Goal: Transaction & Acquisition: Book appointment/travel/reservation

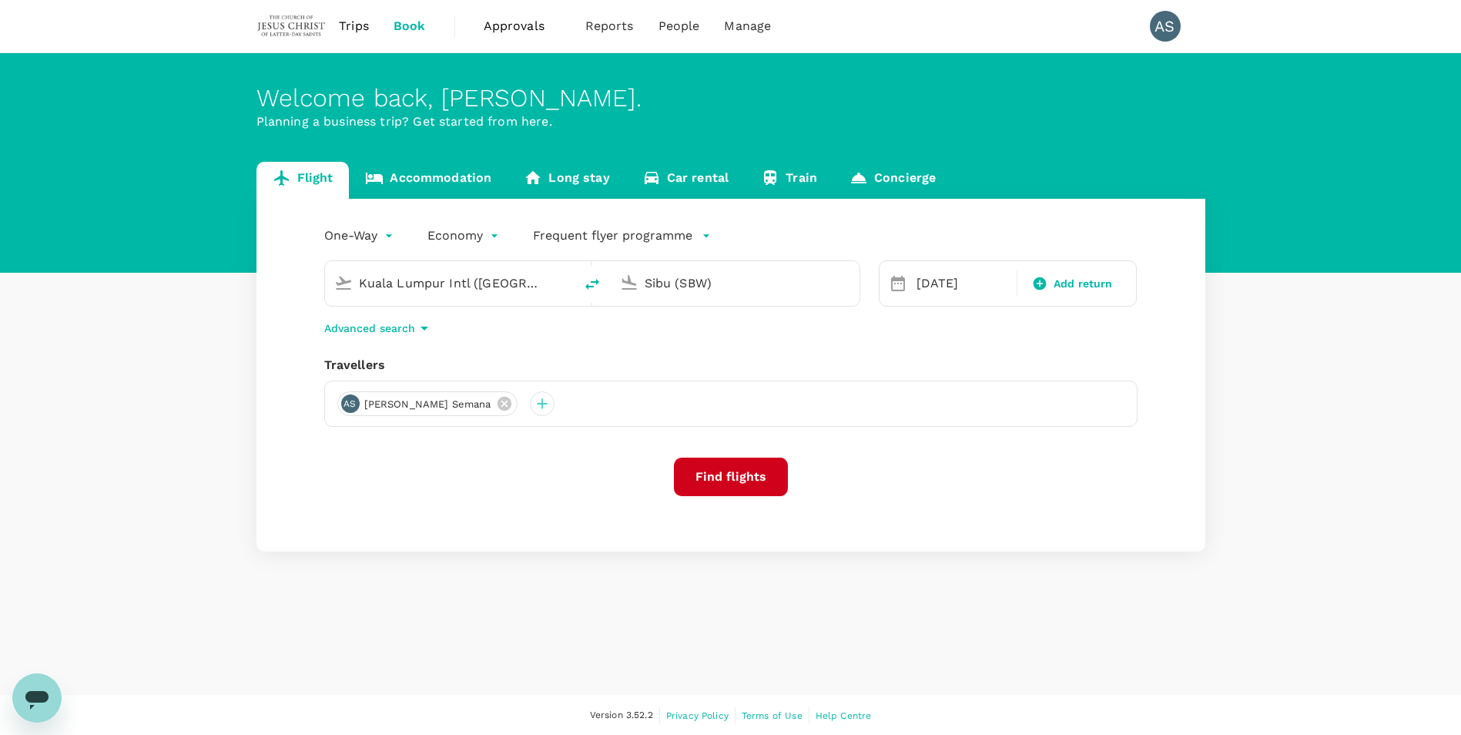
click at [648, 357] on div "Travellers" at bounding box center [730, 365] width 813 height 18
click at [739, 480] on button "Find flights" at bounding box center [731, 477] width 114 height 39
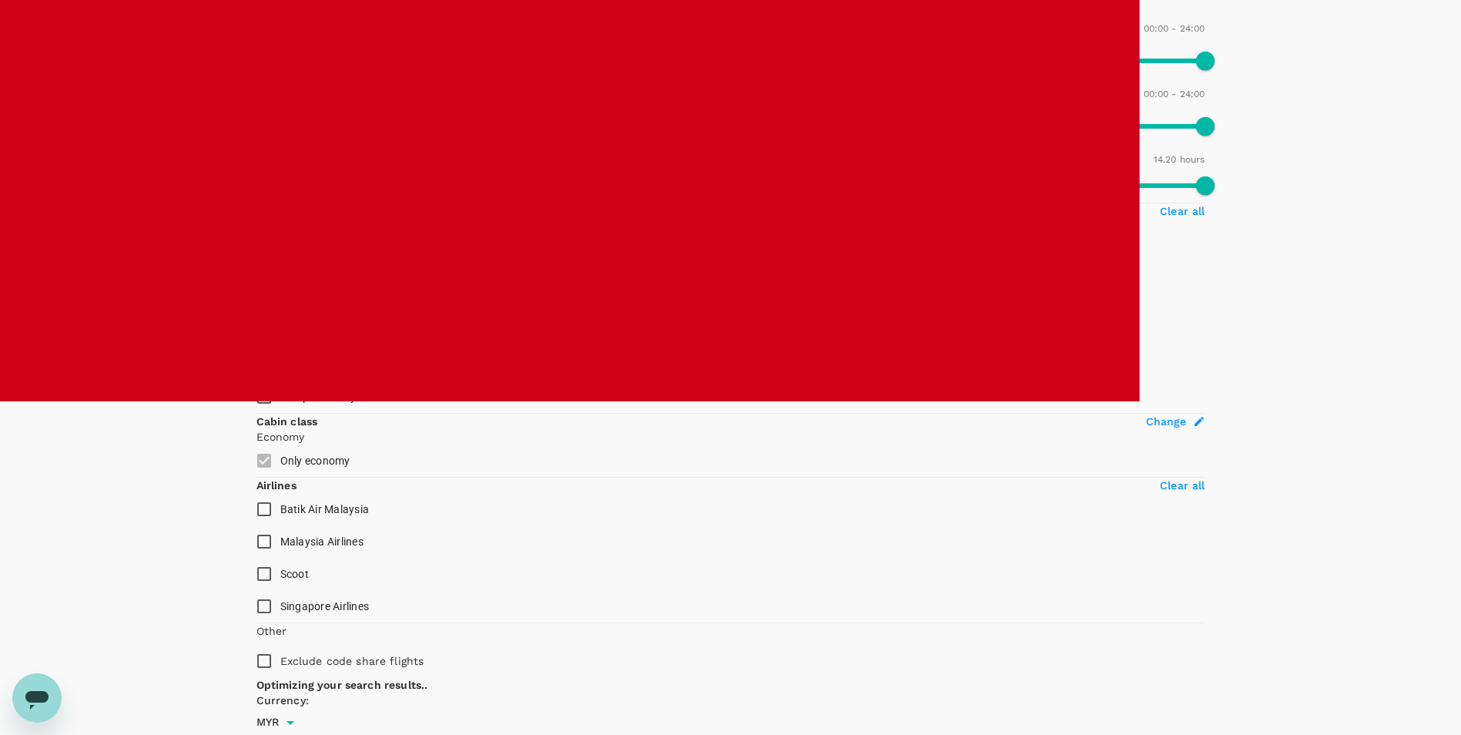
scroll to position [35, 0]
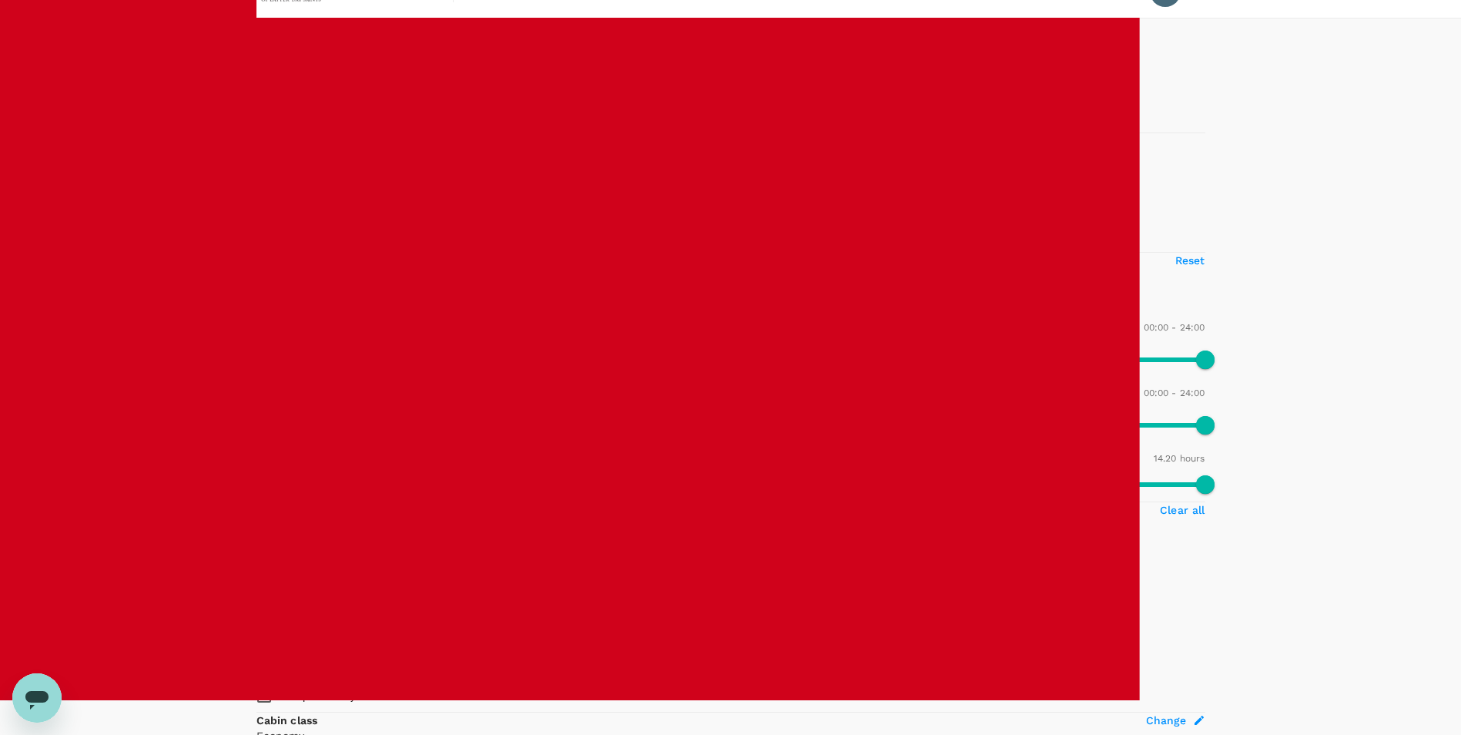
type input "975"
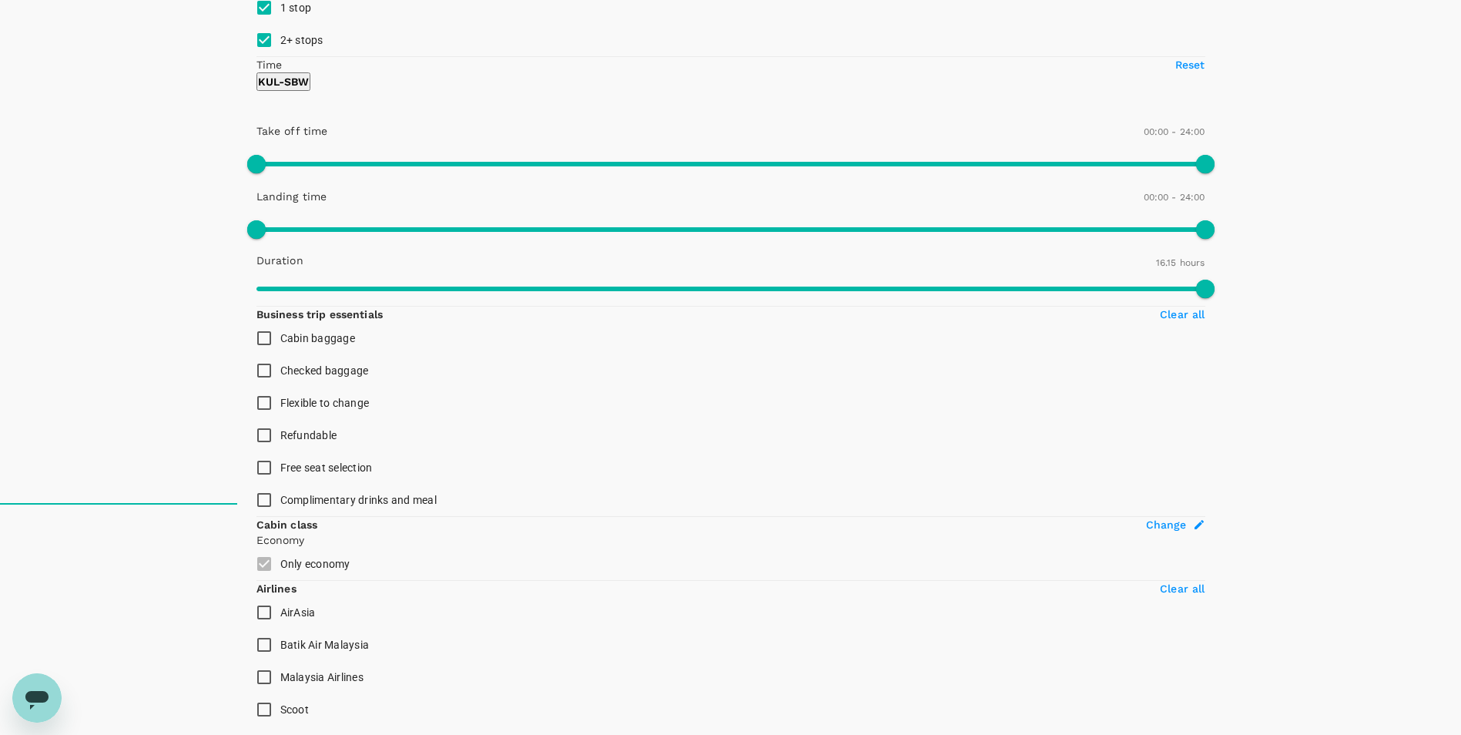
scroll to position [231, 0]
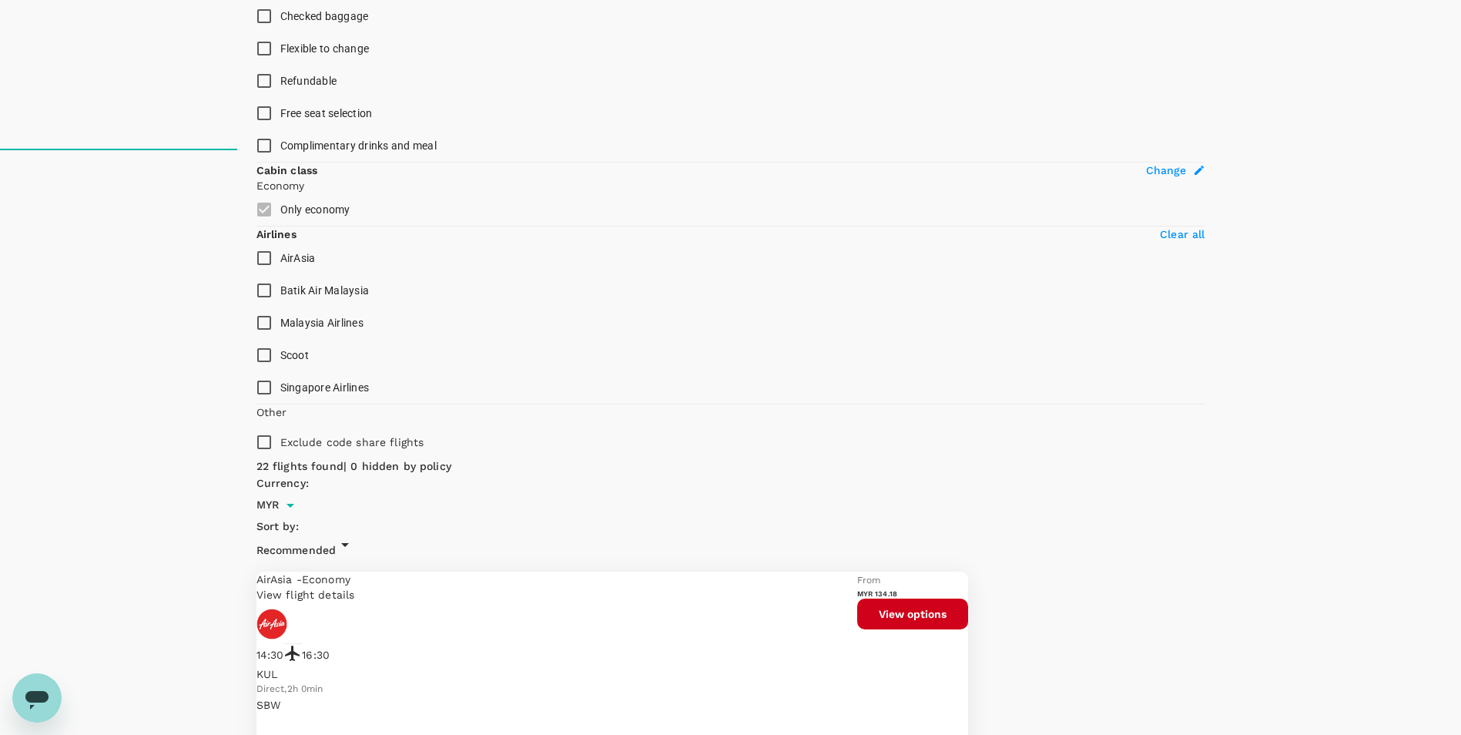
scroll to position [588, 0]
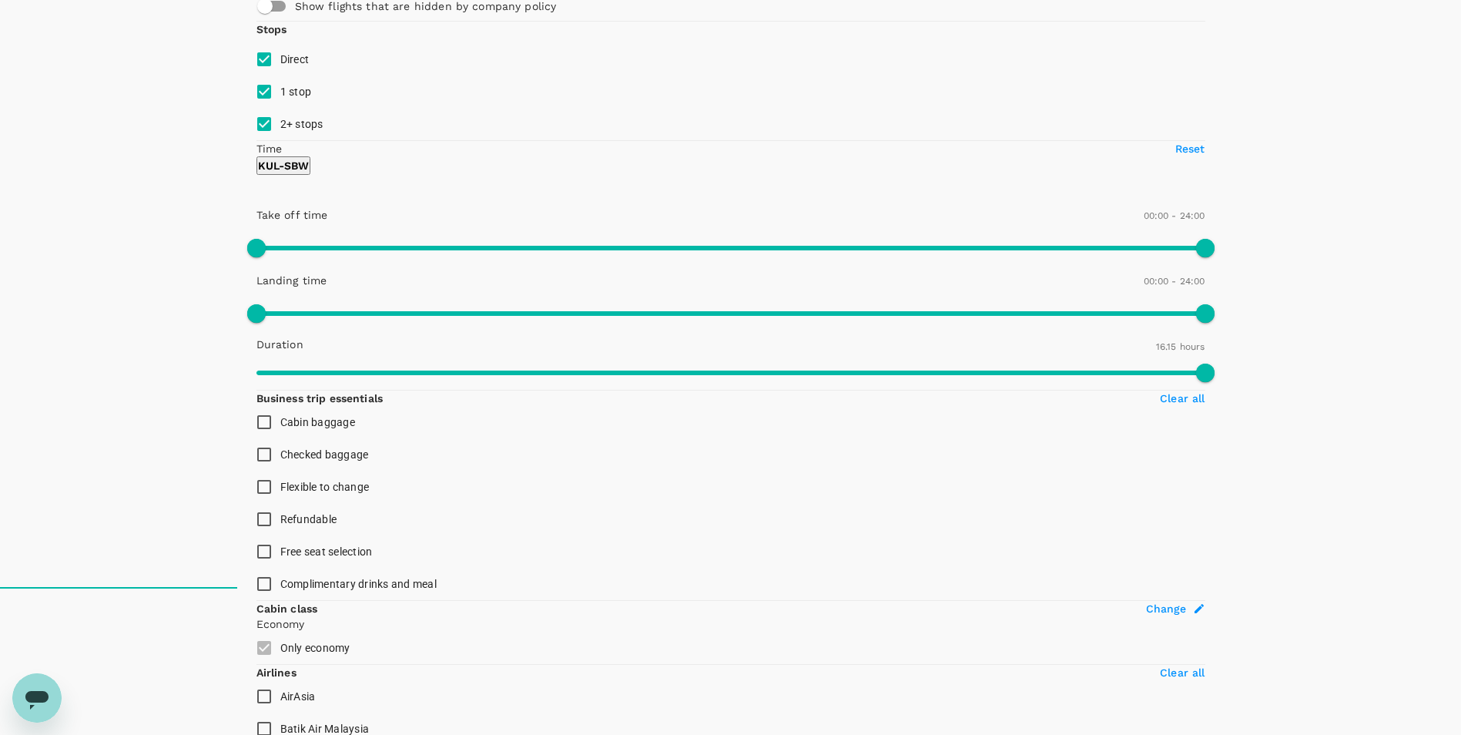
scroll to position [0, 0]
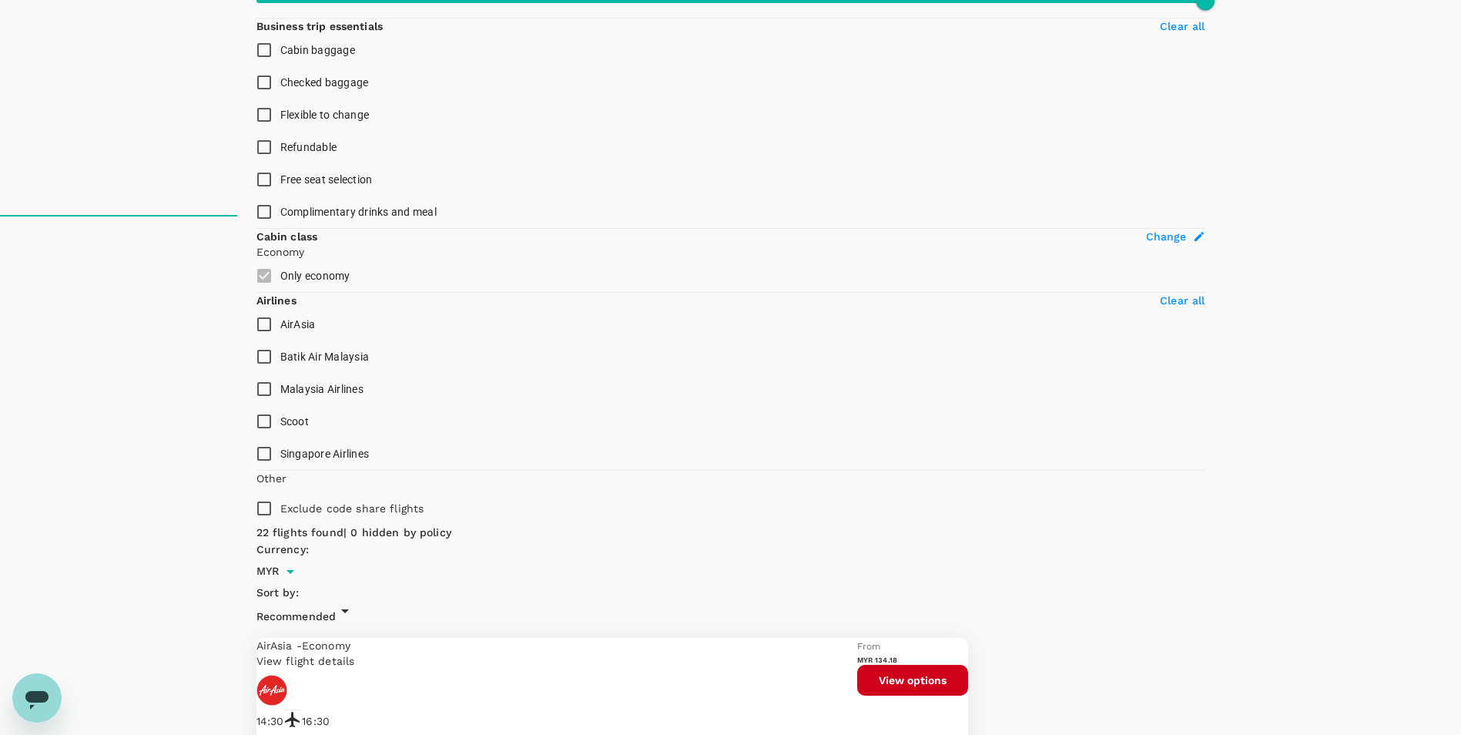
scroll to position [588, 0]
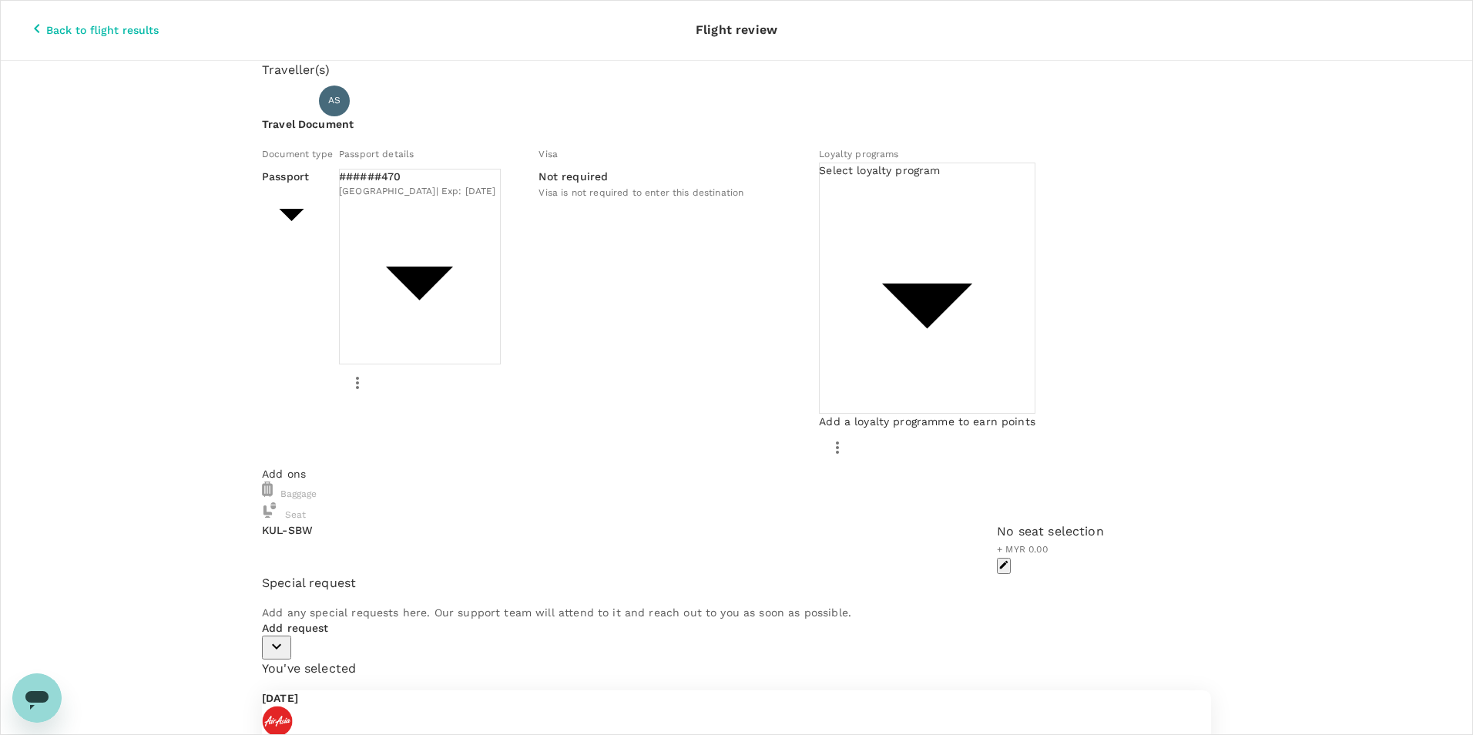
click at [806, 288] on body "Back to flight results Flight review Traveller(s) Traveller 1 : AS [PERSON_NAME…" at bounding box center [736, 548] width 1473 height 1096
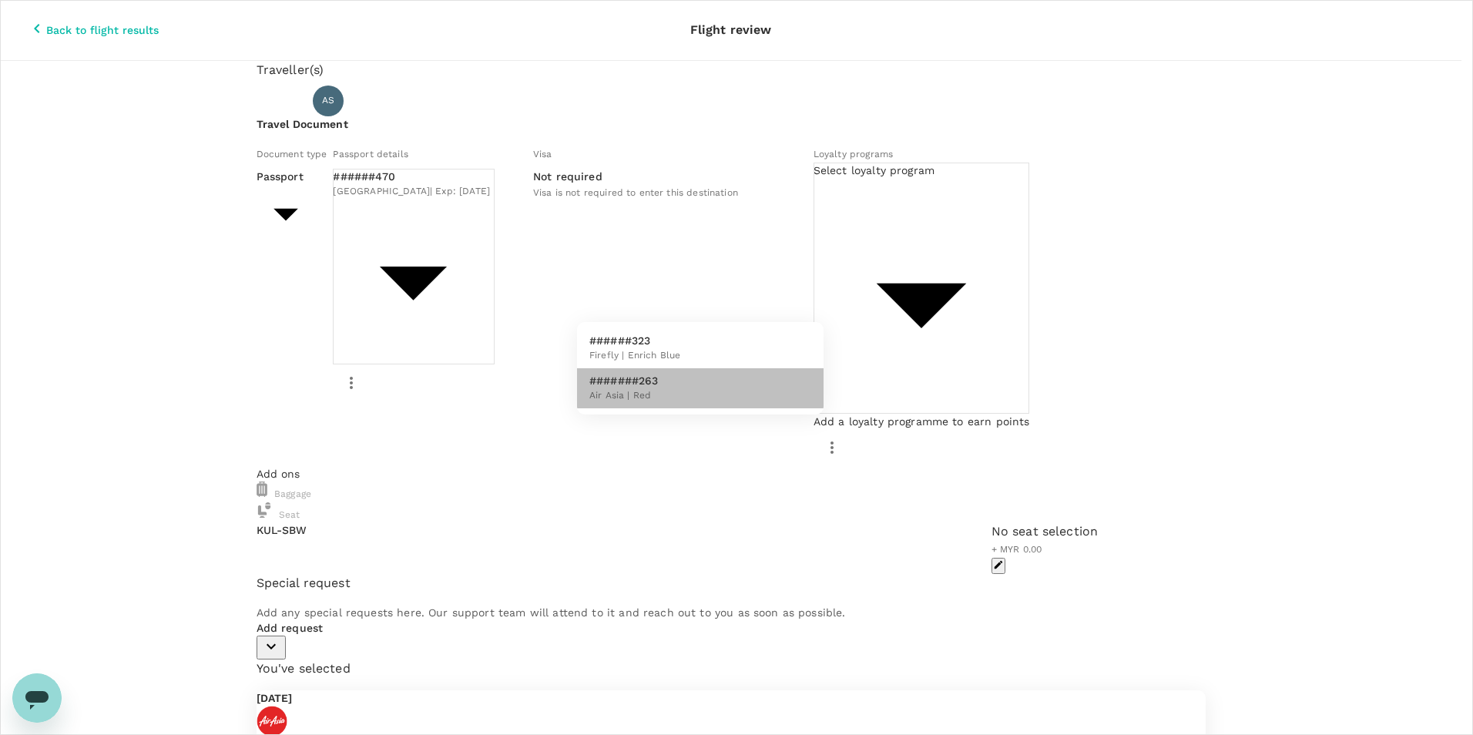
click at [647, 391] on span "Air Asia | Red" at bounding box center [623, 395] width 69 height 15
type input "2431a520-3522-414e-aa30-26ecaeb21519"
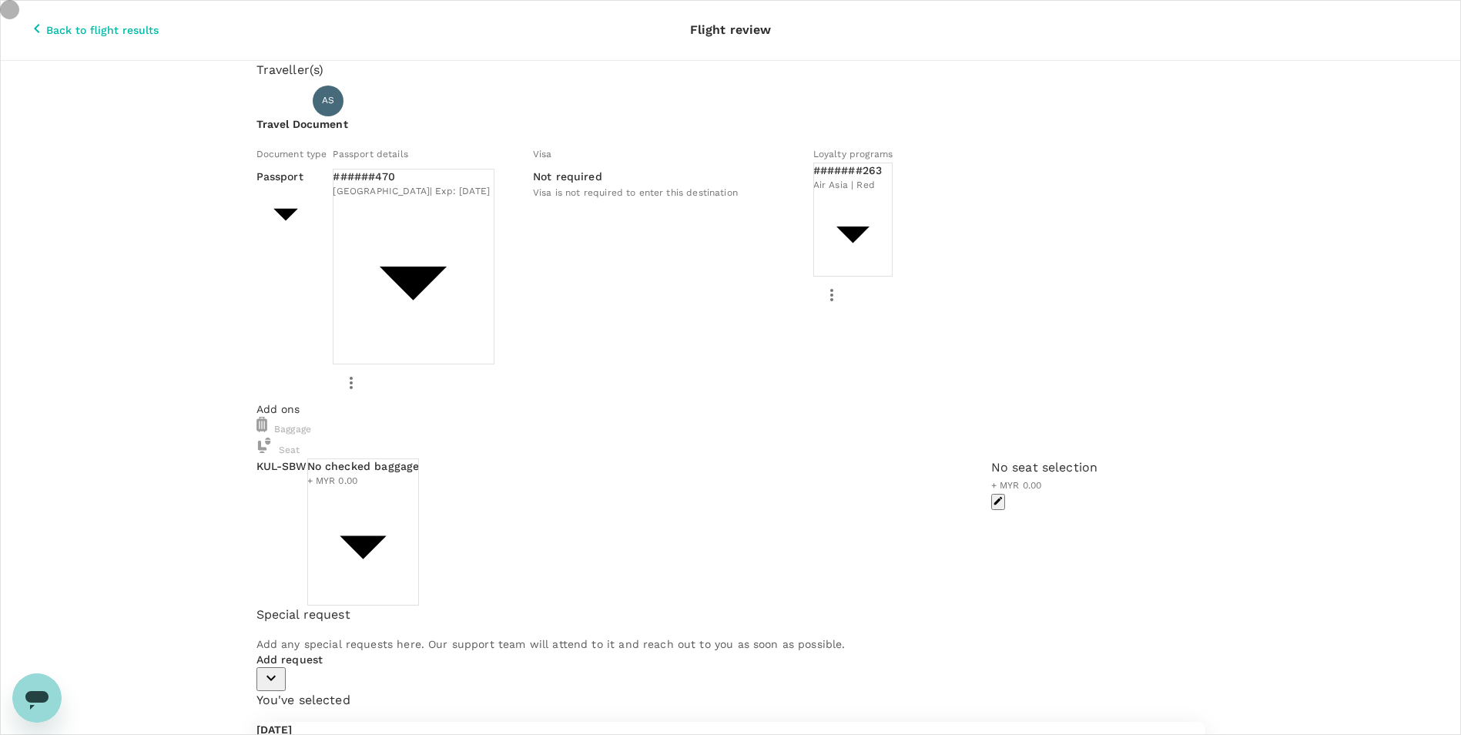
click at [994, 497] on icon "button" at bounding box center [998, 501] width 8 height 8
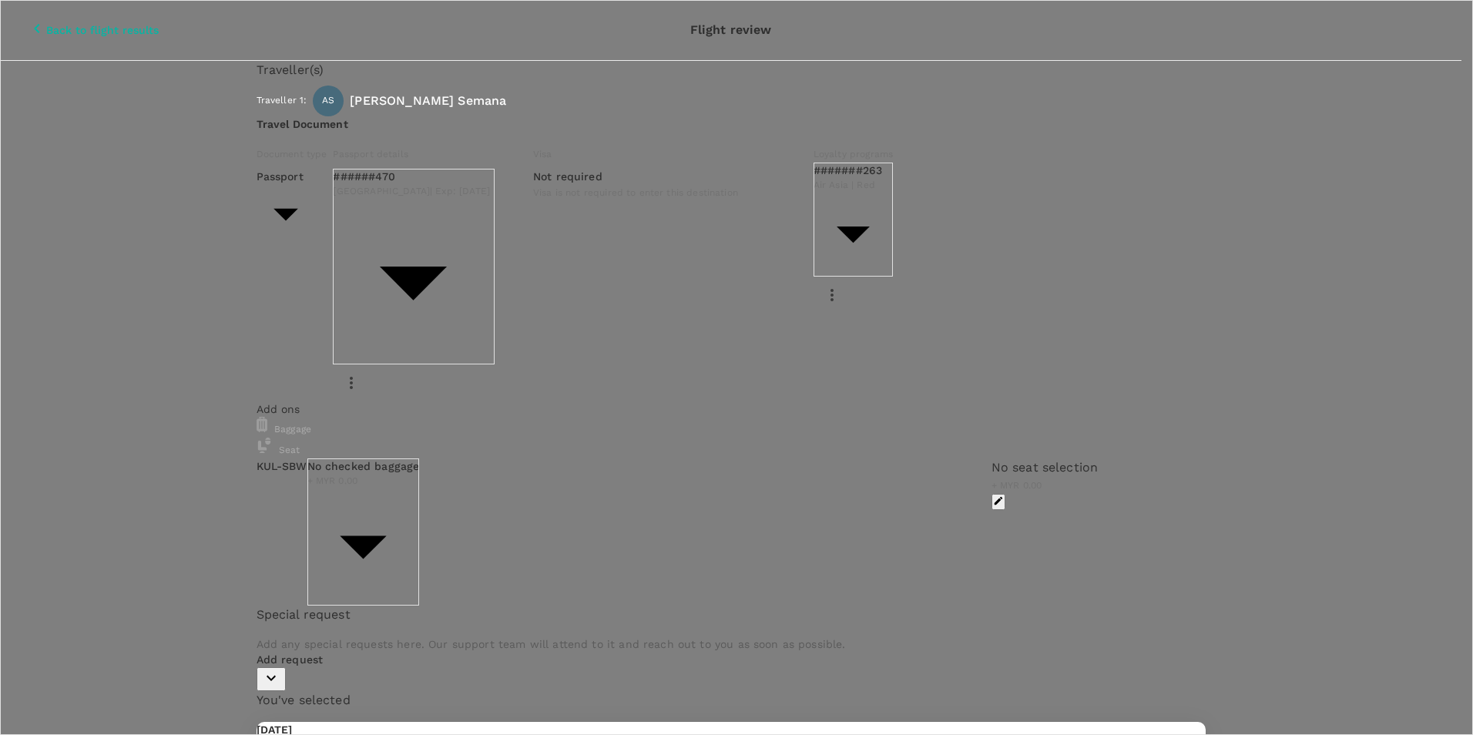
click at [267, 217] on p "Select" at bounding box center [198, 224] width 136 height 15
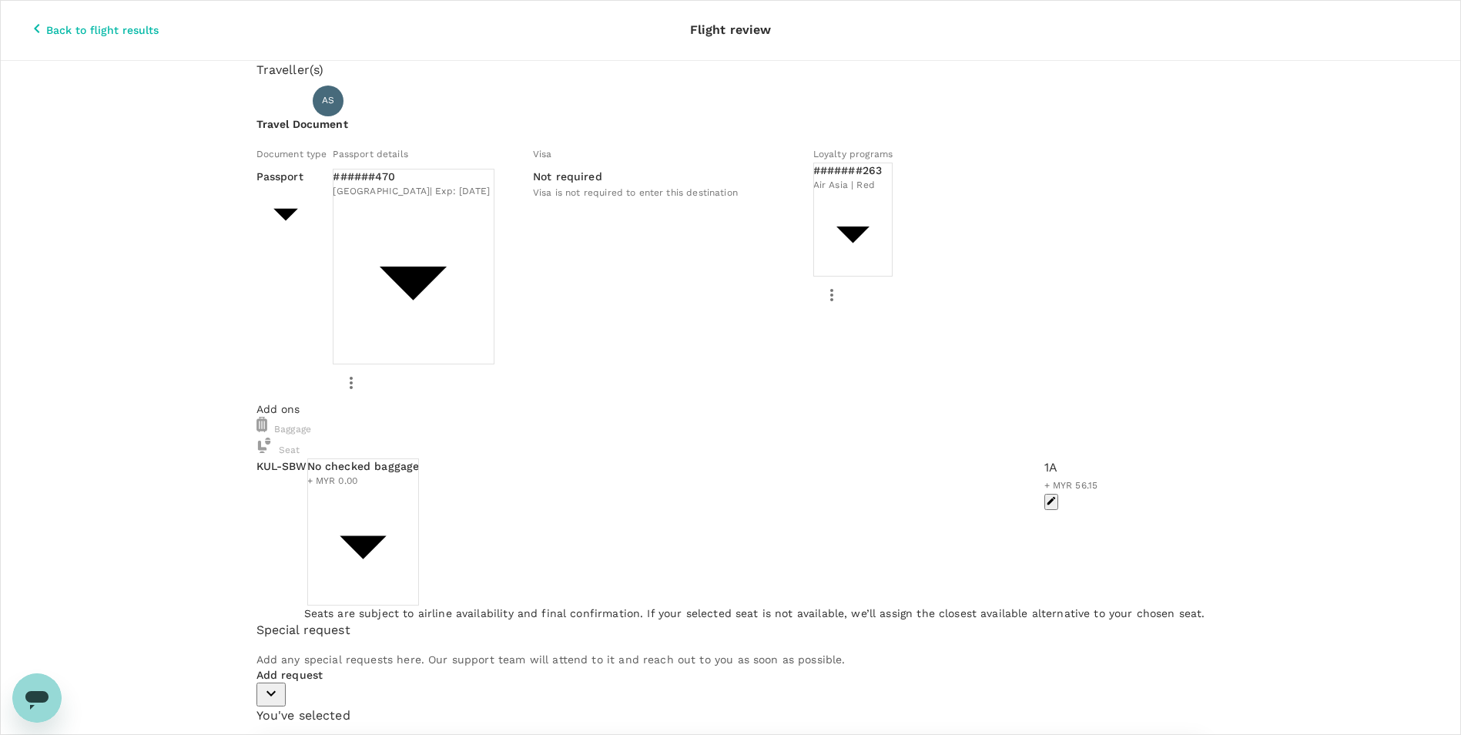
click at [28, 23] on icon "button" at bounding box center [37, 28] width 18 height 18
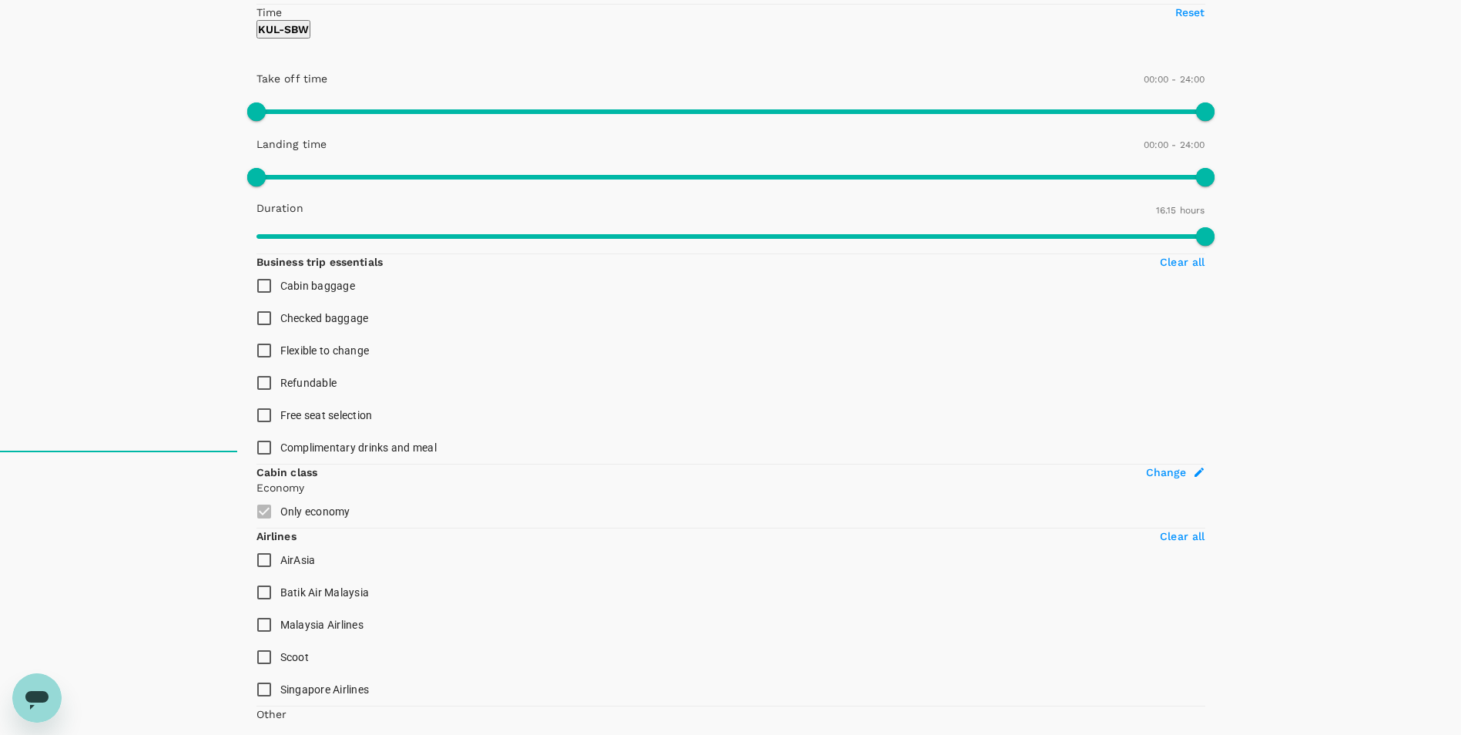
scroll to position [310, 0]
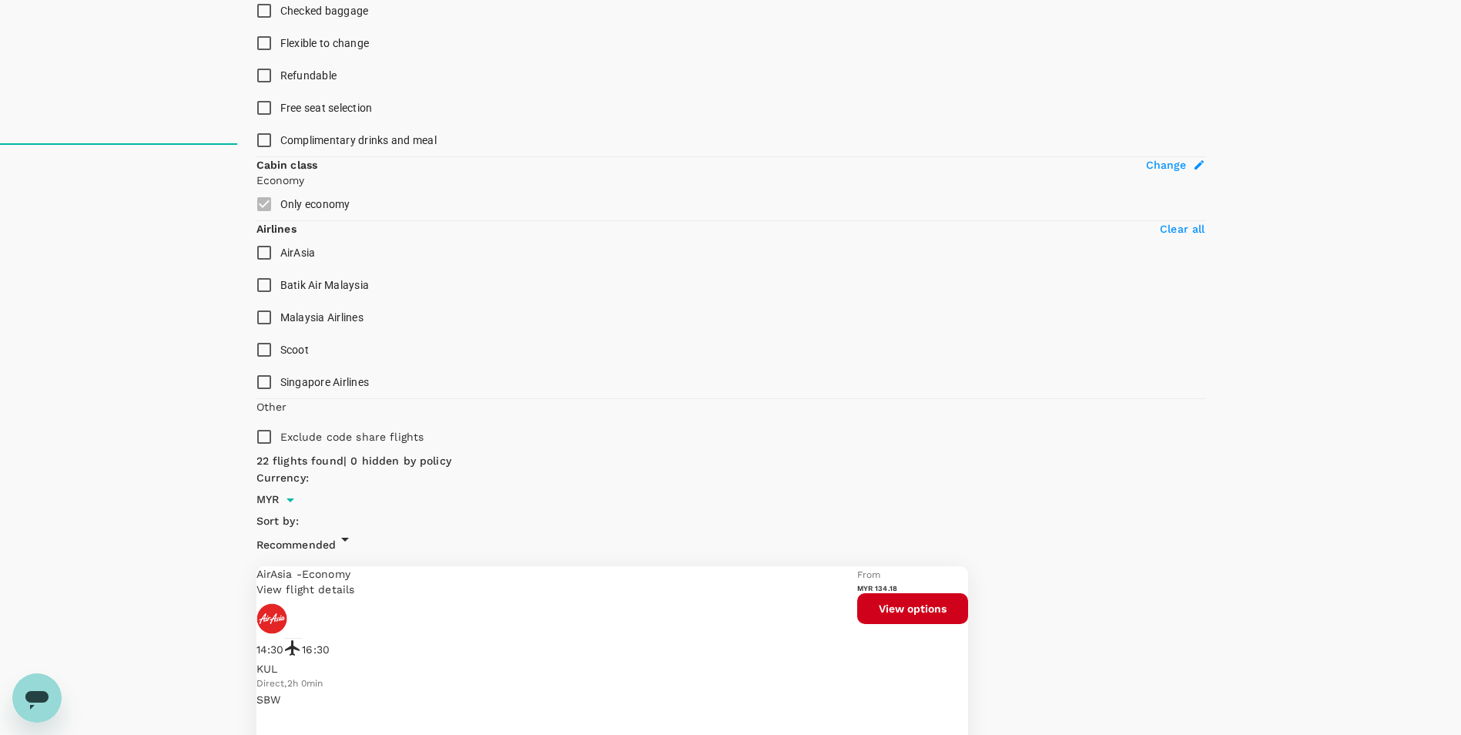
scroll to position [729, 0]
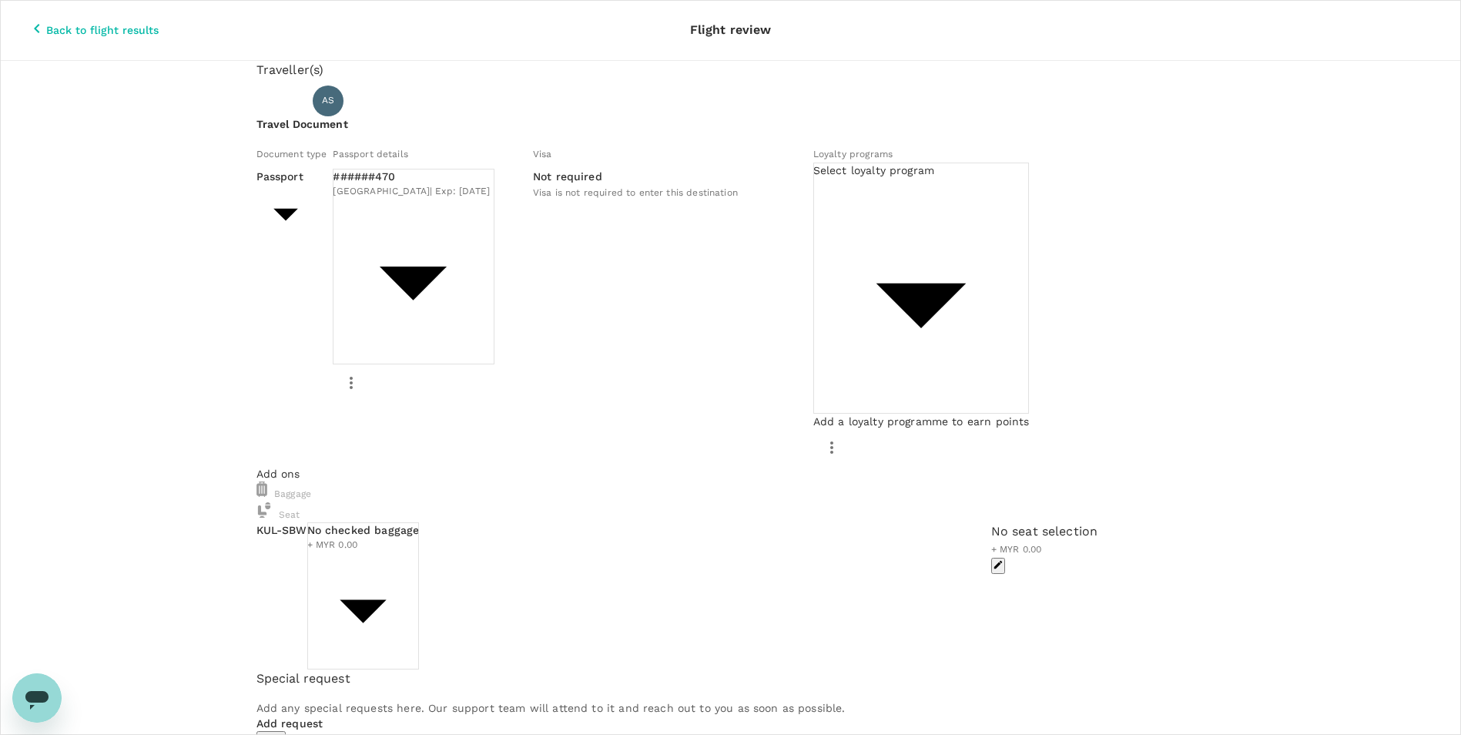
click at [991, 522] on div "No seat selection + MYR 0.00" at bounding box center [1044, 548] width 107 height 52
click at [993, 559] on icon "button" at bounding box center [998, 564] width 11 height 11
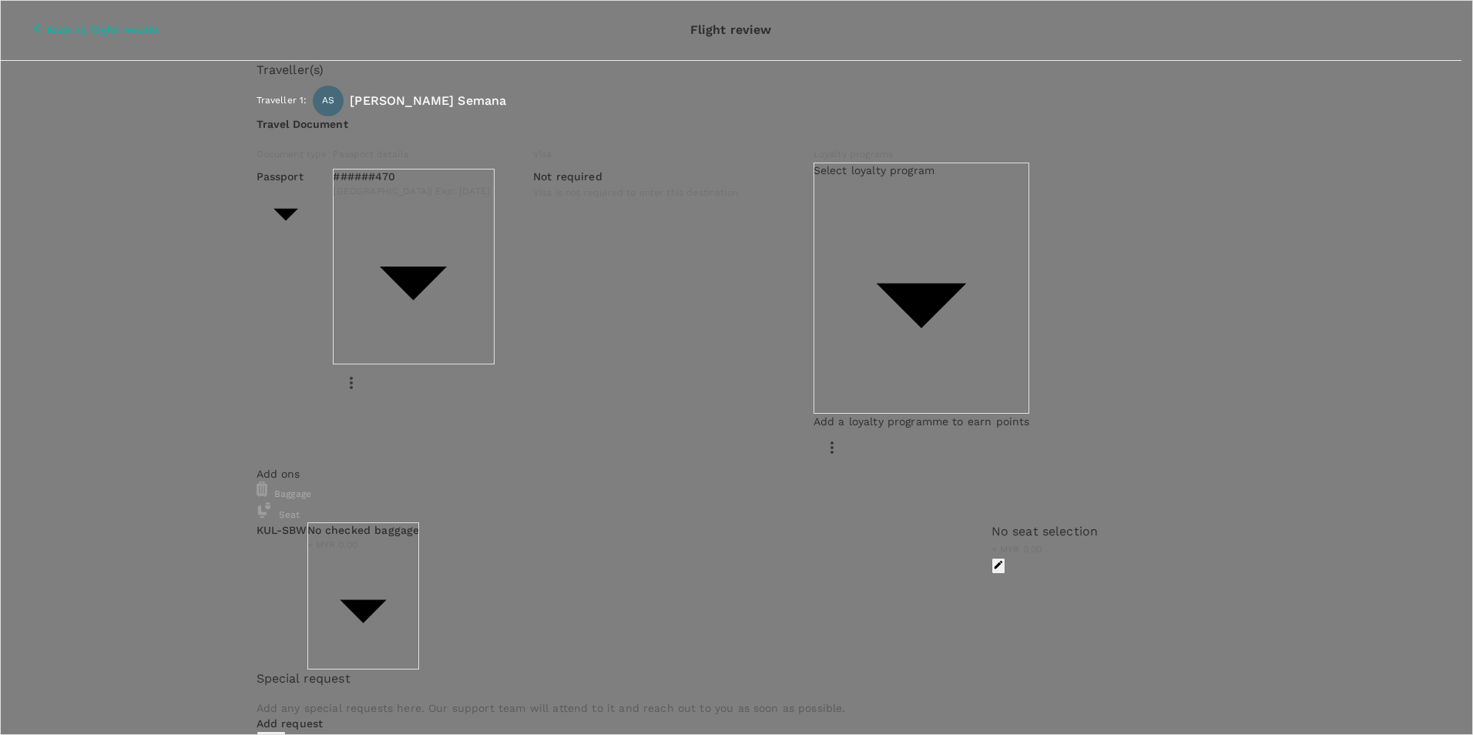
click at [267, 217] on p "Select" at bounding box center [198, 224] width 136 height 15
click at [531, 519] on div at bounding box center [736, 367] width 1473 height 735
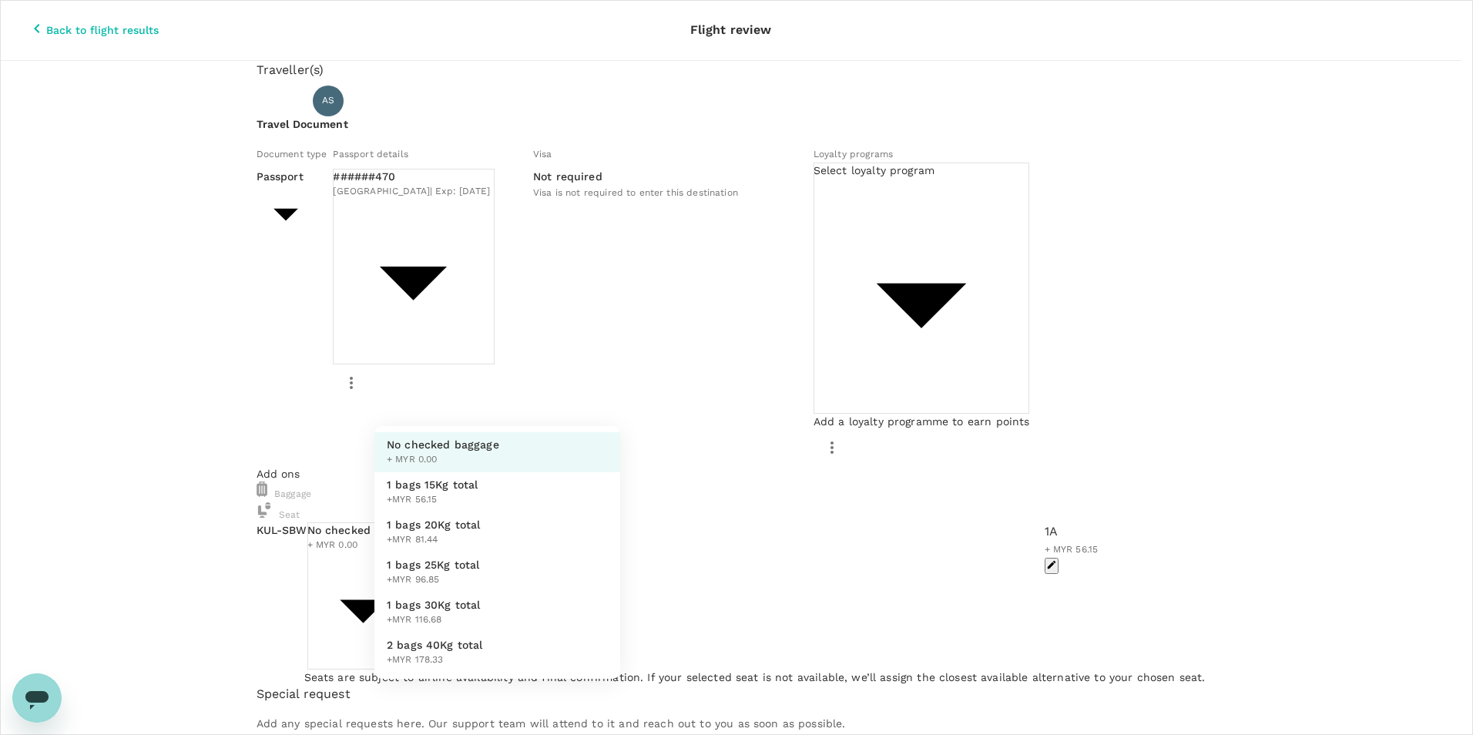
click at [498, 401] on body "Back to flight results Flight review Traveller(s) Traveller 1 : AS [PERSON_NAME…" at bounding box center [736, 664] width 1473 height 1329
click at [673, 512] on div at bounding box center [736, 367] width 1473 height 735
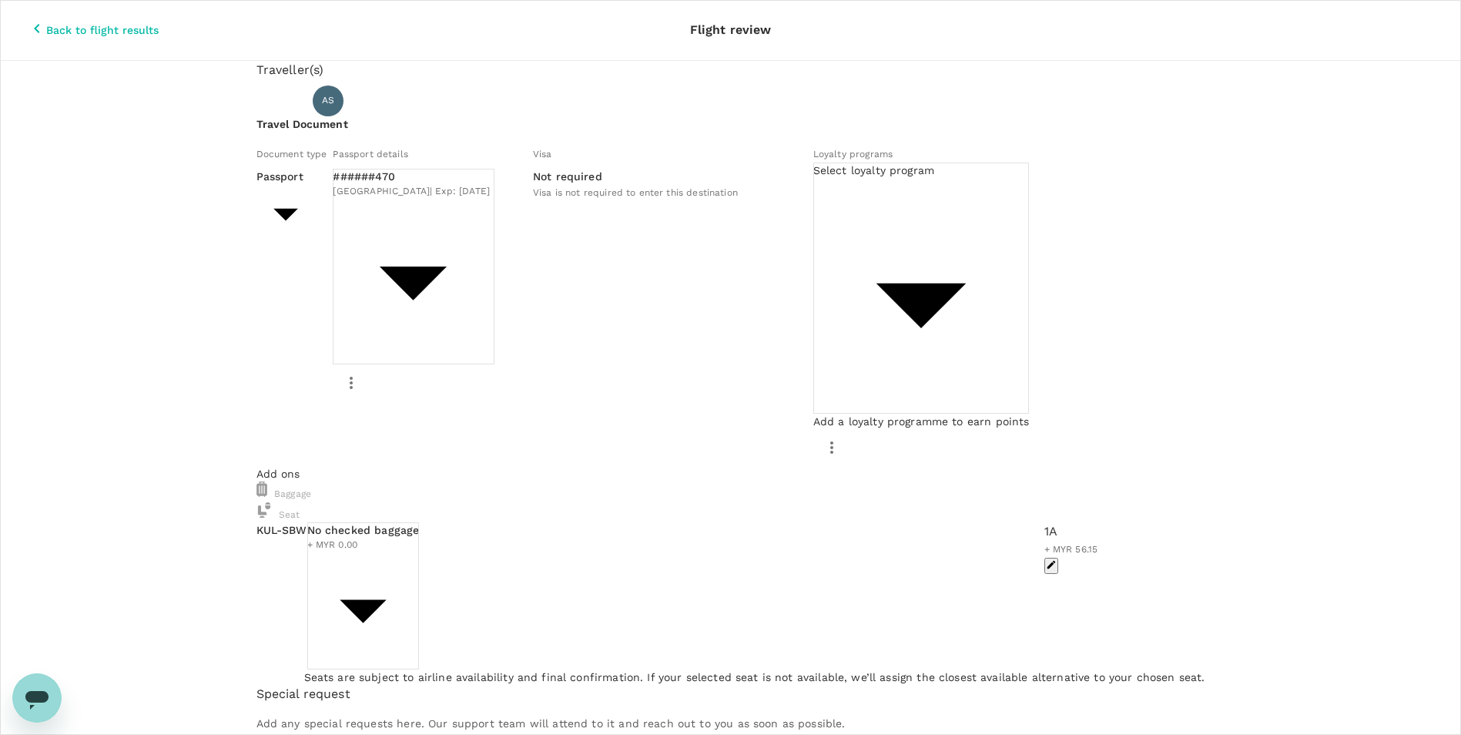
click at [330, 731] on p "Add request" at bounding box center [730, 738] width 949 height 15
click at [336, 731] on p "Add request" at bounding box center [730, 738] width 949 height 15
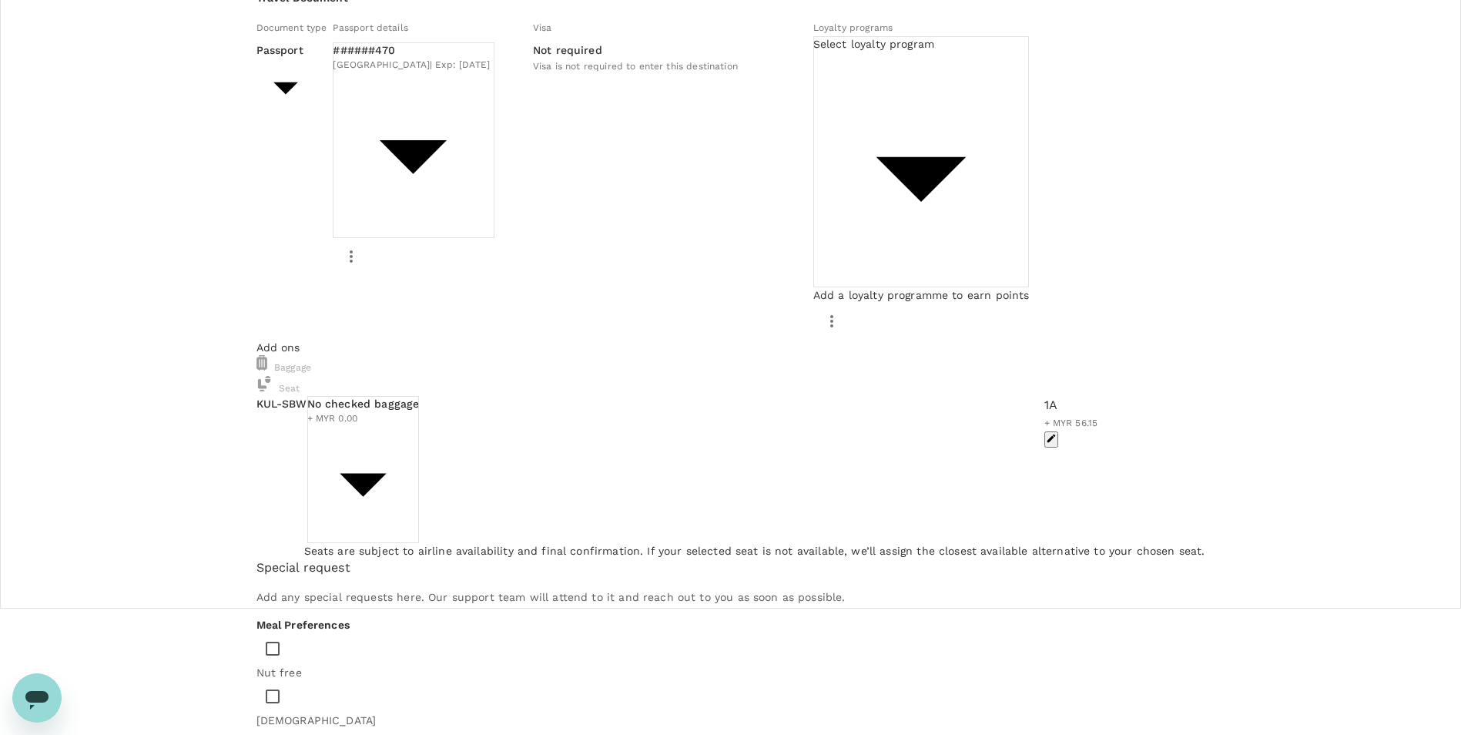
scroll to position [154, 0]
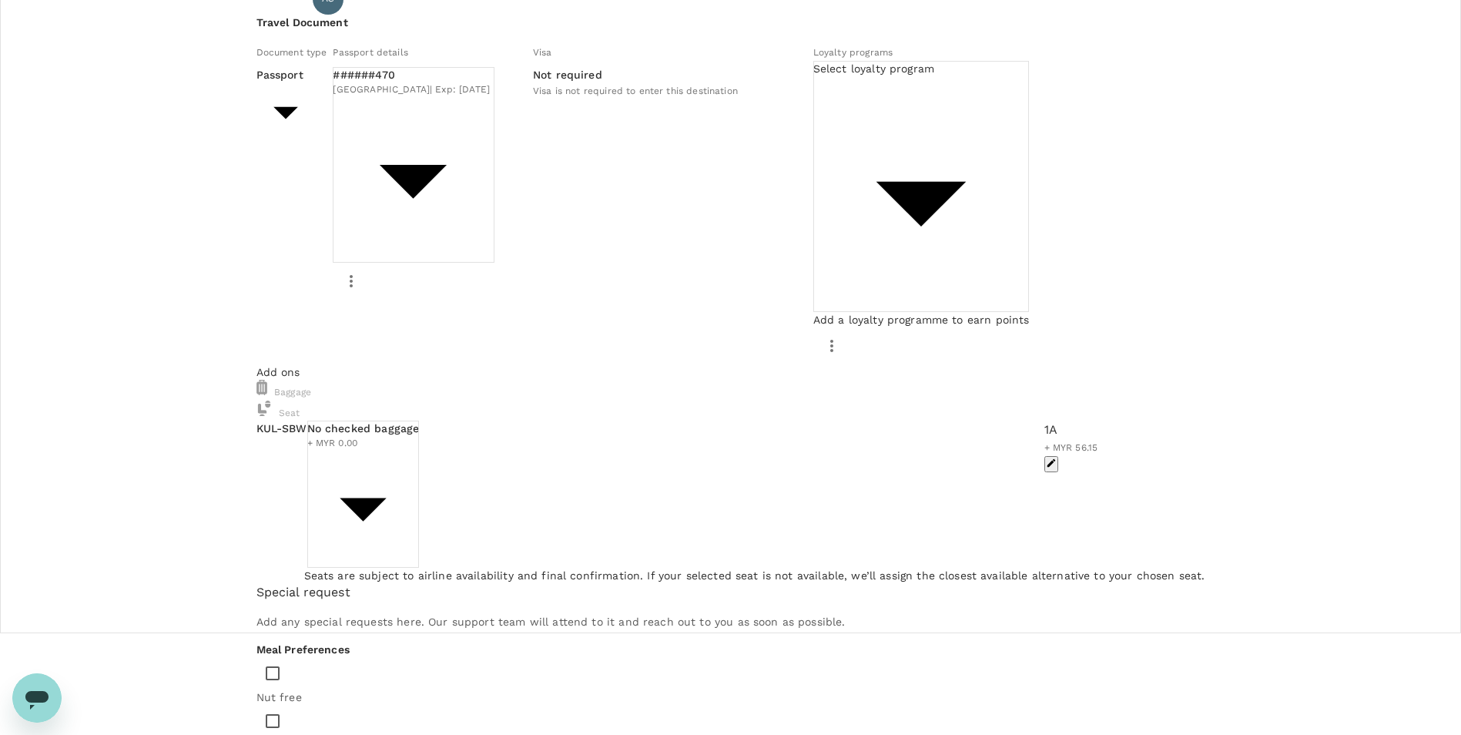
scroll to position [0, 0]
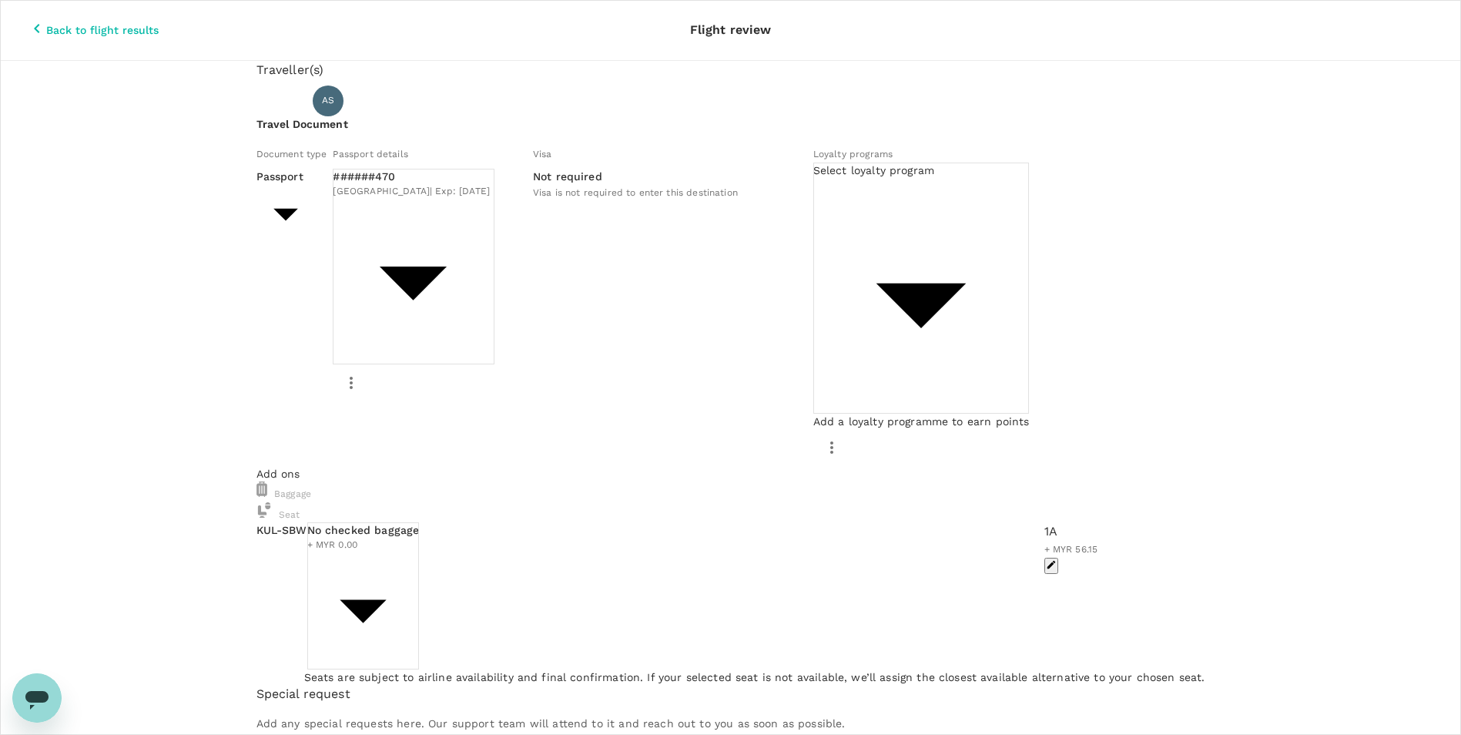
type textarea "Please add additional 7kg carry-on on top of the existing 7kg carry-on"
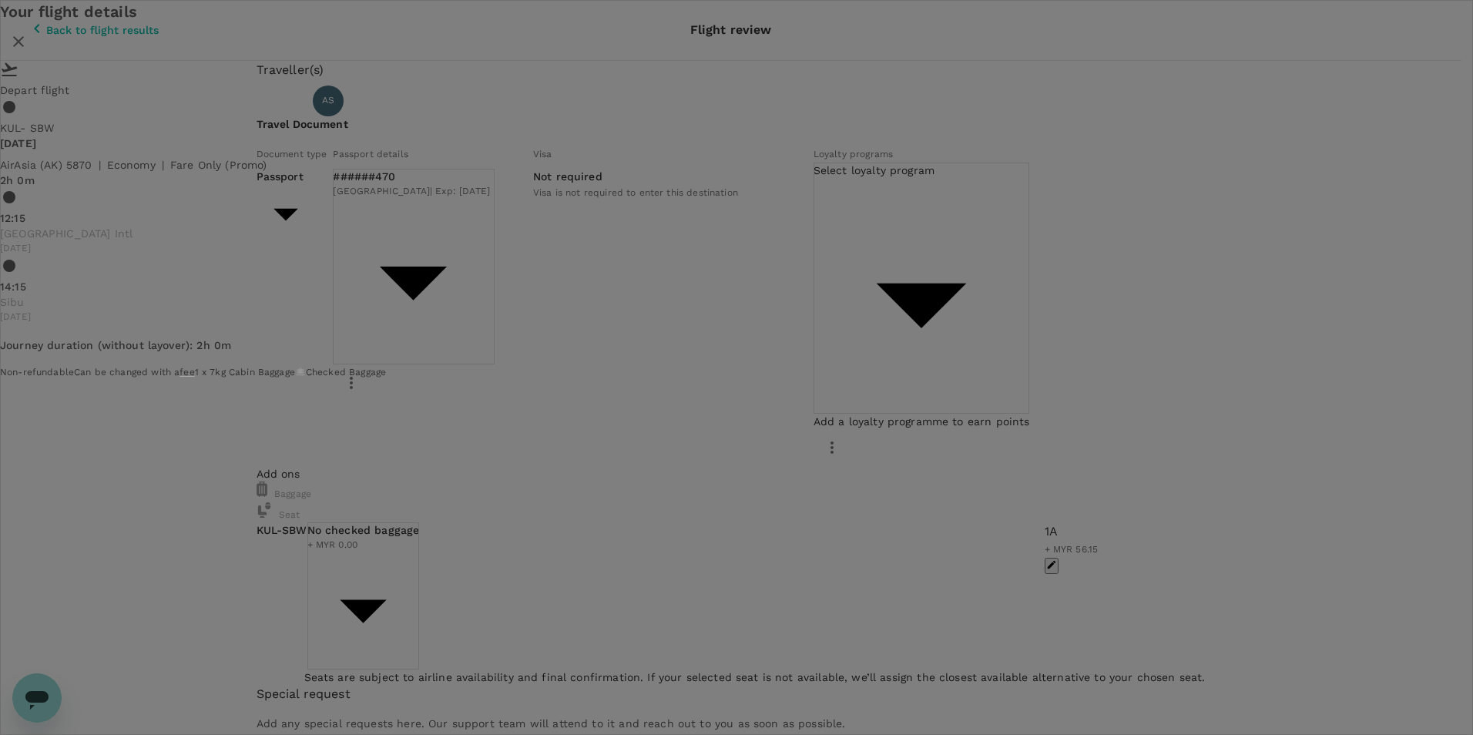
click at [28, 51] on icon "close" at bounding box center [18, 41] width 18 height 18
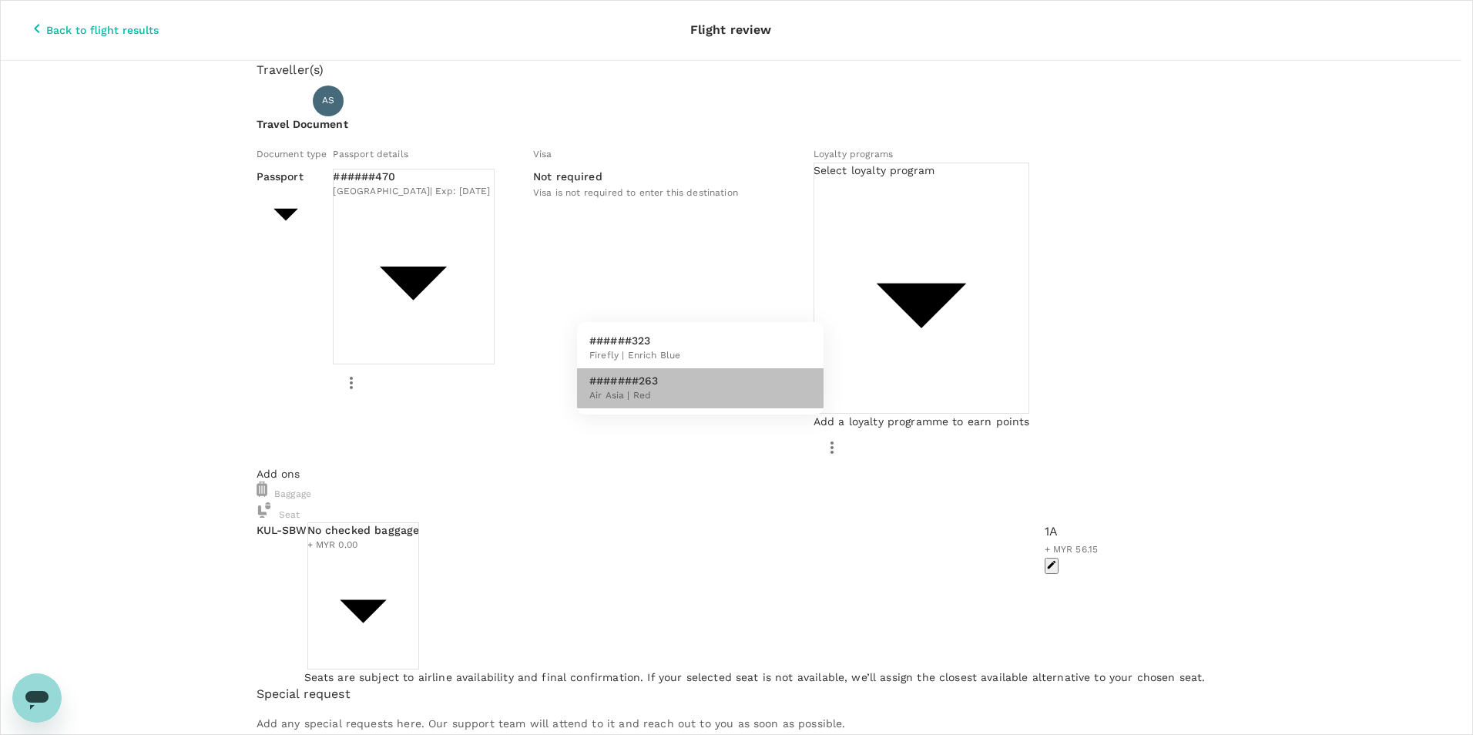
click at [669, 392] on li "#######263 Air Asia | Red" at bounding box center [700, 388] width 246 height 40
type input "2431a520-3522-414e-aa30-26ecaeb21519"
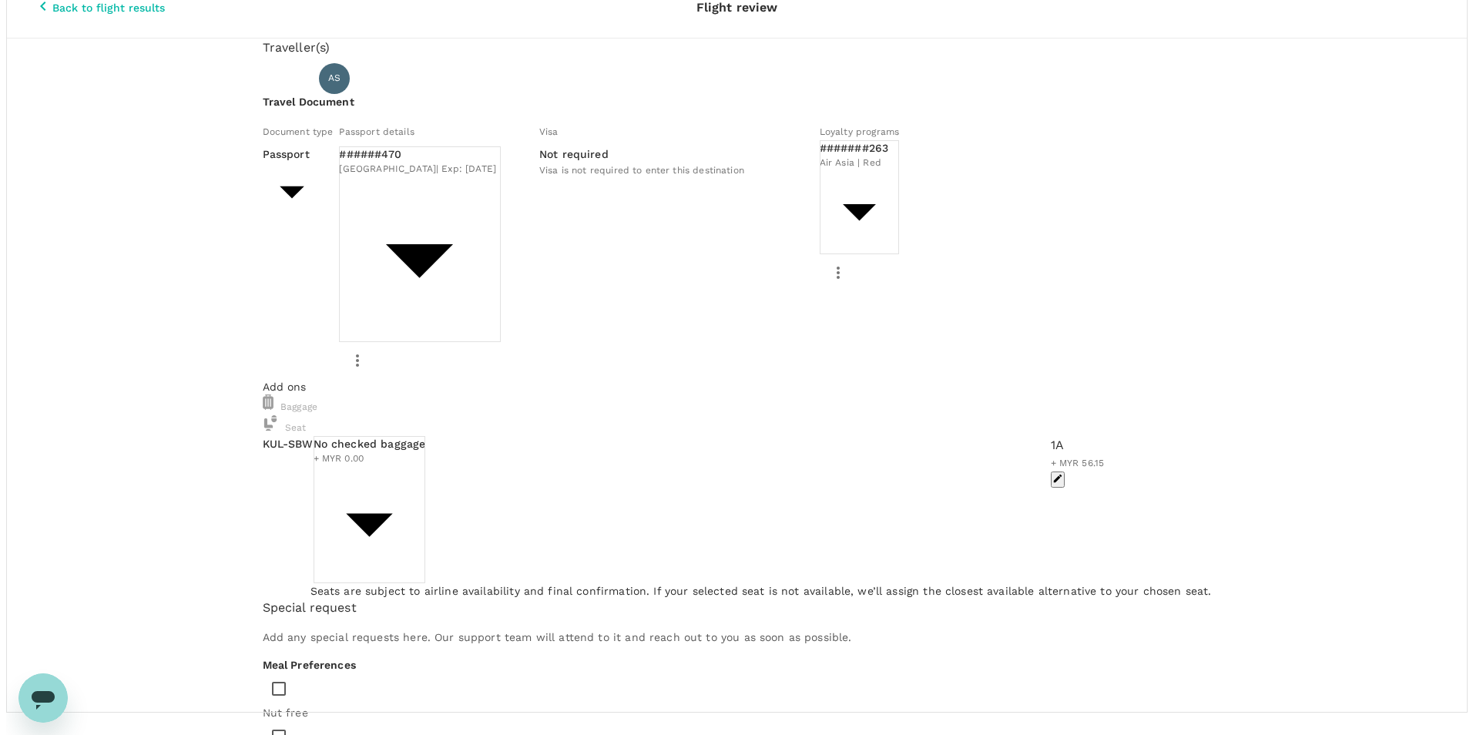
scroll to position [7, 0]
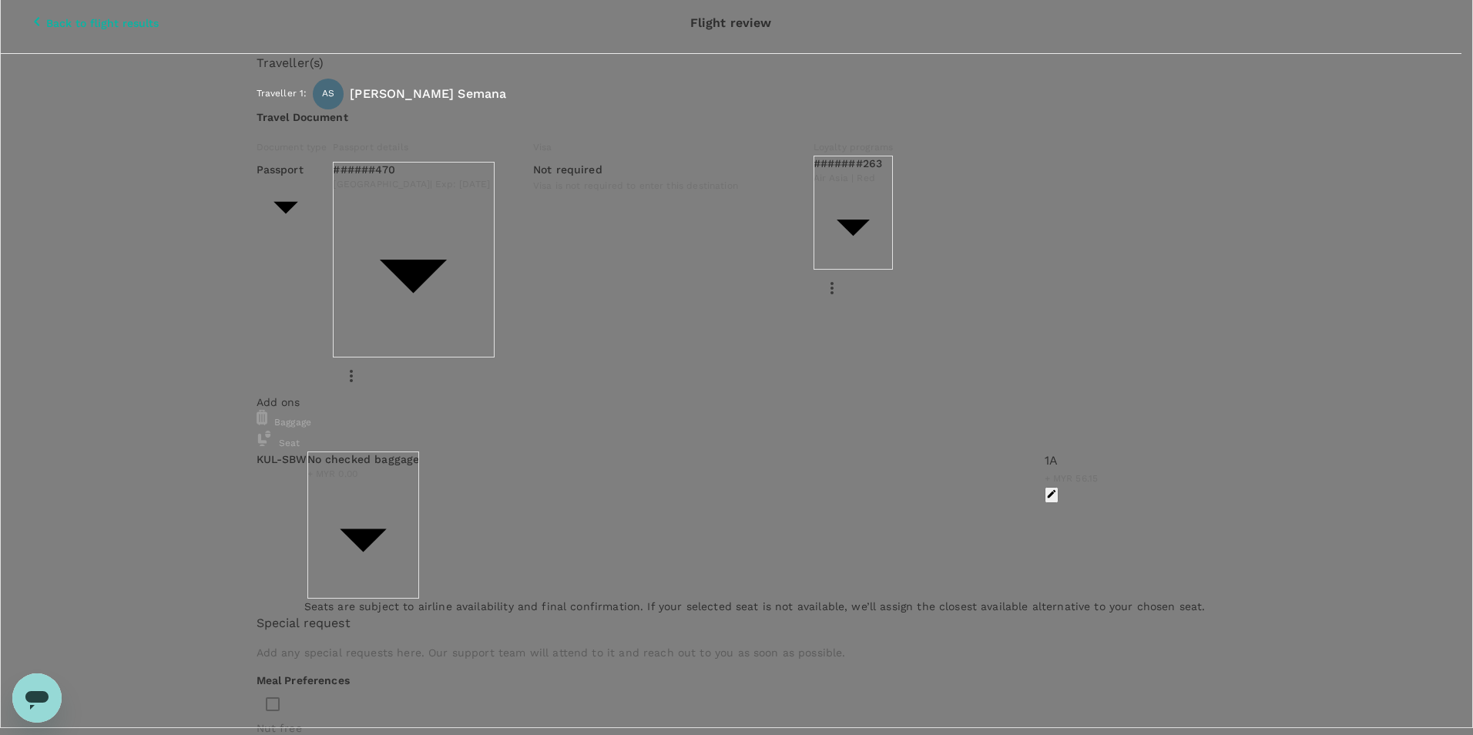
type input "9de6cba7-9cda-4b8b-b421-ac4017fc4bc9"
type textarea "i"
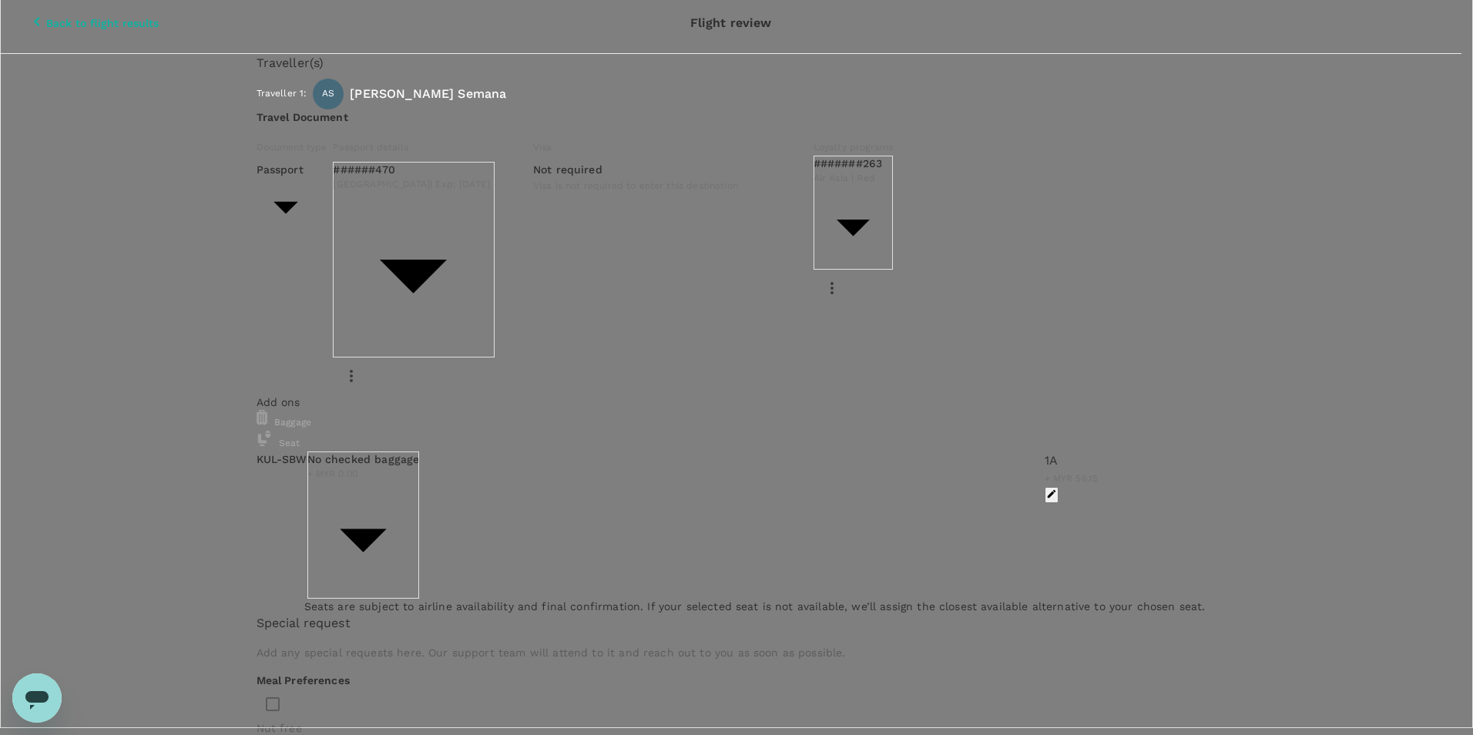
type textarea "i"
type textarea "d"
type textarea "District training"
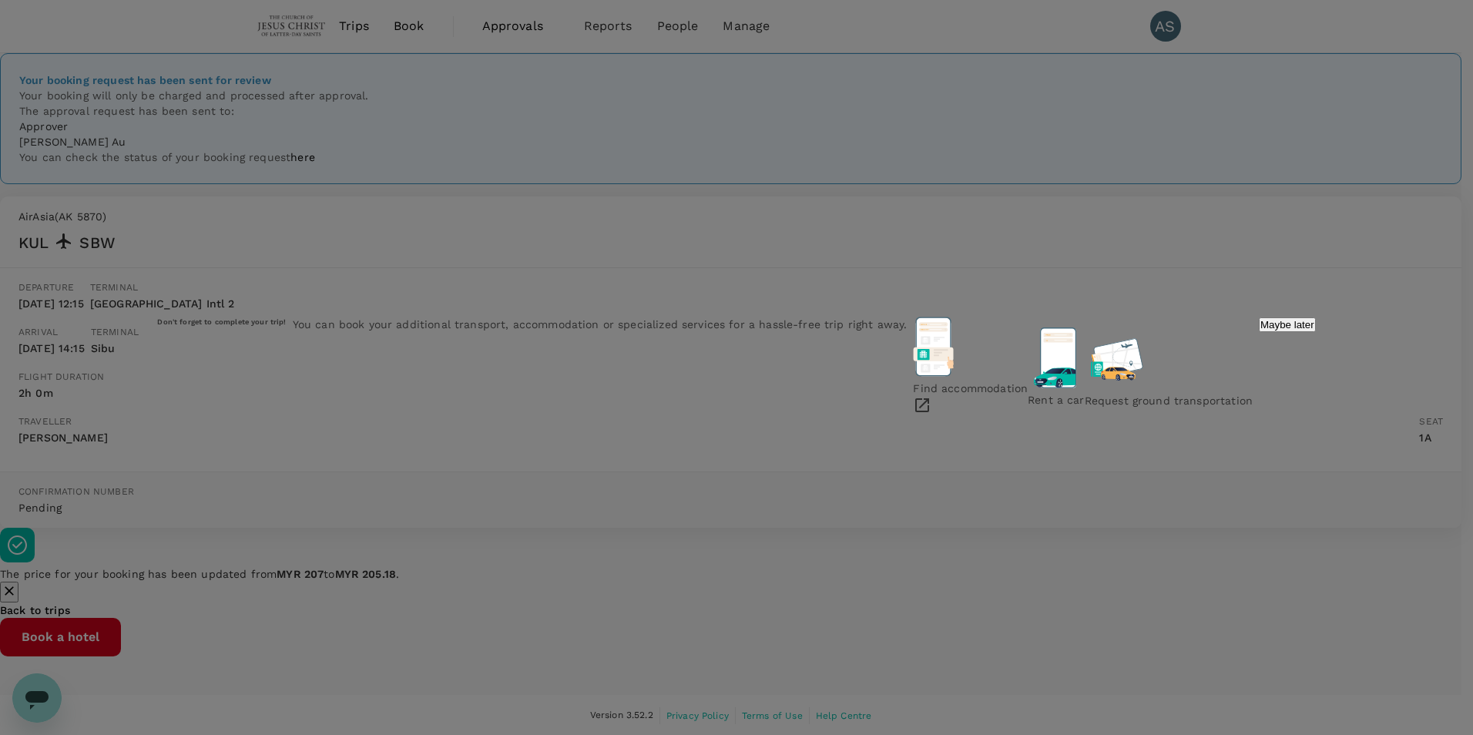
click at [1128, 329] on div "Don't forget to complete your trip! You can book your additional transport, acc…" at bounding box center [736, 367] width 1473 height 735
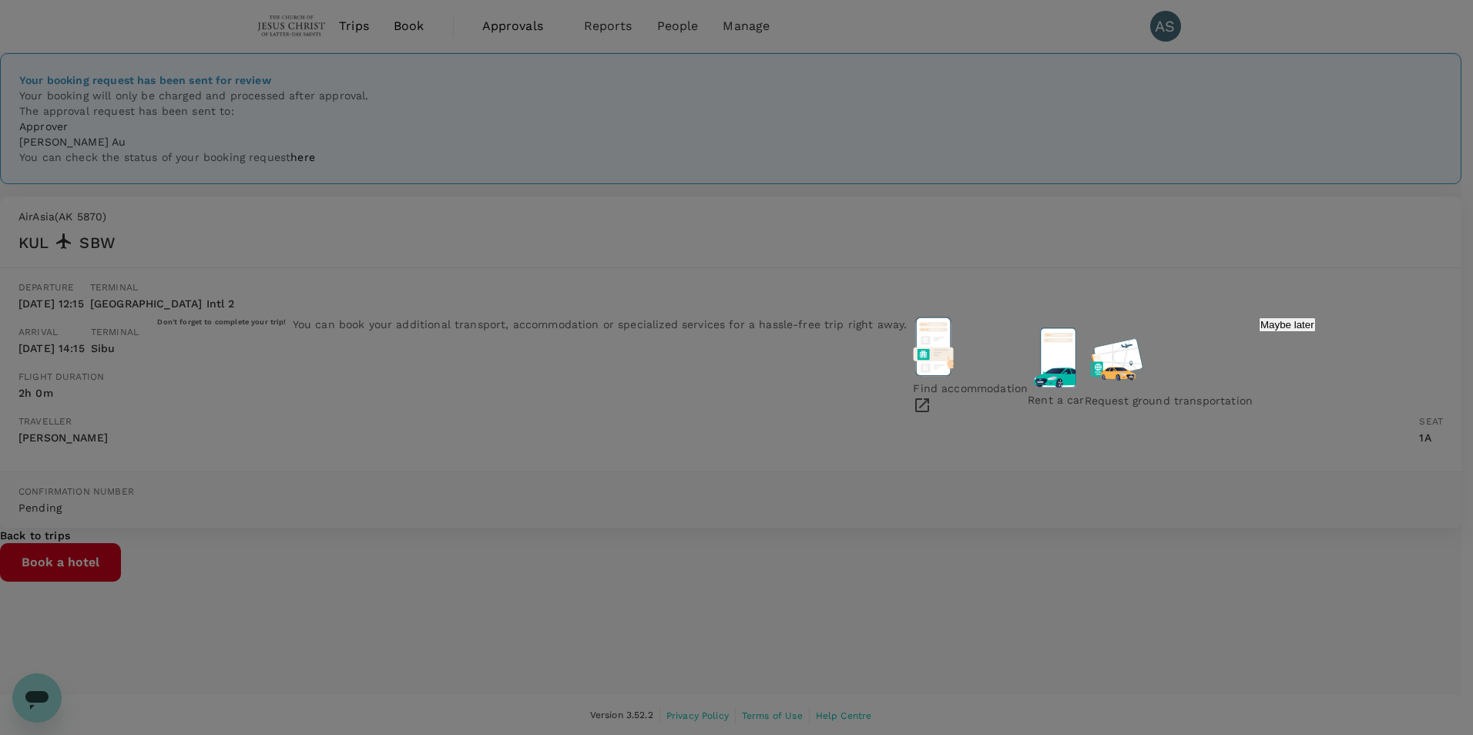
click at [1040, 166] on div "Don't forget to complete your trip! You can book your additional transport, acc…" at bounding box center [736, 367] width 1473 height 735
click at [1260, 330] on p "Maybe later" at bounding box center [1287, 325] width 54 height 12
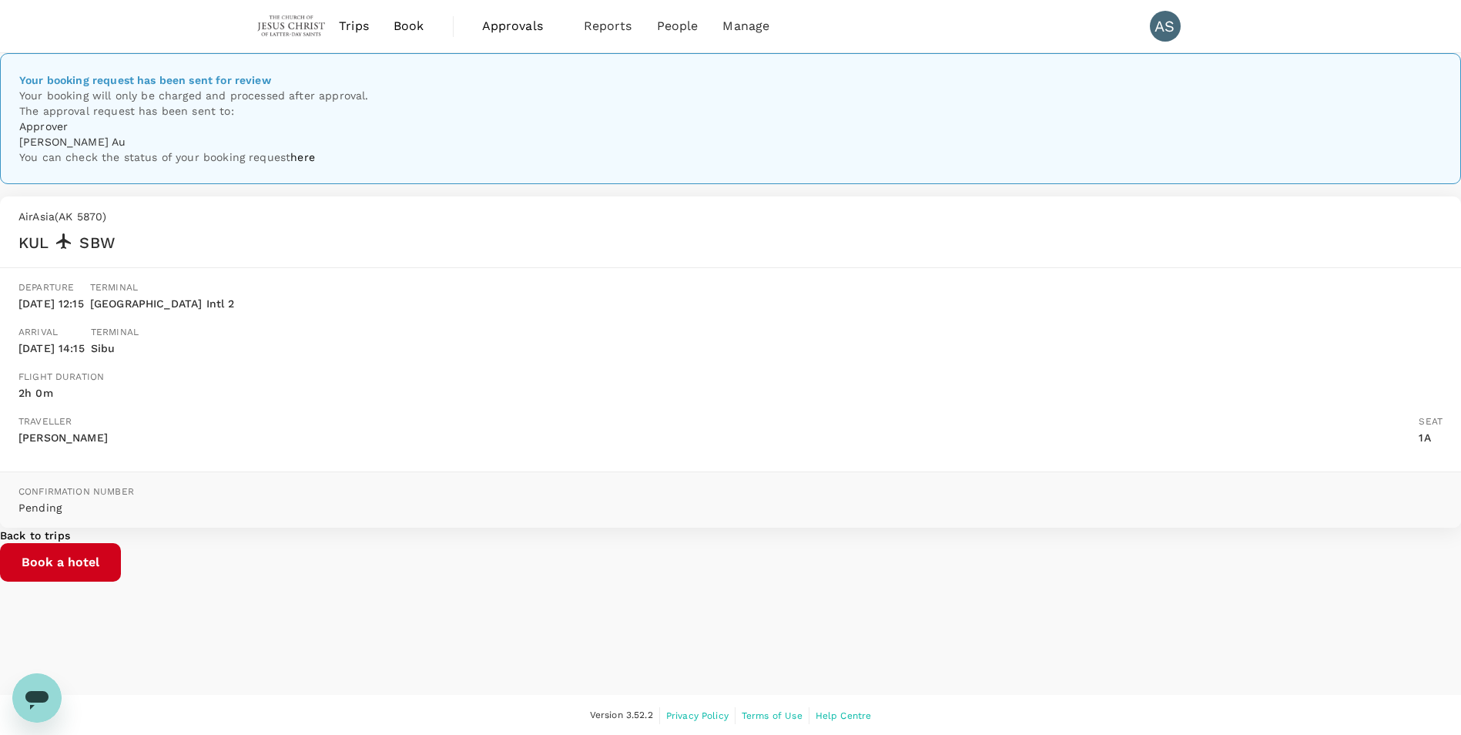
click at [370, 275] on div "Your booking request has been sent for review Your booking will only be charged…" at bounding box center [730, 374] width 1461 height 642
click at [401, 25] on span "Book" at bounding box center [409, 26] width 31 height 18
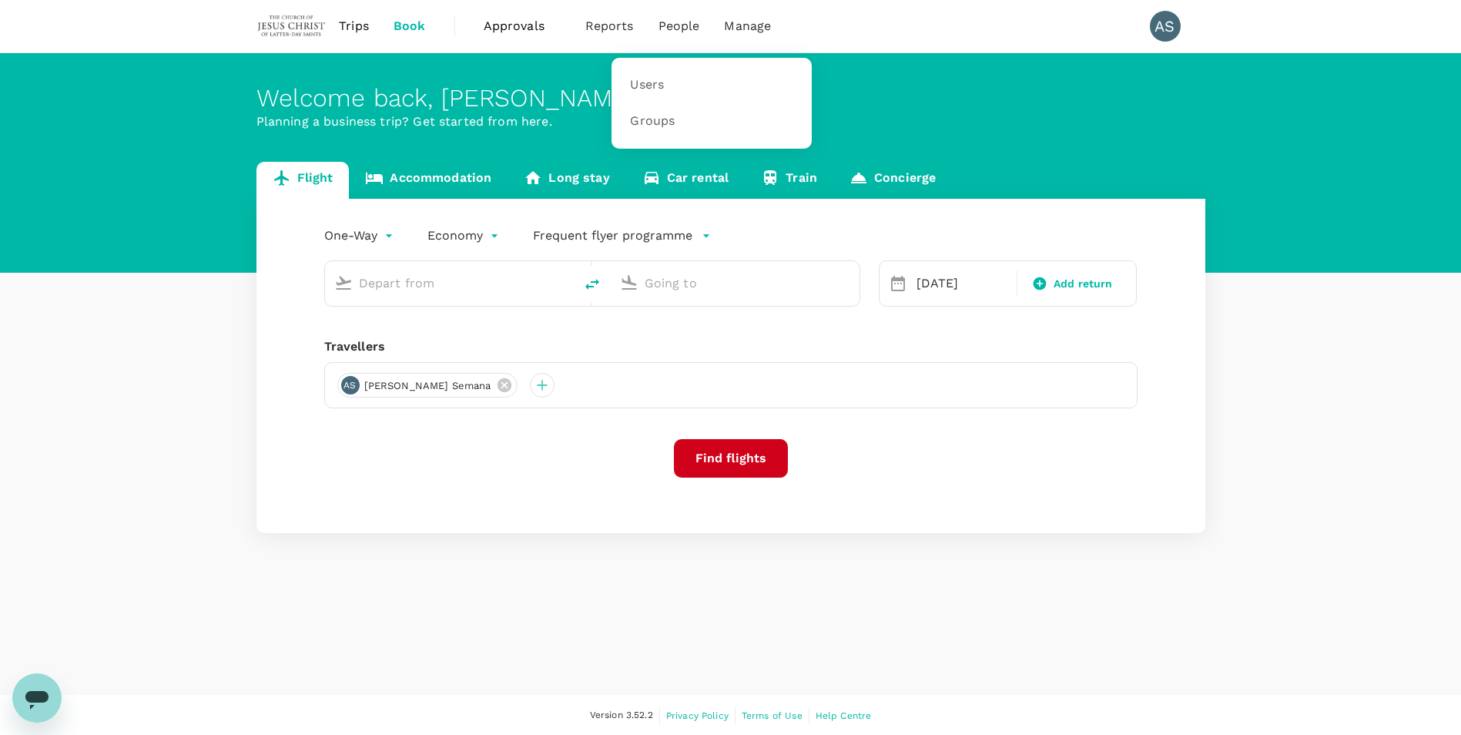
click at [668, 24] on span "People" at bounding box center [680, 26] width 42 height 18
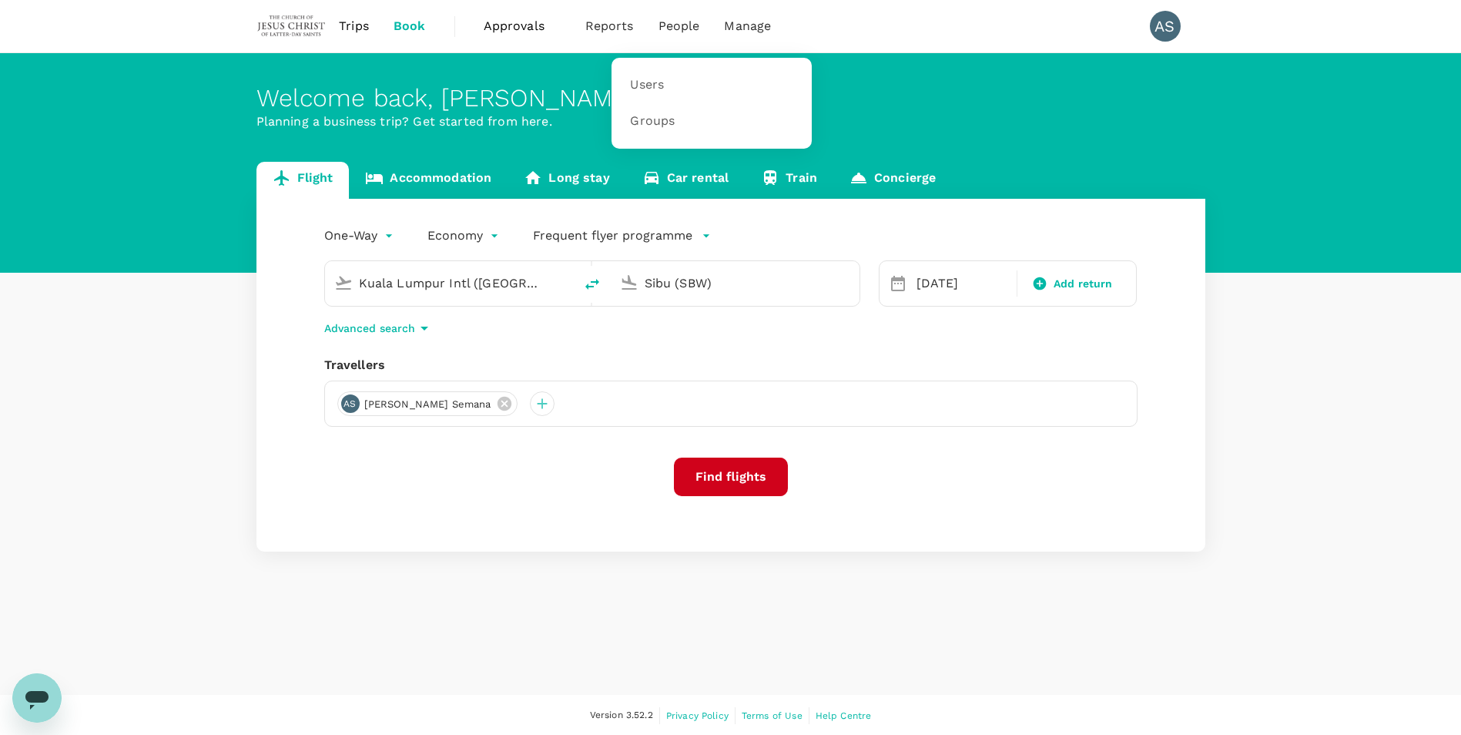
type input "Kuala Lumpur Intl ([GEOGRAPHIC_DATA])"
type input "Sibu (SBW)"
type input "Kuala Lumpur Intl ([GEOGRAPHIC_DATA])"
type input "Sibu (SBW)"
click at [642, 90] on span "Users" at bounding box center [647, 85] width 34 height 18
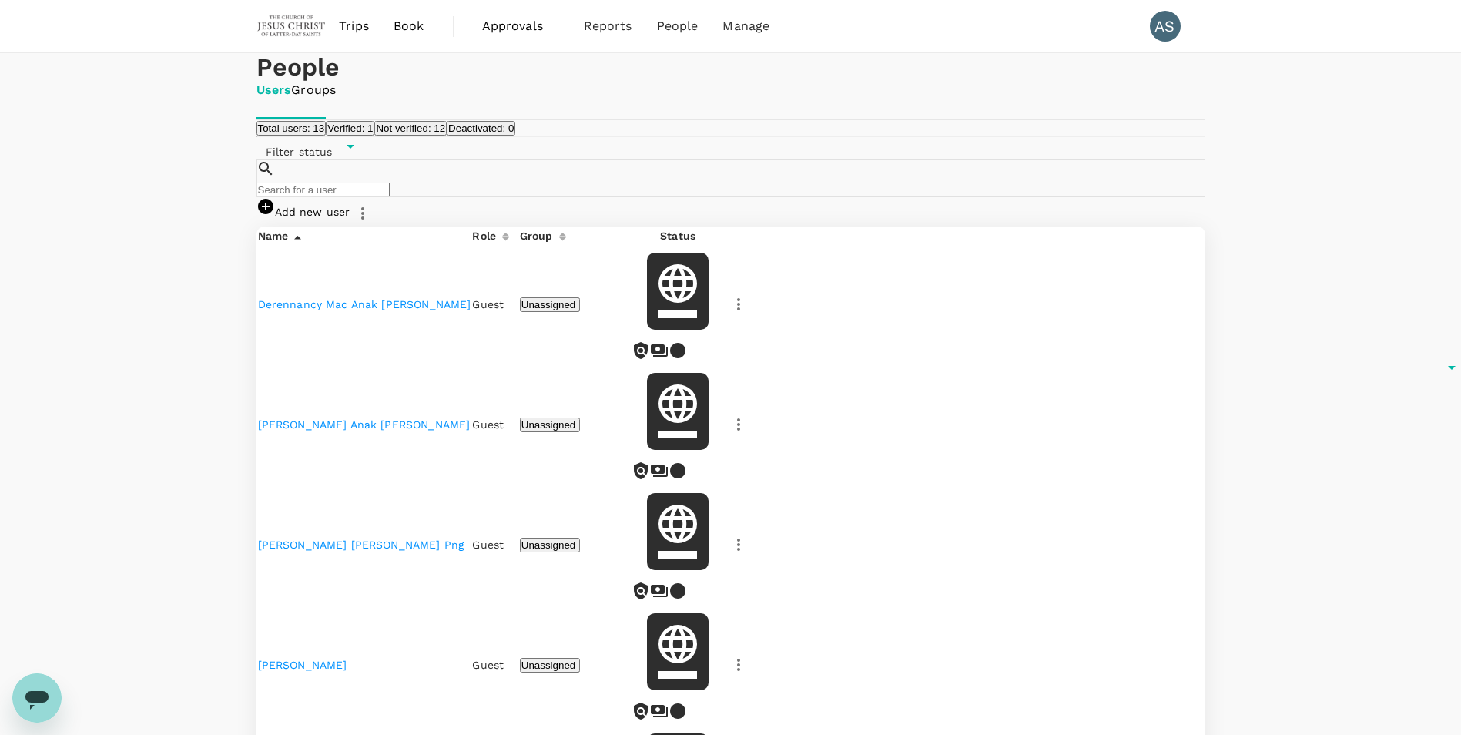
click at [402, 26] on span "Book" at bounding box center [409, 26] width 31 height 18
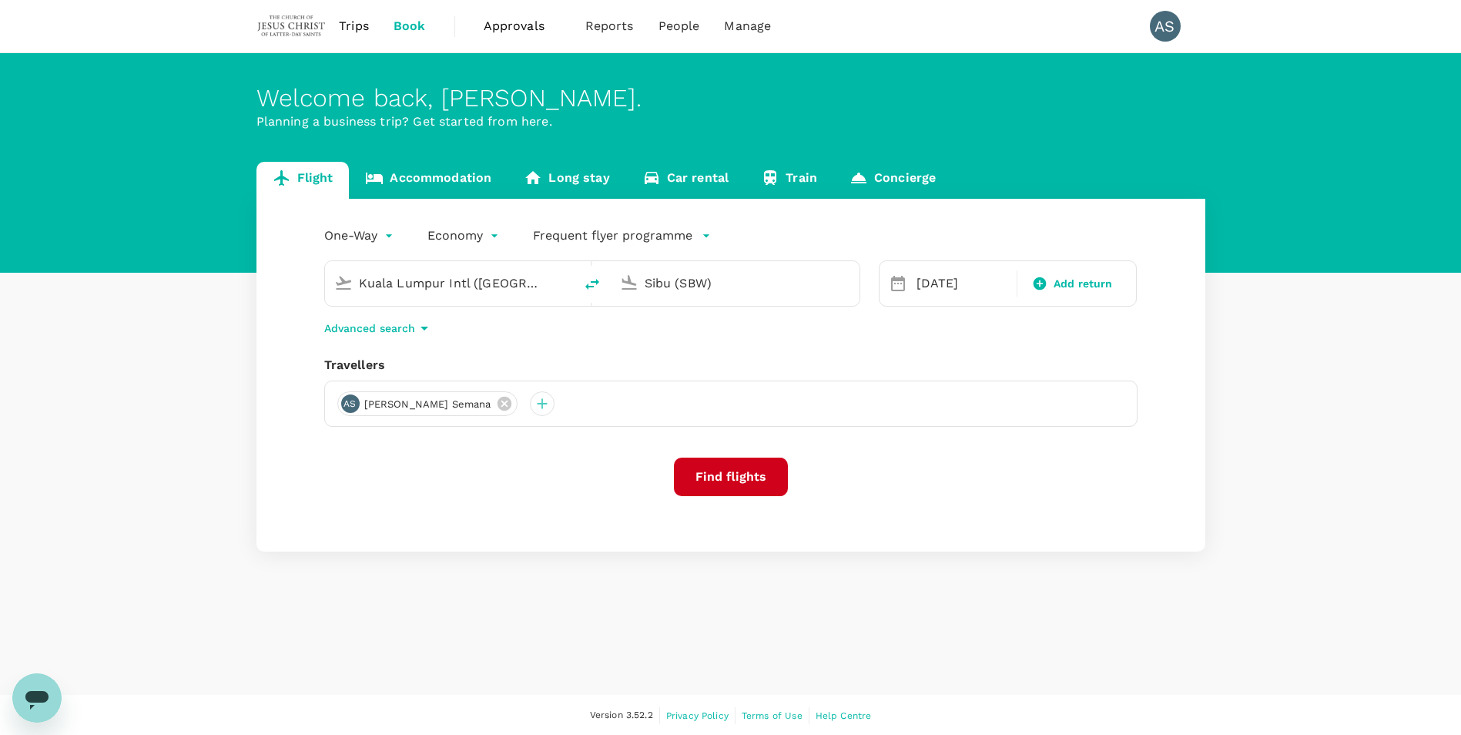
type input "Kuala Lumpur Intl ([GEOGRAPHIC_DATA])"
type input "Sibu (SBW)"
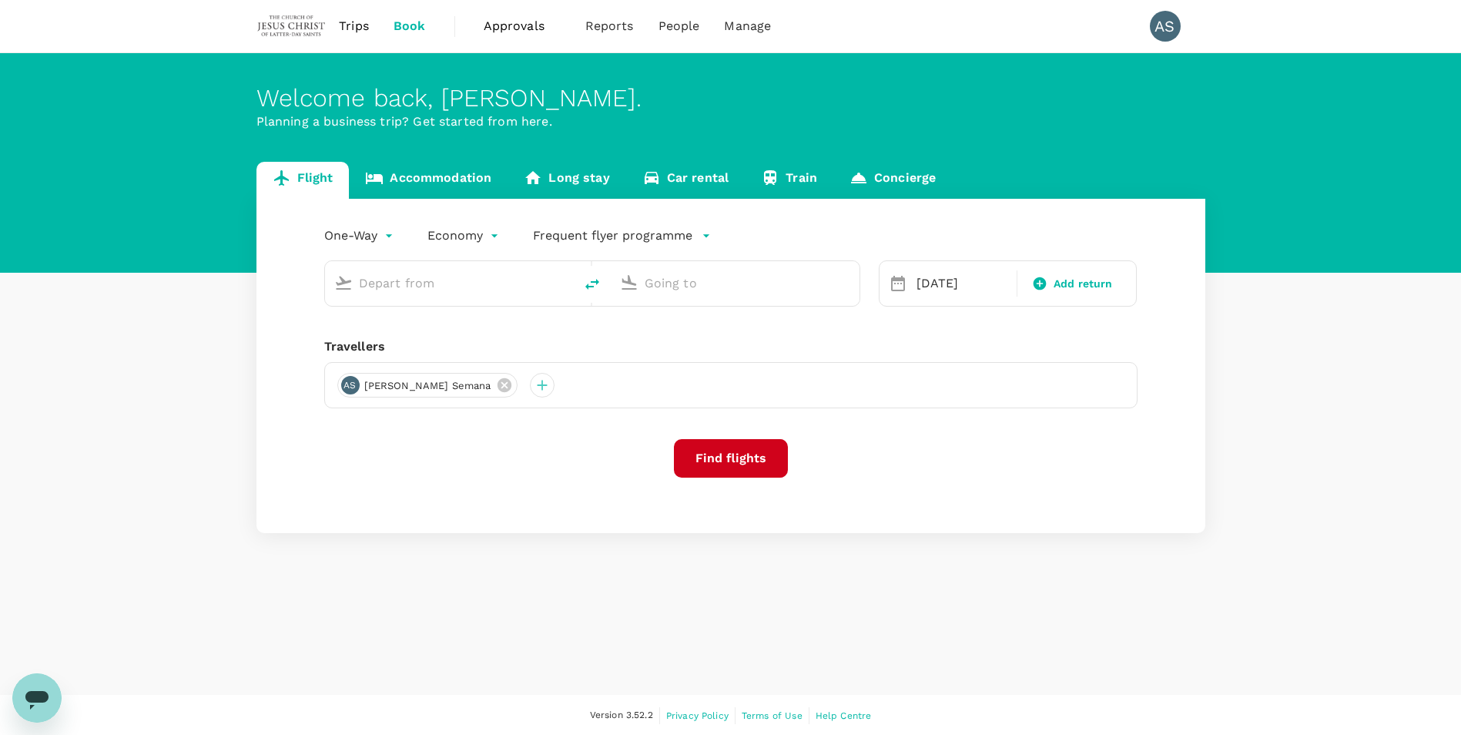
type input "Kuala Lumpur Intl ([GEOGRAPHIC_DATA])"
type input "Sibu (SBW)"
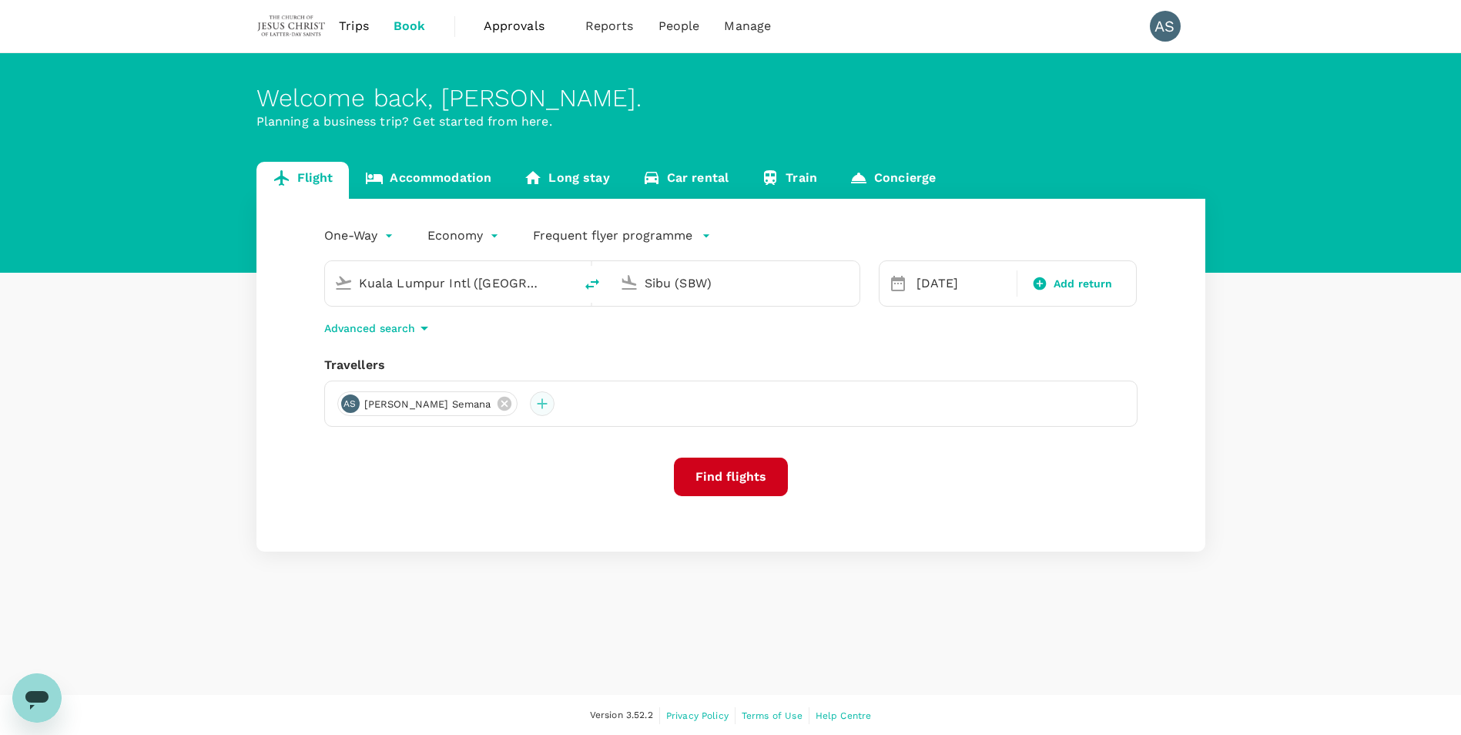
click at [530, 404] on div at bounding box center [542, 403] width 25 height 25
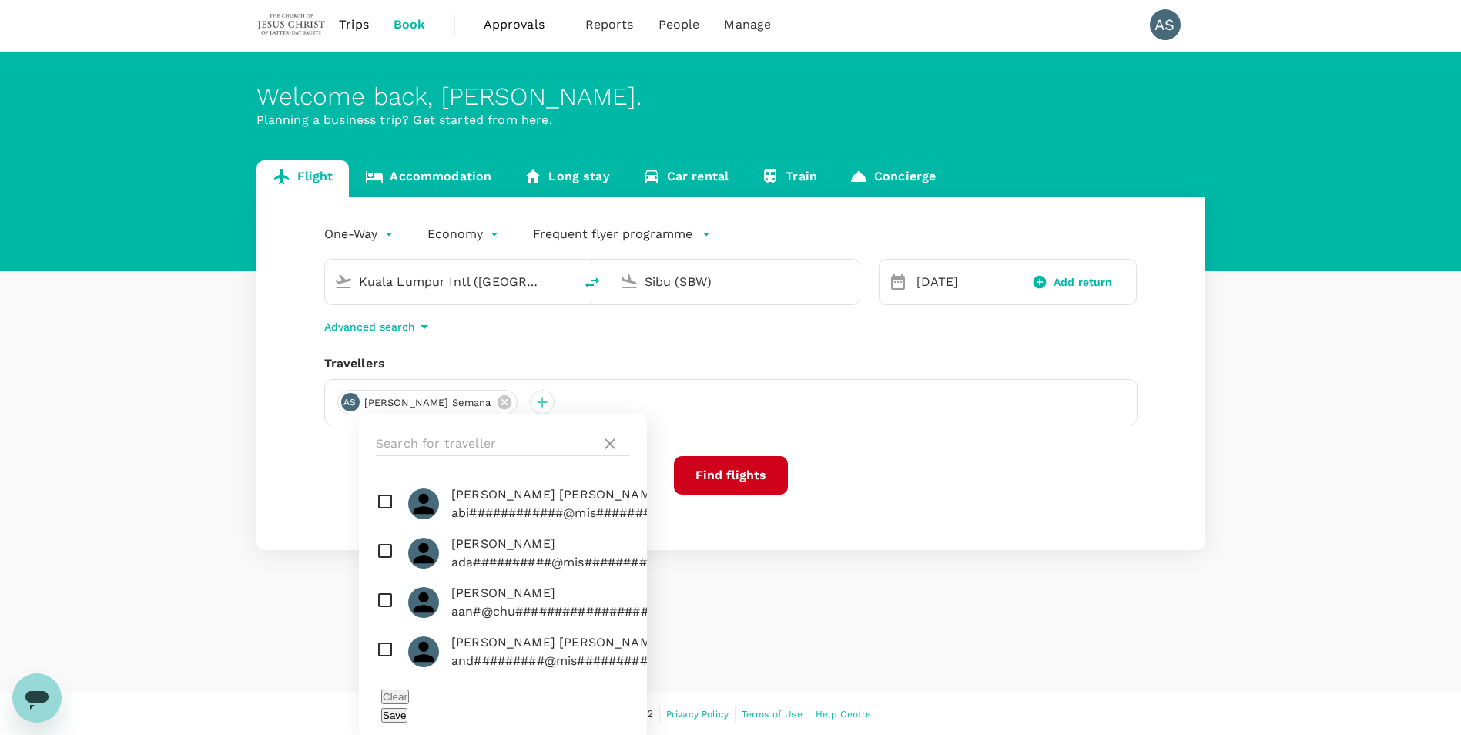
click at [247, 466] on div "Flight Accommodation Long stay Car rental Train Concierge One-Way oneway Econom…" at bounding box center [731, 355] width 986 height 390
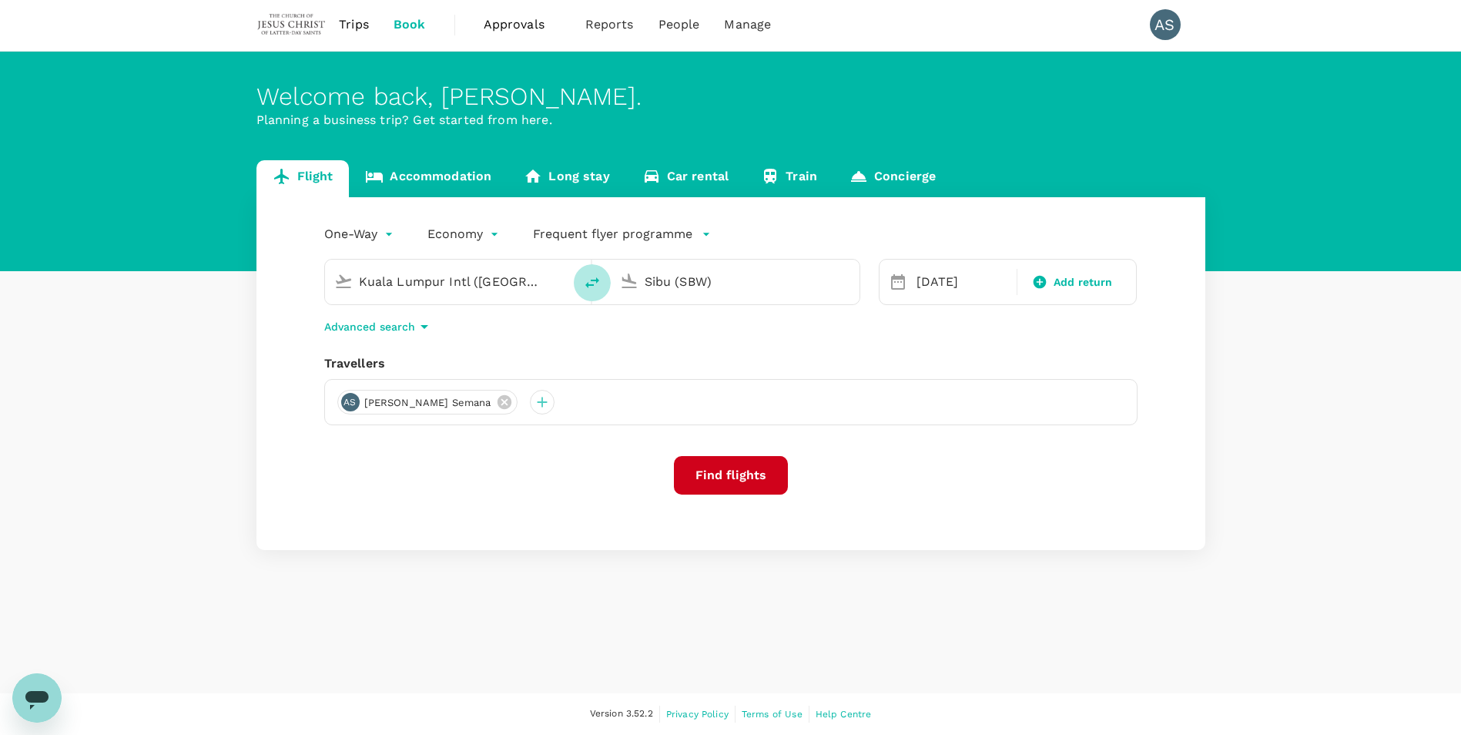
click at [592, 278] on icon "delete" at bounding box center [592, 282] width 18 height 18
type input "Sibu (SBW)"
type input "Kuala Lumpur Intl ([GEOGRAPHIC_DATA])"
click at [592, 278] on icon "delete" at bounding box center [592, 282] width 18 height 18
type input "Kuala Lumpur Intl ([GEOGRAPHIC_DATA])"
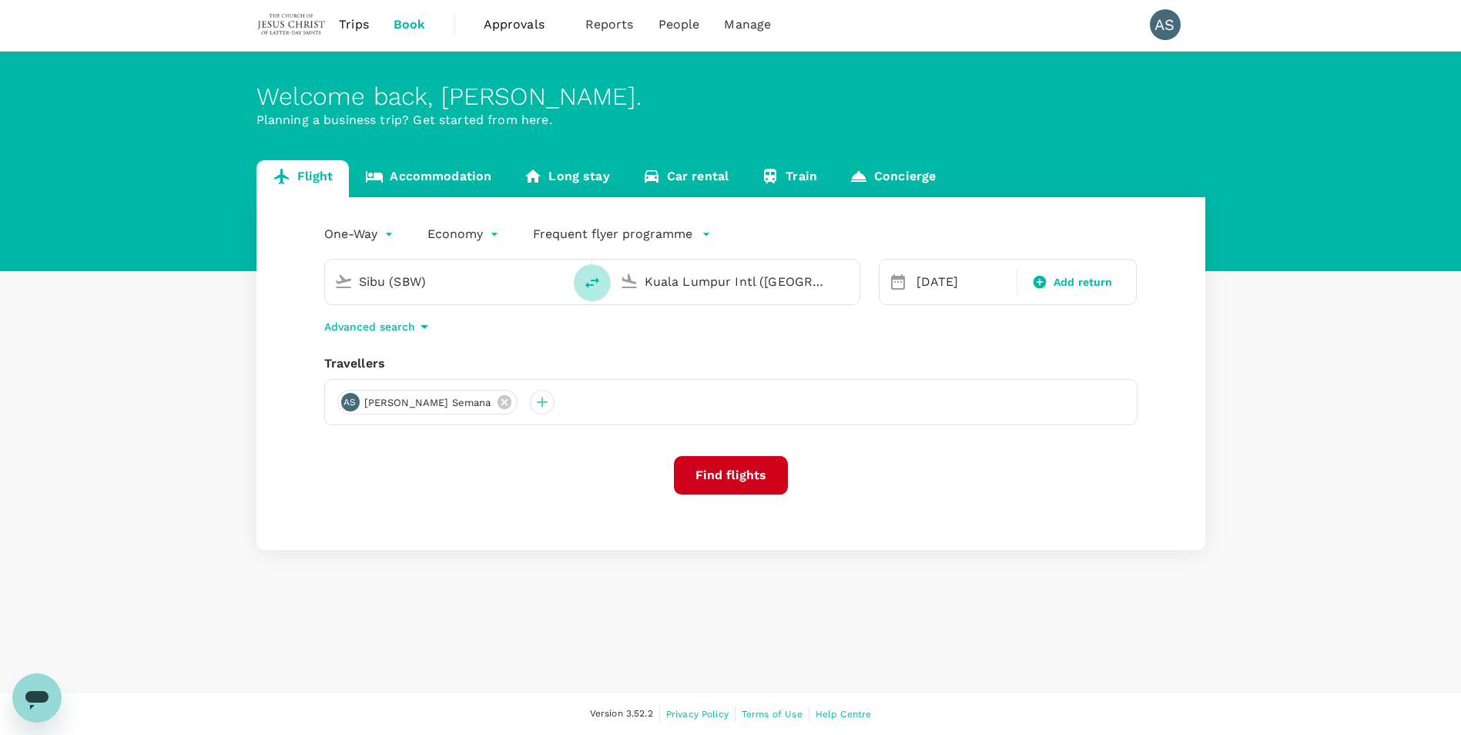
type input "Sibu (SBW)"
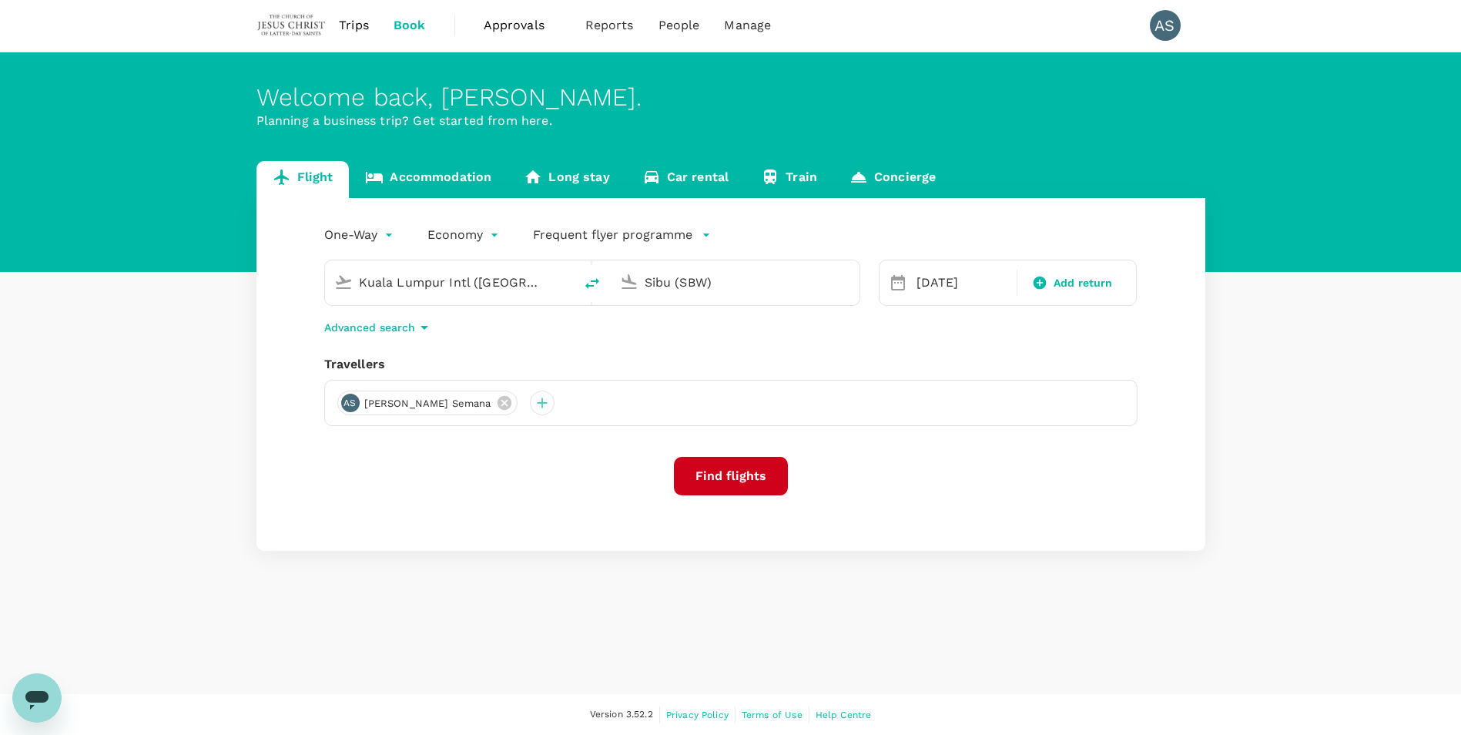
click at [443, 183] on link "Accommodation" at bounding box center [428, 179] width 159 height 37
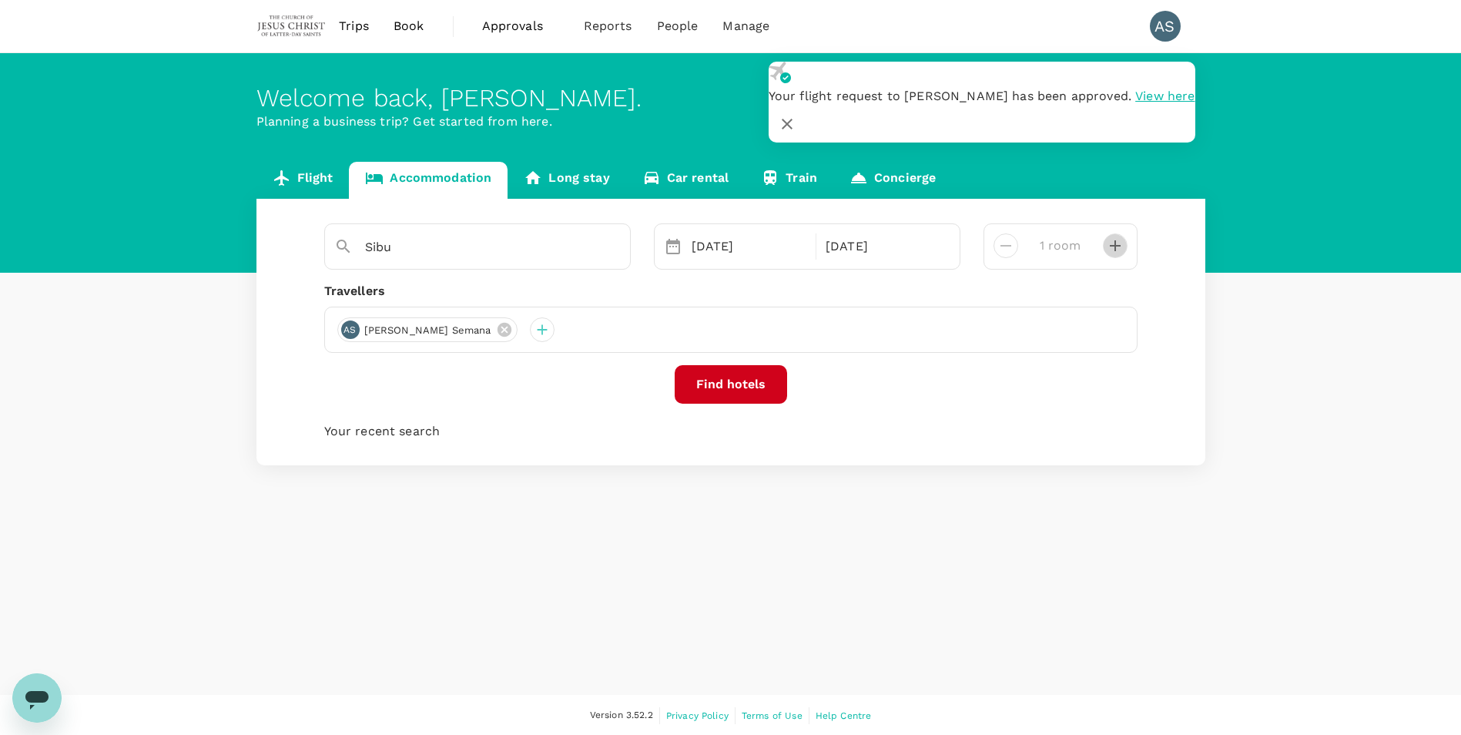
click at [1121, 247] on icon "decrease" at bounding box center [1115, 245] width 18 height 18
click at [1025, 248] on div "3 rooms" at bounding box center [1054, 239] width 72 height 37
click at [1007, 248] on icon "decrease" at bounding box center [1006, 245] width 18 height 18
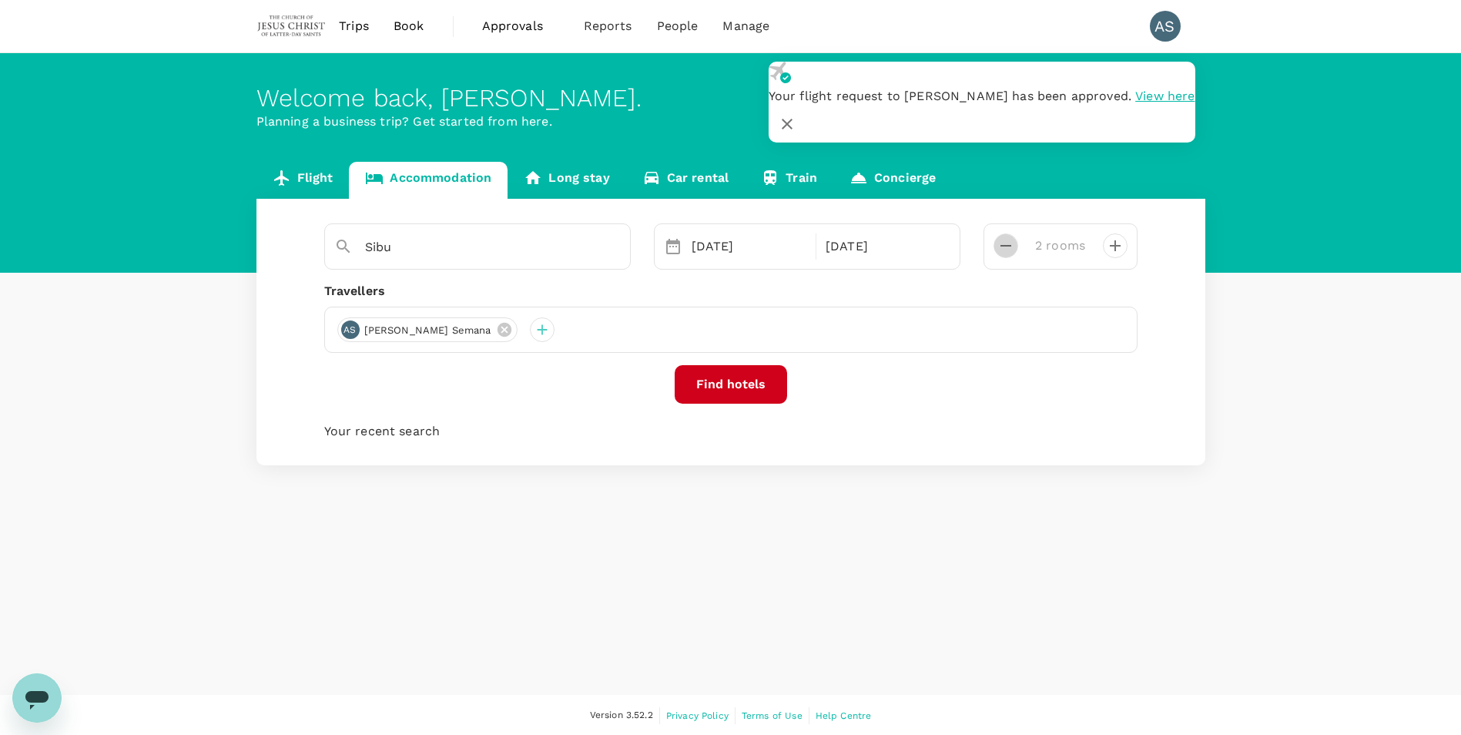
type input "1 room"
click at [1007, 248] on div at bounding box center [999, 239] width 37 height 37
click at [729, 379] on button "Find hotels" at bounding box center [731, 384] width 112 height 39
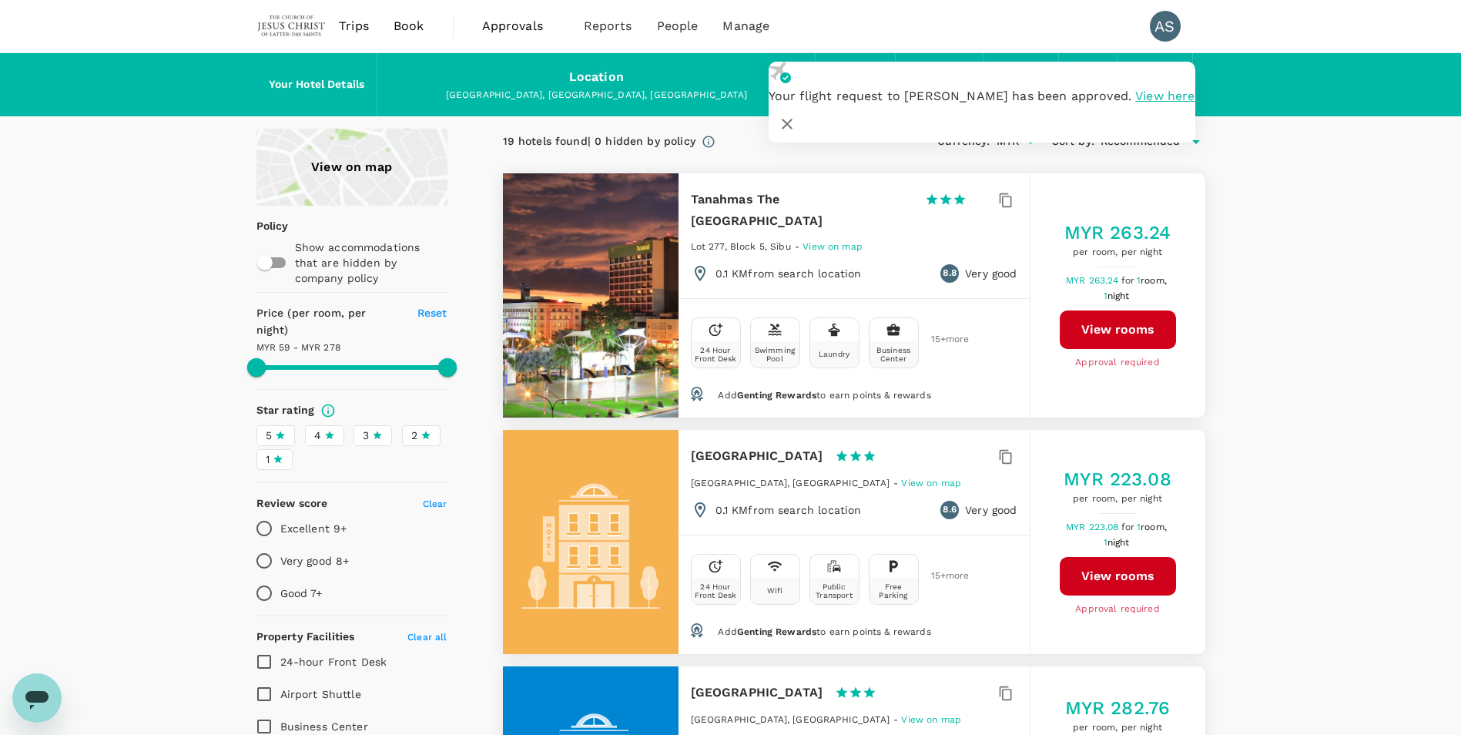
type input "277.85"
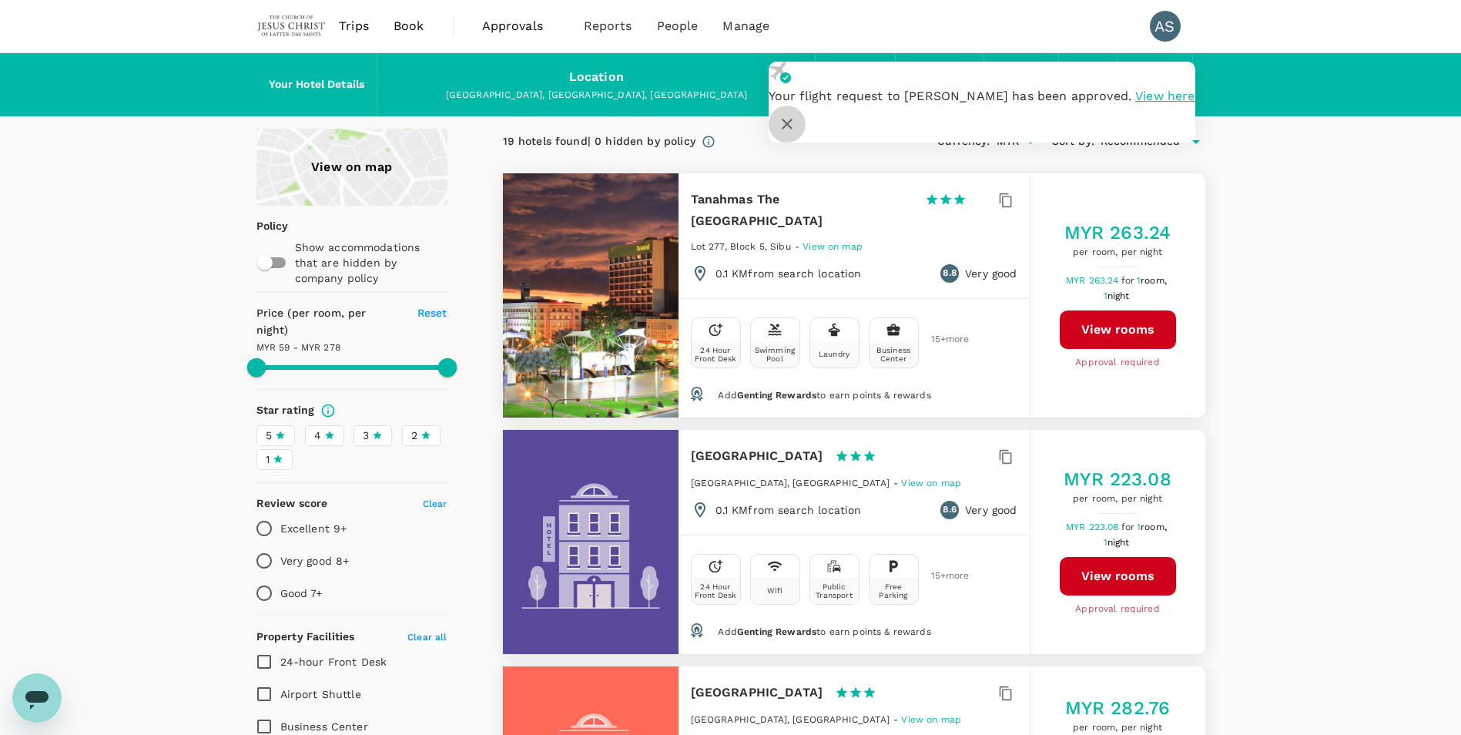
click at [796, 115] on icon "button" at bounding box center [787, 124] width 18 height 18
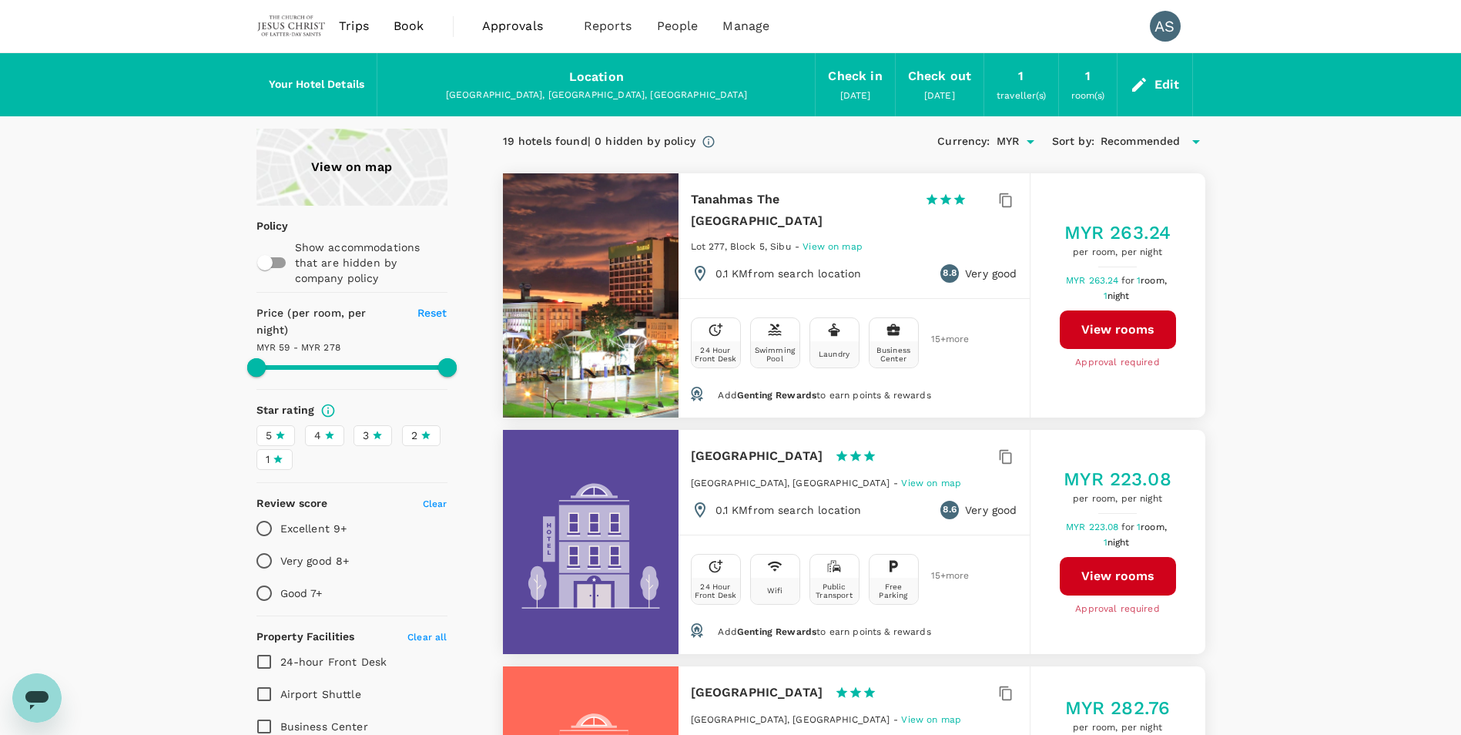
click at [863, 154] on div "19 hotels found | 0 hidden by policy Currency : MYR Sort by : Recommended" at bounding box center [854, 142] width 702 height 26
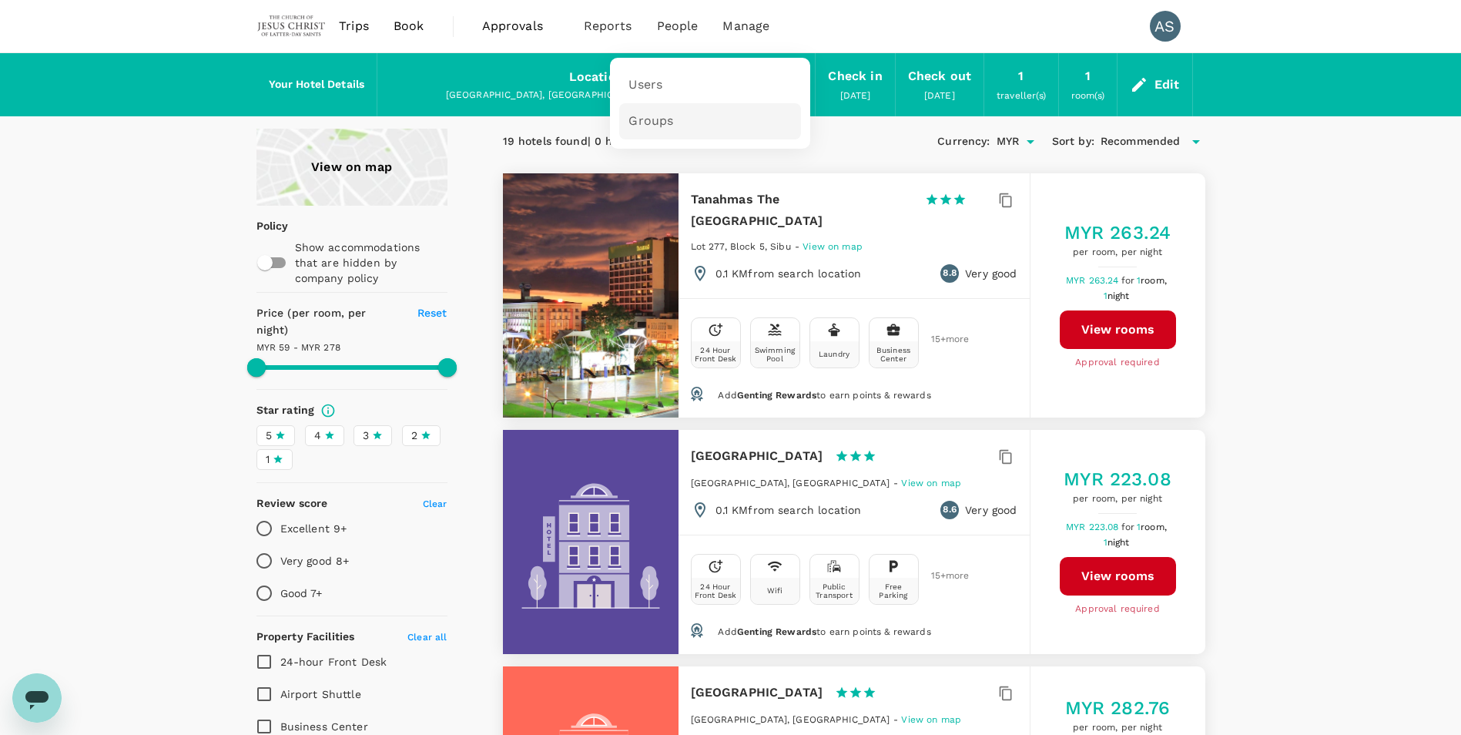
click at [642, 119] on span "Groups" at bounding box center [651, 121] width 45 height 18
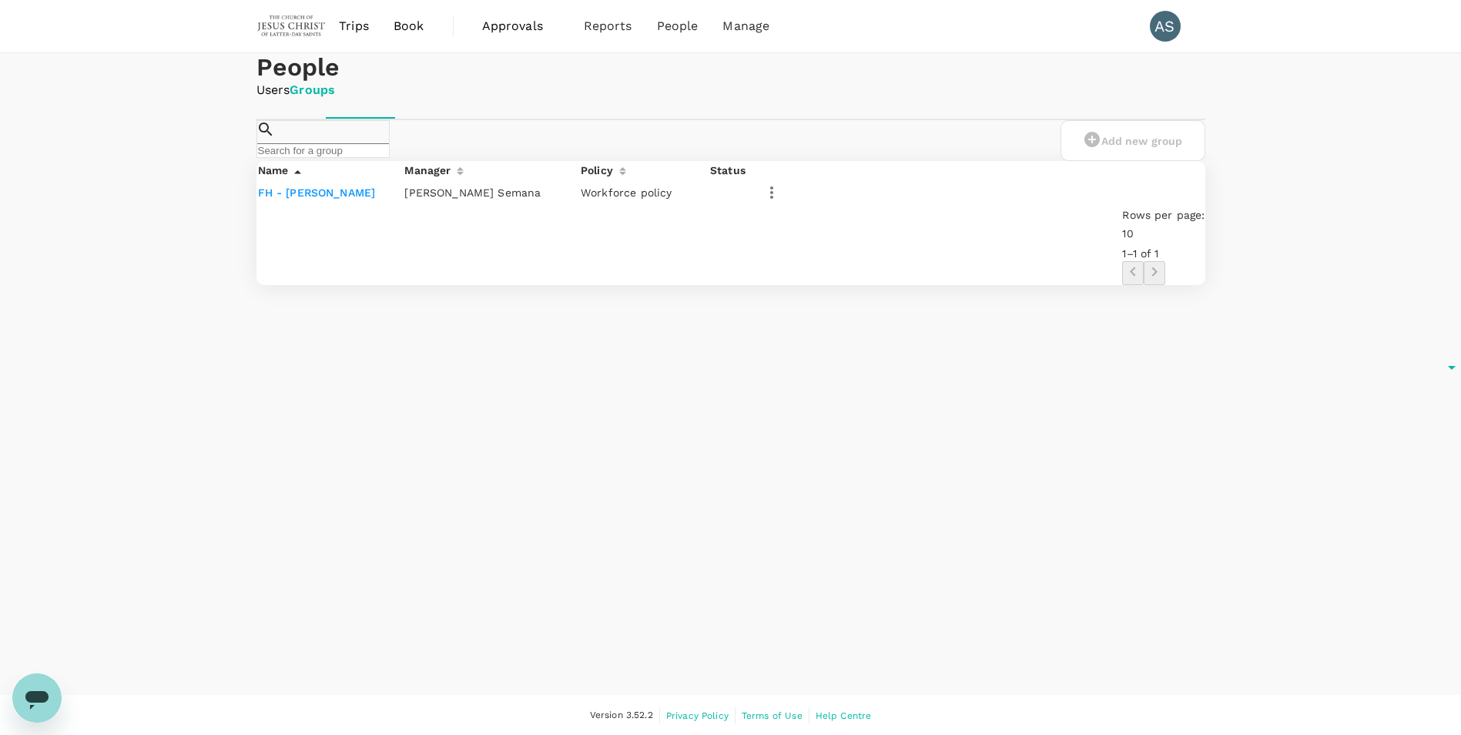
click at [313, 199] on link "FH - [PERSON_NAME]" at bounding box center [317, 192] width 118 height 12
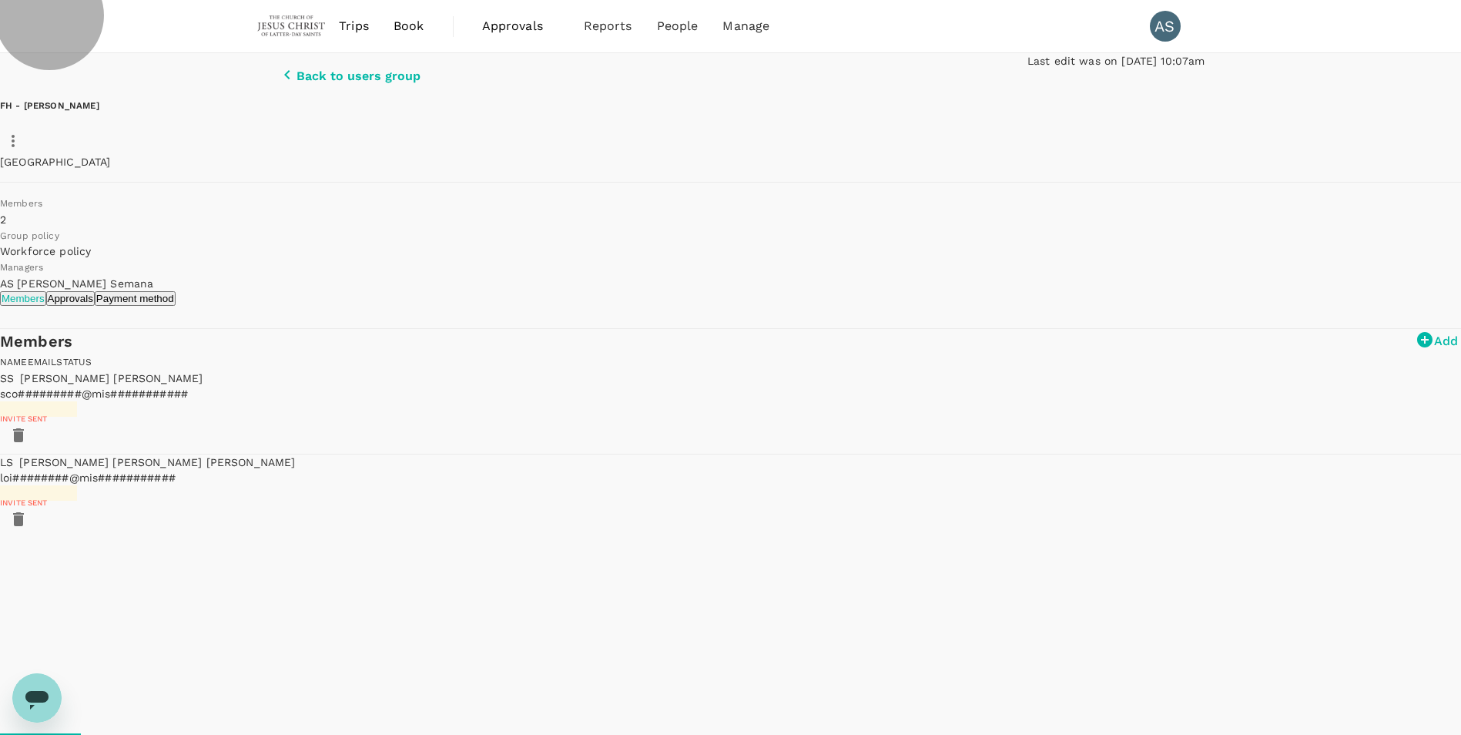
click at [95, 306] on button "Approvals" at bounding box center [70, 298] width 49 height 15
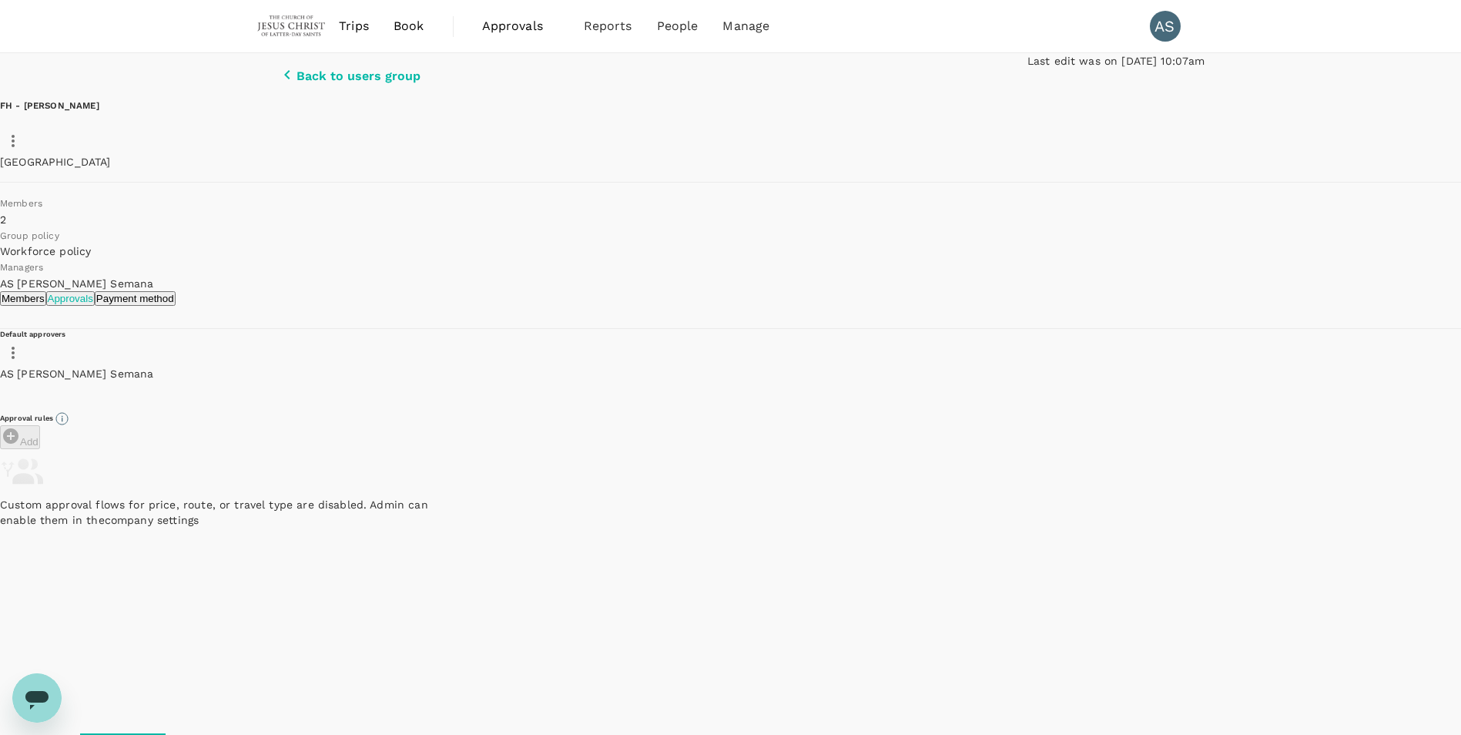
click at [297, 81] on p "Back to users group" at bounding box center [359, 76] width 124 height 14
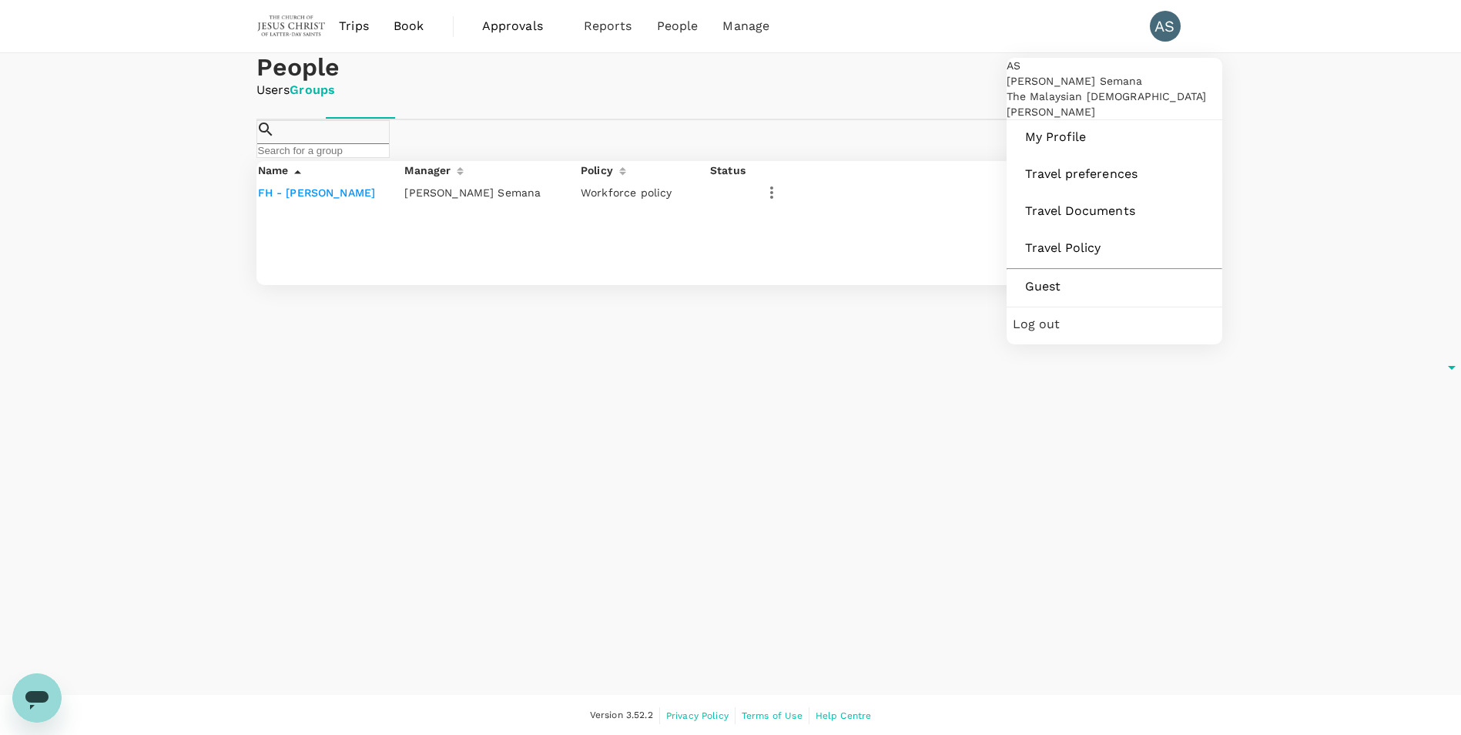
click at [1171, 28] on div "AS" at bounding box center [1165, 26] width 31 height 31
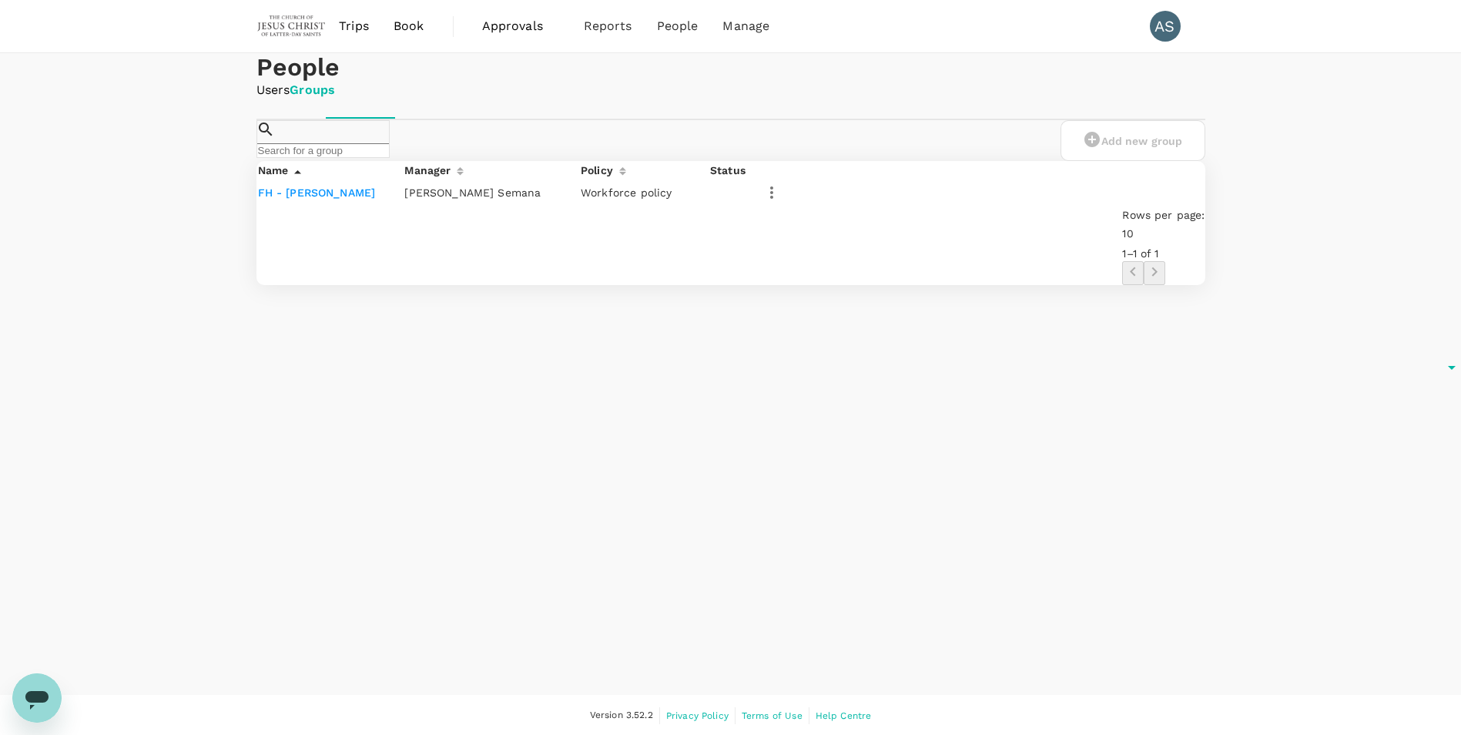
click at [1171, 28] on div "AS" at bounding box center [1165, 26] width 31 height 31
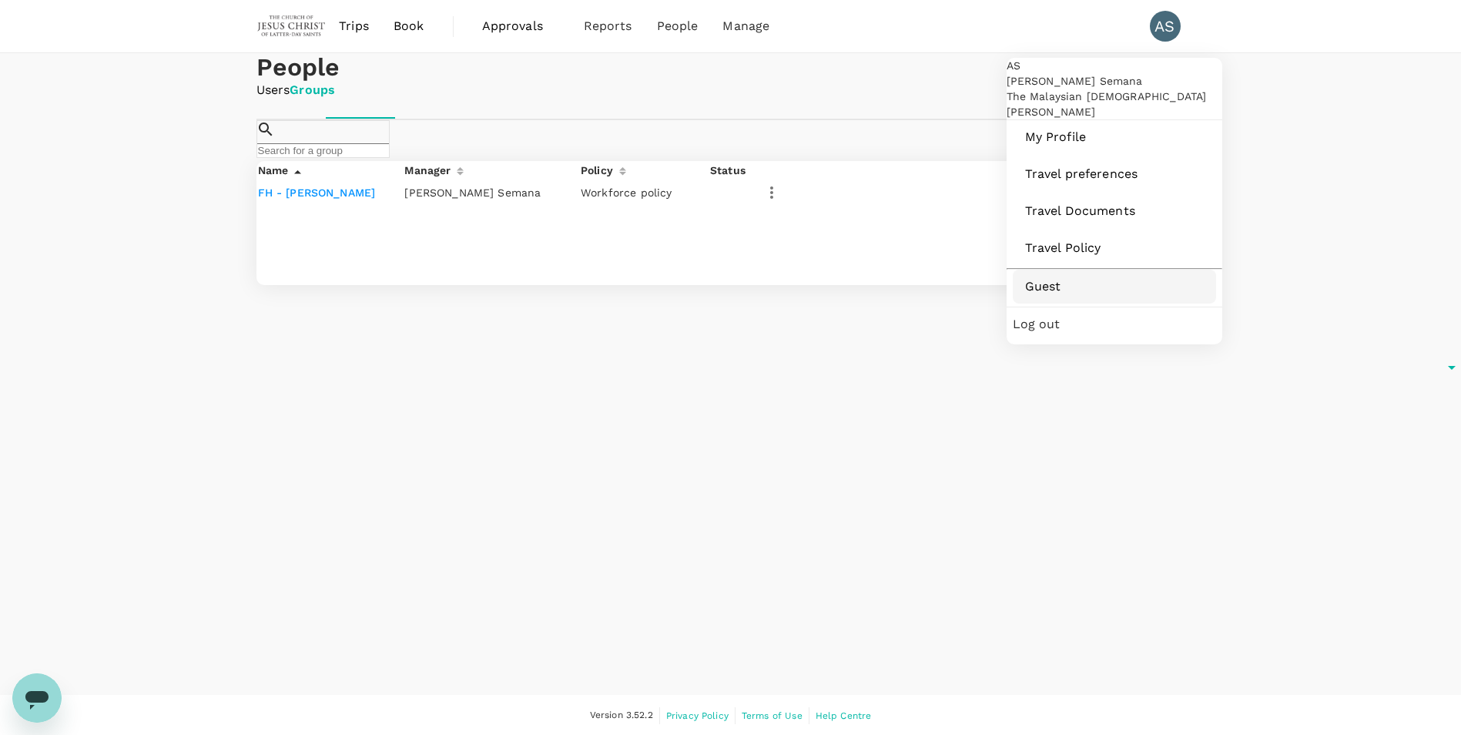
click at [1046, 296] on span "Guest" at bounding box center [1114, 286] width 179 height 18
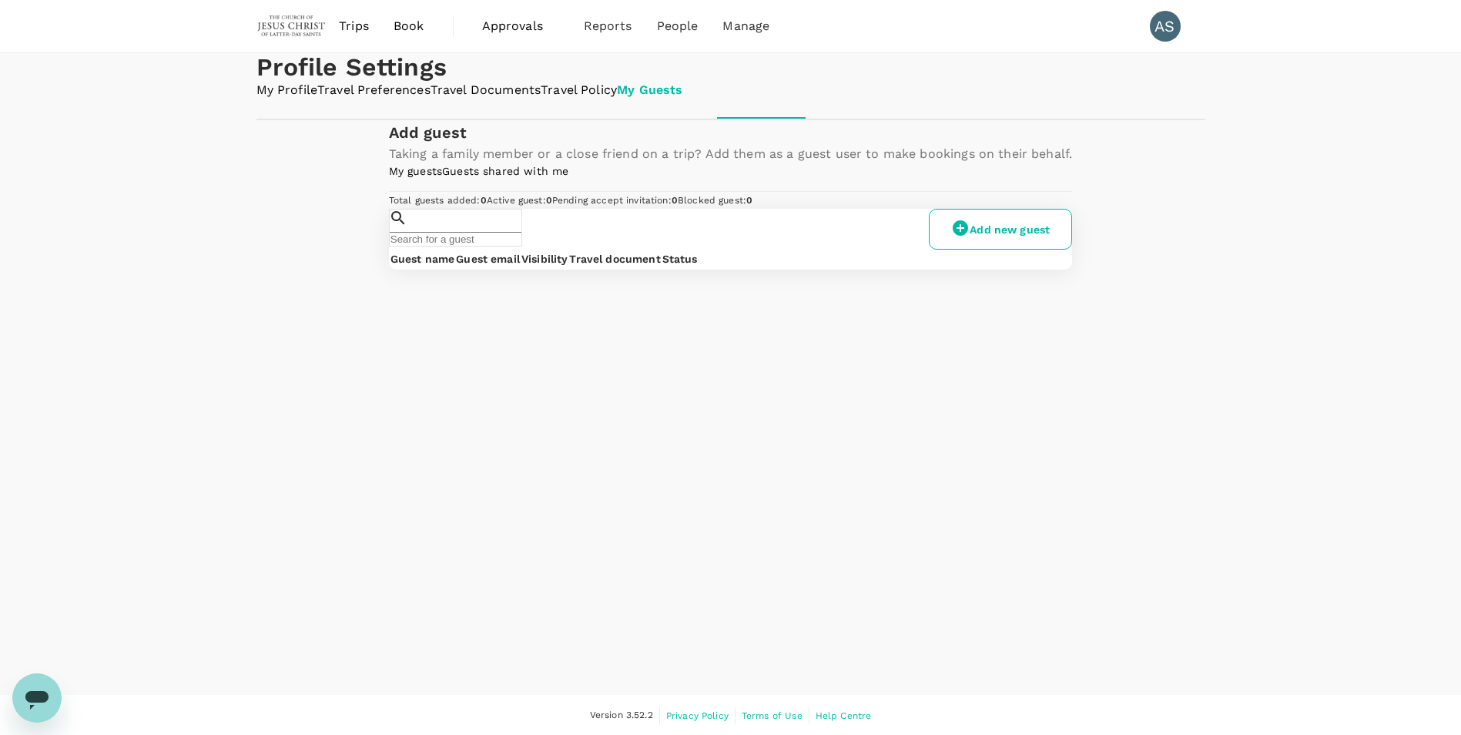
scroll to position [2, 0]
click at [1038, 248] on link "Add new guest" at bounding box center [1000, 227] width 143 height 41
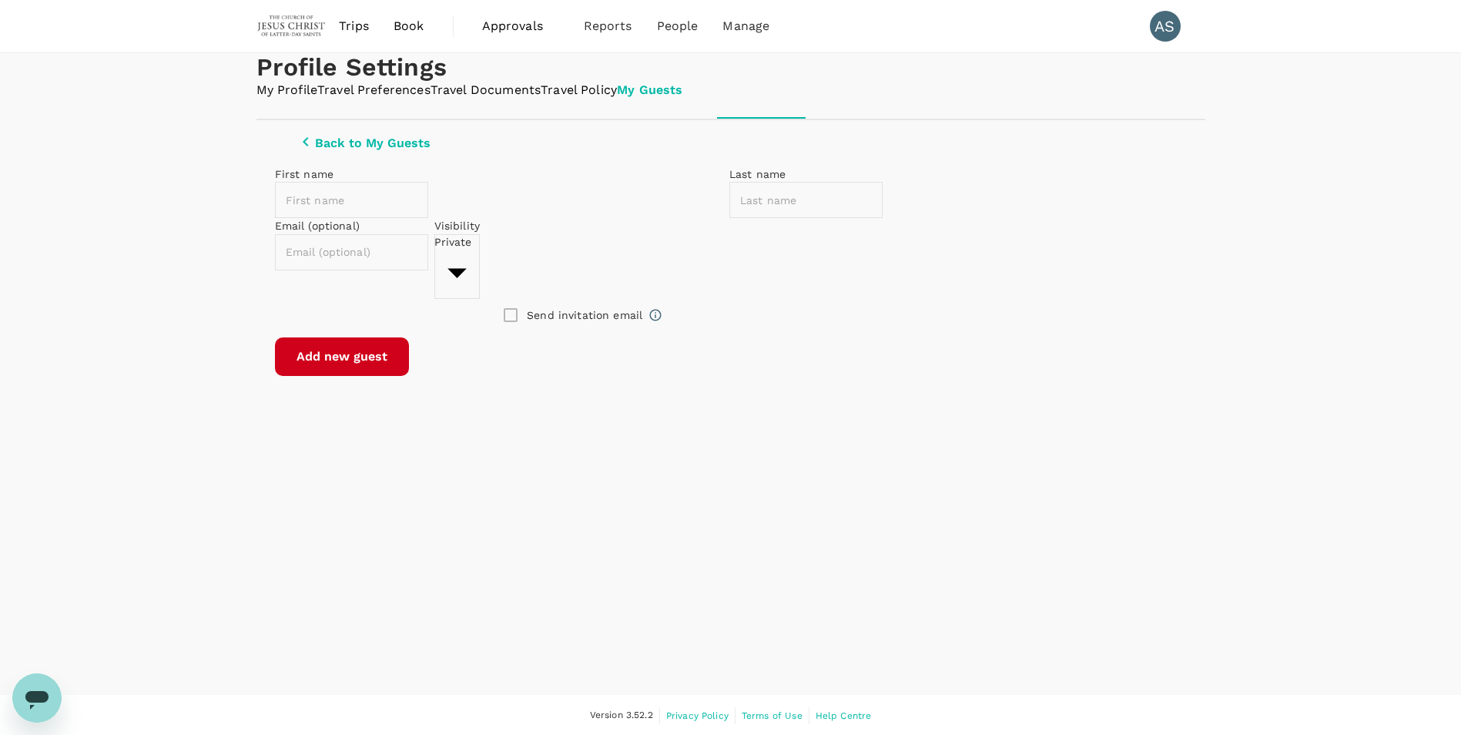
click at [450, 218] on input "text" at bounding box center [362, 200] width 175 height 36
click at [450, 218] on input "[PERSON_NAME]" at bounding box center [362, 200] width 175 height 36
drag, startPoint x: 497, startPoint y: 323, endPoint x: 443, endPoint y: 321, distance: 53.9
click at [443, 218] on div "First name [PERSON_NAME] ​ Last name ​" at bounding box center [579, 189] width 608 height 58
type input "[PERSON_NAME]"
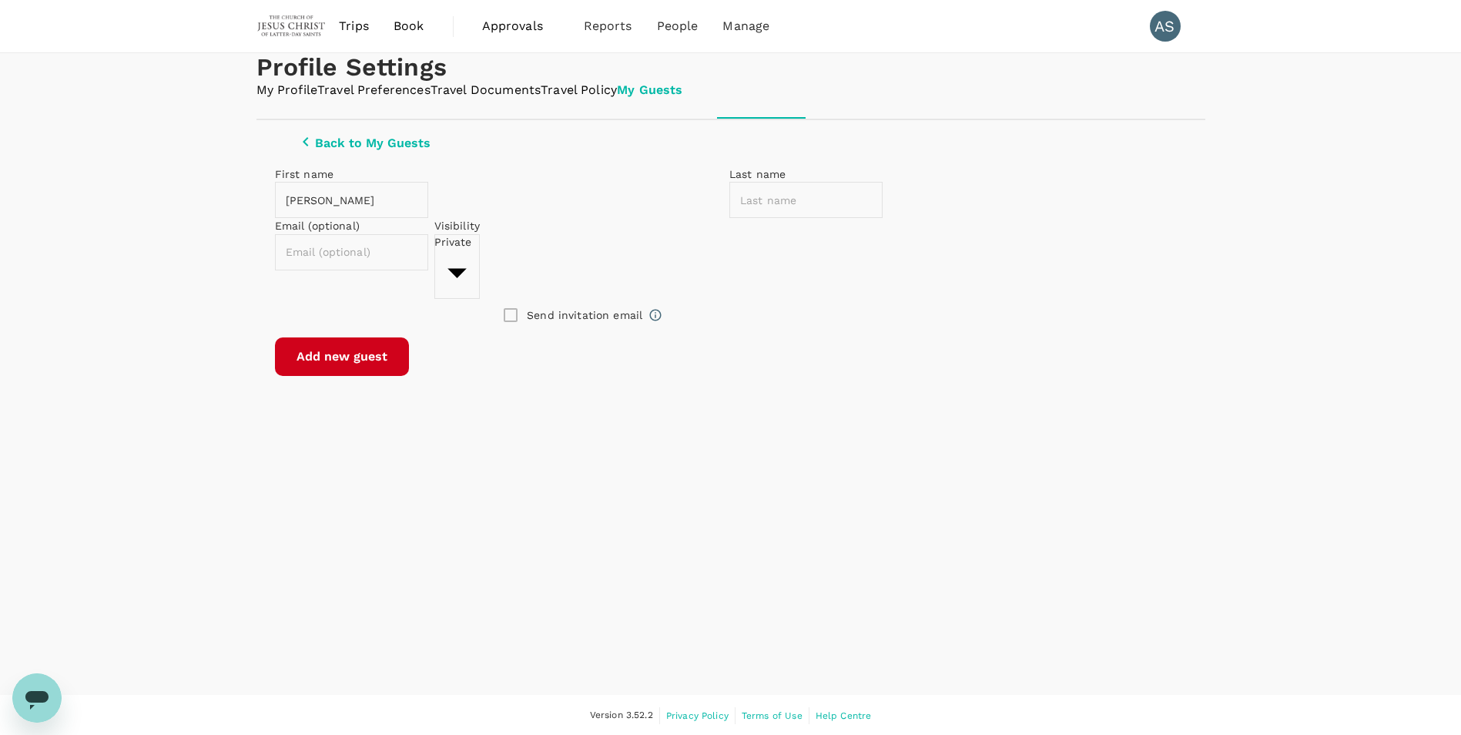
click at [793, 218] on input "text" at bounding box center [816, 200] width 175 height 36
type input "LING"
click at [450, 218] on input "[PERSON_NAME]" at bounding box center [362, 200] width 175 height 36
click at [815, 218] on input "LING" at bounding box center [816, 200] width 175 height 36
click at [450, 218] on input "[PERSON_NAME]" at bounding box center [362, 200] width 175 height 36
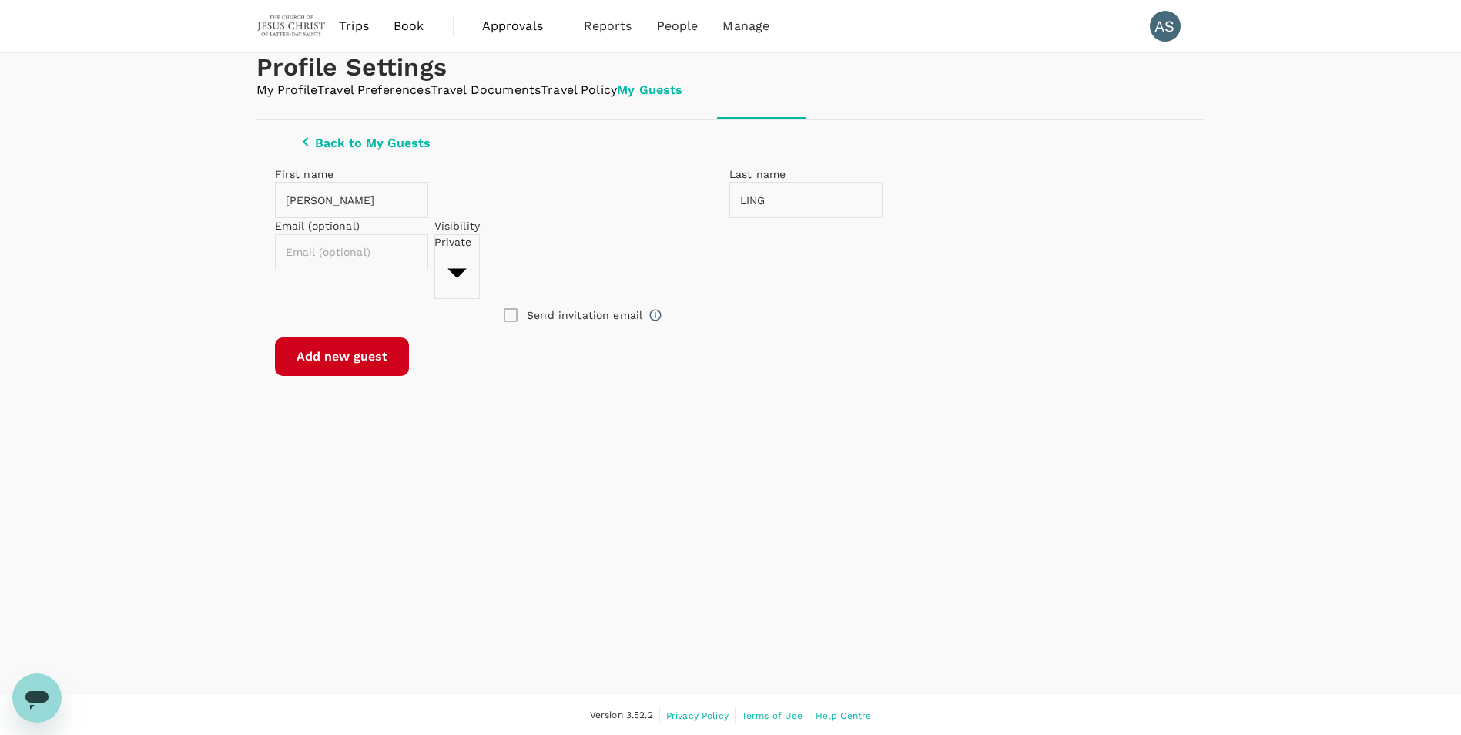
drag, startPoint x: 777, startPoint y: 324, endPoint x: 726, endPoint y: 323, distance: 51.6
click at [726, 218] on div "First name [PERSON_NAME] ​ Last name [PERSON_NAME] ​" at bounding box center [576, 189] width 614 height 58
click at [450, 218] on input "[PERSON_NAME]" at bounding box center [362, 200] width 175 height 36
click at [784, 218] on input "text" at bounding box center [816, 200] width 175 height 36
type input "l"
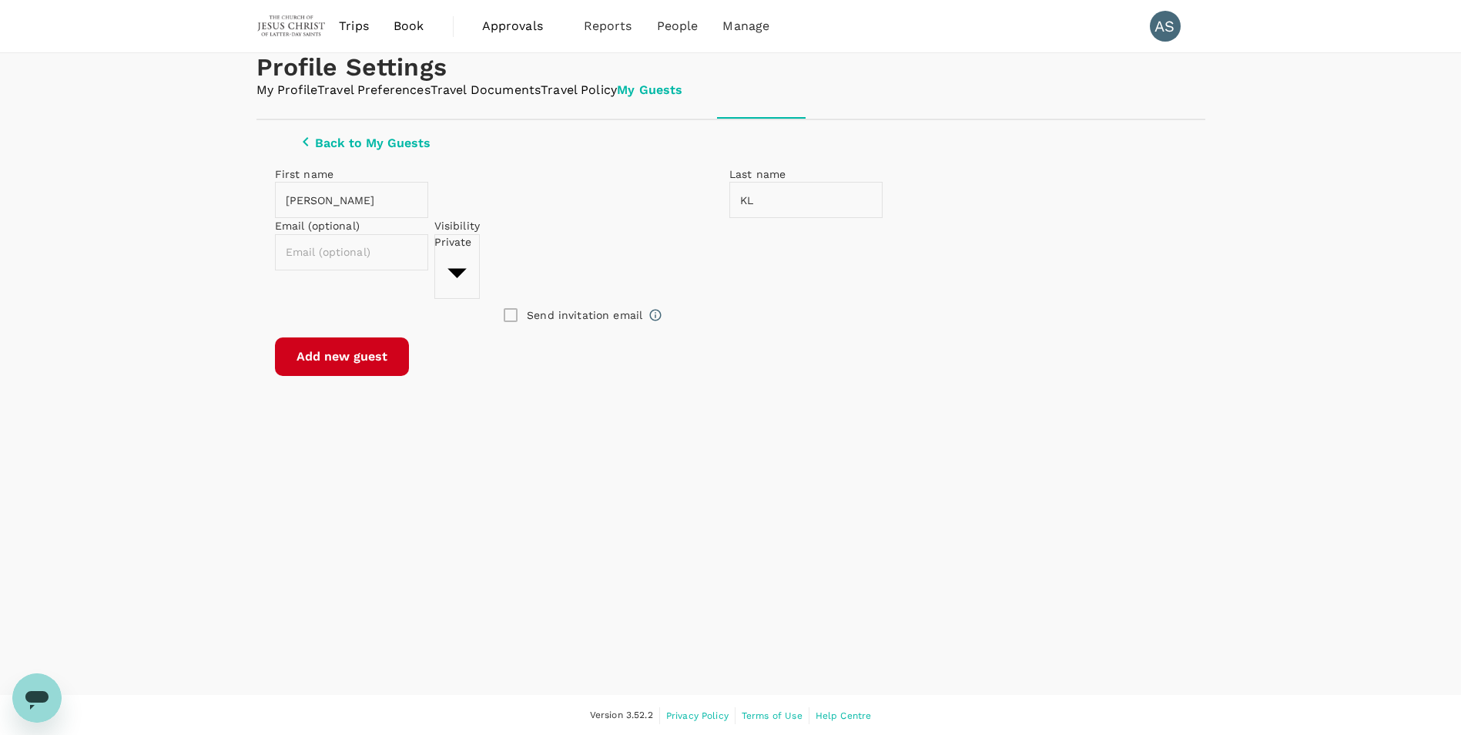
type input "K"
type input "LING"
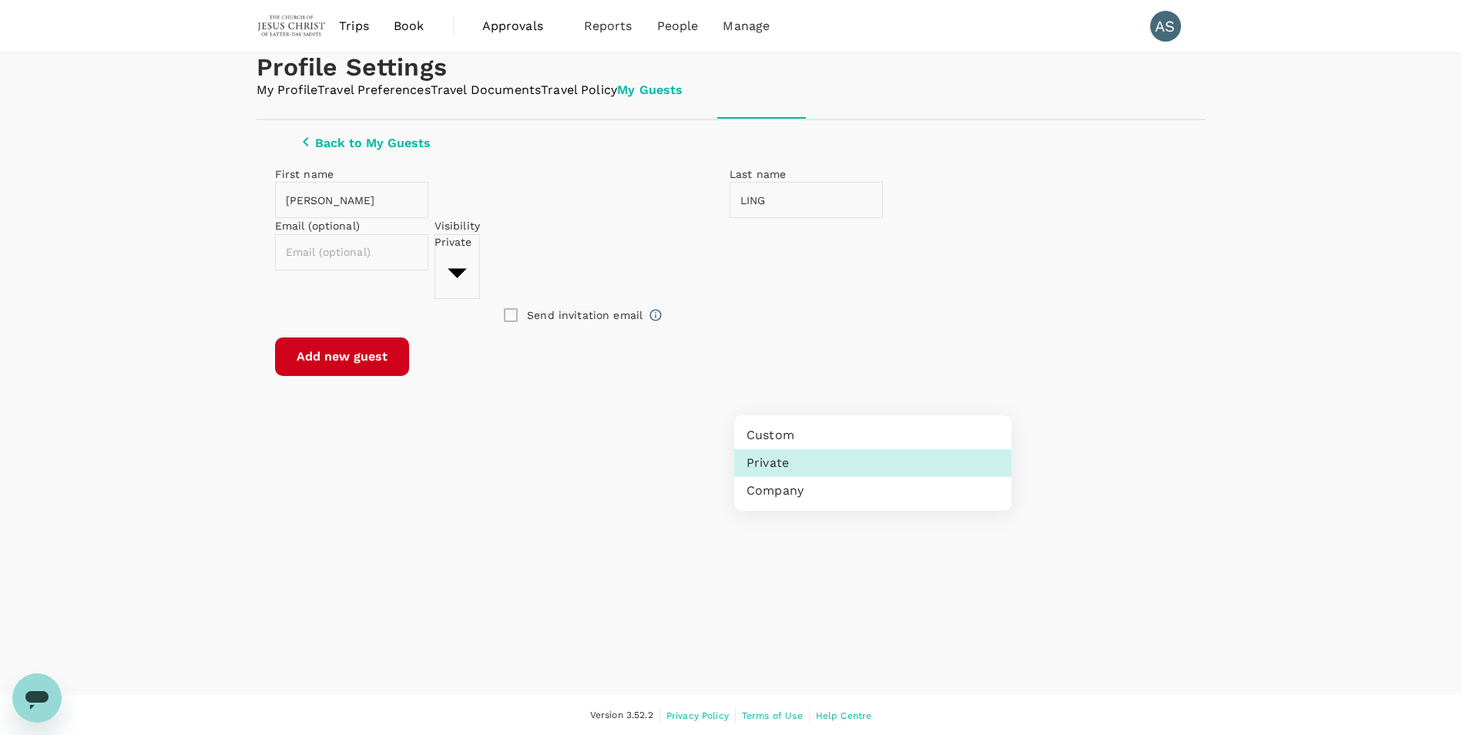
click at [803, 384] on body "Trips Book Approvals 0 Reports People Manage AS Profile Settings My Profile Tra…" at bounding box center [736, 368] width 1473 height 736
click at [803, 386] on div at bounding box center [736, 367] width 1473 height 735
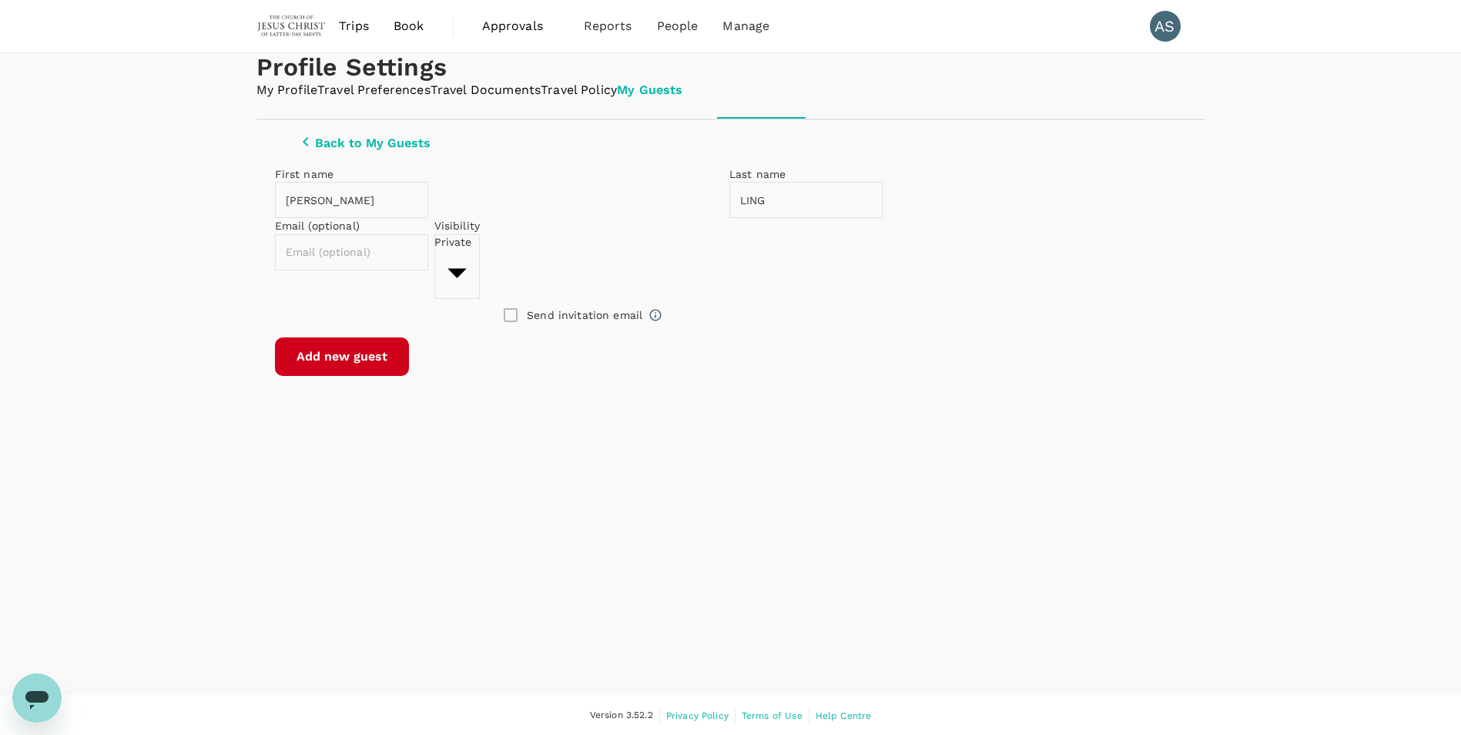
click at [450, 270] on input "text" at bounding box center [362, 252] width 175 height 36
paste input "[PERSON_NAME][EMAIL_ADDRESS][DOMAIN_NAME]"
type input "[PERSON_NAME][EMAIL_ADDRESS][DOMAIN_NAME]"
click at [409, 376] on button "Add new guest" at bounding box center [342, 356] width 134 height 39
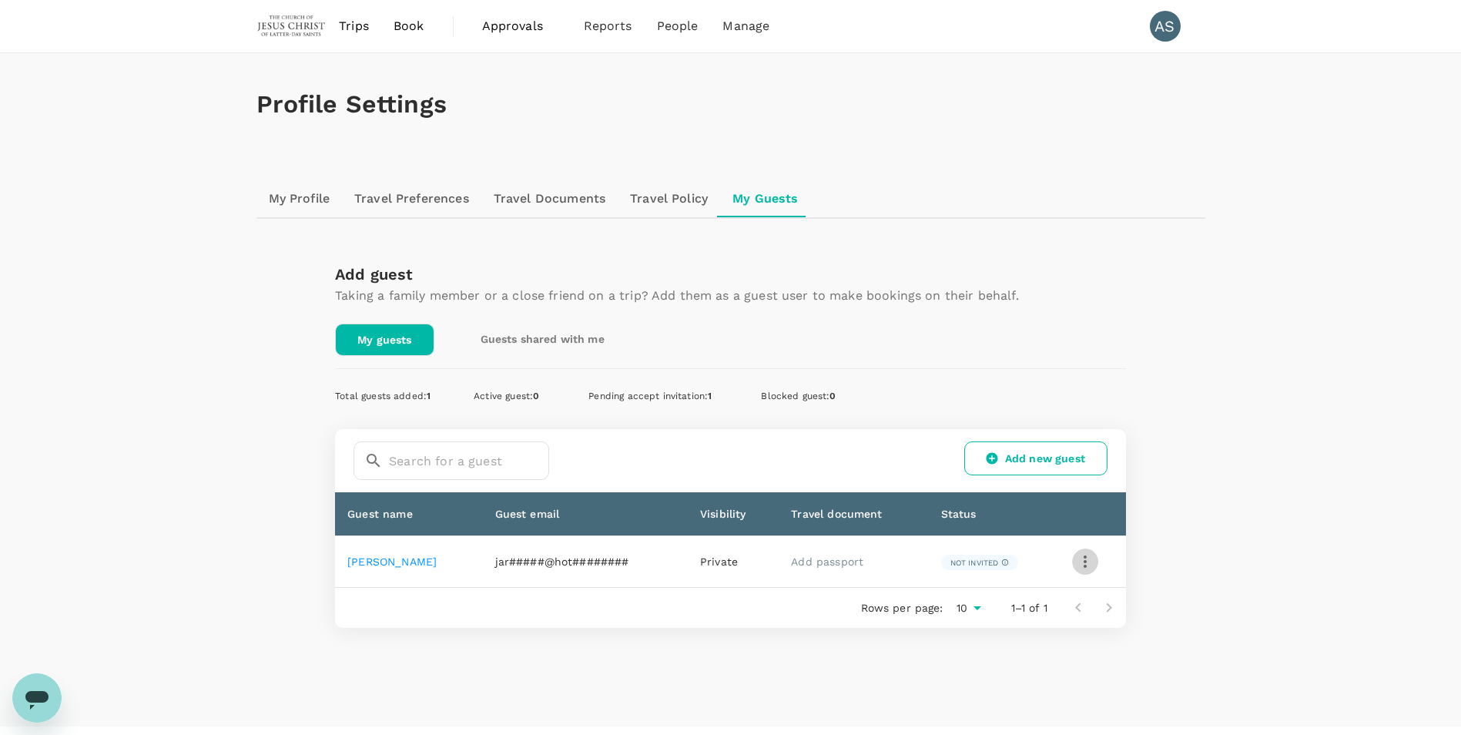
click at [1085, 564] on icon "button" at bounding box center [1085, 561] width 18 height 18
click at [989, 603] on span "Edit" at bounding box center [1021, 603] width 129 height 18
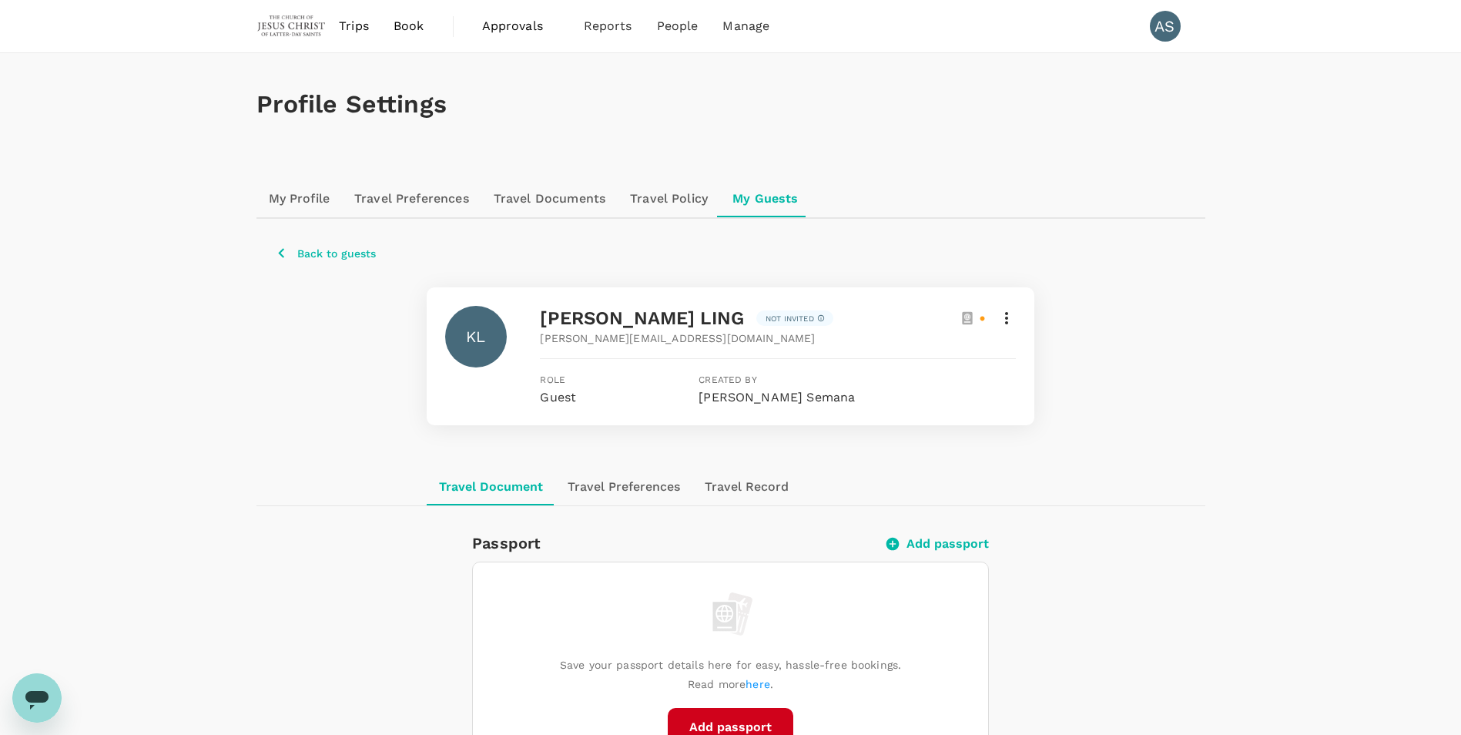
click at [1007, 319] on icon at bounding box center [1006, 318] width 3 height 12
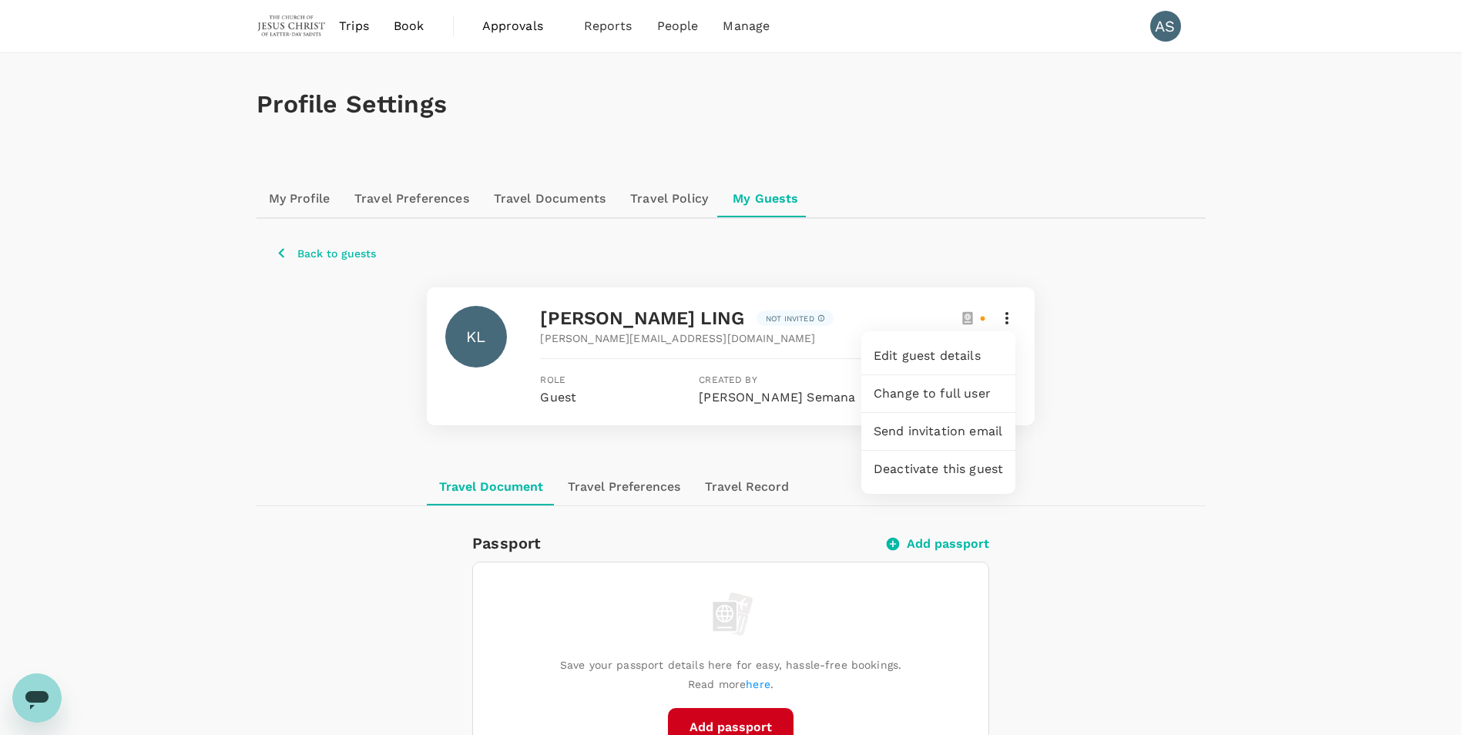
click at [939, 355] on span "Edit guest details" at bounding box center [937, 356] width 129 height 18
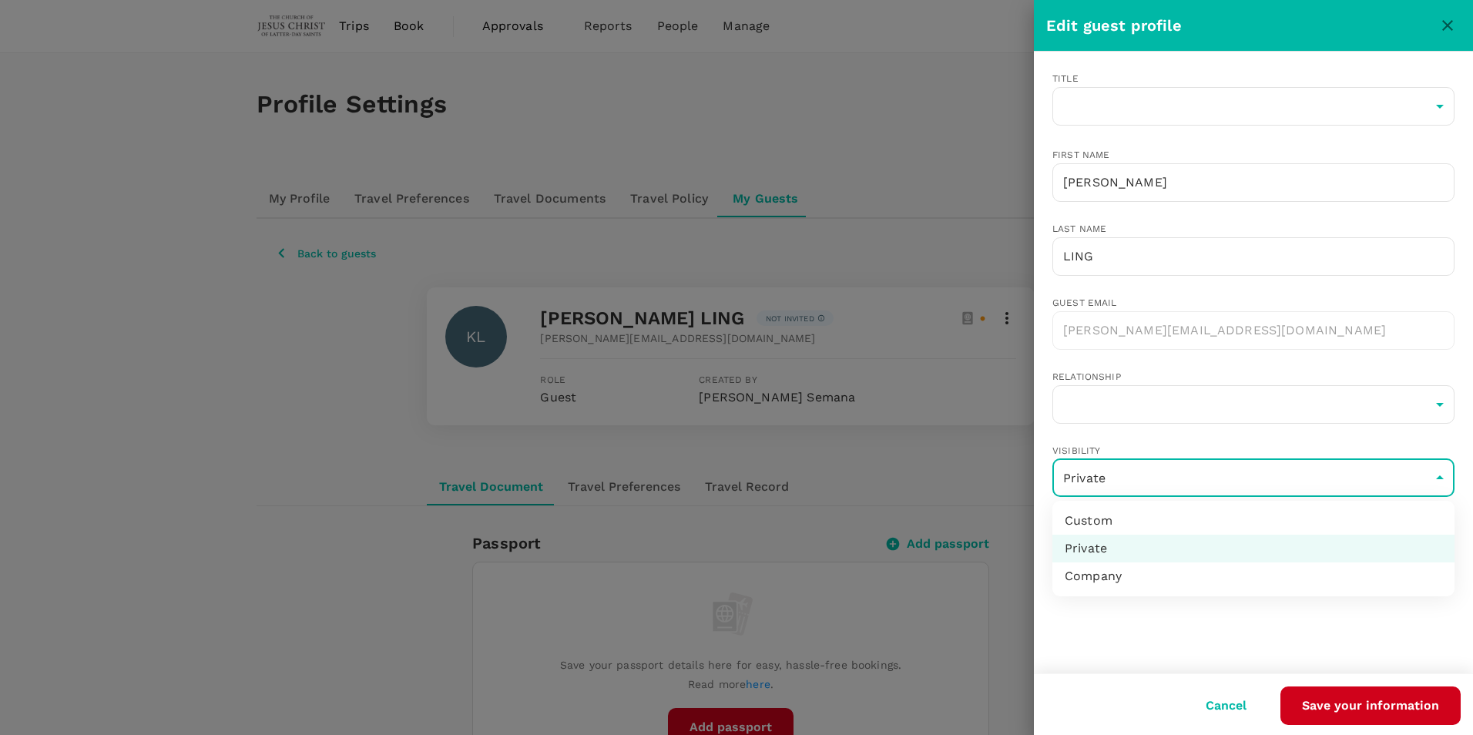
click at [1102, 572] on li "Company" at bounding box center [1253, 576] width 402 height 28
type input "company"
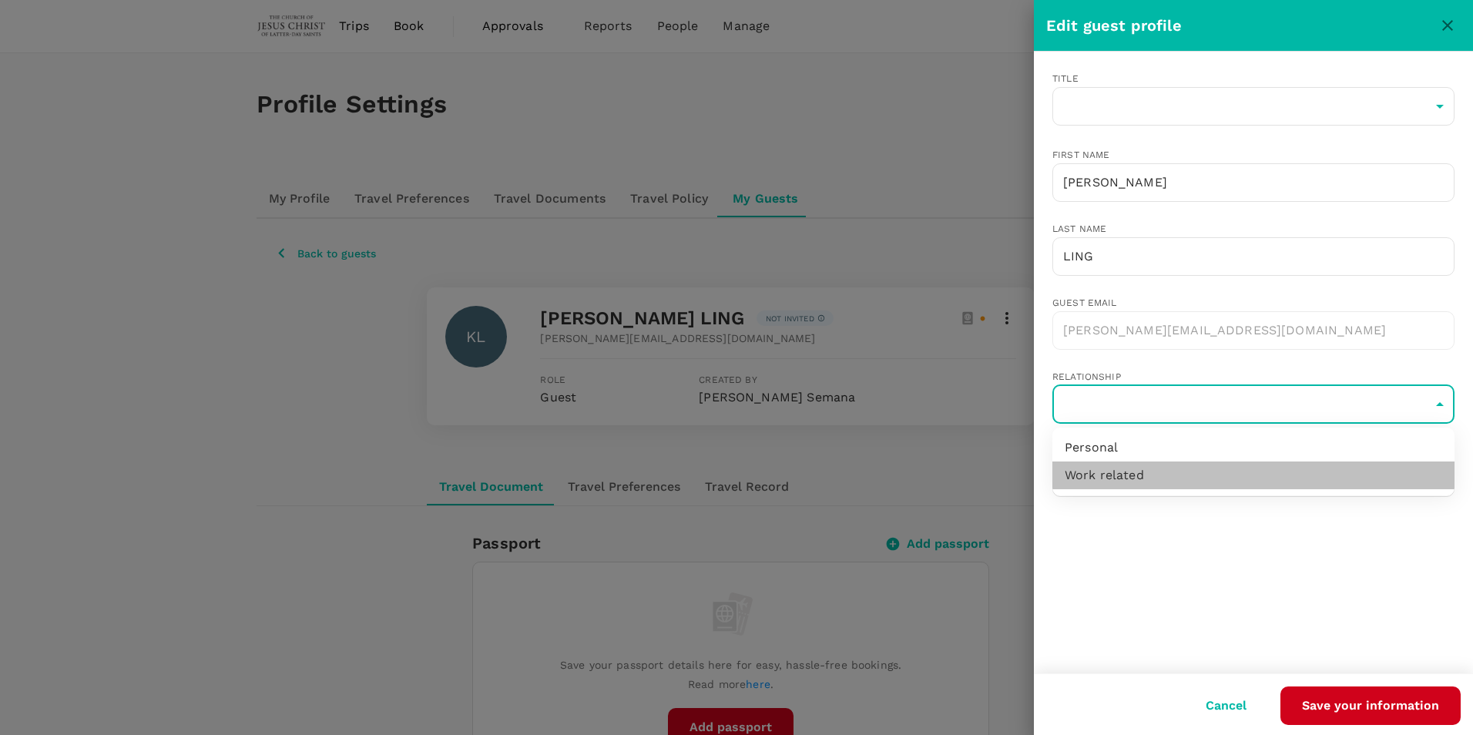
click at [1122, 474] on li "Work related" at bounding box center [1253, 475] width 402 height 28
type input "work-related"
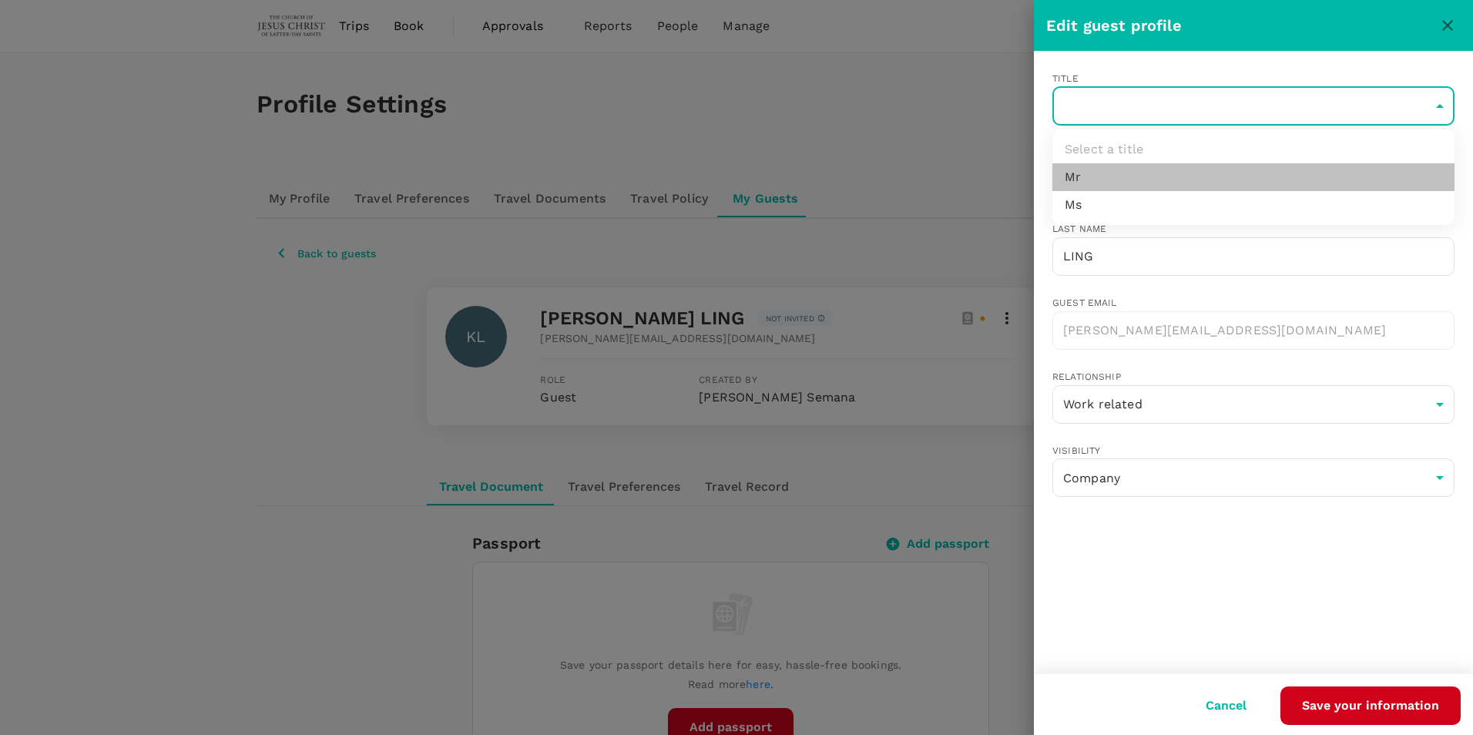
click at [1125, 172] on li "Mr" at bounding box center [1253, 177] width 402 height 28
type input "Mr"
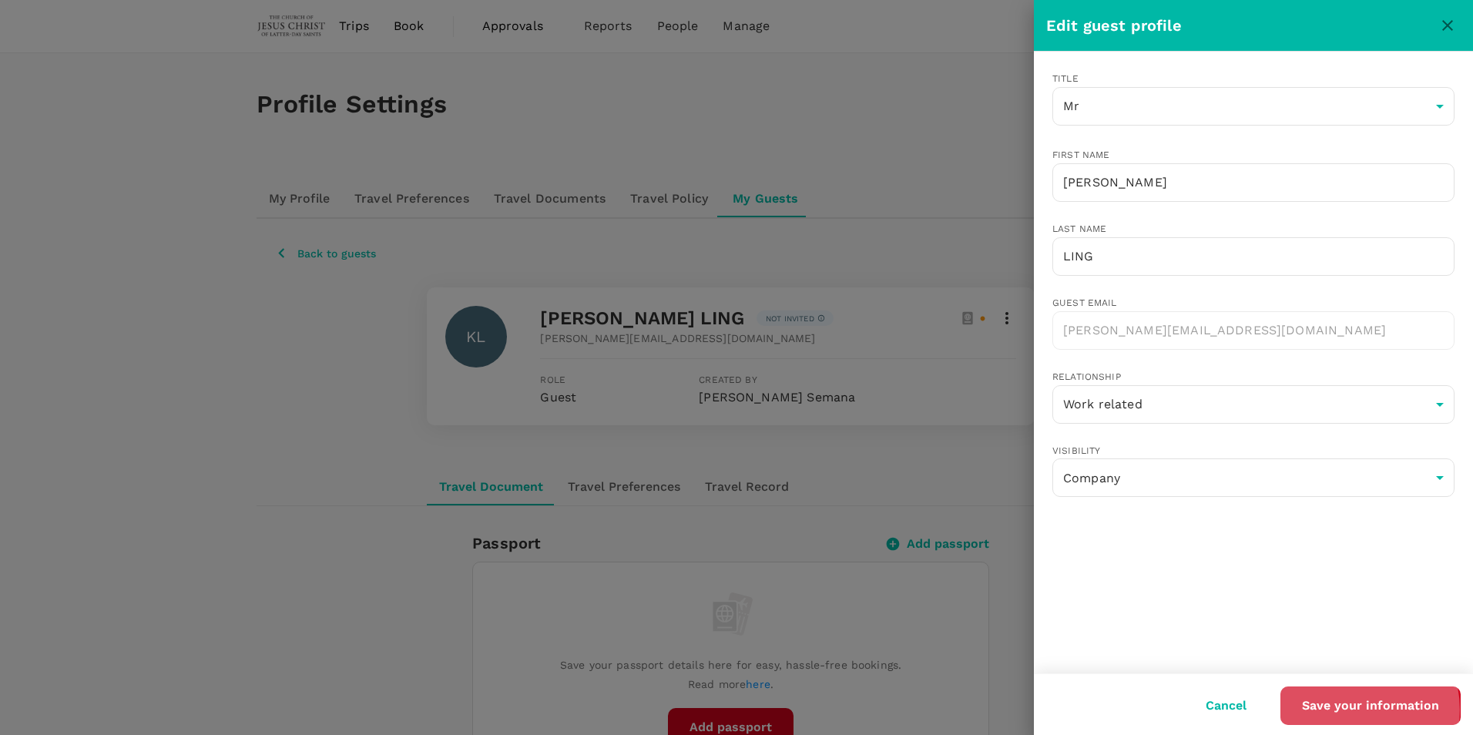
click at [1353, 709] on button "Save your information" at bounding box center [1370, 705] width 180 height 39
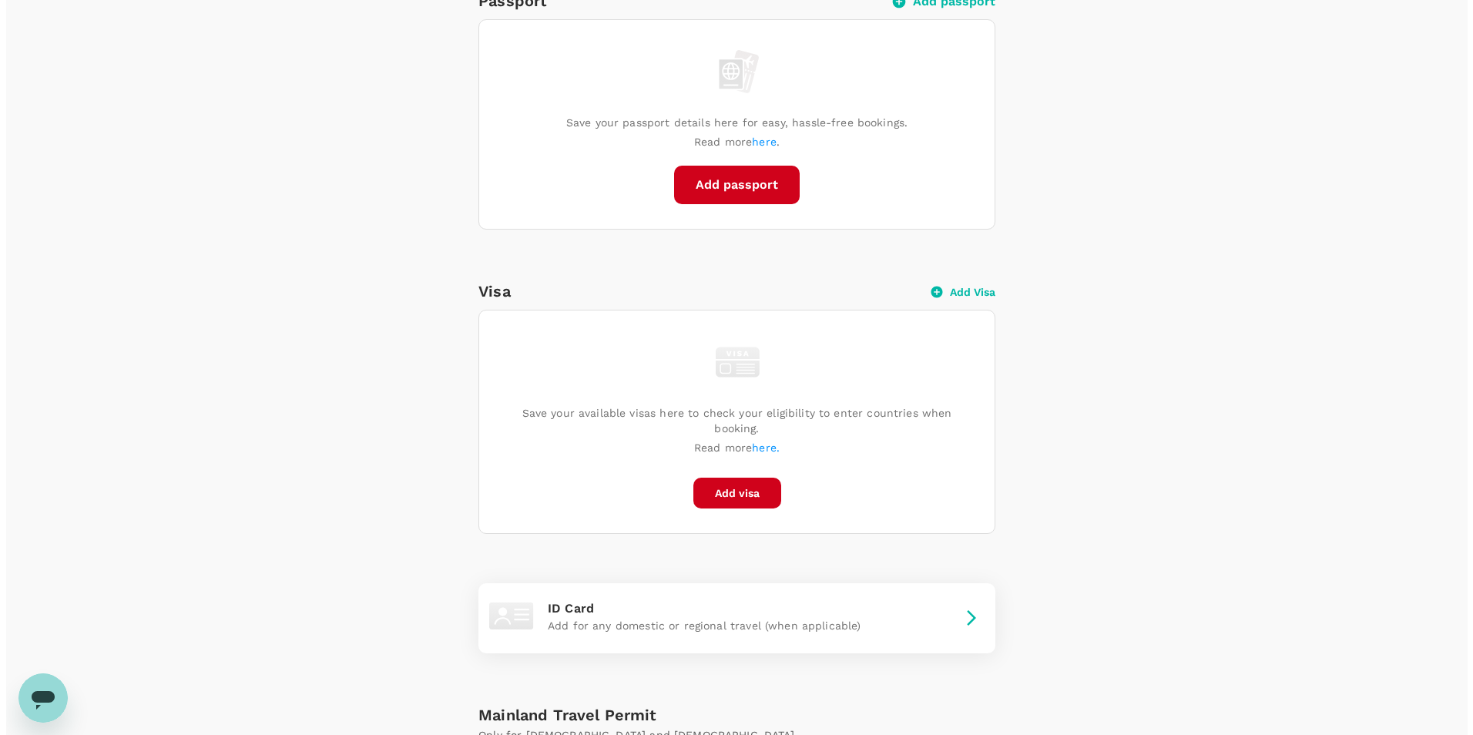
scroll to position [770, 0]
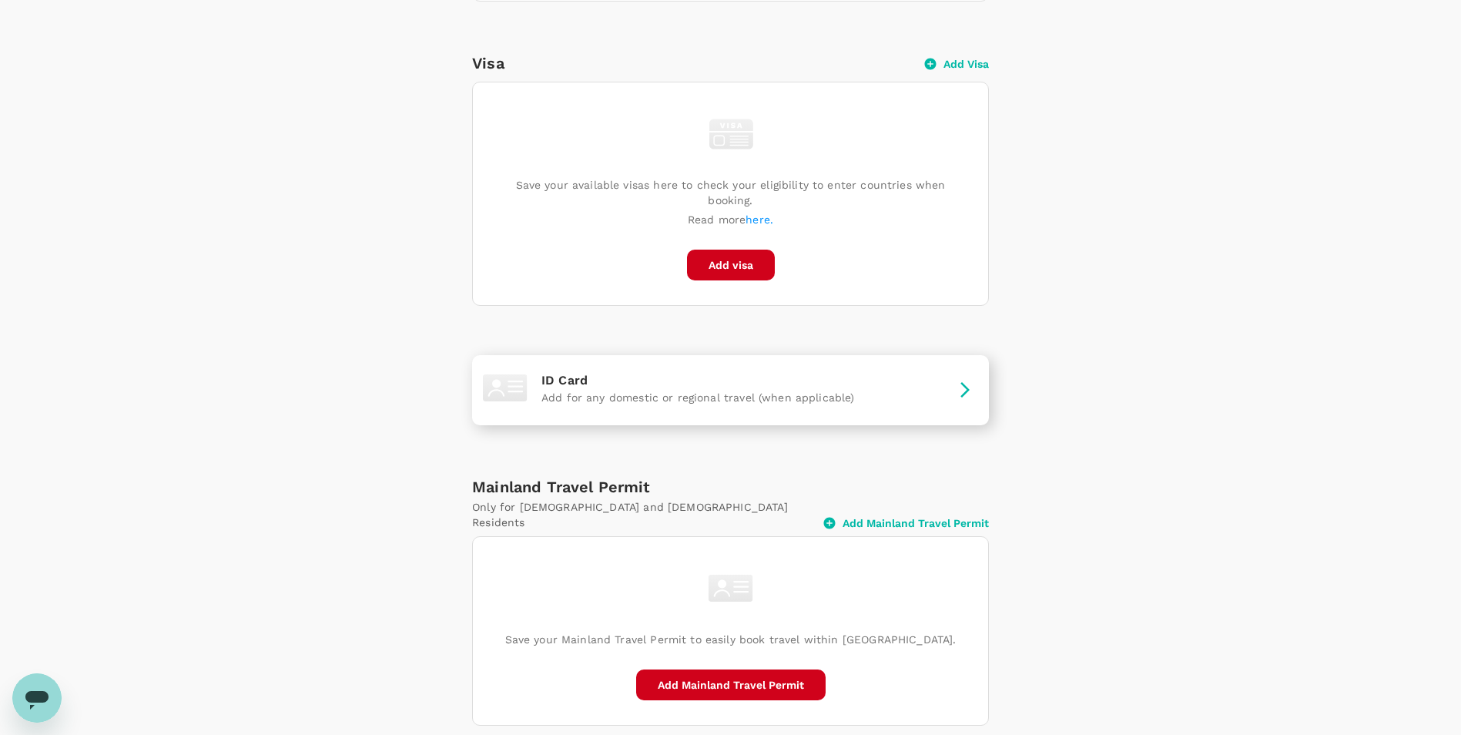
click at [904, 390] on p "Add for any domestic or regional travel (when applicable)" at bounding box center [730, 397] width 378 height 15
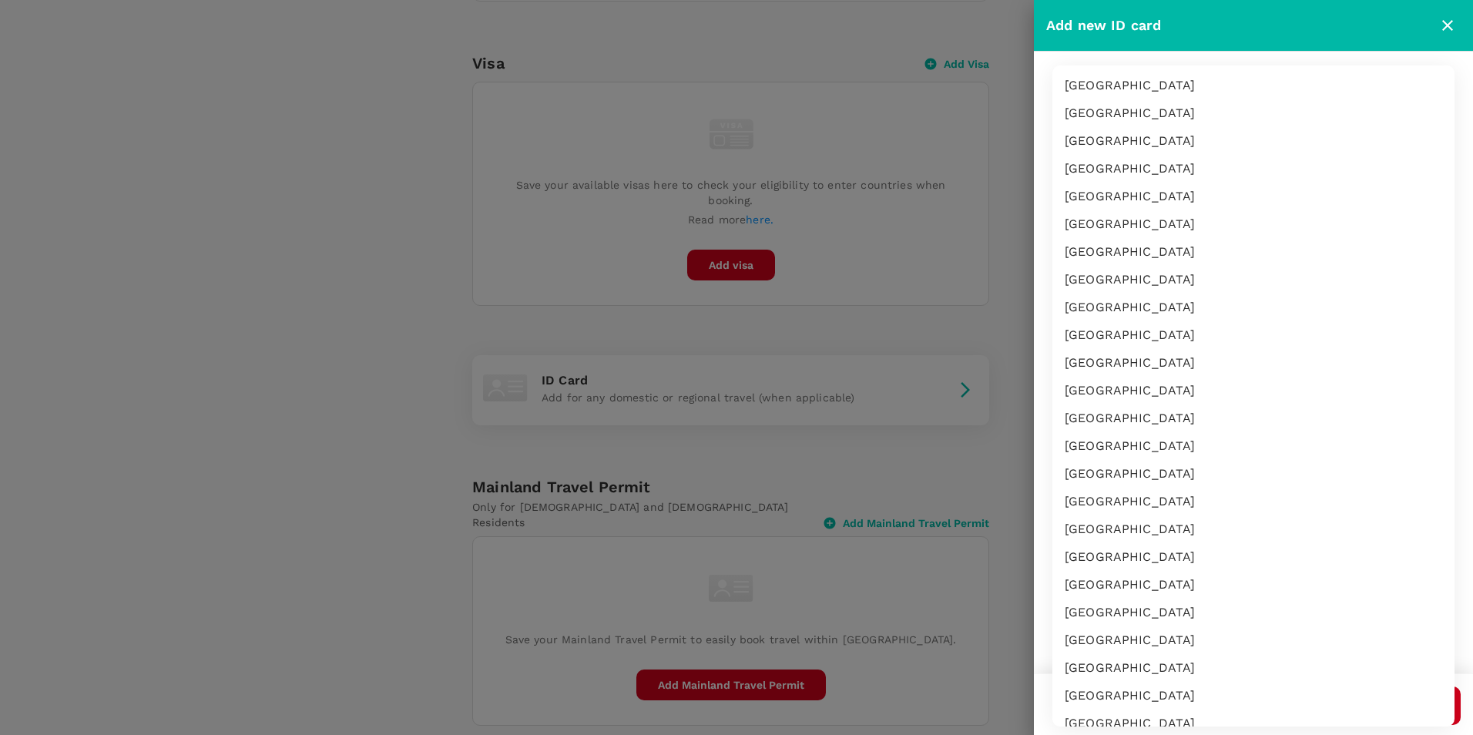
click at [1085, 115] on body "Trips Book Approvals 0 Reports People Manage AS Profile Settings My Profile Tra…" at bounding box center [736, 11] width 1473 height 1562
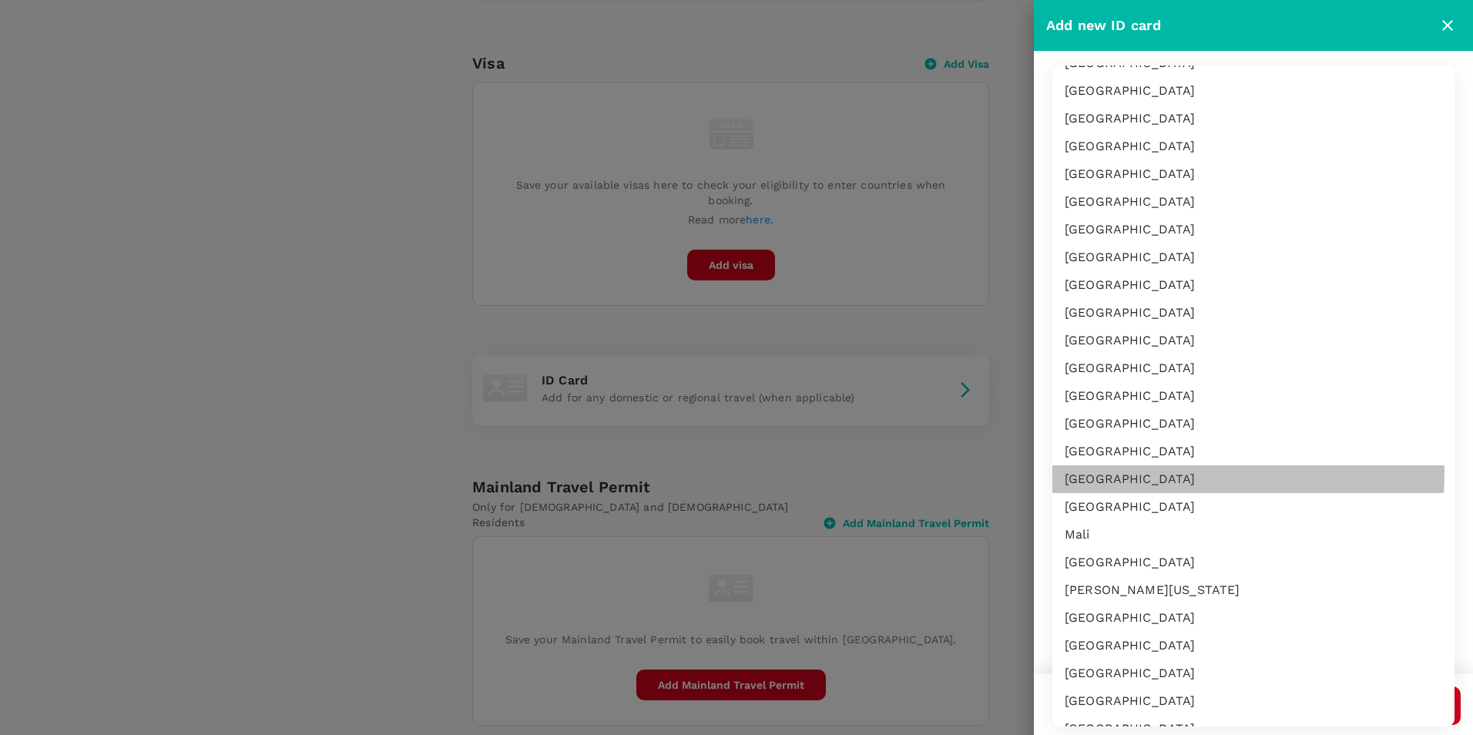
click at [1085, 471] on li "[GEOGRAPHIC_DATA]" at bounding box center [1253, 479] width 402 height 28
type input "MY"
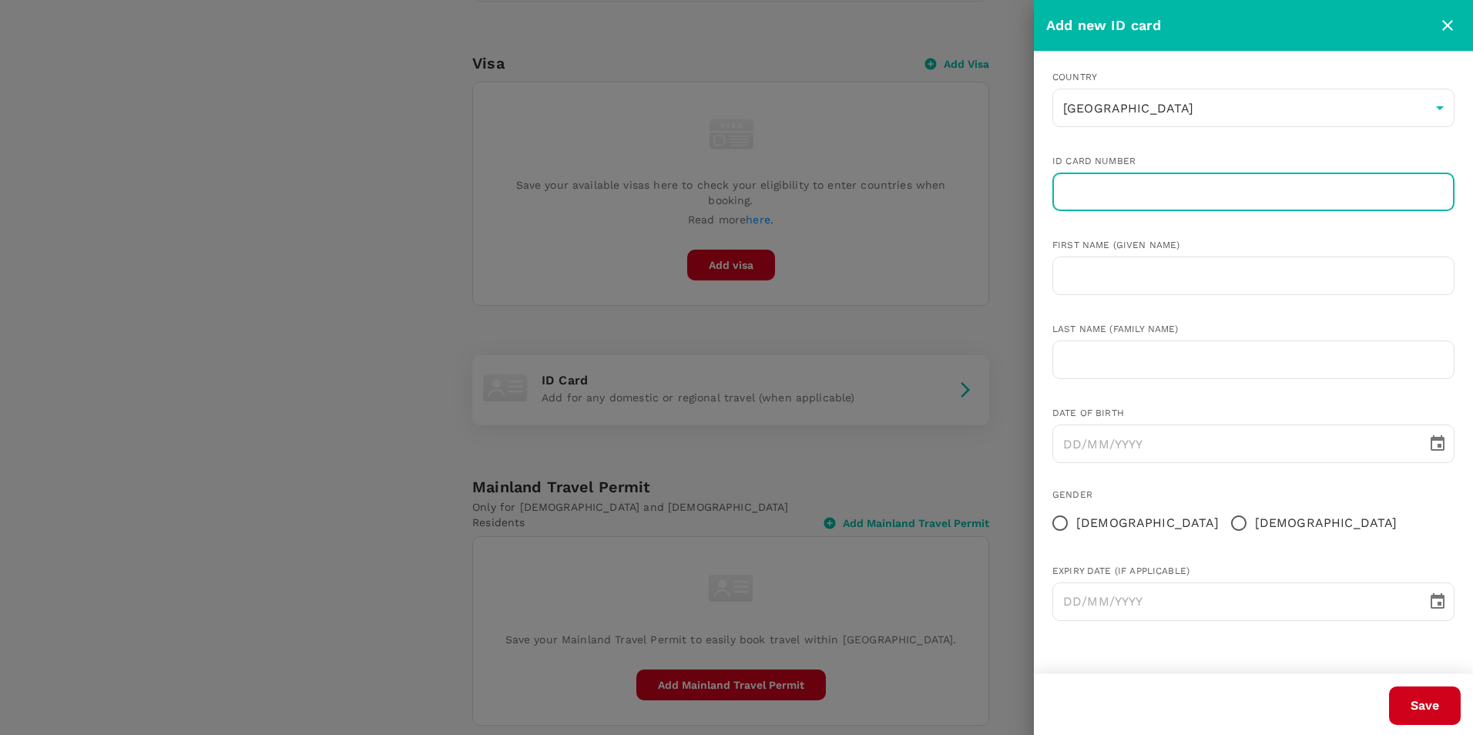
click at [1158, 180] on input "text" at bounding box center [1253, 192] width 402 height 39
type input "760922135203"
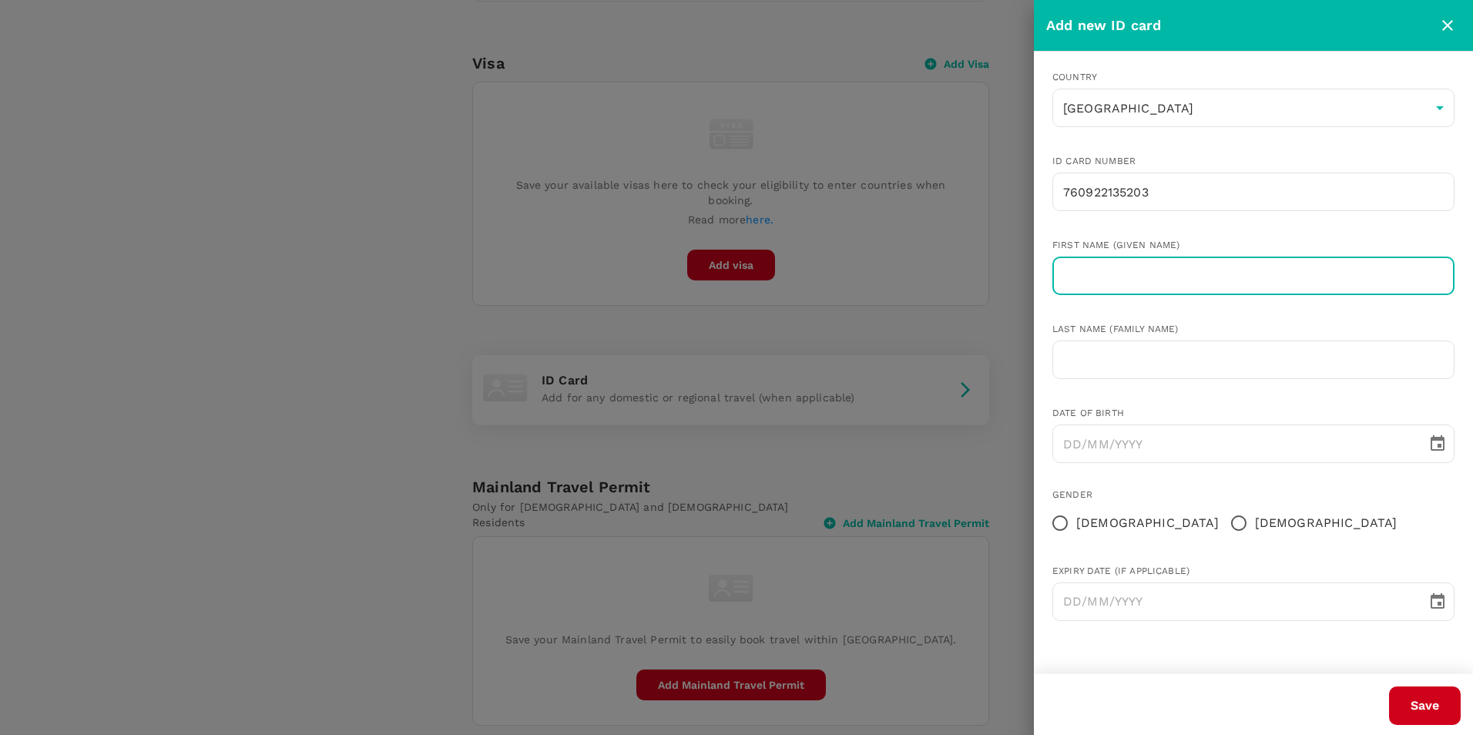
click at [1116, 280] on input "text" at bounding box center [1253, 275] width 402 height 39
type input "k"
type input "[PERSON_NAME]"
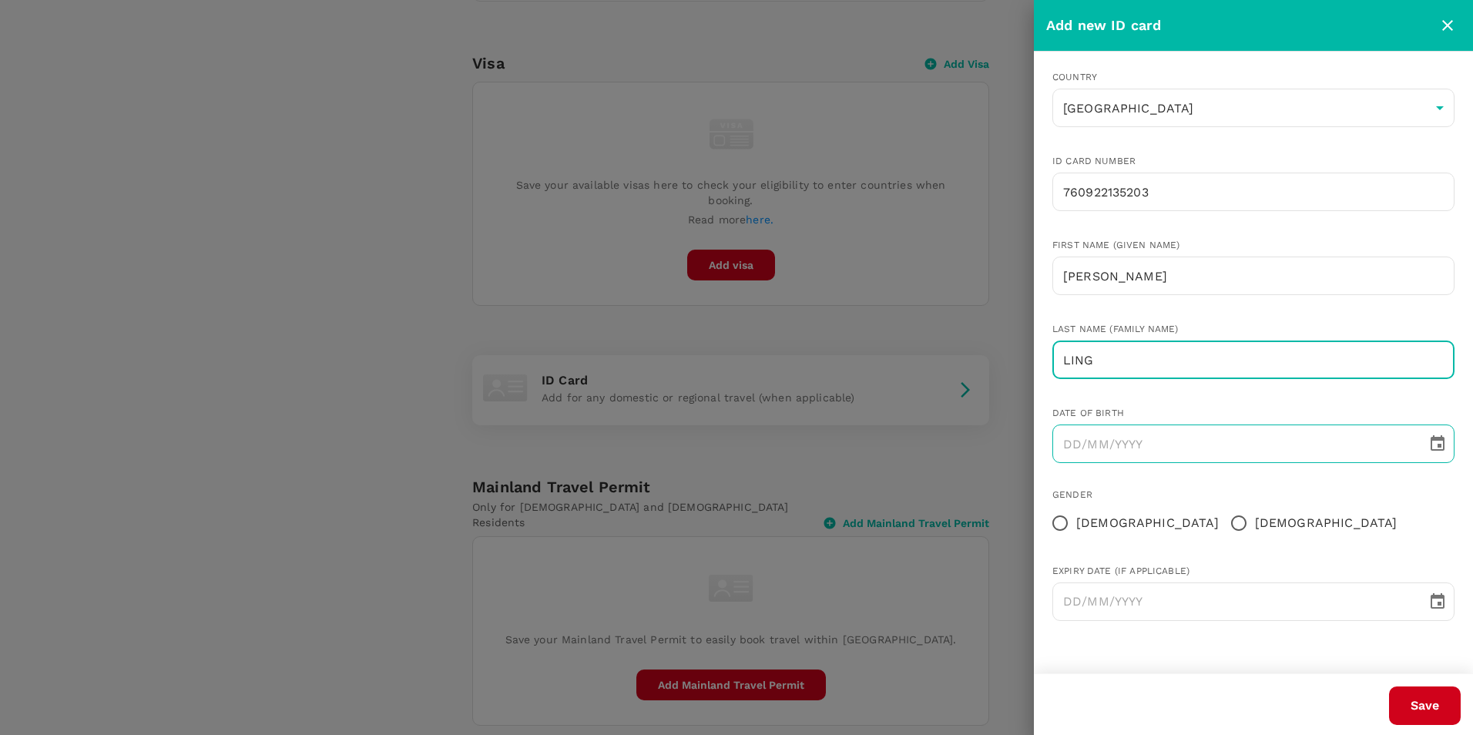
type input "LING"
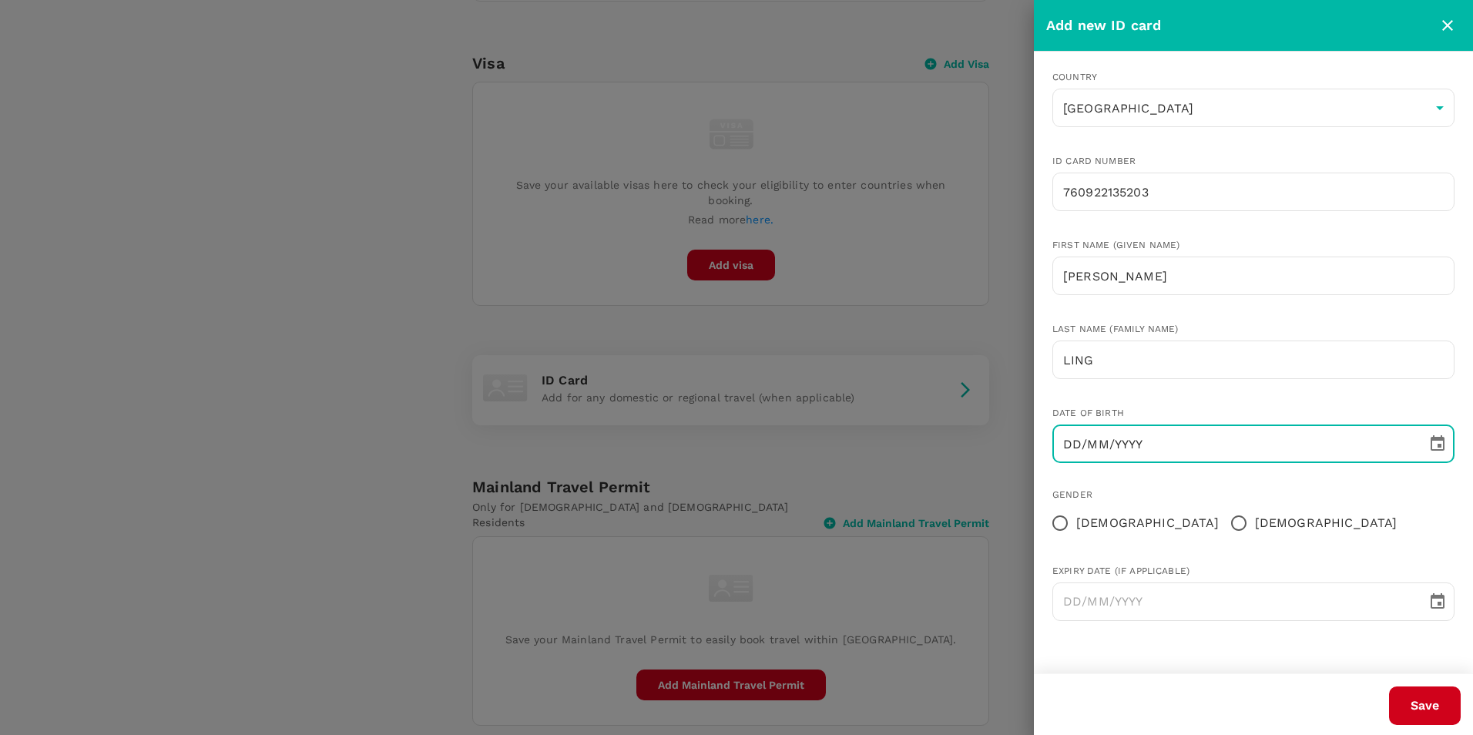
click at [1074, 447] on input "DD/MM/YYYY" at bounding box center [1234, 443] width 364 height 39
click at [1117, 439] on input "22/MM/YYYY" at bounding box center [1234, 443] width 364 height 39
click at [1105, 441] on input "22/MM/YYYY" at bounding box center [1234, 443] width 364 height 39
click at [1435, 446] on icon "Choose date" at bounding box center [1437, 443] width 18 height 18
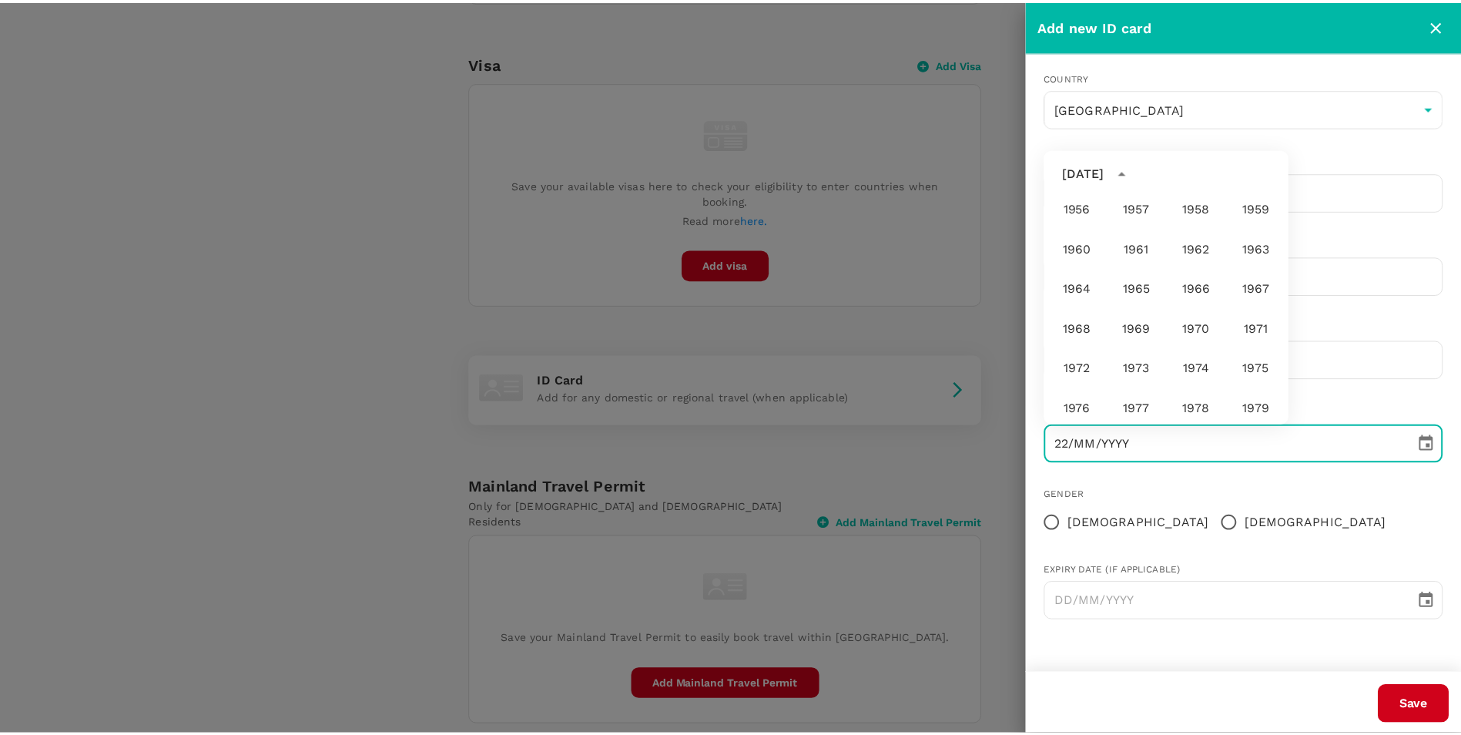
scroll to position [586, 0]
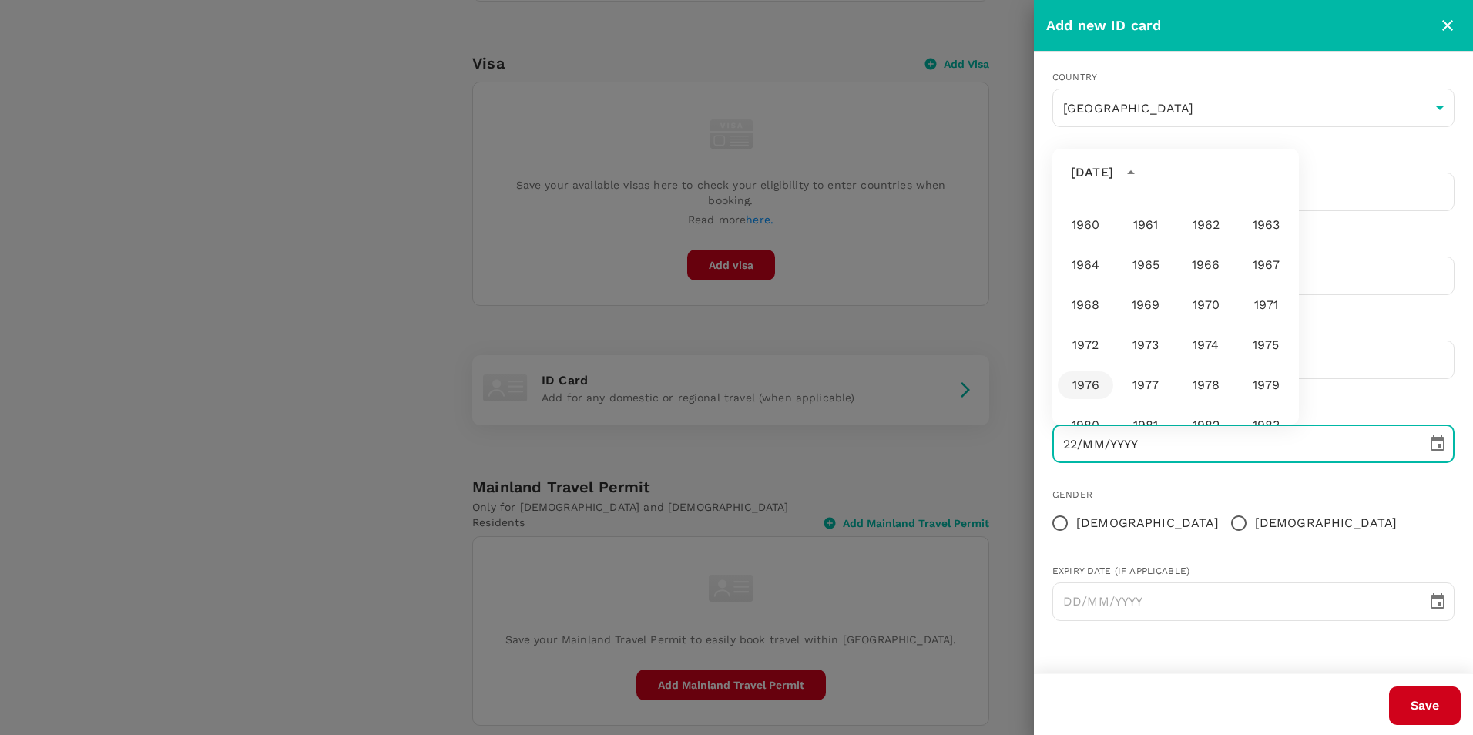
click at [1091, 381] on button "1976" at bounding box center [1085, 385] width 55 height 28
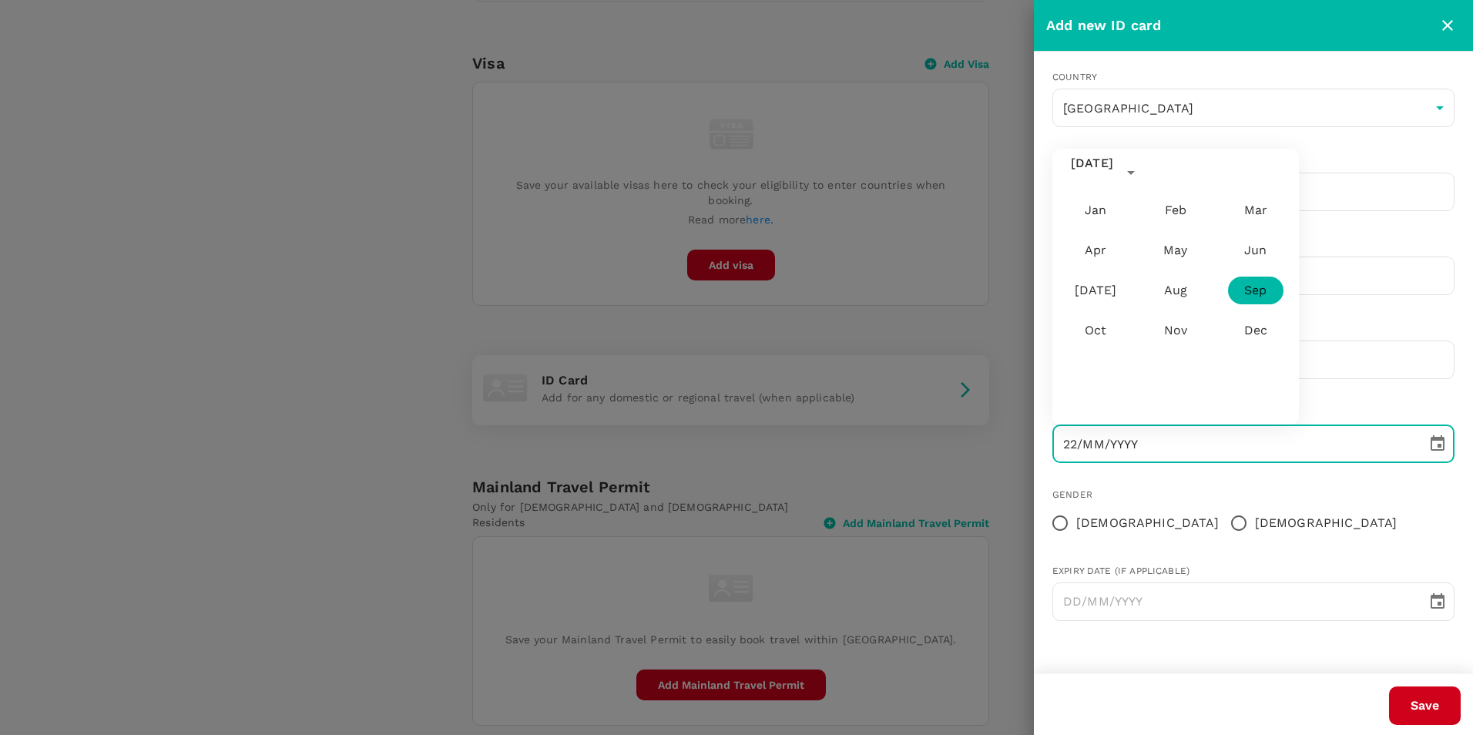
type input "29/09/1976"
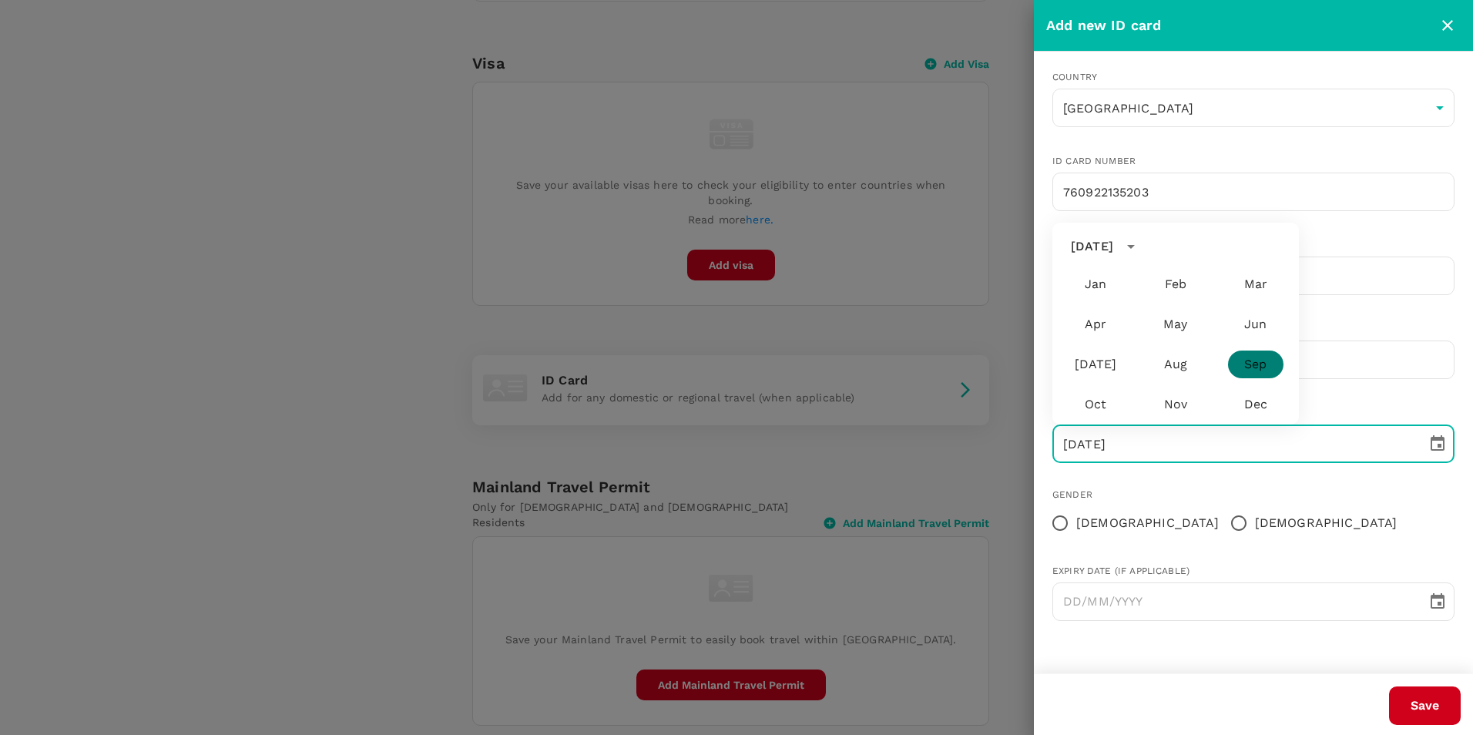
click at [1260, 360] on button "Sep" at bounding box center [1255, 364] width 55 height 28
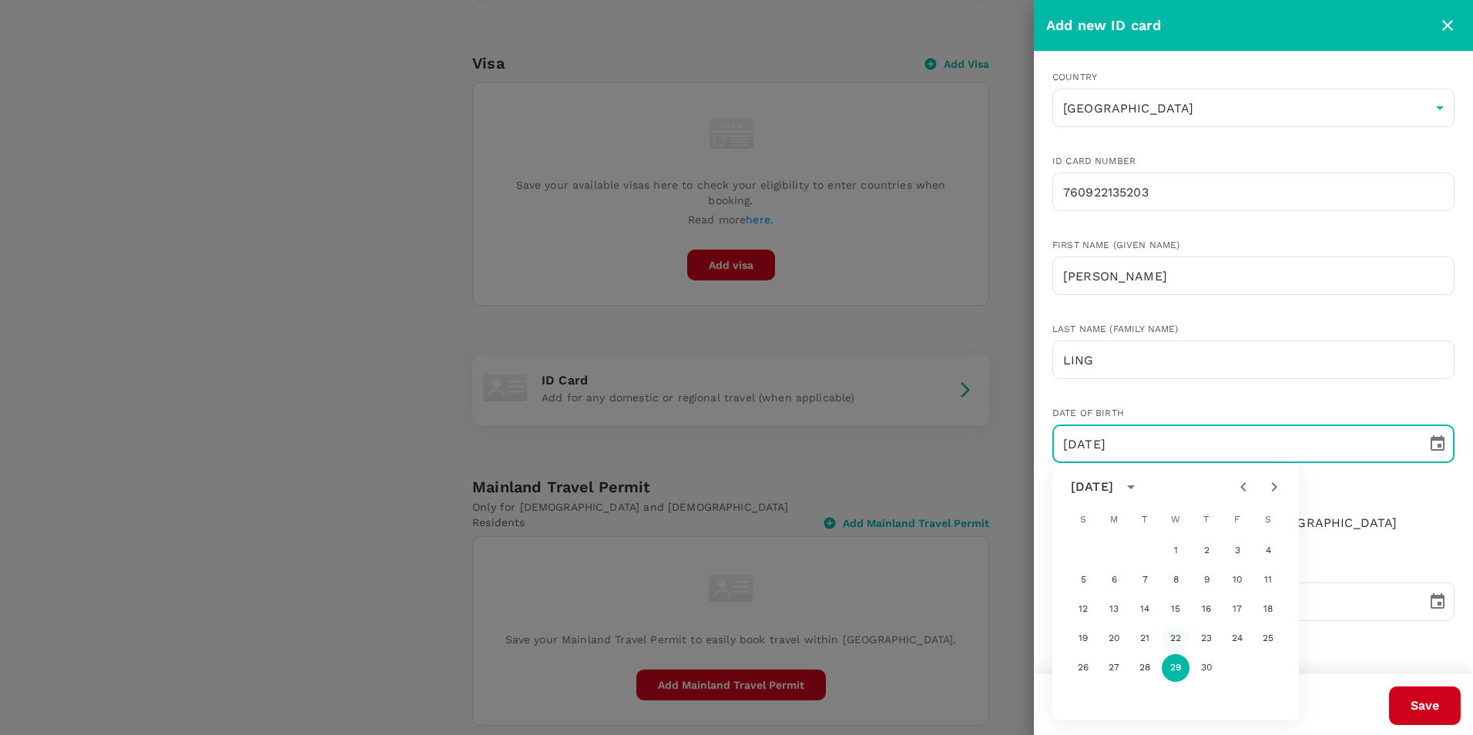
click at [1175, 340] on body "Trips Book Approvals 0 Reports People Manage AS Profile Settings My Profile Tra…" at bounding box center [736, 11] width 1473 height 1562
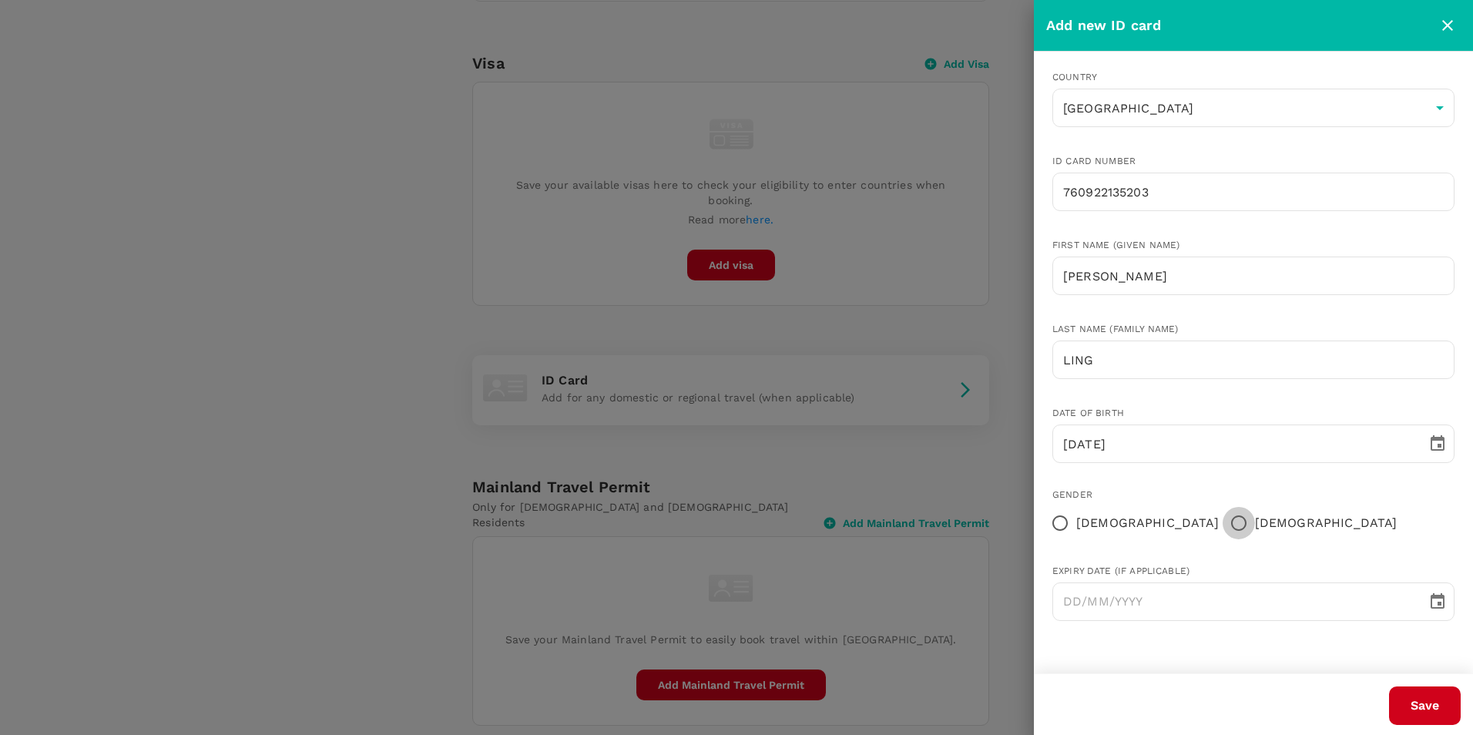
click at [1222, 518] on input "Male" at bounding box center [1238, 523] width 32 height 32
radio input "true"
click at [1075, 444] on input "29/09/1976" at bounding box center [1234, 443] width 364 height 39
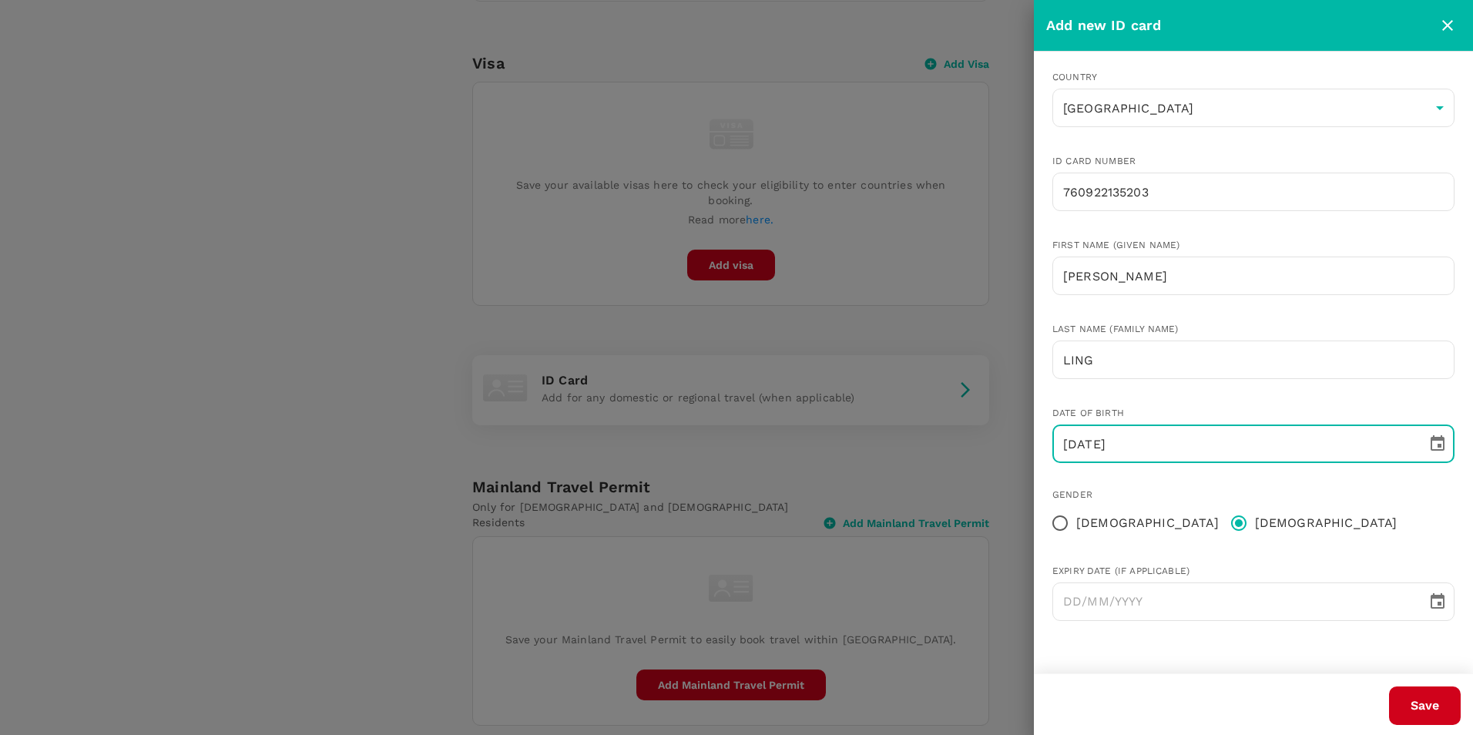
type input "22/09/1976"
click at [1205, 488] on div "Gender" at bounding box center [1253, 495] width 402 height 15
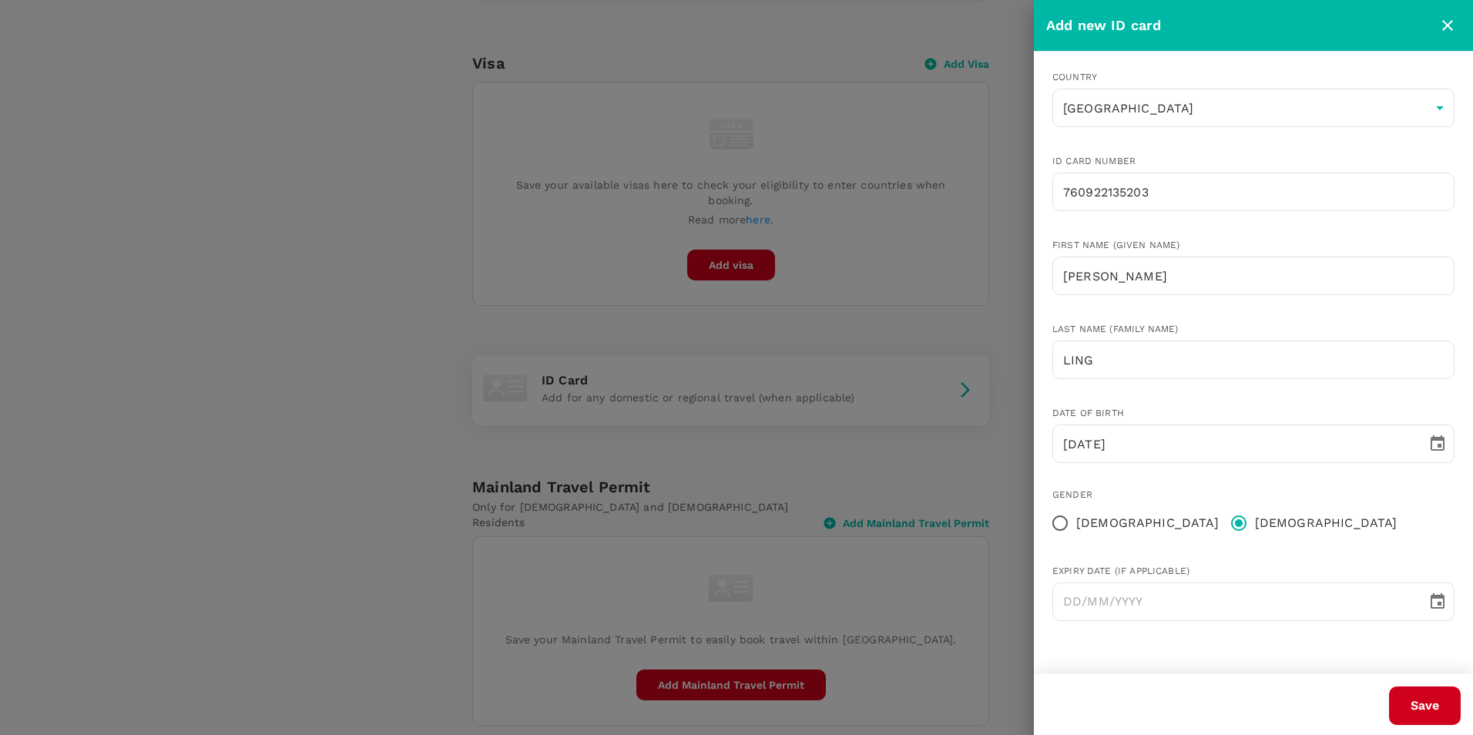
drag, startPoint x: 1434, startPoint y: 703, endPoint x: 1294, endPoint y: 537, distance: 217.6
click at [1294, 537] on div "Add new ID card Country Malaysia MY ​ ID card number 760922135203 ​ First name …" at bounding box center [1253, 367] width 439 height 735
click at [1430, 703] on button "Save" at bounding box center [1425, 705] width 72 height 39
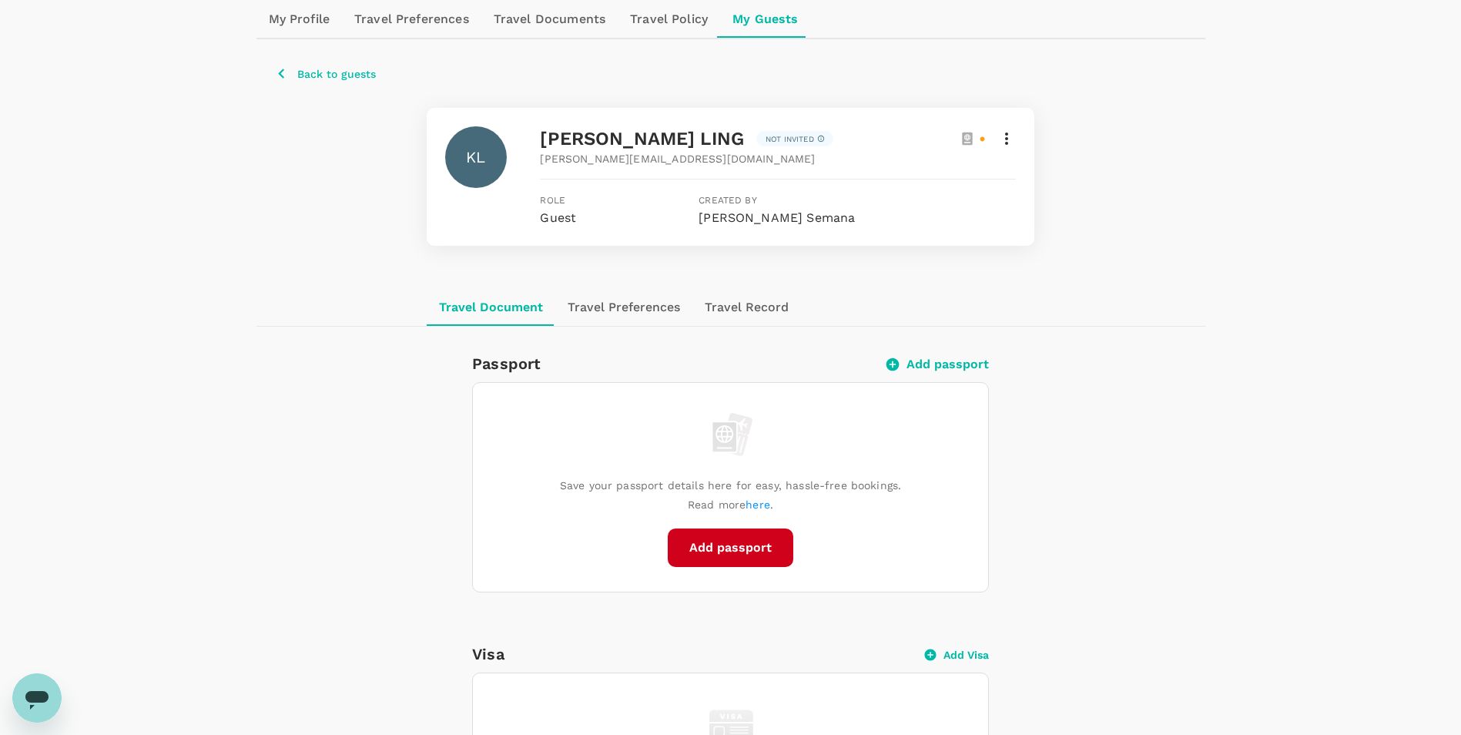
scroll to position [143, 0]
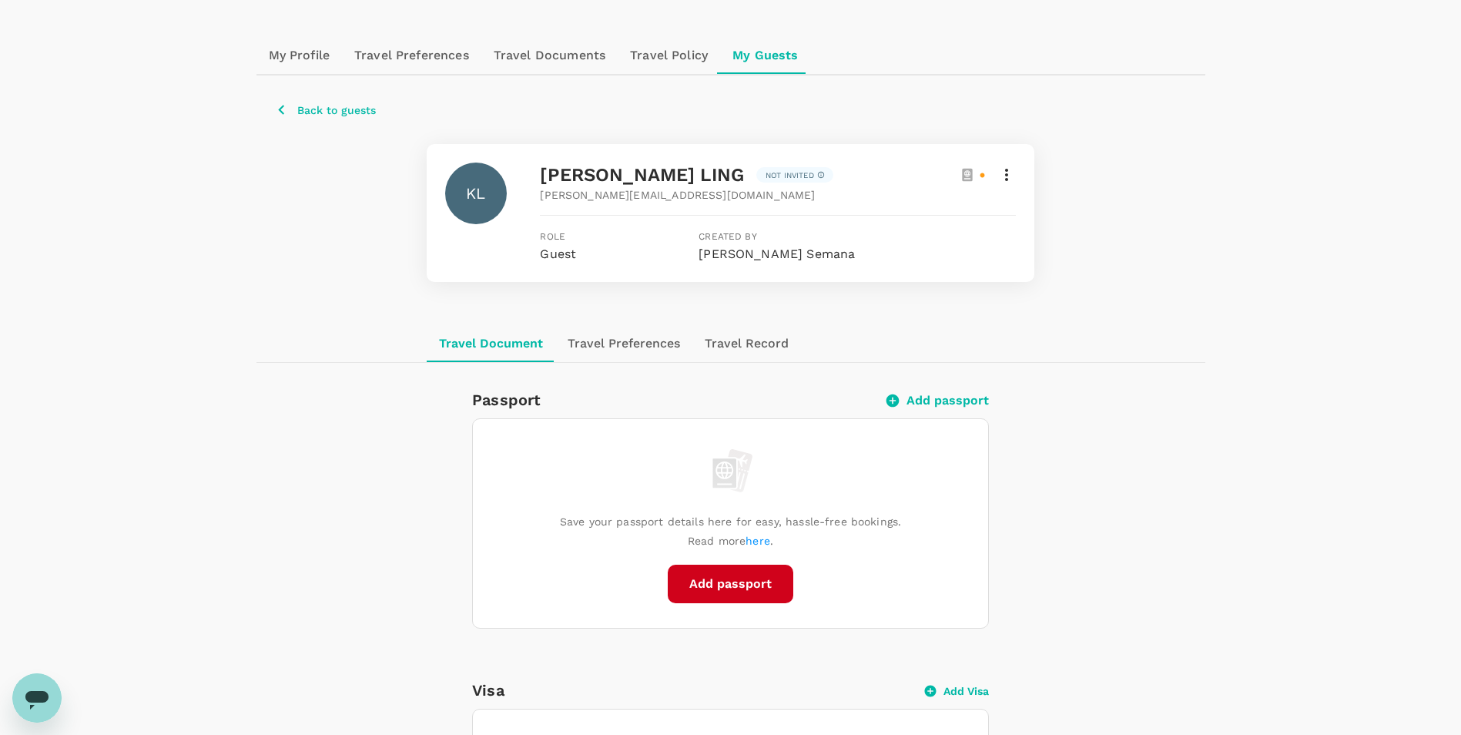
click at [324, 110] on p "Back to guests" at bounding box center [336, 109] width 79 height 15
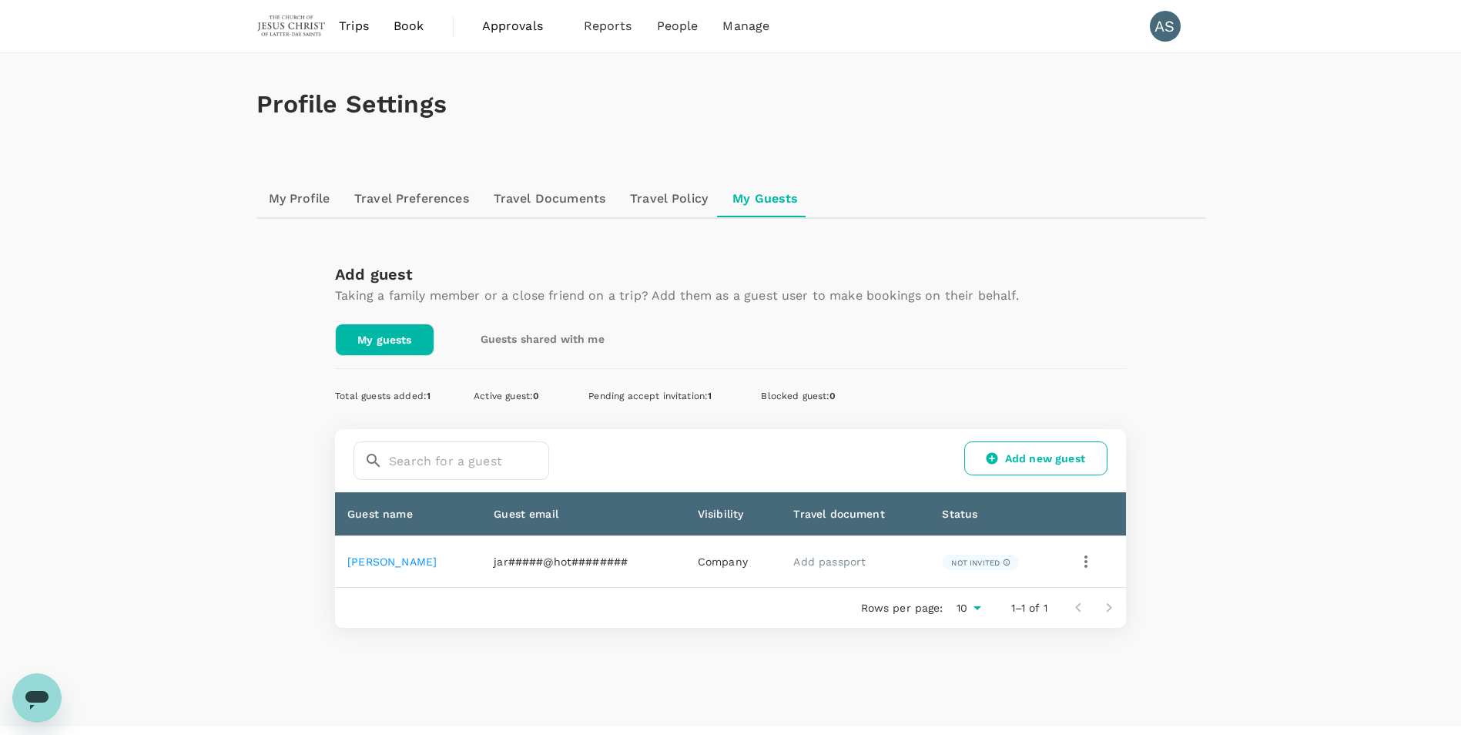
click at [1009, 453] on link "Add new guest" at bounding box center [1035, 458] width 143 height 34
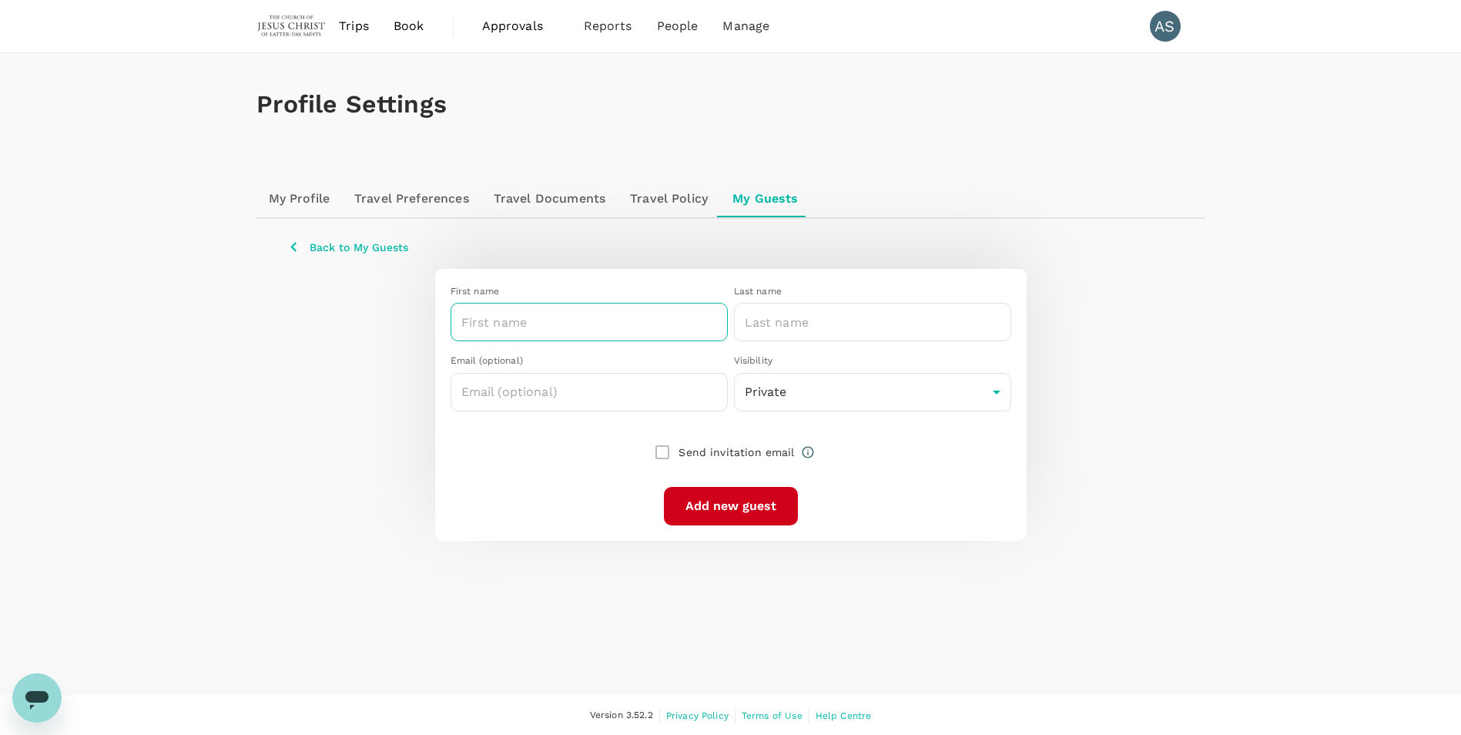
click at [615, 314] on input "text" at bounding box center [589, 322] width 277 height 39
type input "m"
type input "M"
type input "MARY KIM FUNG"
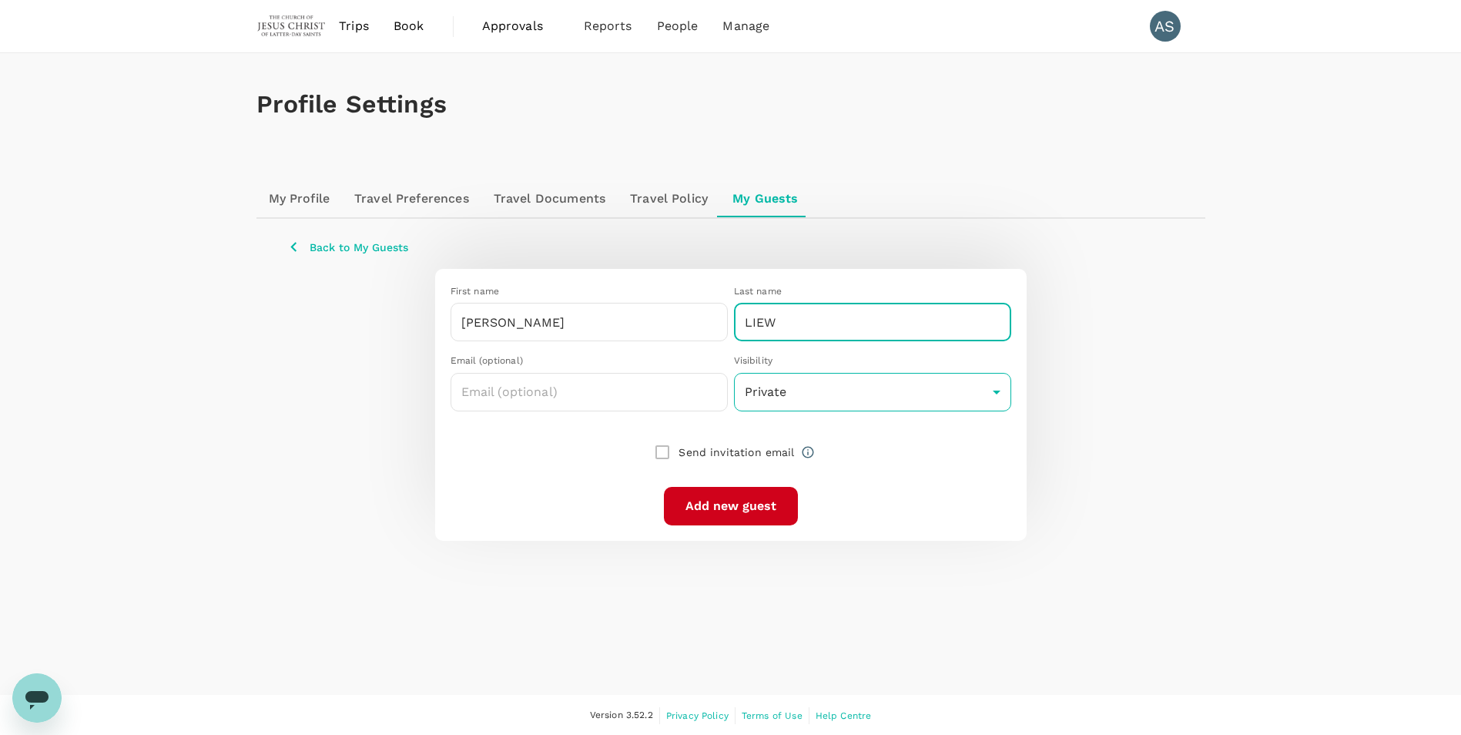
type input "LIEW"
click at [914, 393] on body "Trips Book Approvals 0 Reports People Manage AS Profile Settings My Profile Tra…" at bounding box center [736, 368] width 1473 height 736
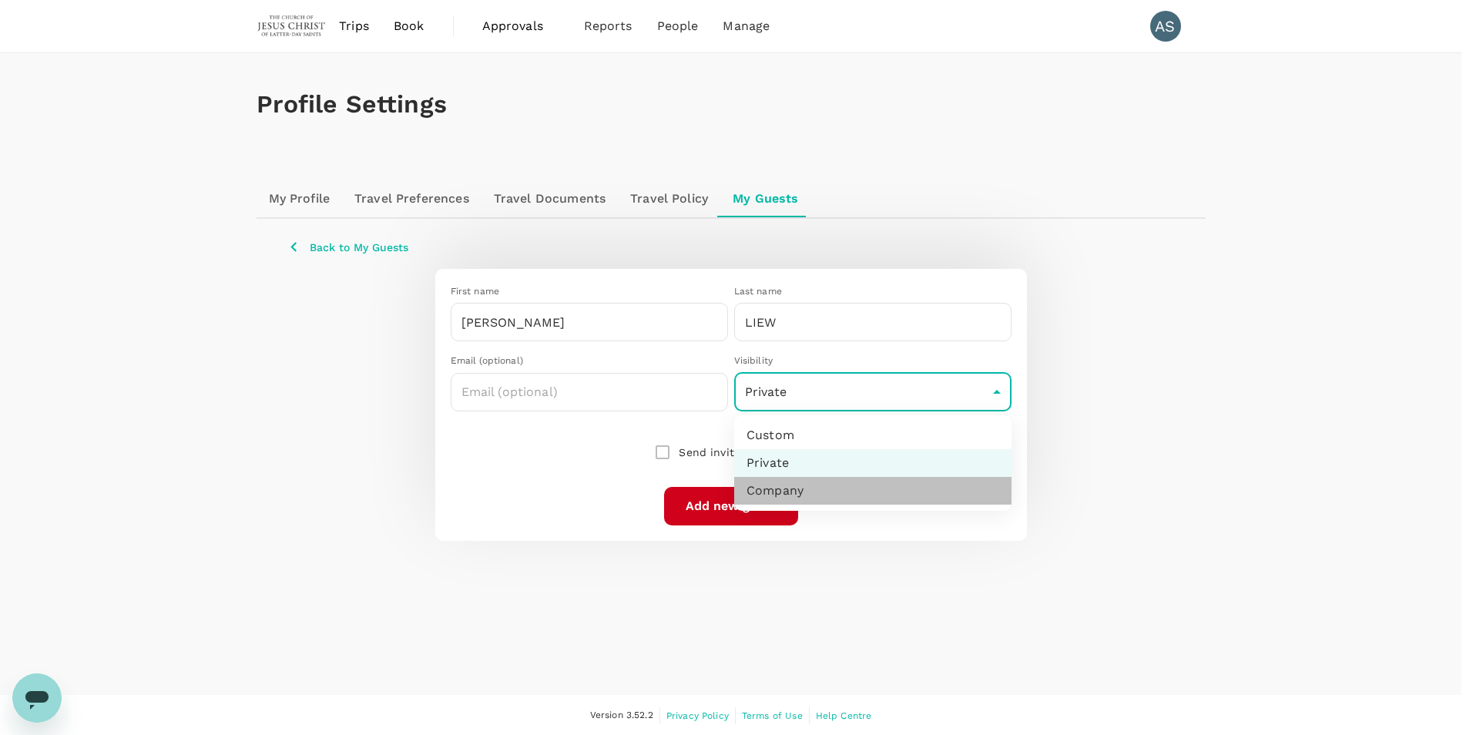
click at [814, 495] on li "Company" at bounding box center [872, 491] width 277 height 28
type input "company"
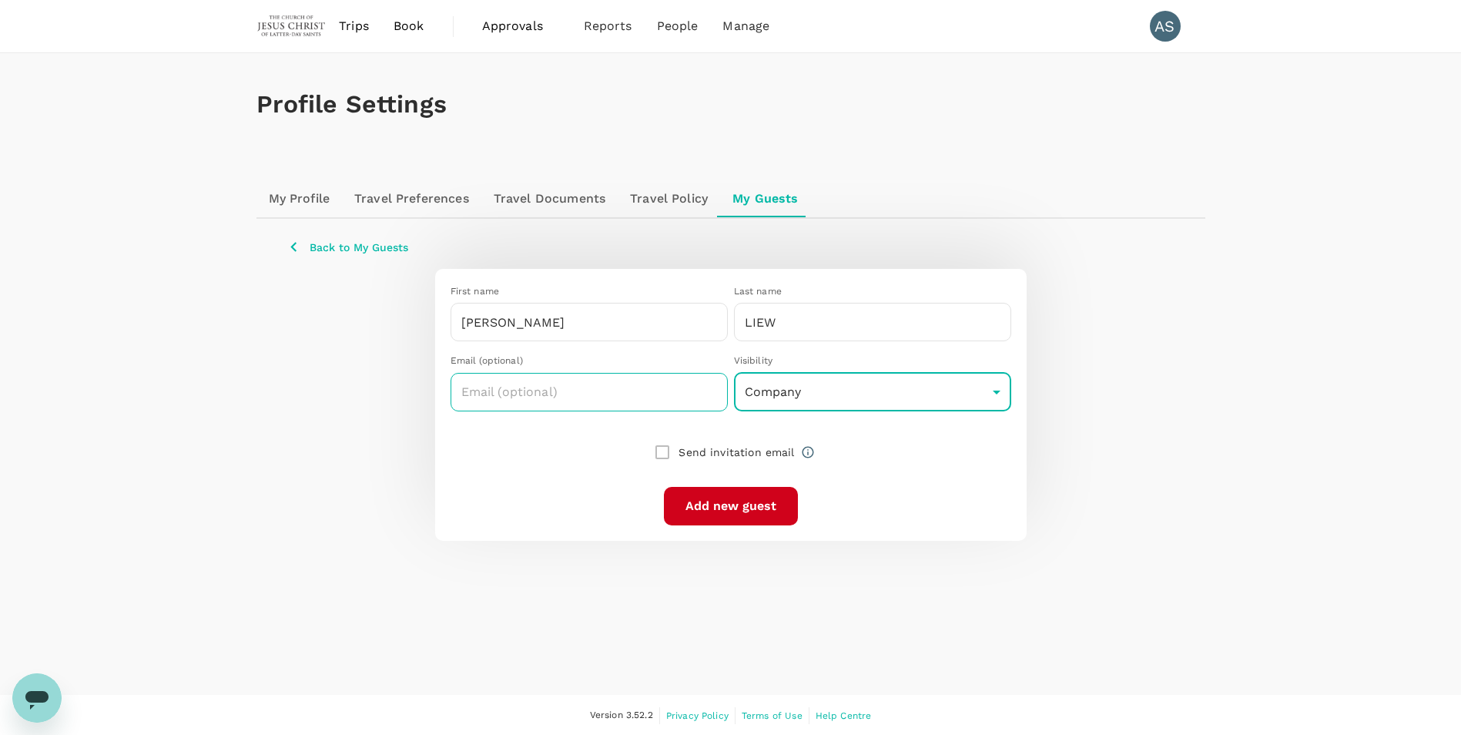
click at [582, 384] on input "text" at bounding box center [589, 392] width 277 height 39
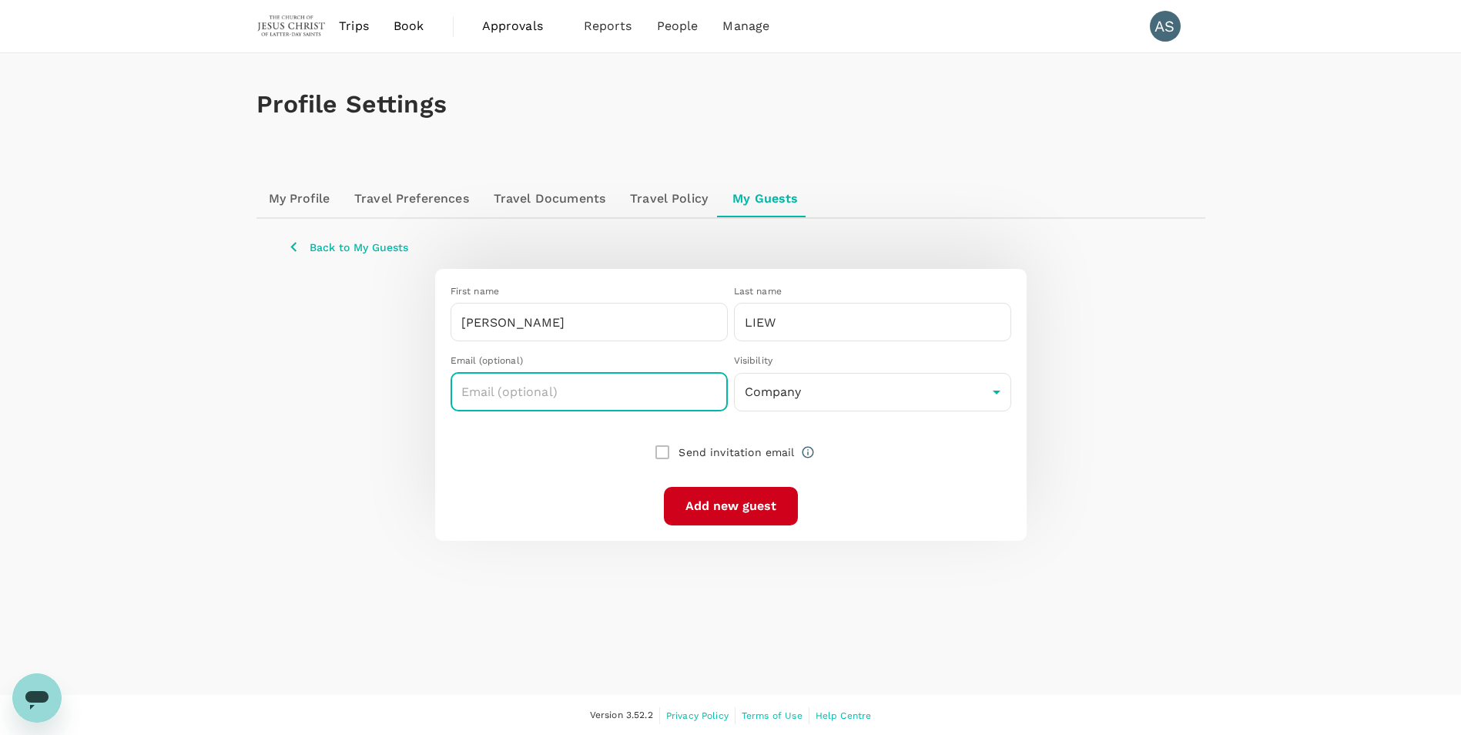
paste input "fumika_kane_autumn@yahoo.com"
type input "fumika_kane_autumn@yahoo.com"
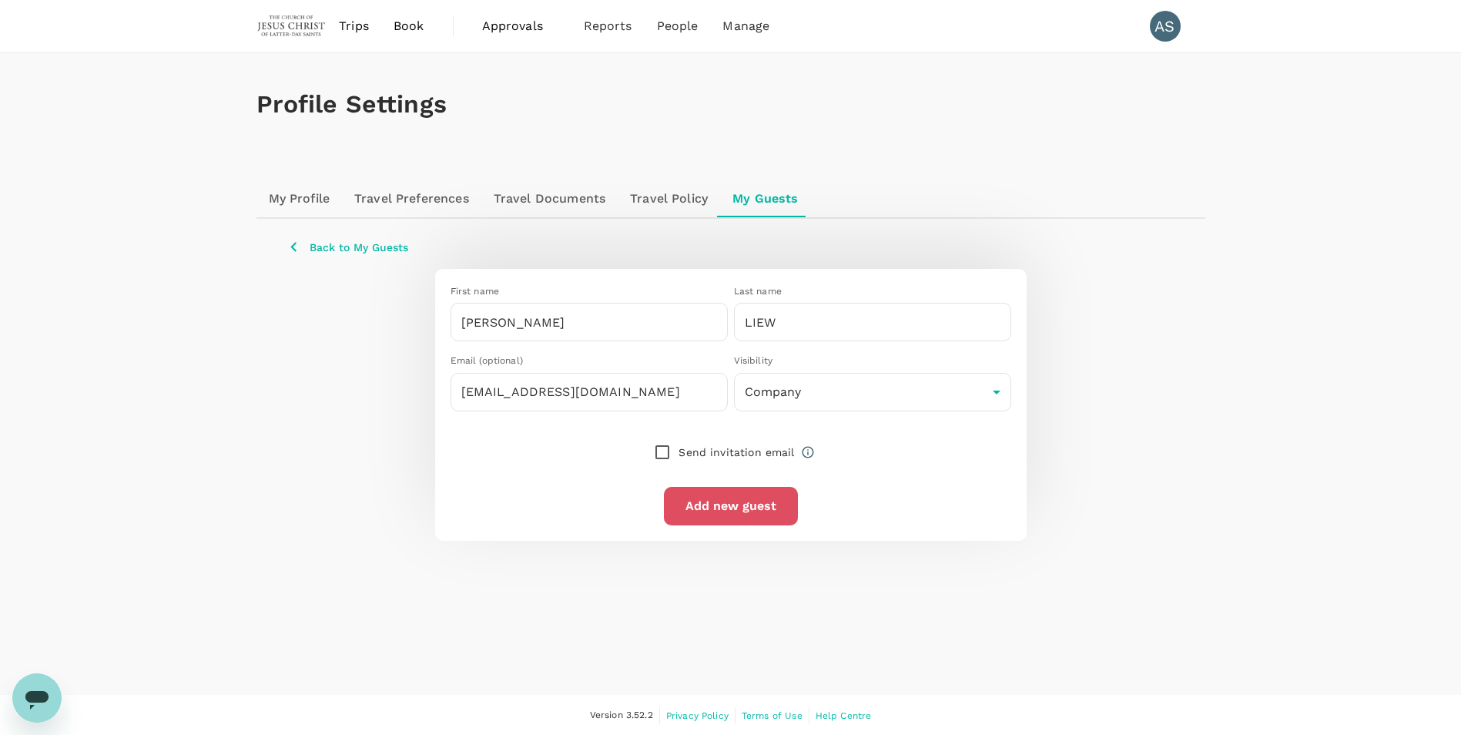
click at [719, 504] on button "Add new guest" at bounding box center [731, 506] width 134 height 39
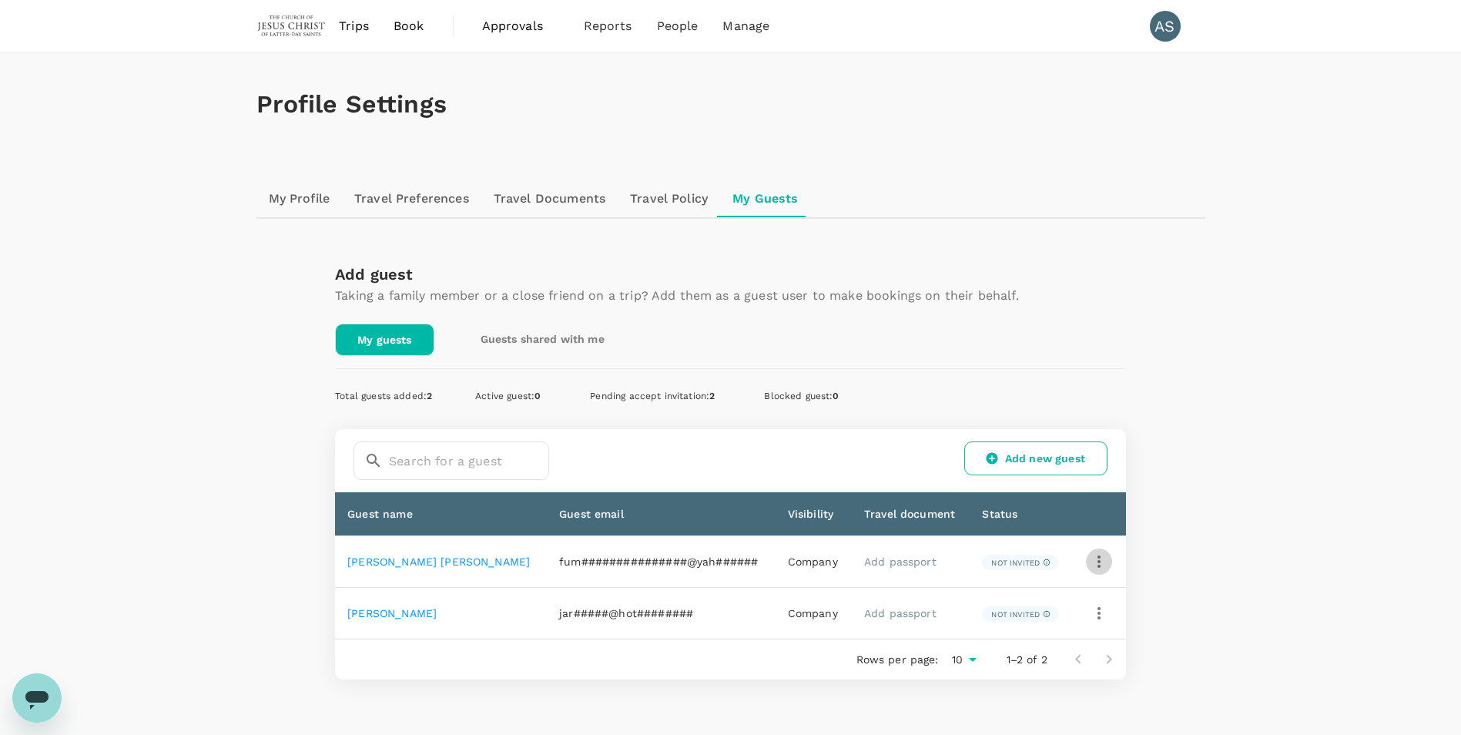
click at [1093, 560] on icon "button" at bounding box center [1099, 561] width 18 height 18
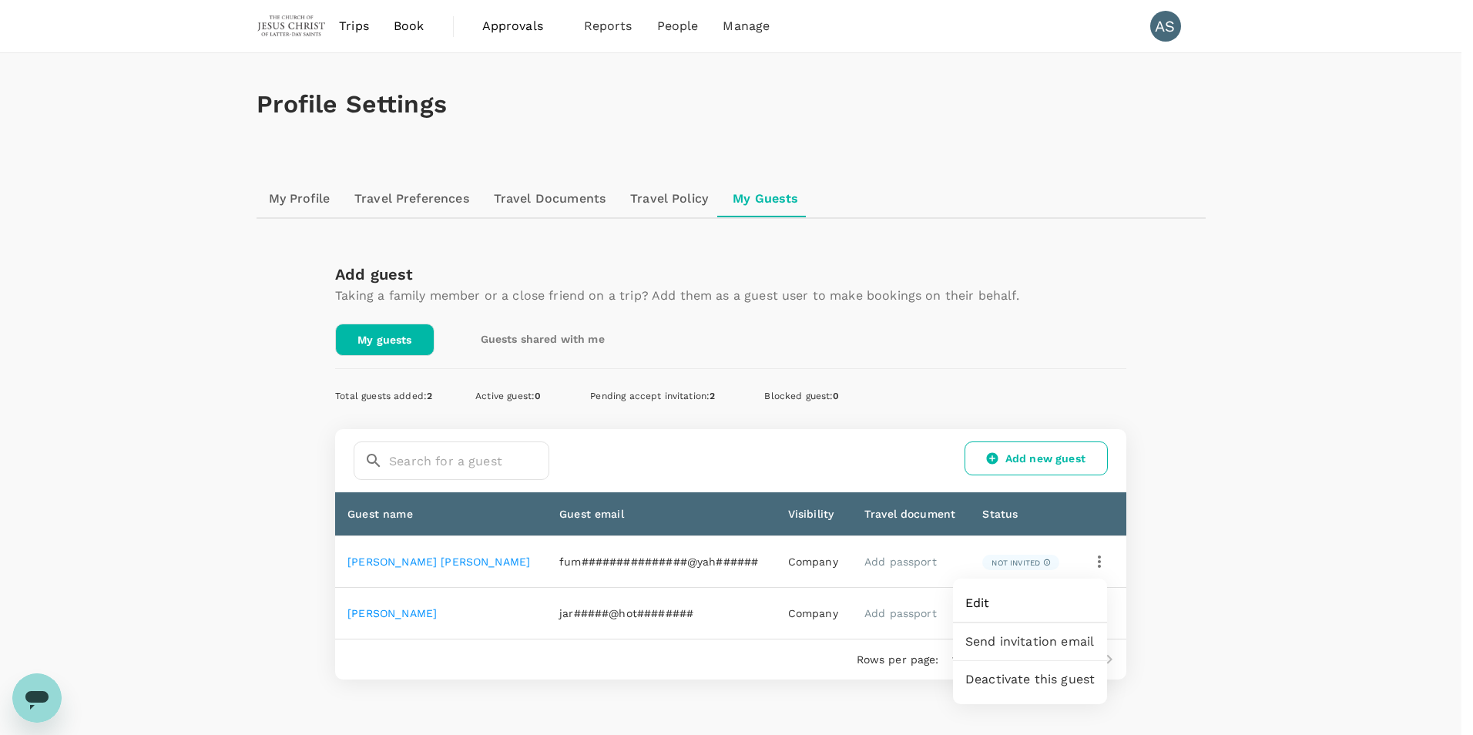
click at [999, 603] on span "Edit" at bounding box center [1029, 603] width 129 height 18
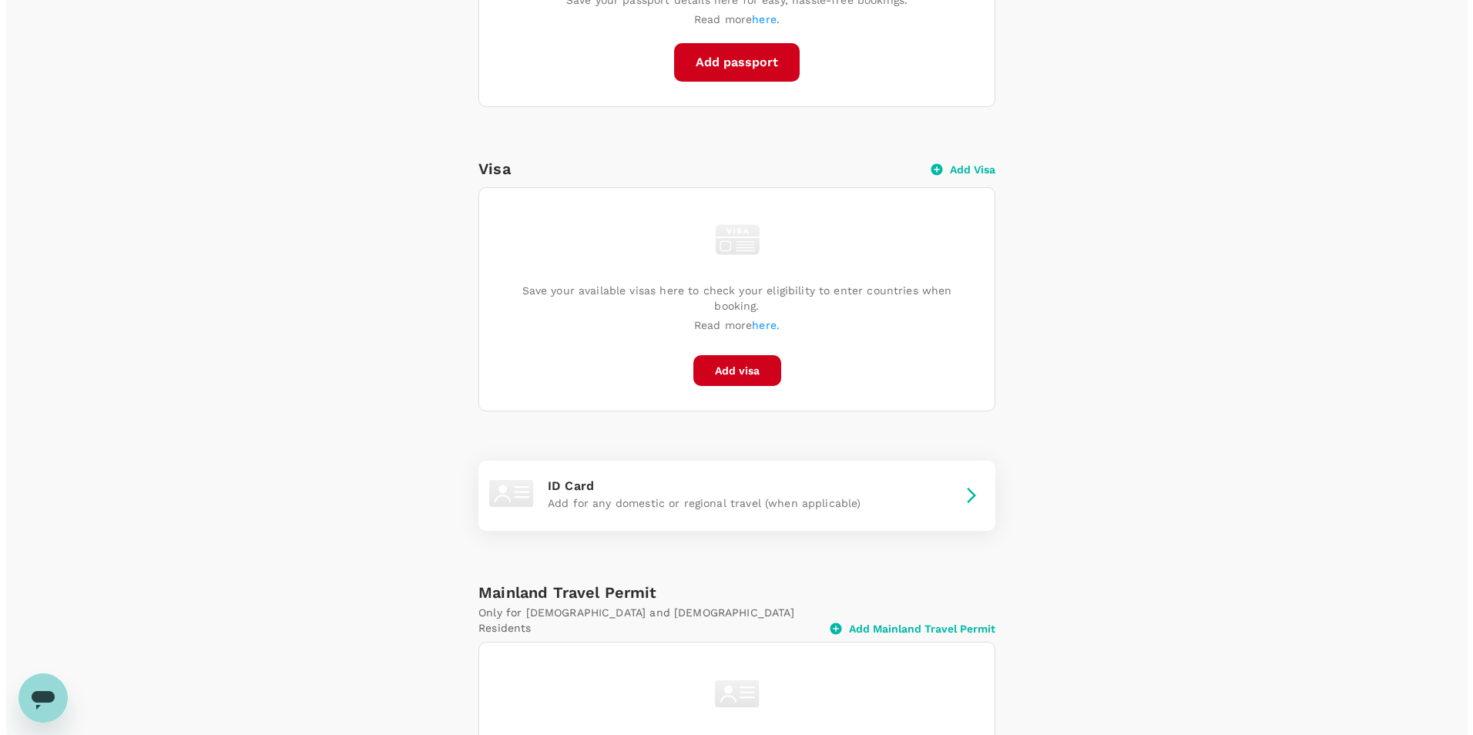
scroll to position [796, 0]
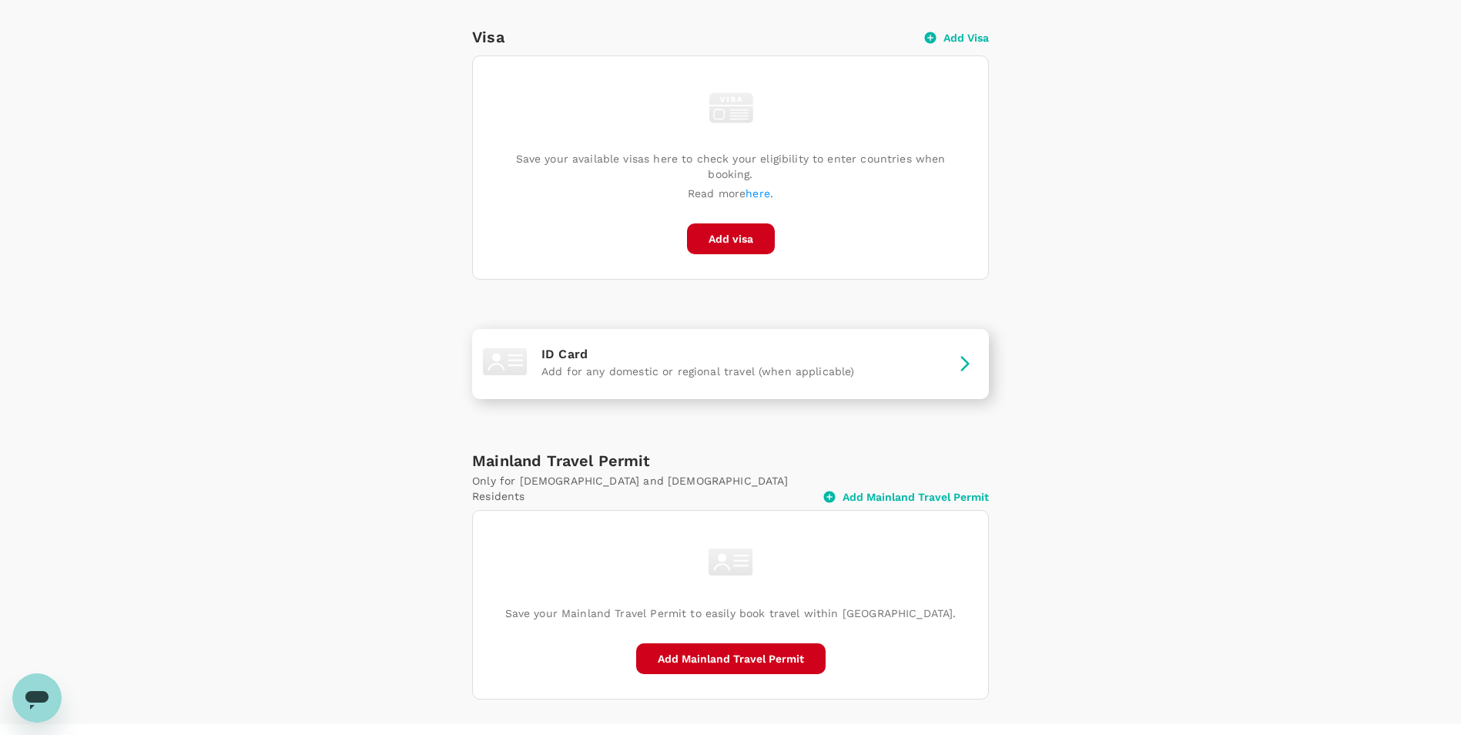
click at [829, 345] on p "ID Card" at bounding box center [730, 354] width 378 height 18
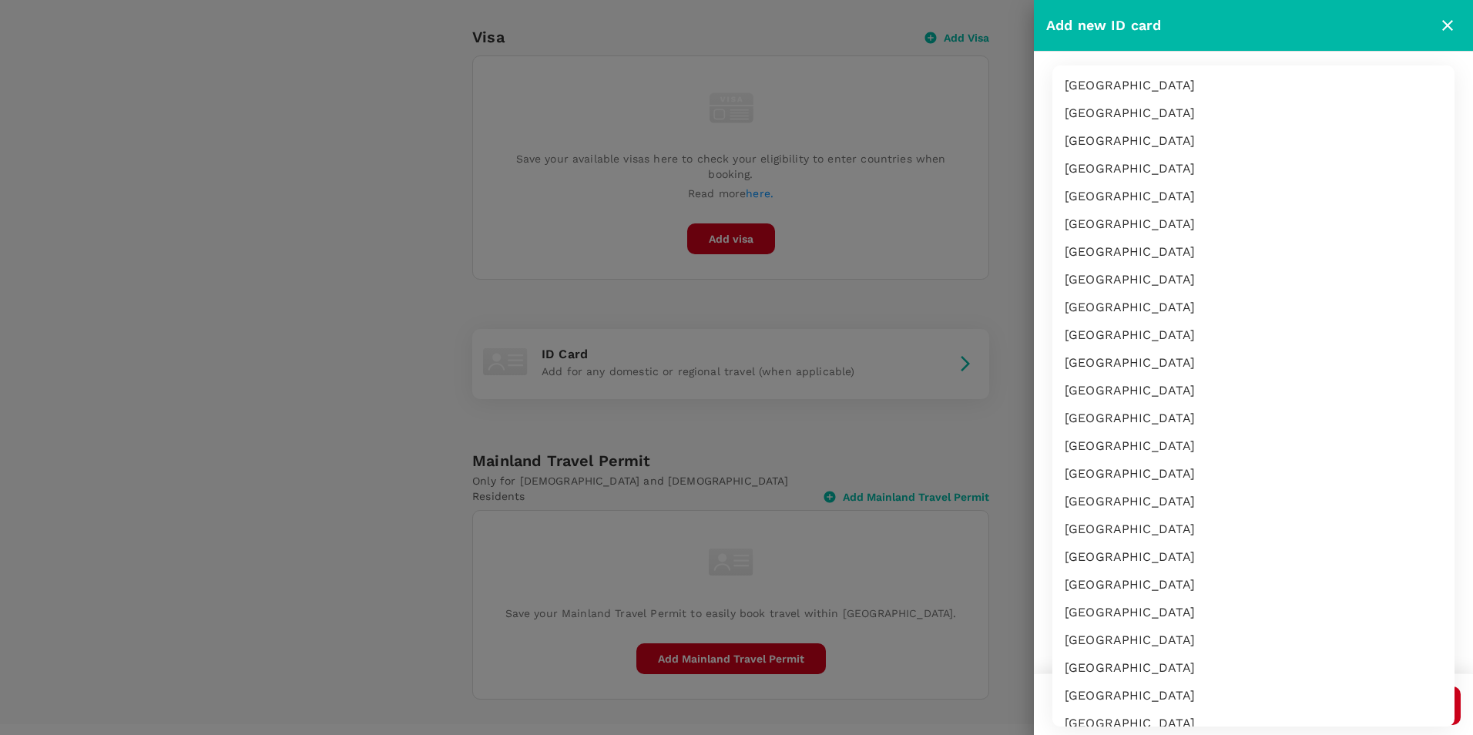
scroll to position [2601, 0]
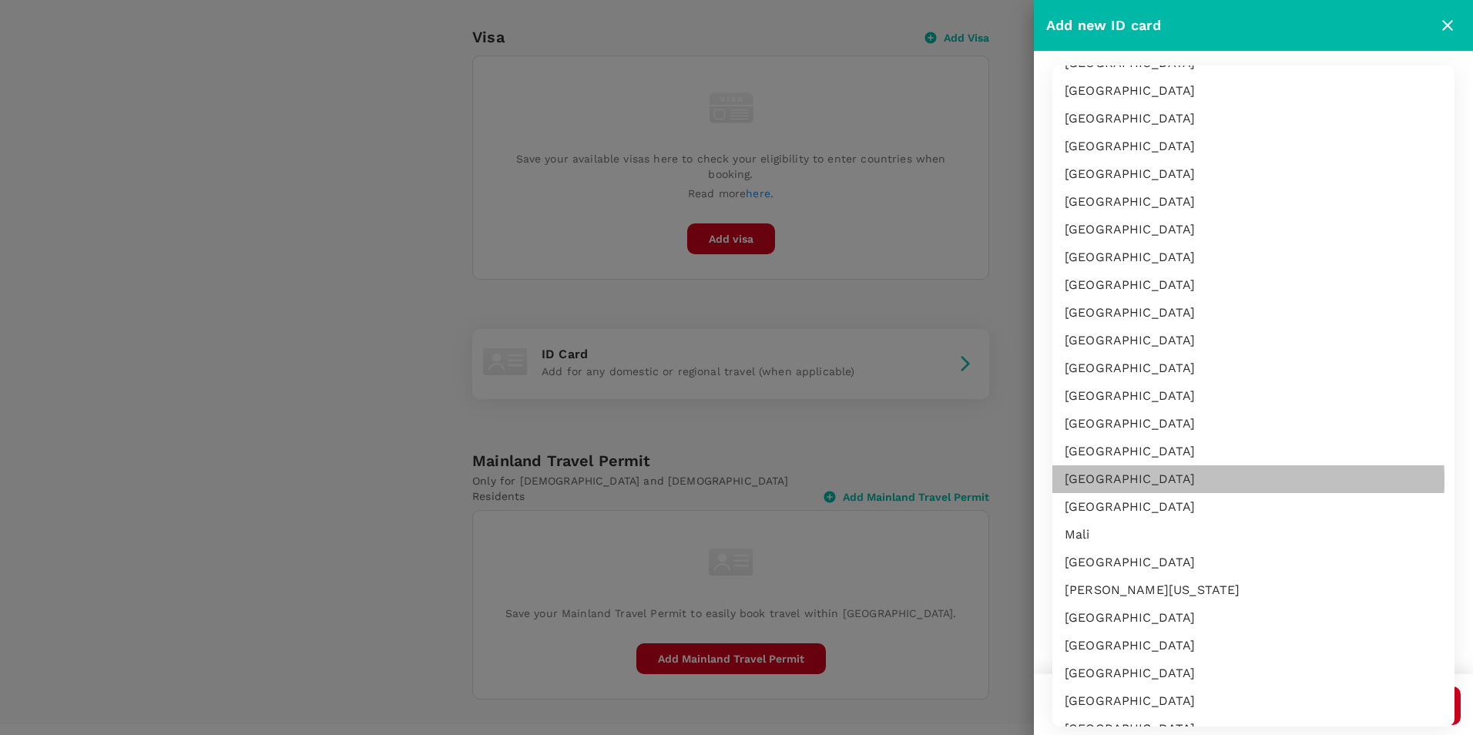
click at [1118, 481] on li "[GEOGRAPHIC_DATA]" at bounding box center [1253, 479] width 402 height 28
type input "MY"
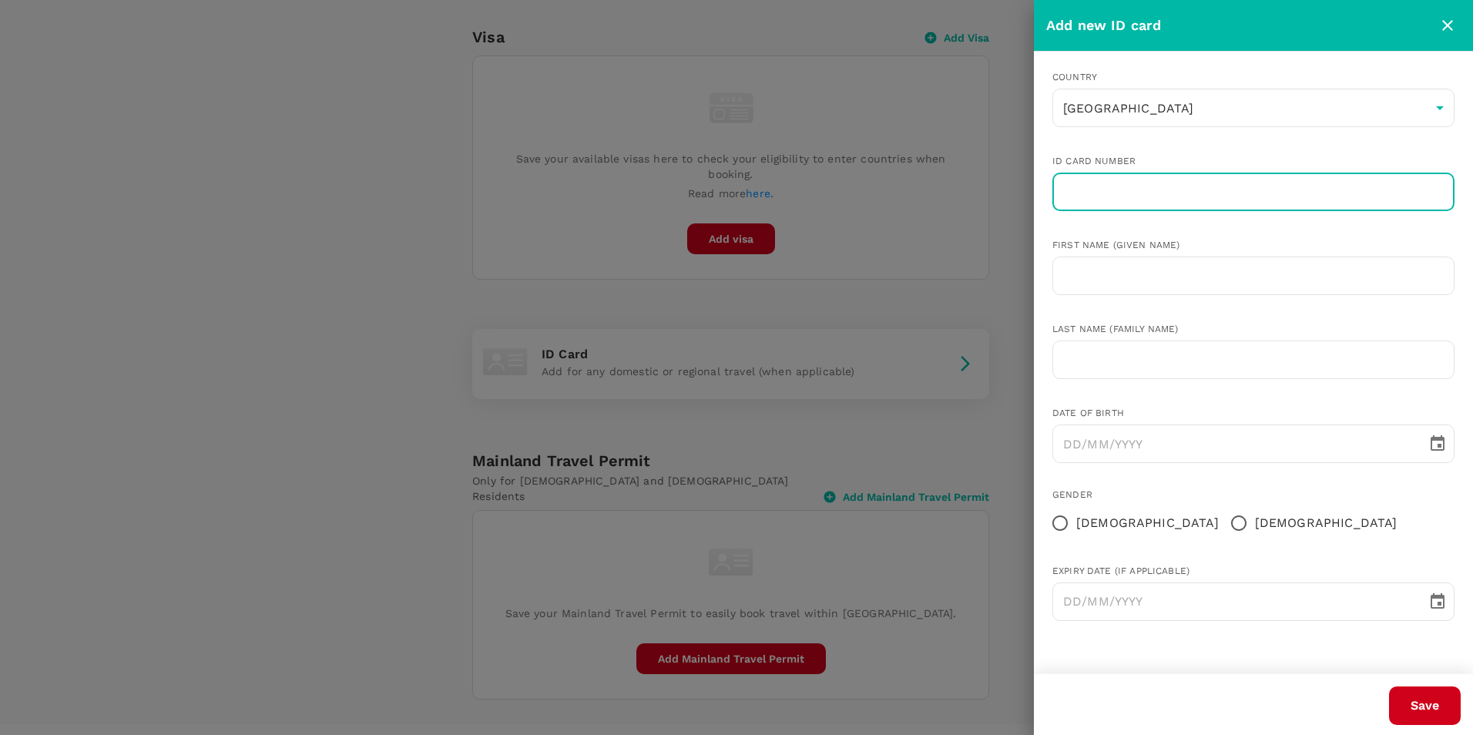
click at [1118, 190] on input "text" at bounding box center [1253, 192] width 402 height 39
type input "851119145676"
click at [1156, 280] on input "text" at bounding box center [1253, 275] width 402 height 39
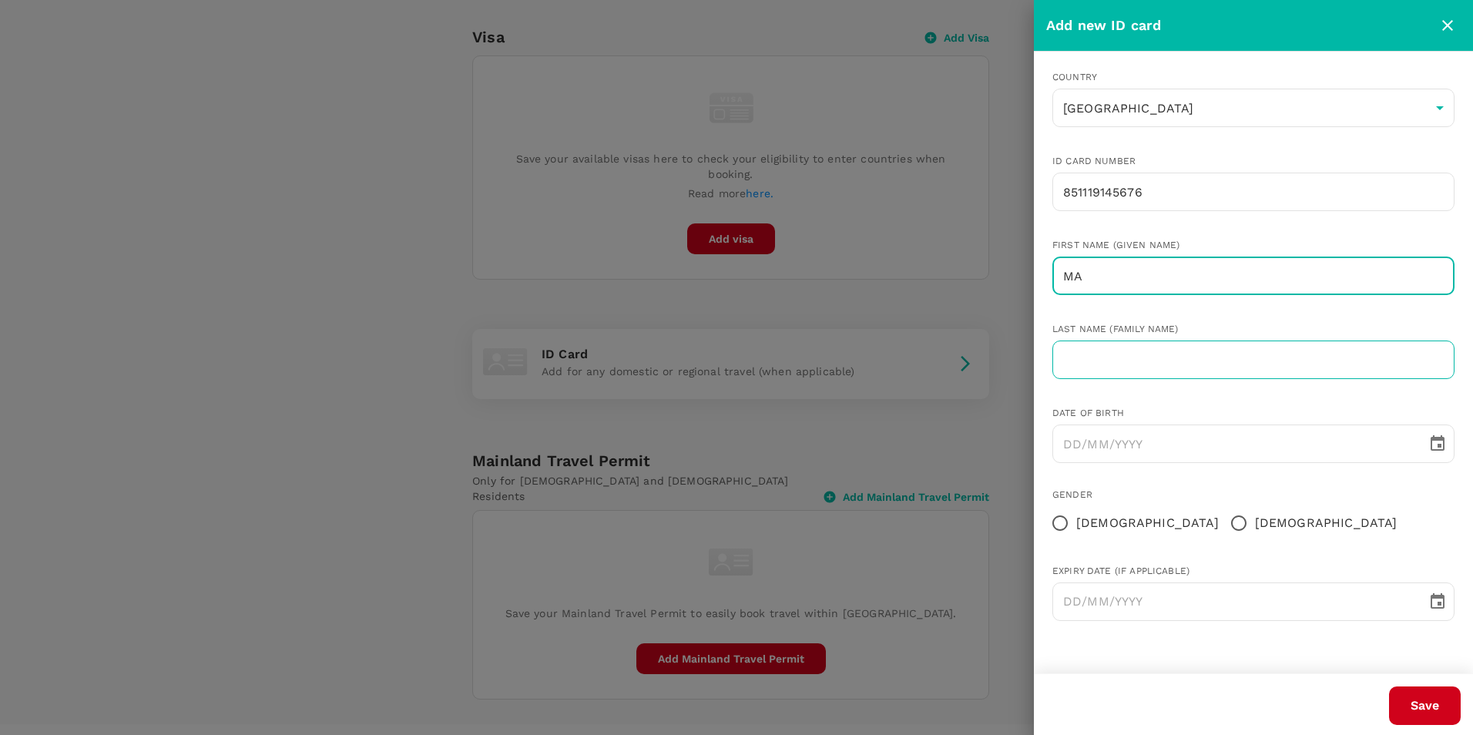
type input "MARY KIM FUNG"
type input "LIEW"
click at [1435, 440] on icon "Choose date" at bounding box center [1437, 442] width 14 height 15
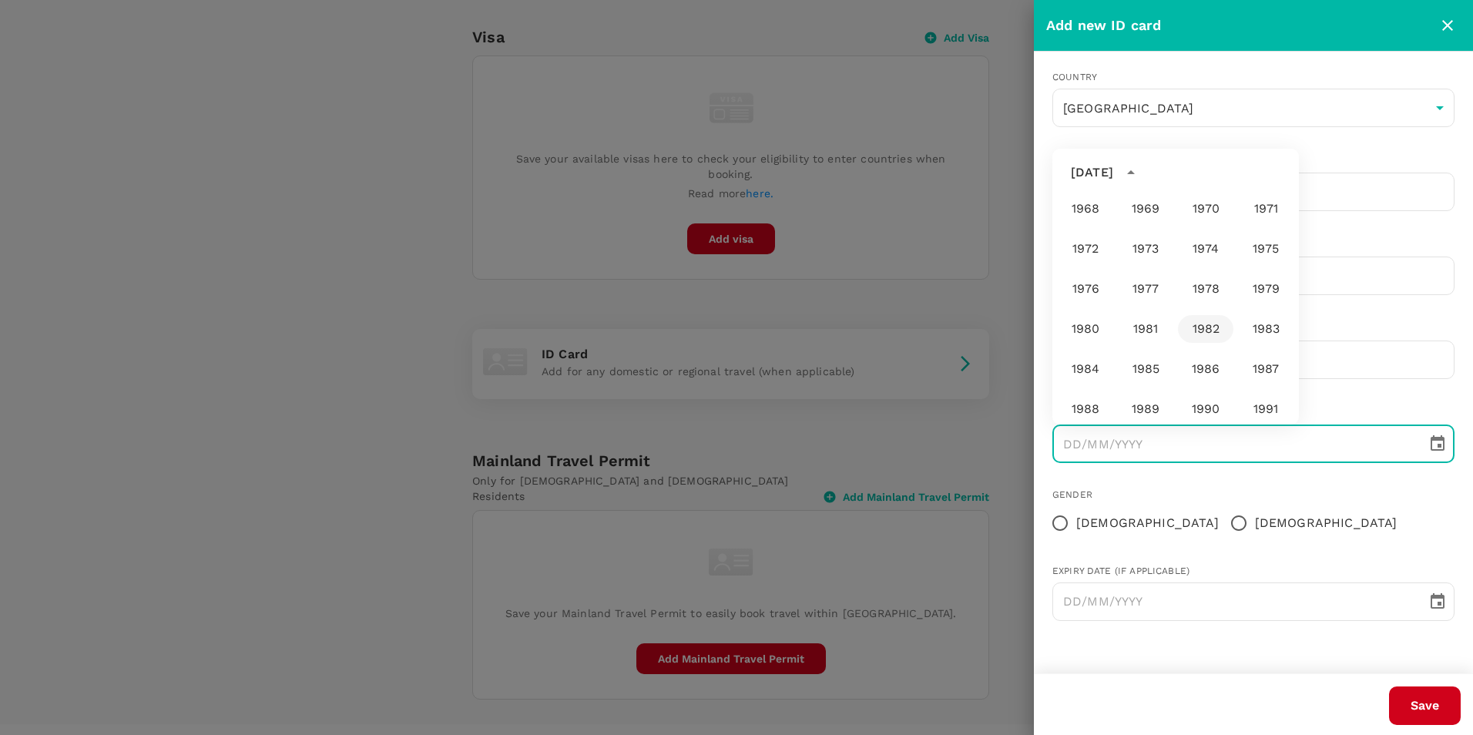
scroll to position [759, 0]
click at [1153, 288] on button "1985" at bounding box center [1145, 292] width 55 height 28
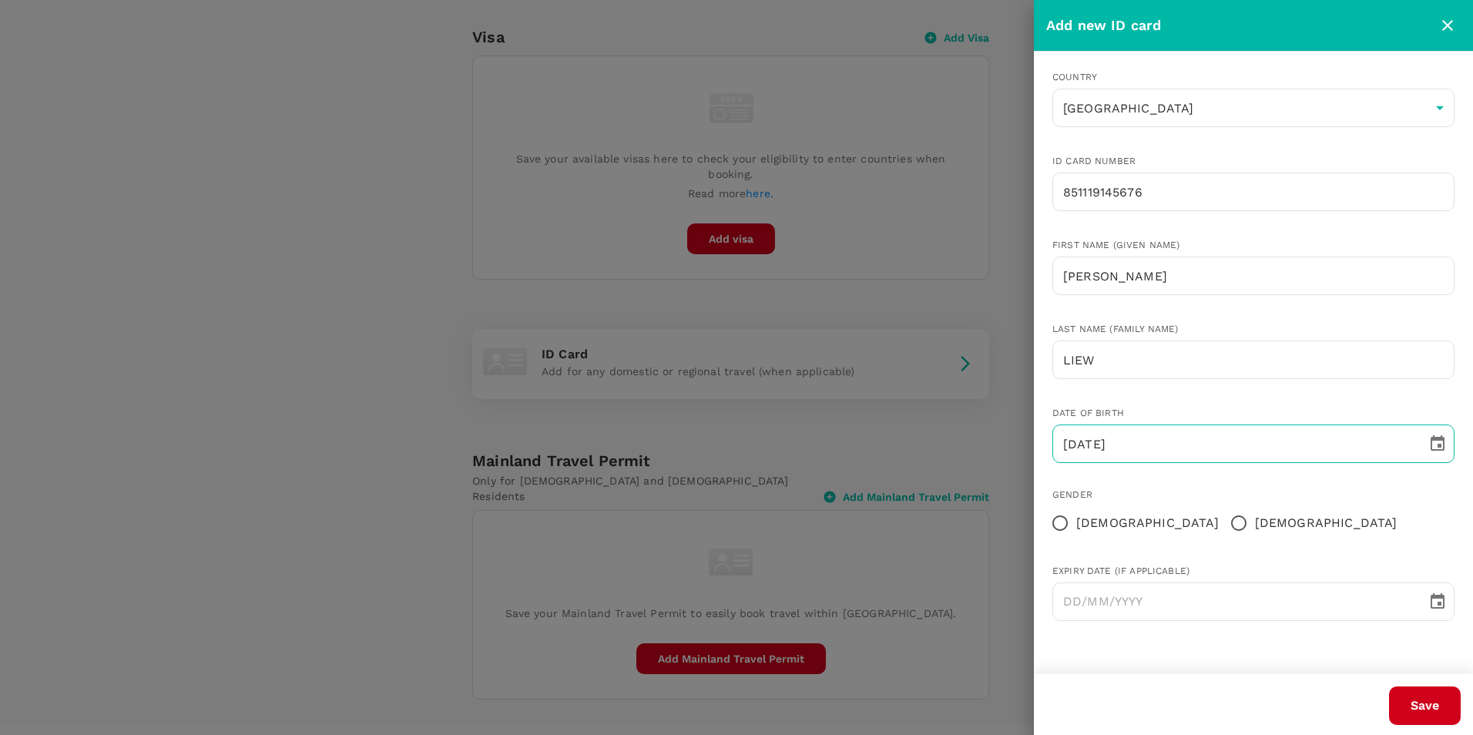
click at [1435, 447] on icon "Choose date, selected date is Sep 29, 1985" at bounding box center [1437, 443] width 18 height 18
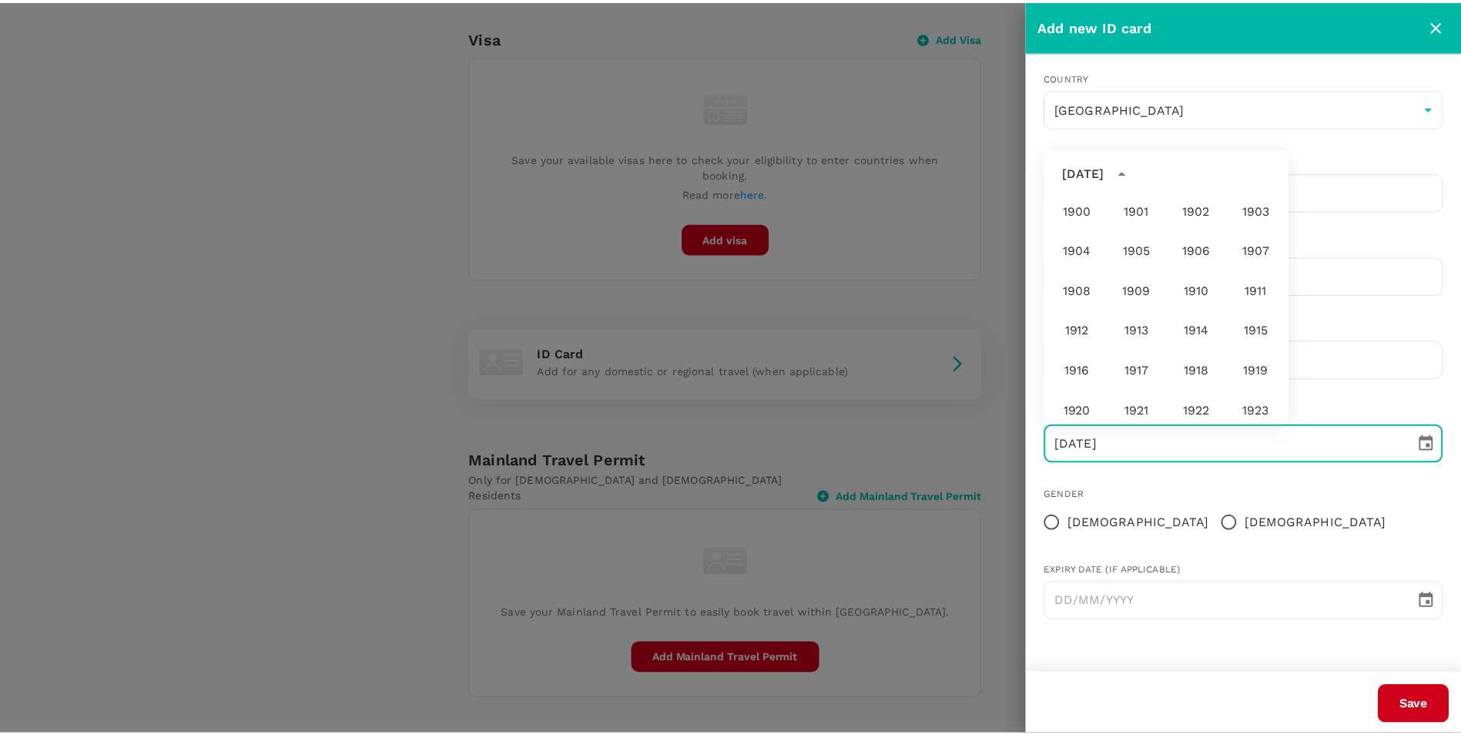
scroll to position [744, 0]
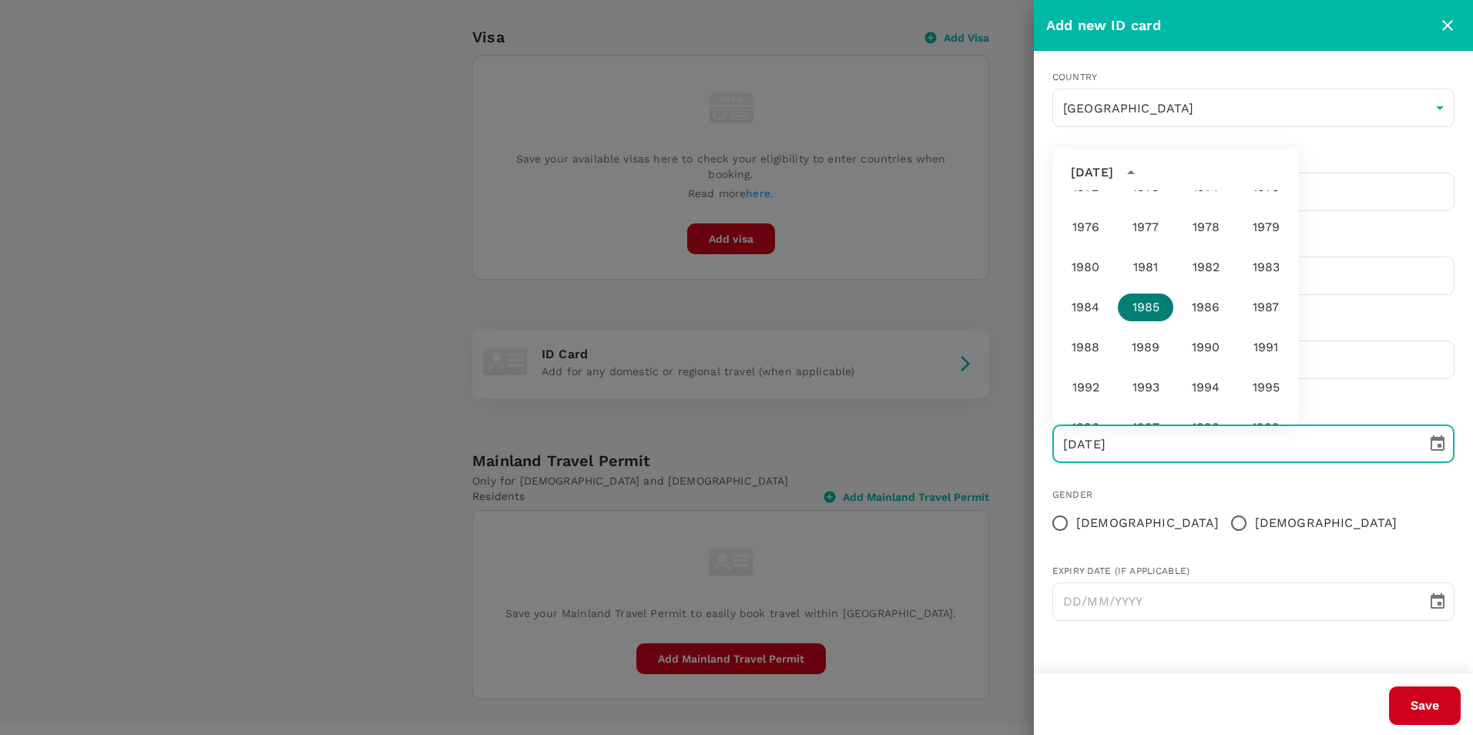
click at [1147, 309] on button "1985" at bounding box center [1145, 307] width 55 height 28
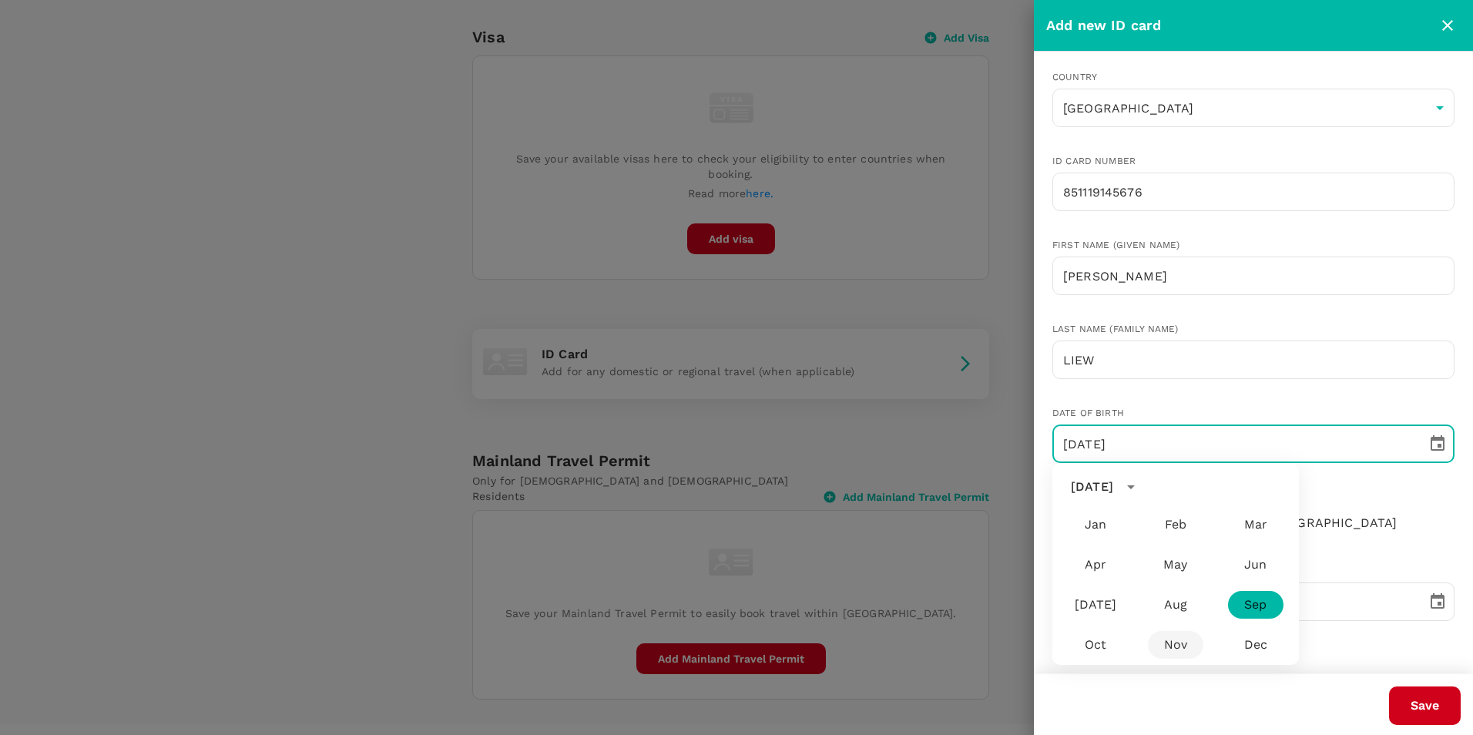
click at [1098, 444] on input "29/09/1985" at bounding box center [1234, 443] width 364 height 39
type input "19/11/1985"
click at [1203, 470] on div "Gender Female Male" at bounding box center [1241, 500] width 427 height 75
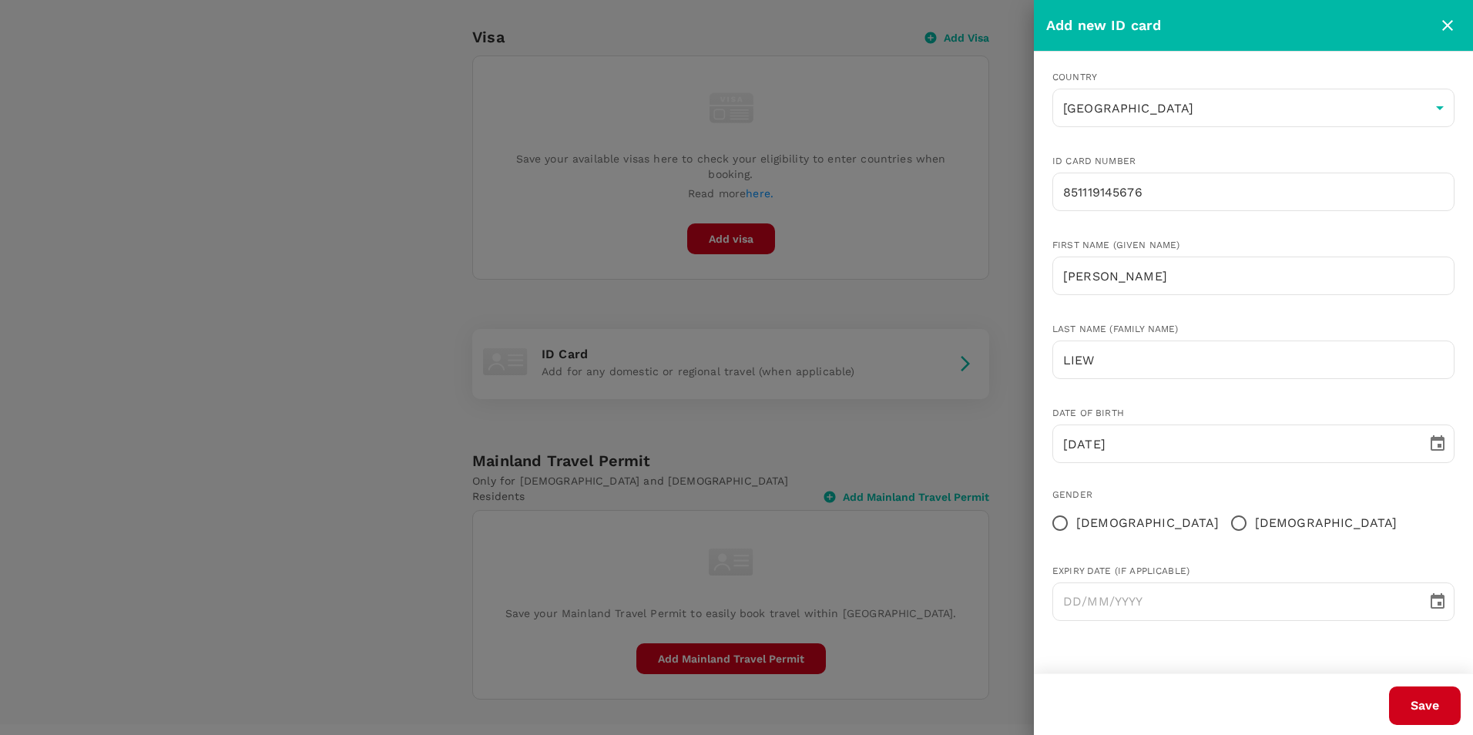
click at [1063, 525] on input "Female" at bounding box center [1060, 523] width 32 height 32
radio input "true"
click at [1424, 701] on button "Save" at bounding box center [1425, 705] width 72 height 39
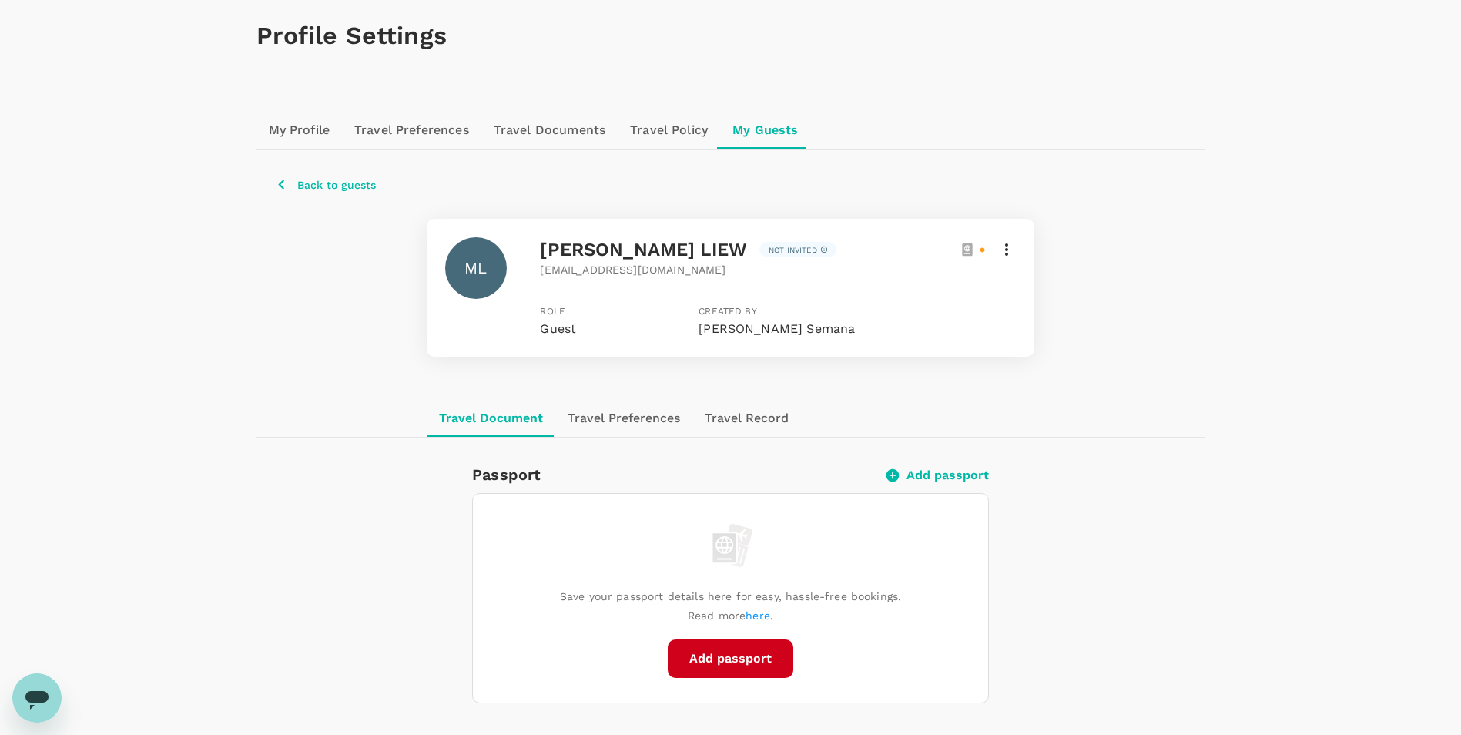
scroll to position [0, 0]
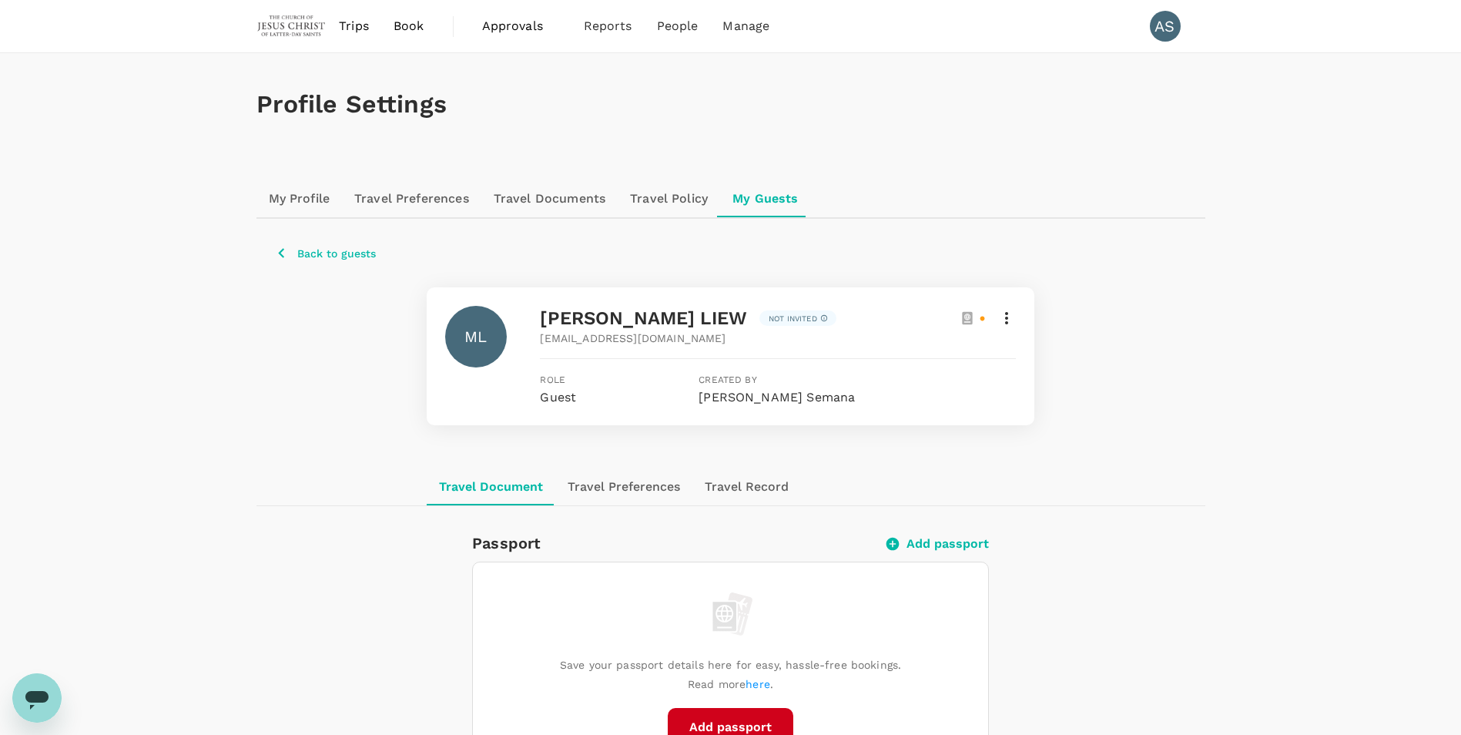
click at [1009, 315] on icon at bounding box center [1006, 318] width 18 height 18
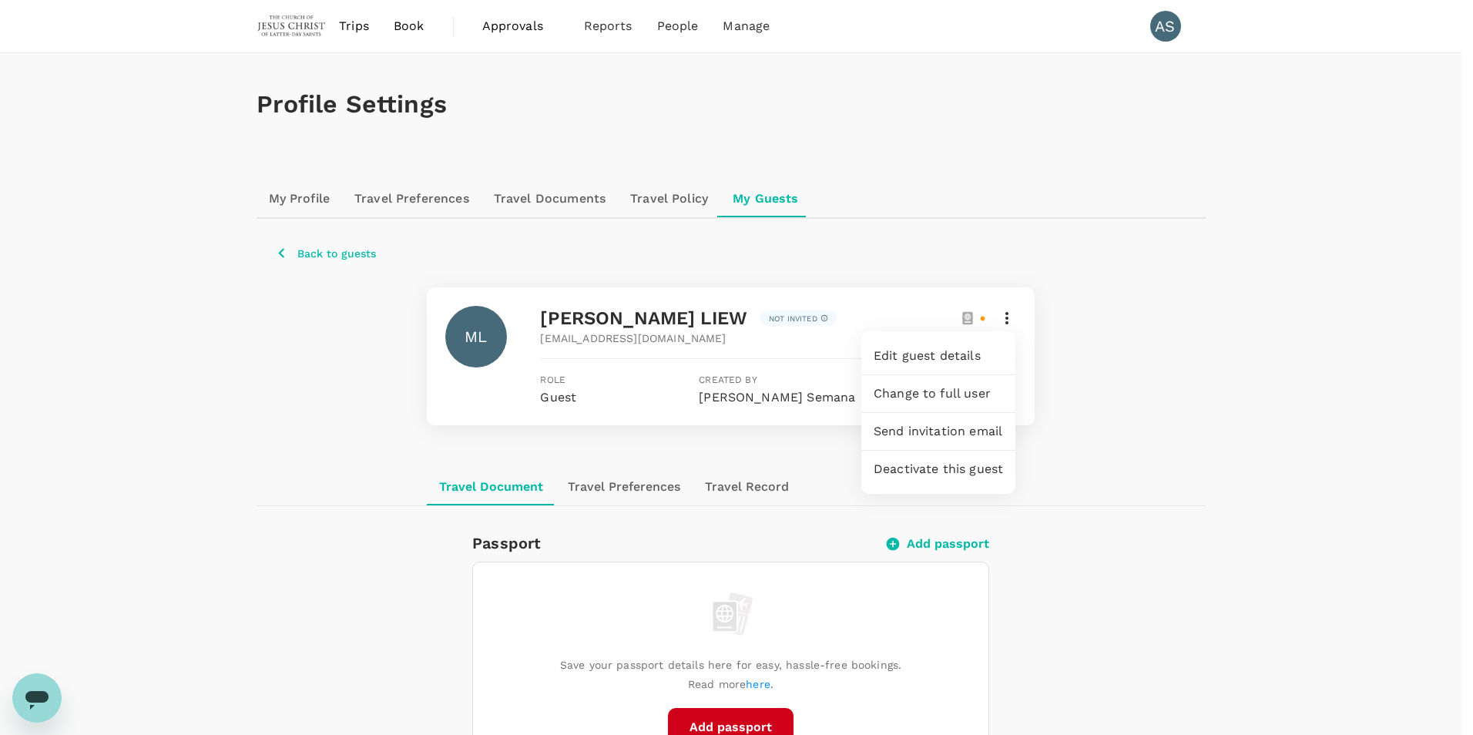
click at [924, 354] on span "Edit guest details" at bounding box center [937, 356] width 129 height 18
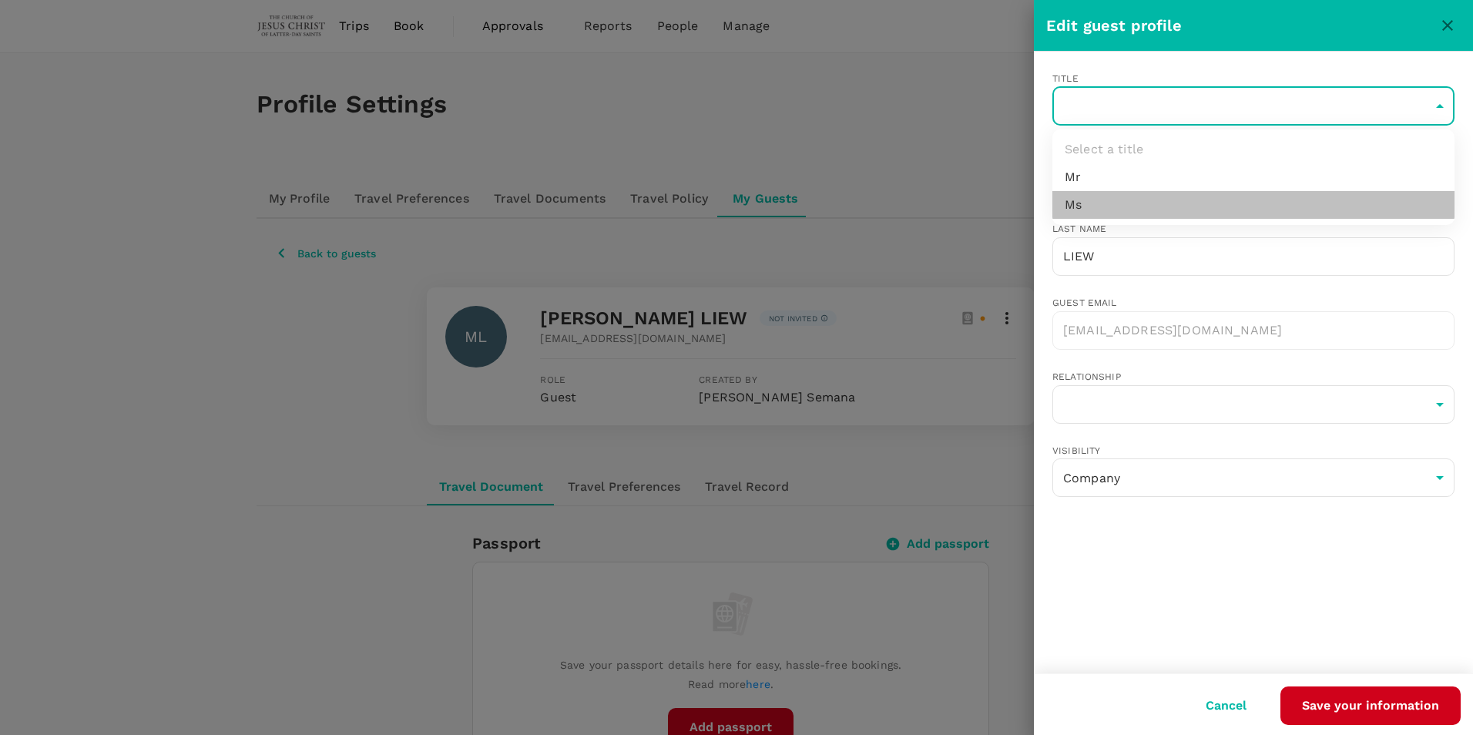
click at [1071, 205] on li "Ms" at bounding box center [1253, 205] width 402 height 28
type input "Ms"
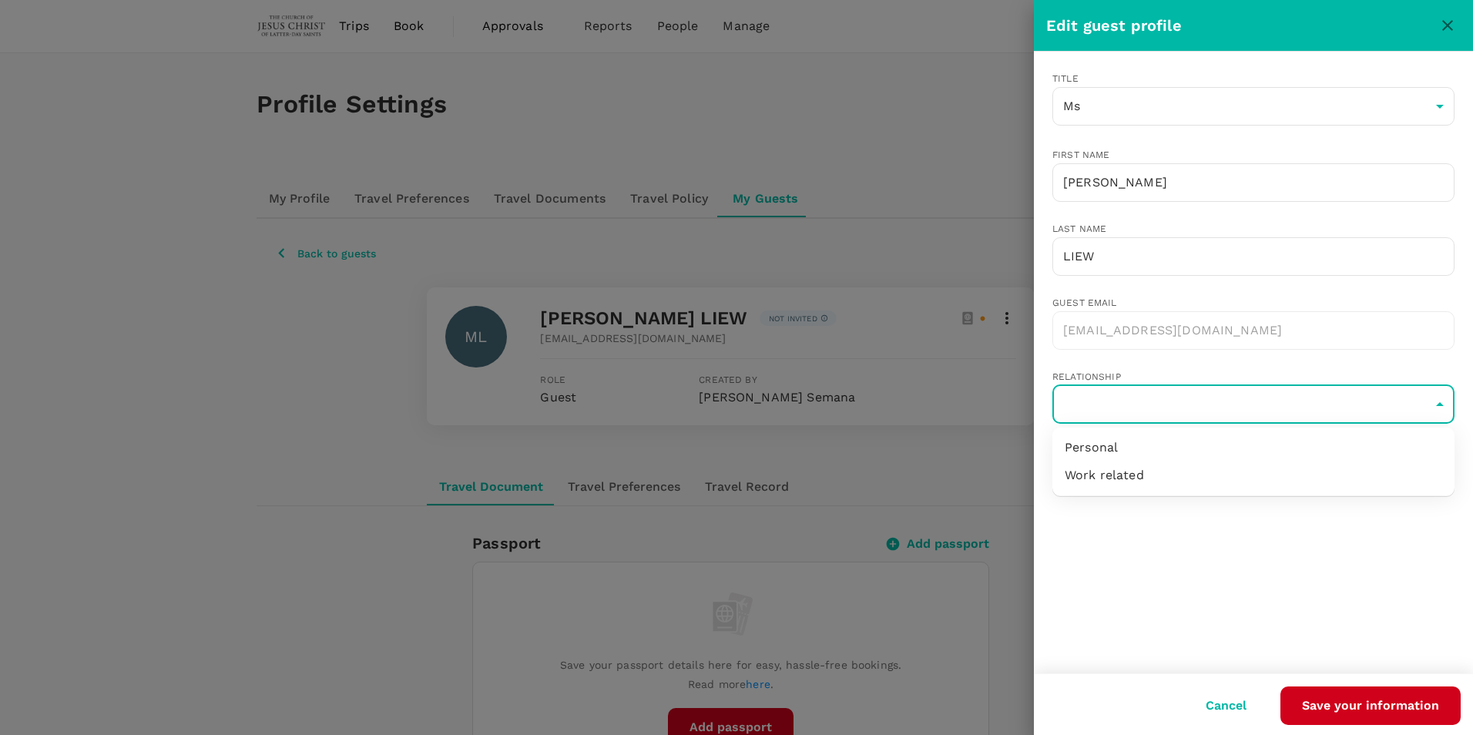
click at [1095, 478] on li "Work related" at bounding box center [1253, 475] width 402 height 28
type input "work-related"
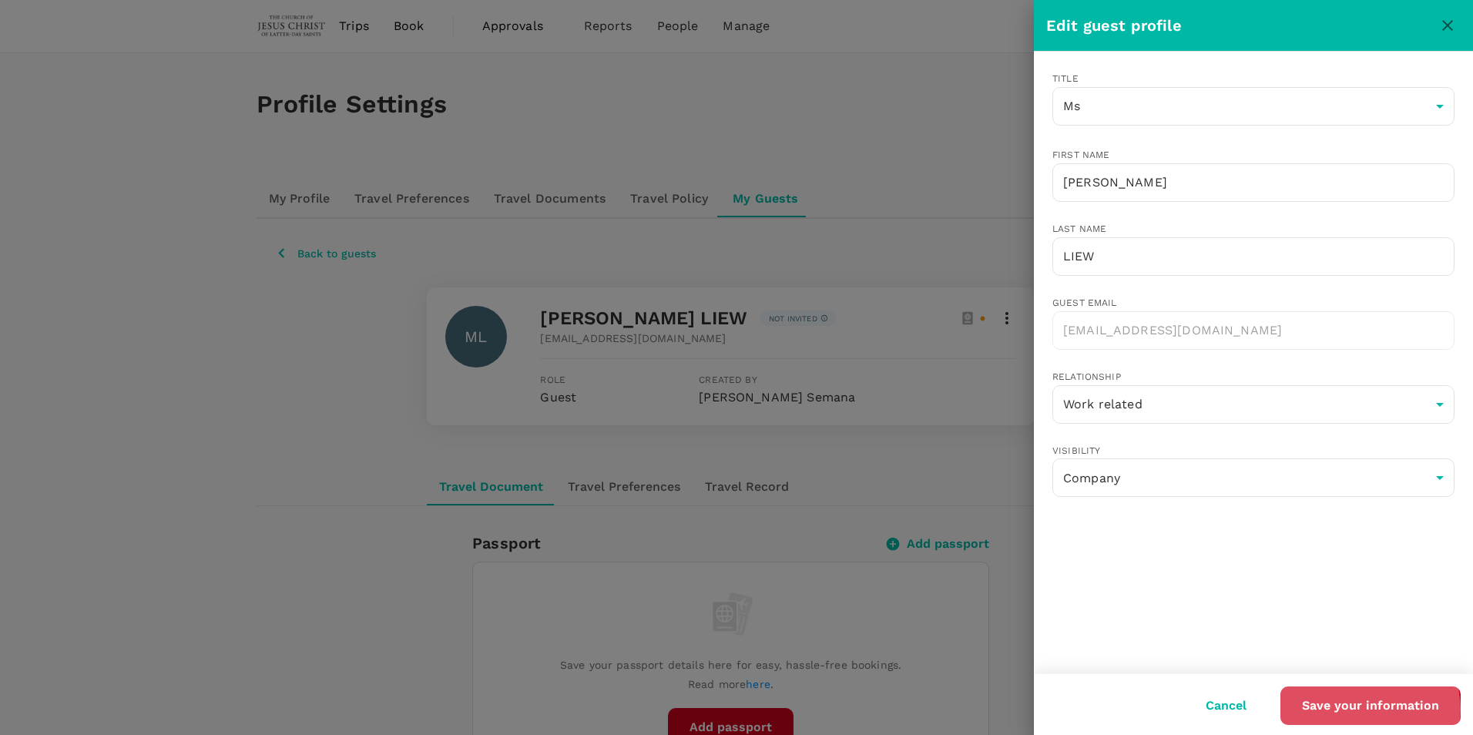
click at [1370, 709] on button "Save your information" at bounding box center [1370, 705] width 180 height 39
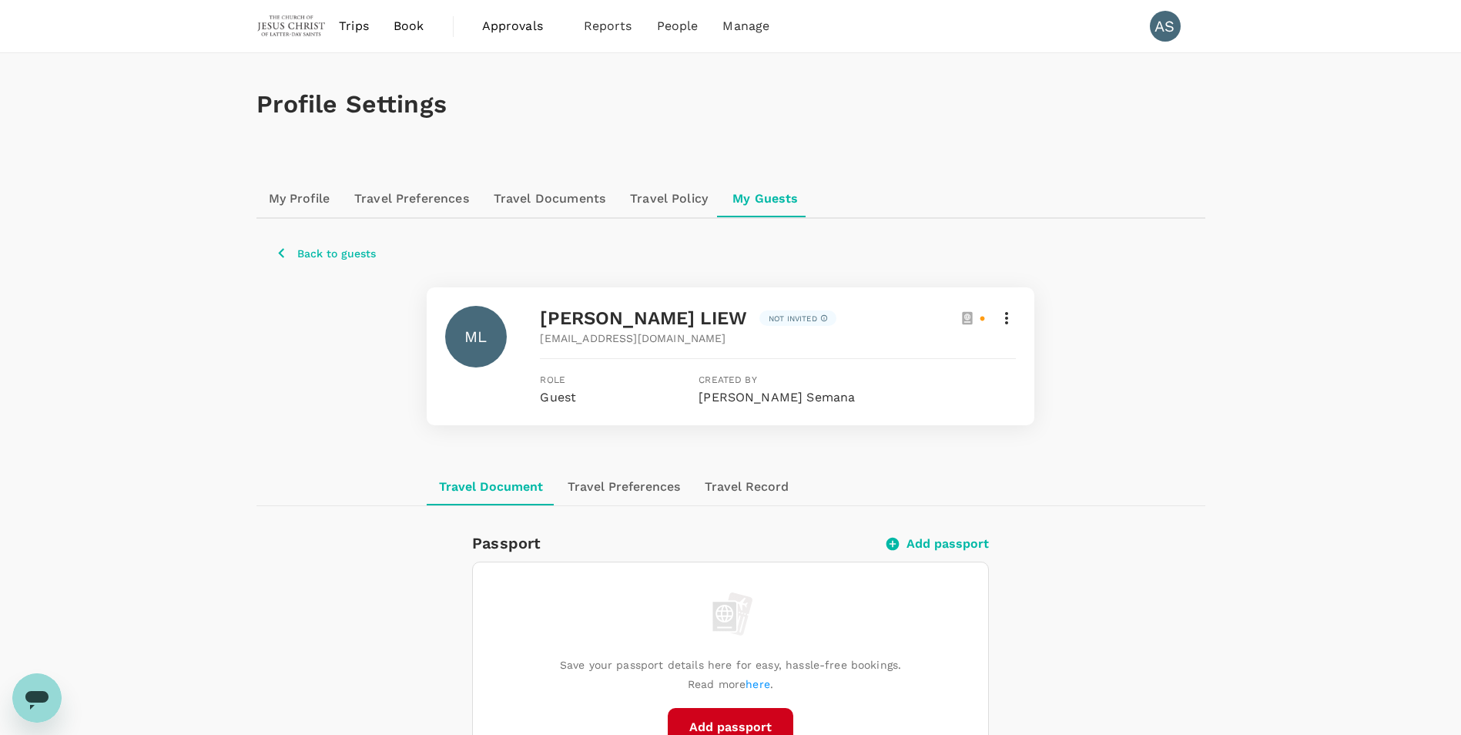
click at [348, 255] on p "Back to guests" at bounding box center [336, 253] width 79 height 15
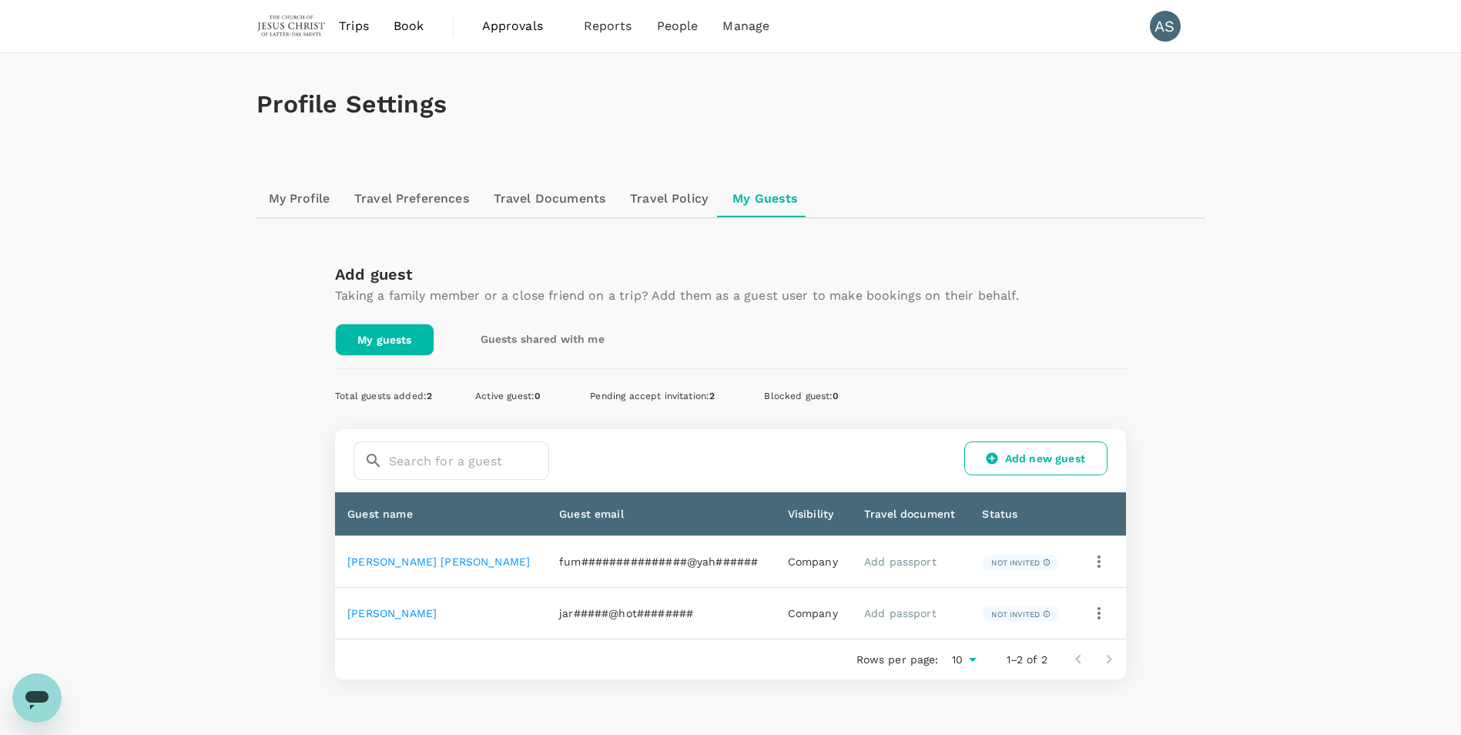
click at [401, 25] on span "Book" at bounding box center [409, 26] width 31 height 18
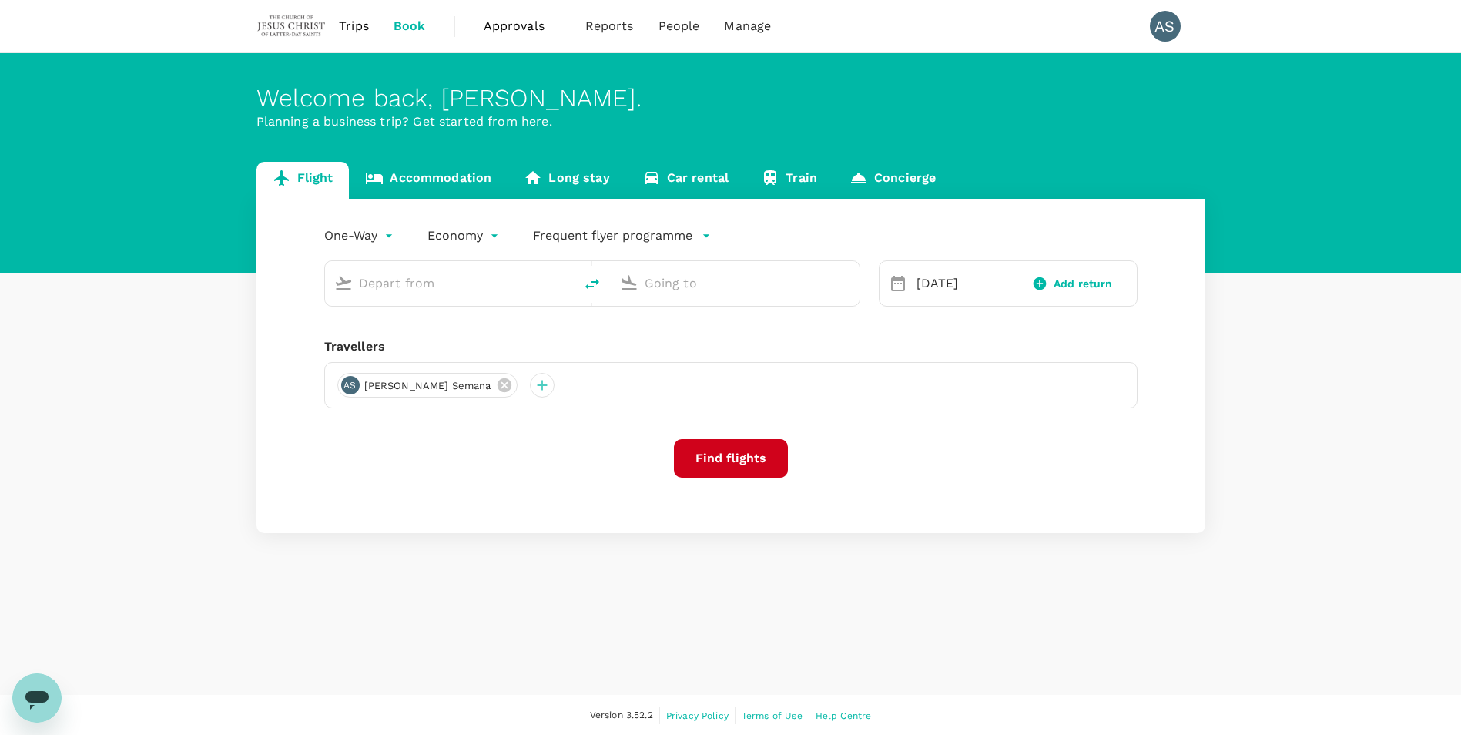
type input "Kuala Lumpur Intl ([GEOGRAPHIC_DATA])"
type input "Sibu (SBW)"
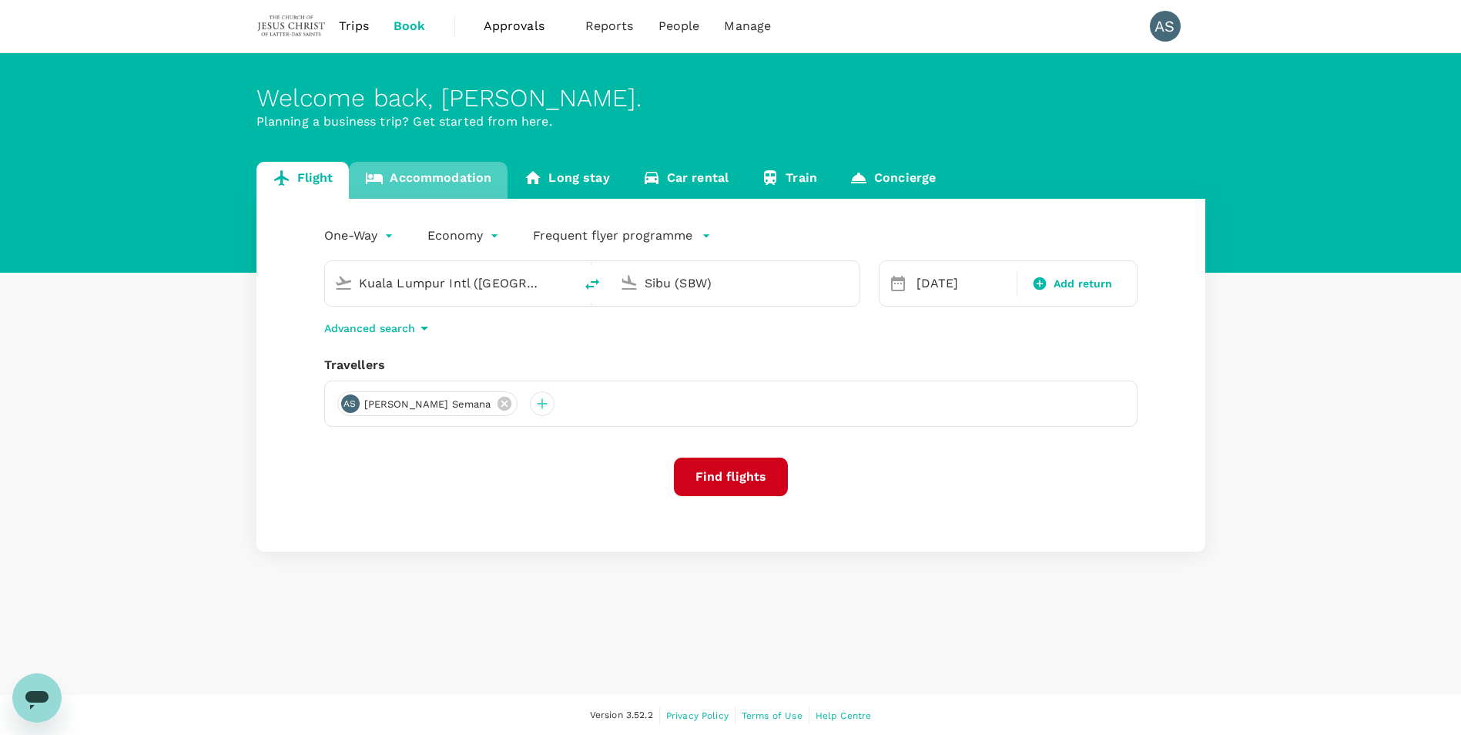
click at [454, 182] on link "Accommodation" at bounding box center [428, 180] width 159 height 37
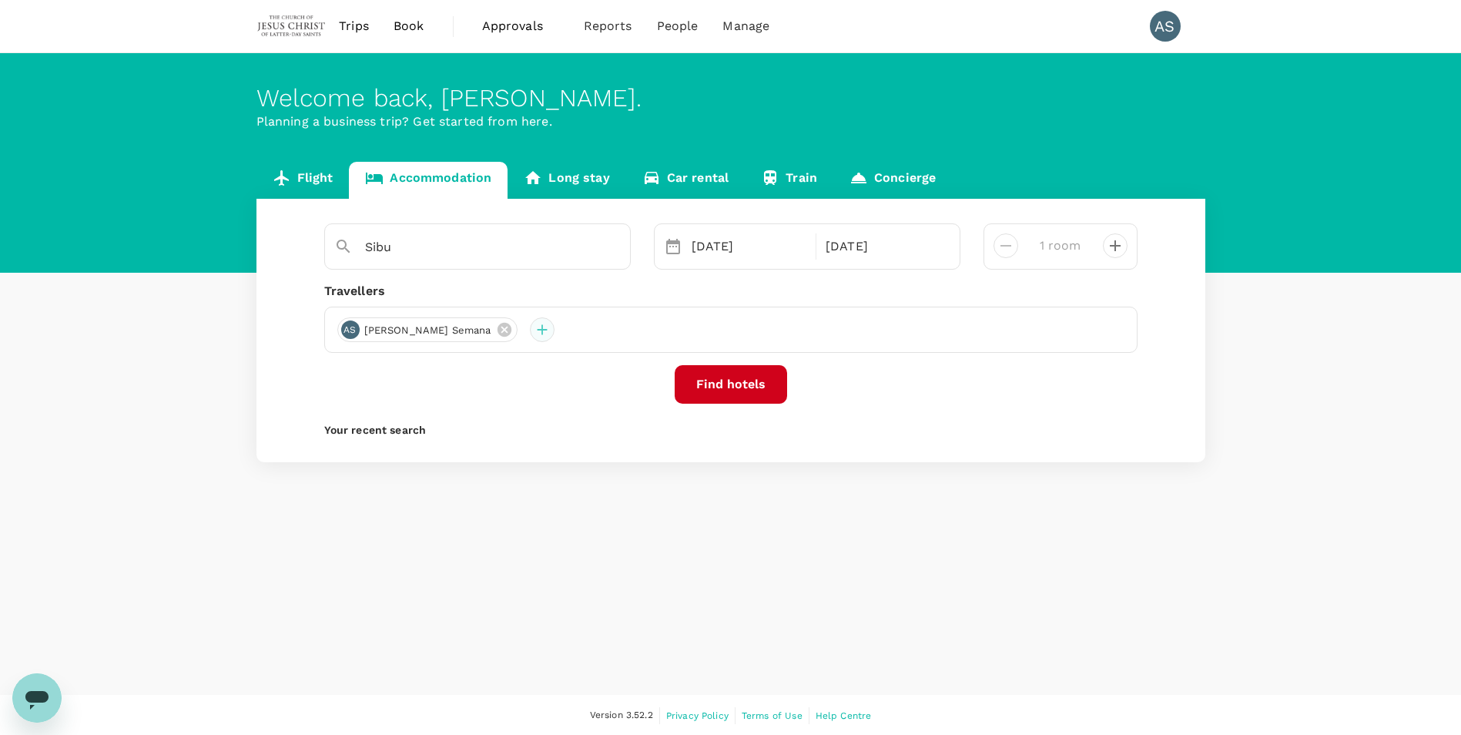
click at [530, 333] on div at bounding box center [542, 329] width 25 height 25
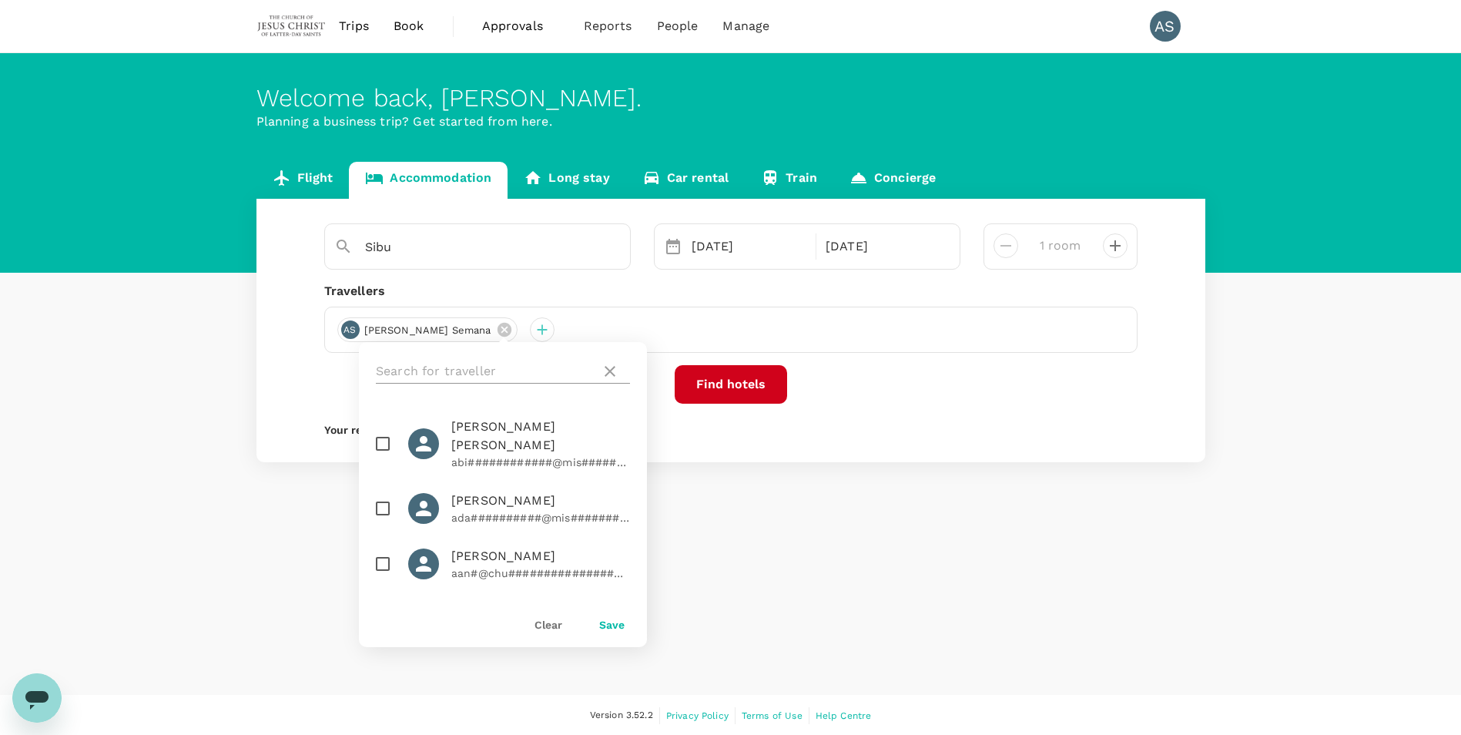
click at [484, 364] on input "text" at bounding box center [485, 371] width 219 height 25
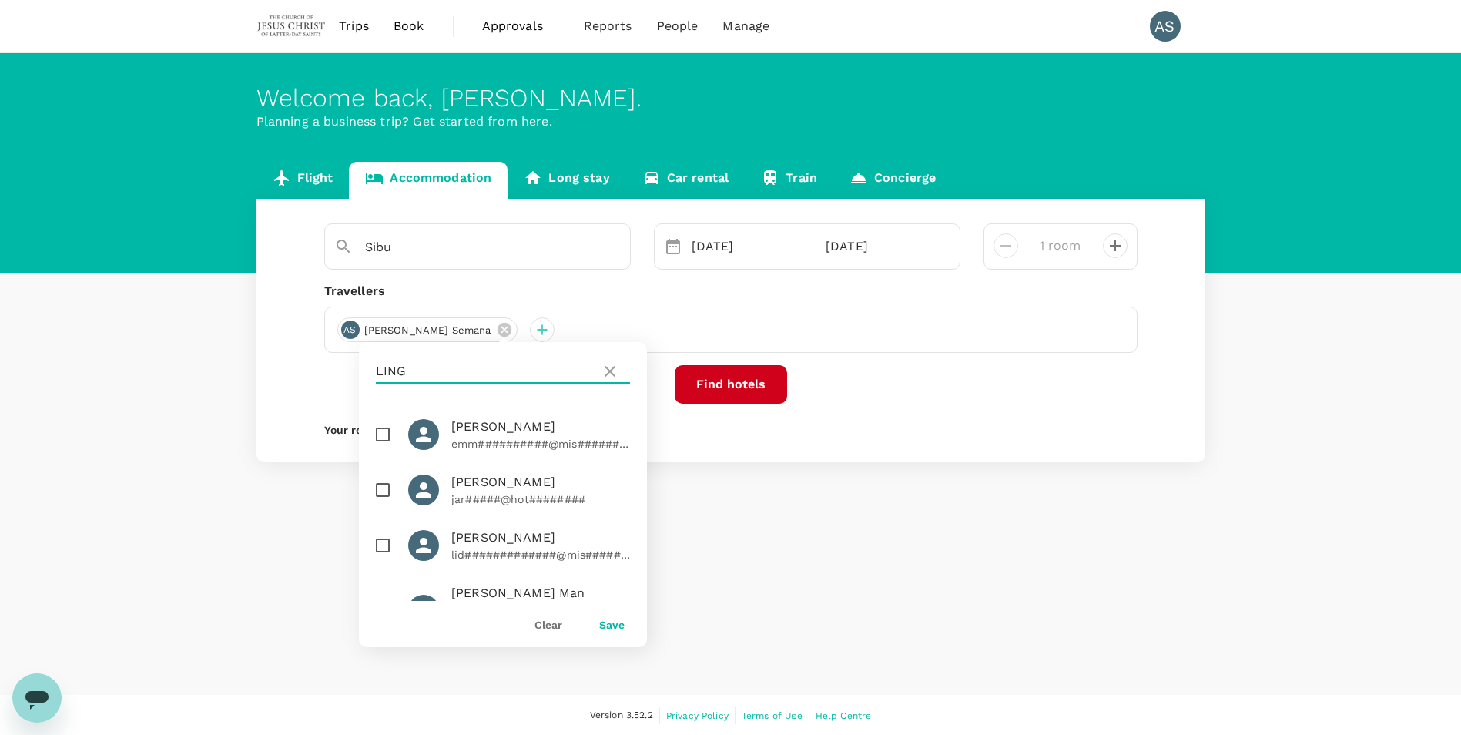
type input "LING"
click at [381, 491] on input "checkbox" at bounding box center [383, 490] width 32 height 32
checkbox input "true"
click at [612, 625] on button "Save" at bounding box center [611, 625] width 25 height 12
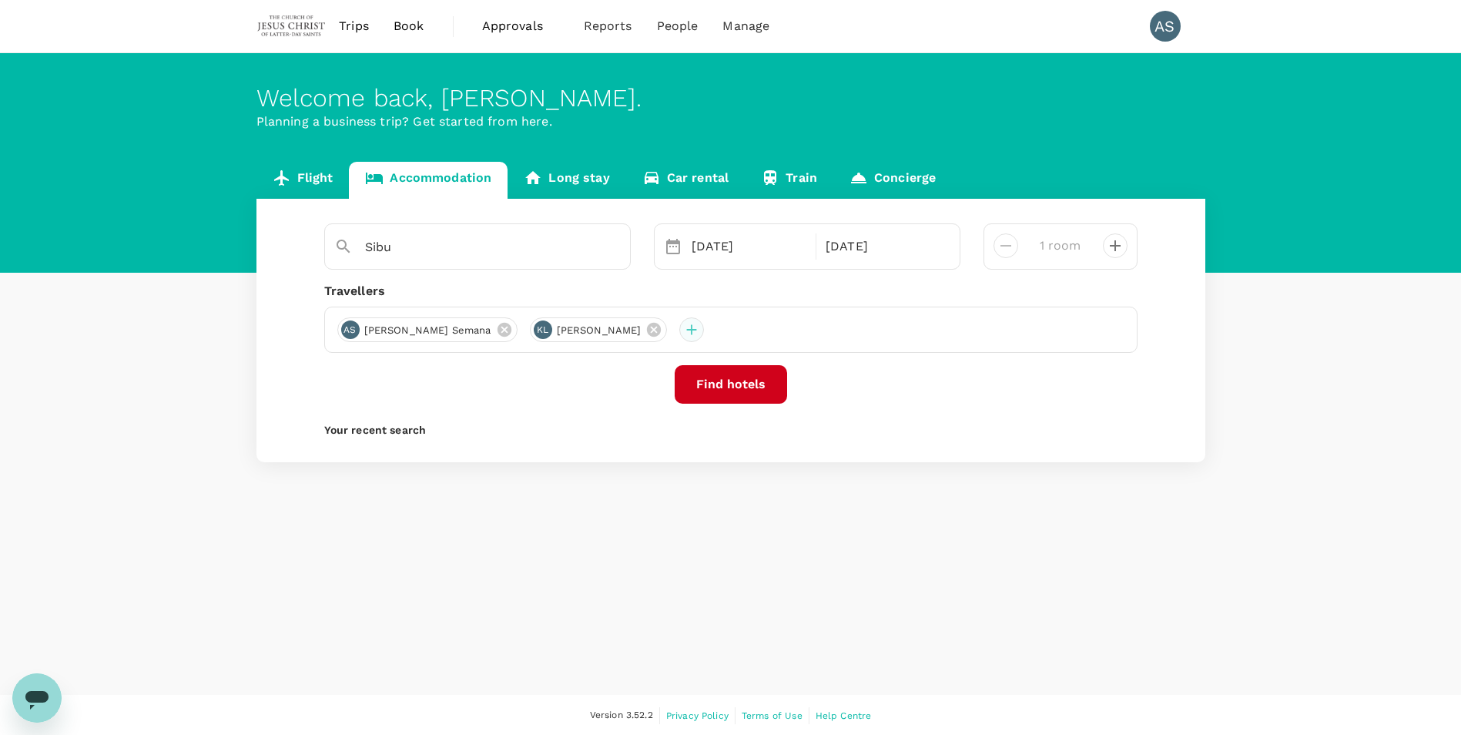
click at [679, 334] on div at bounding box center [691, 329] width 25 height 25
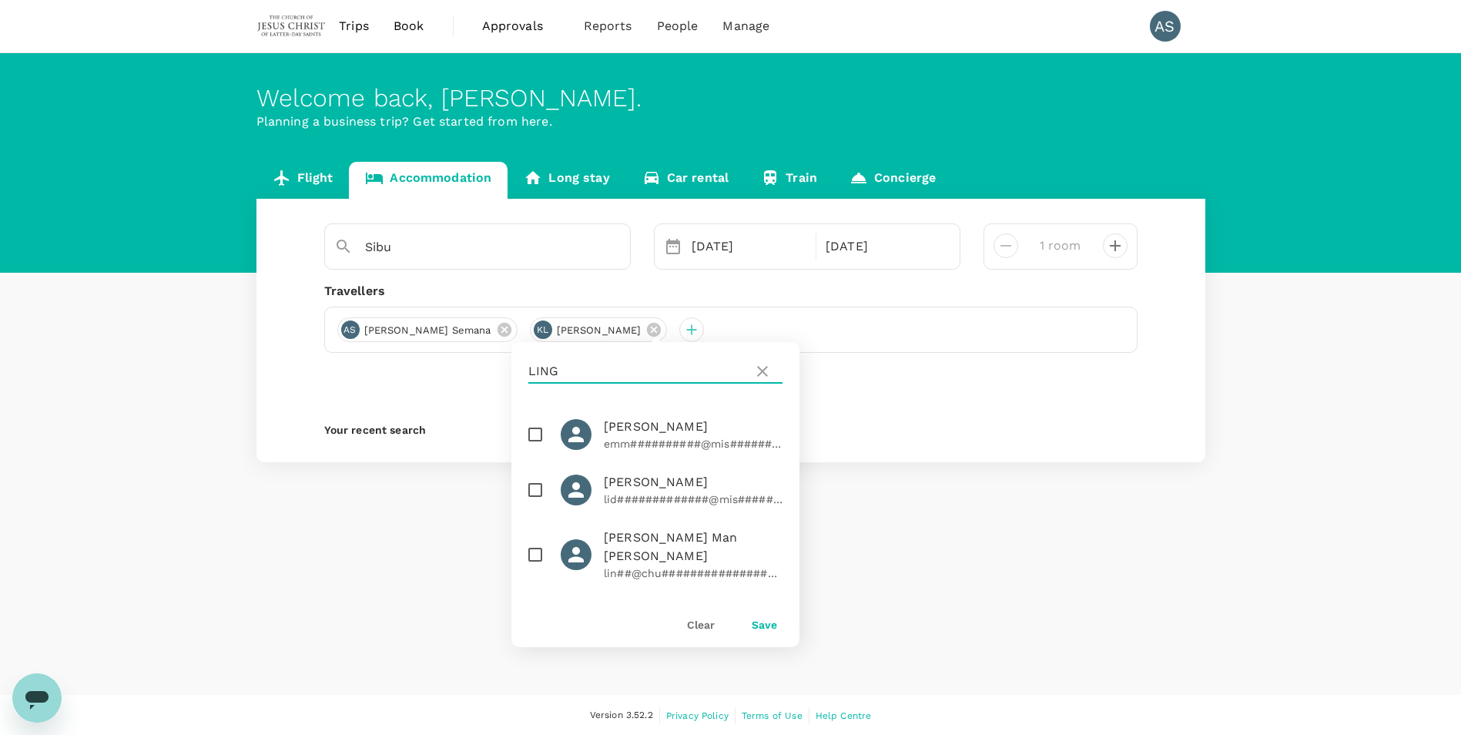
drag, startPoint x: 616, startPoint y: 368, endPoint x: 515, endPoint y: 368, distance: 101.7
click at [515, 368] on div "LING" at bounding box center [655, 371] width 288 height 59
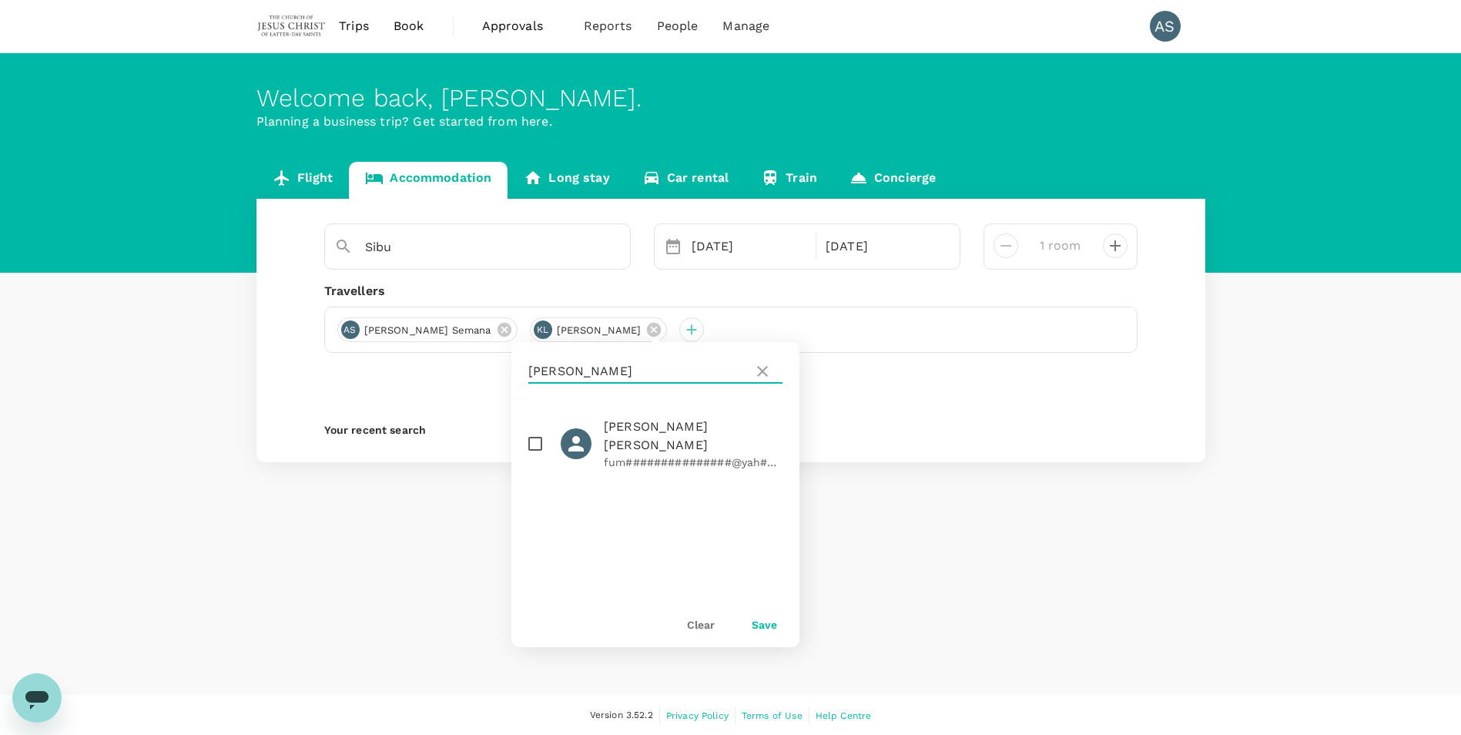
type input "MARY"
click at [760, 370] on icon at bounding box center [762, 371] width 11 height 11
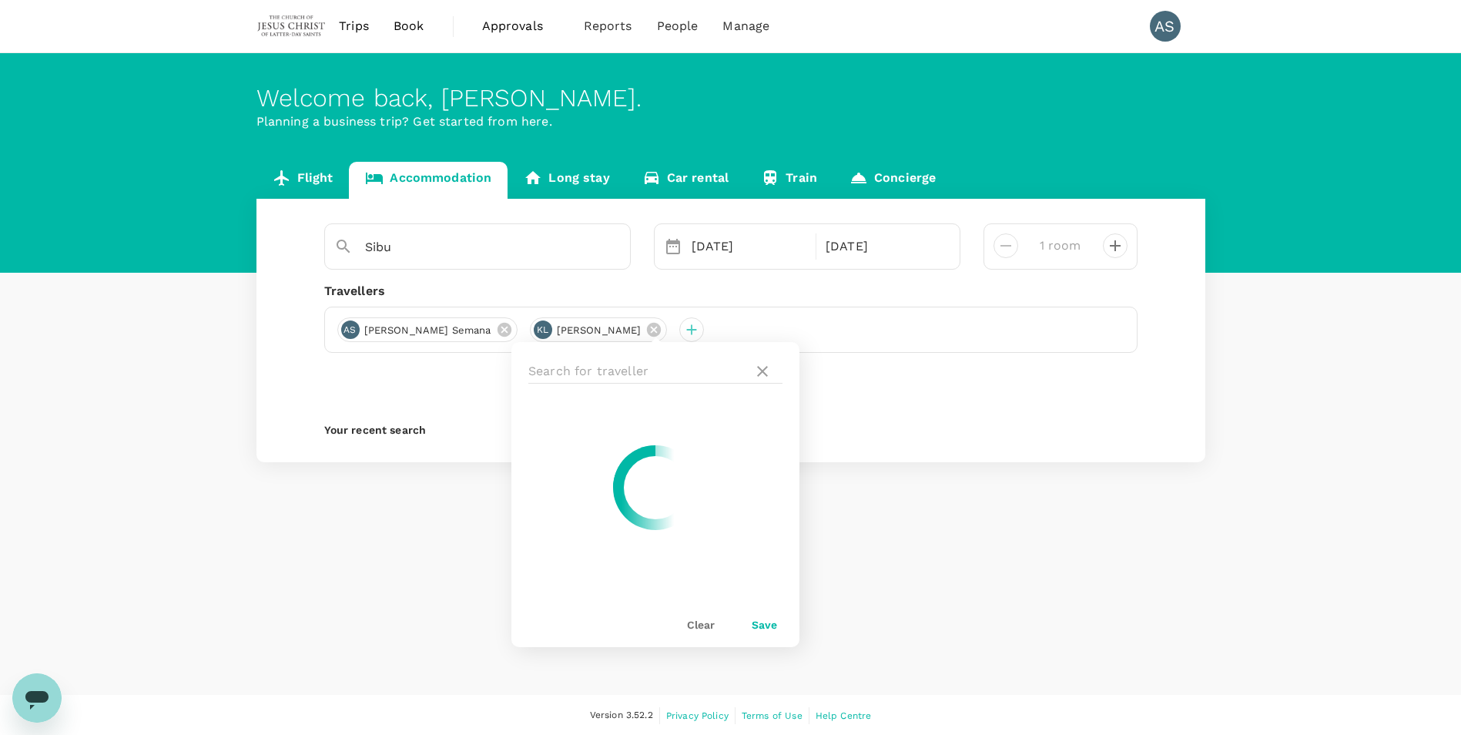
click at [446, 391] on div "Find hotels" at bounding box center [730, 384] width 813 height 39
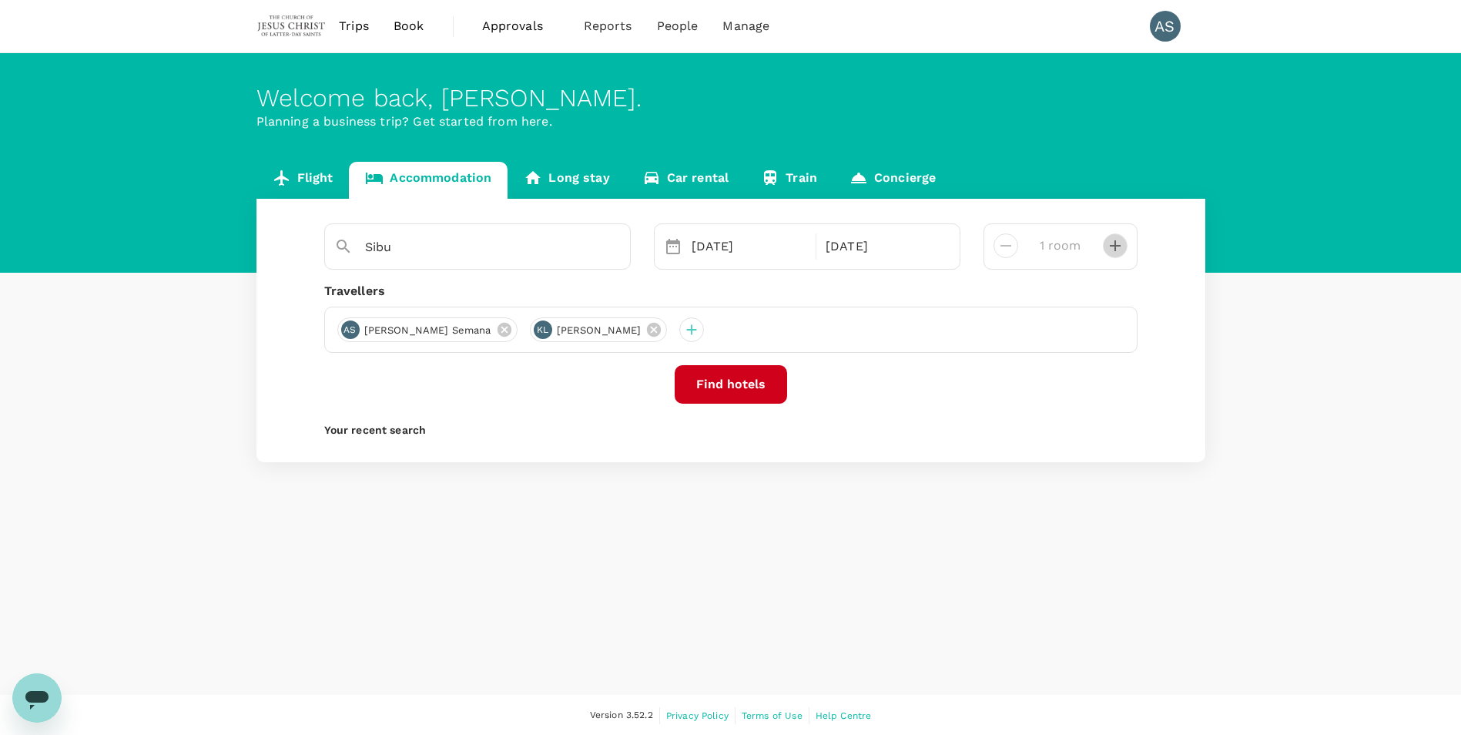
click at [1110, 248] on icon "decrease" at bounding box center [1115, 245] width 18 height 18
type input "2 rooms"
click at [718, 381] on button "Find hotels" at bounding box center [731, 384] width 112 height 39
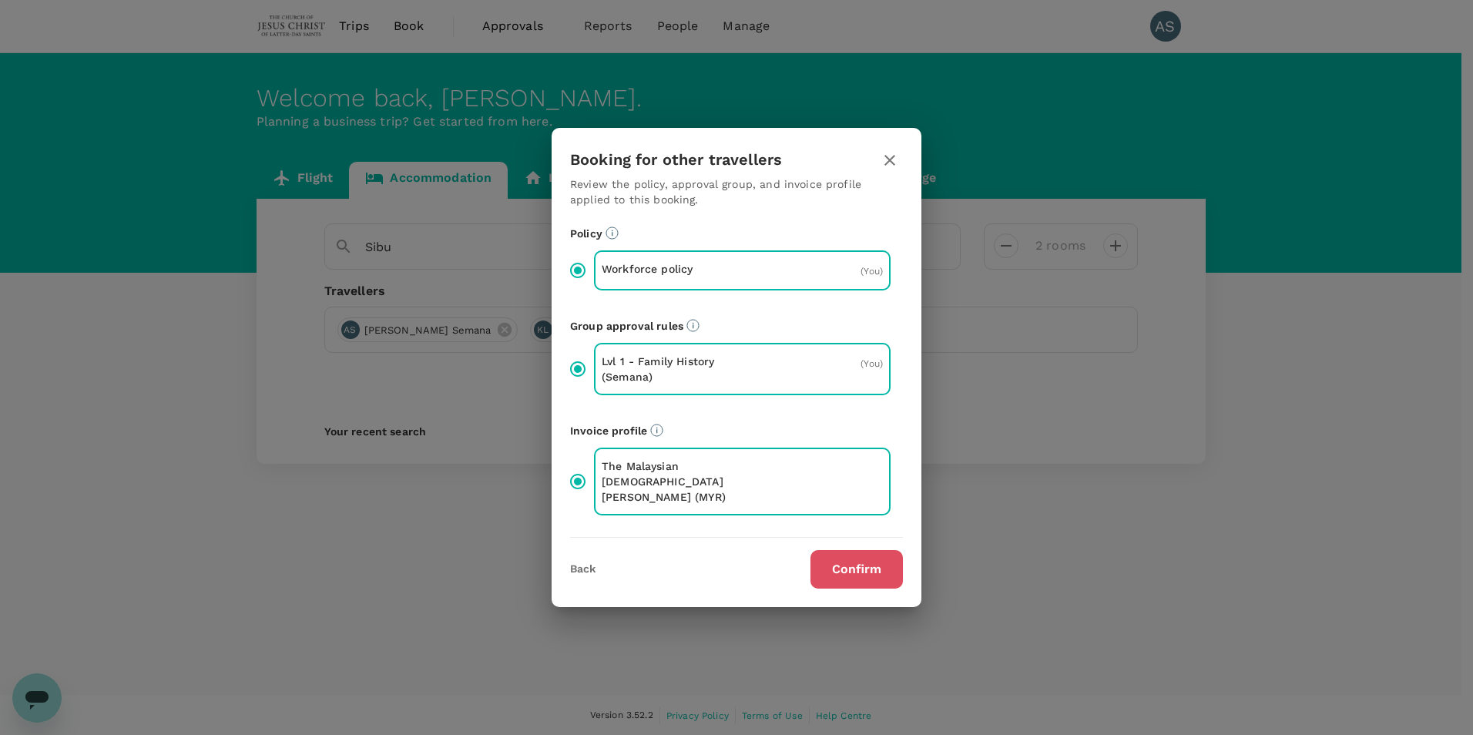
click at [847, 568] on button "Confirm" at bounding box center [856, 569] width 92 height 39
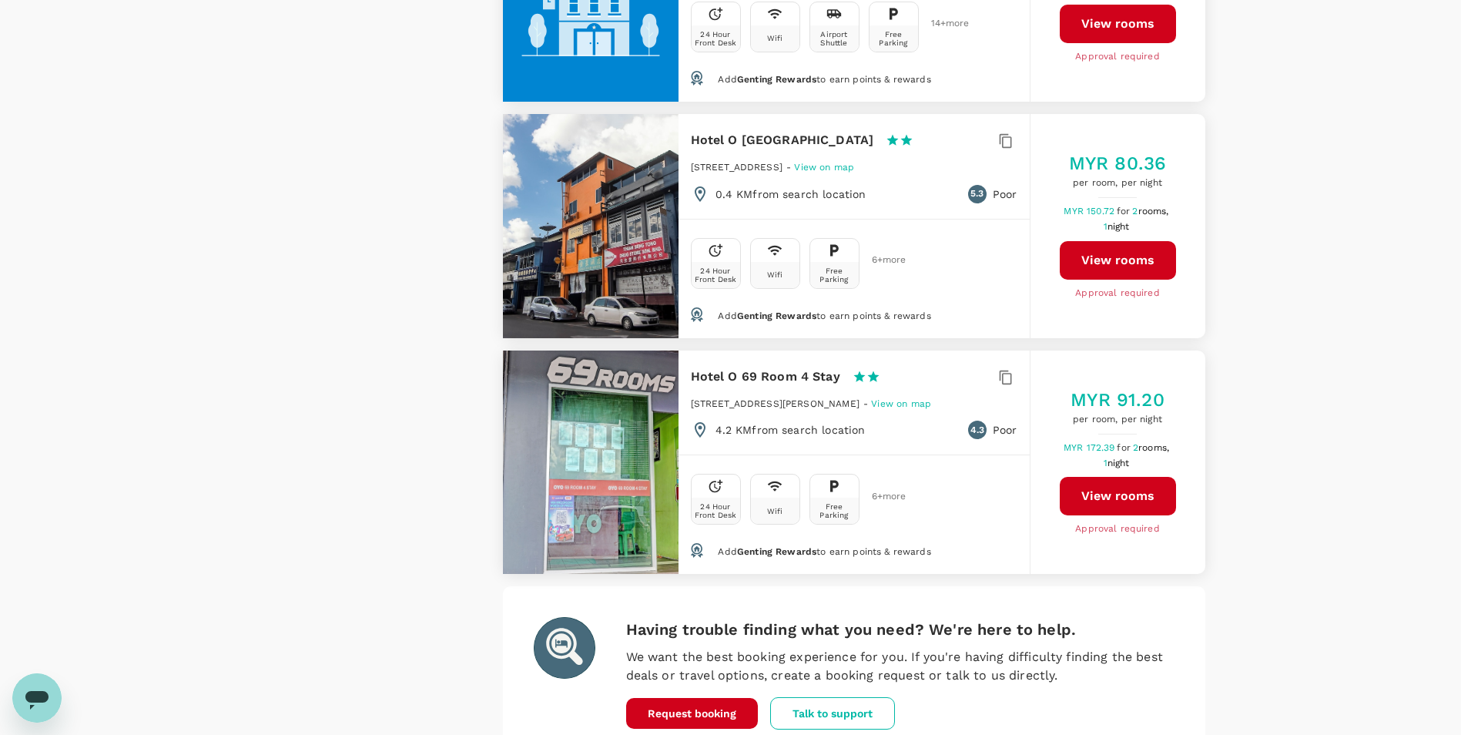
scroll to position [1146, 0]
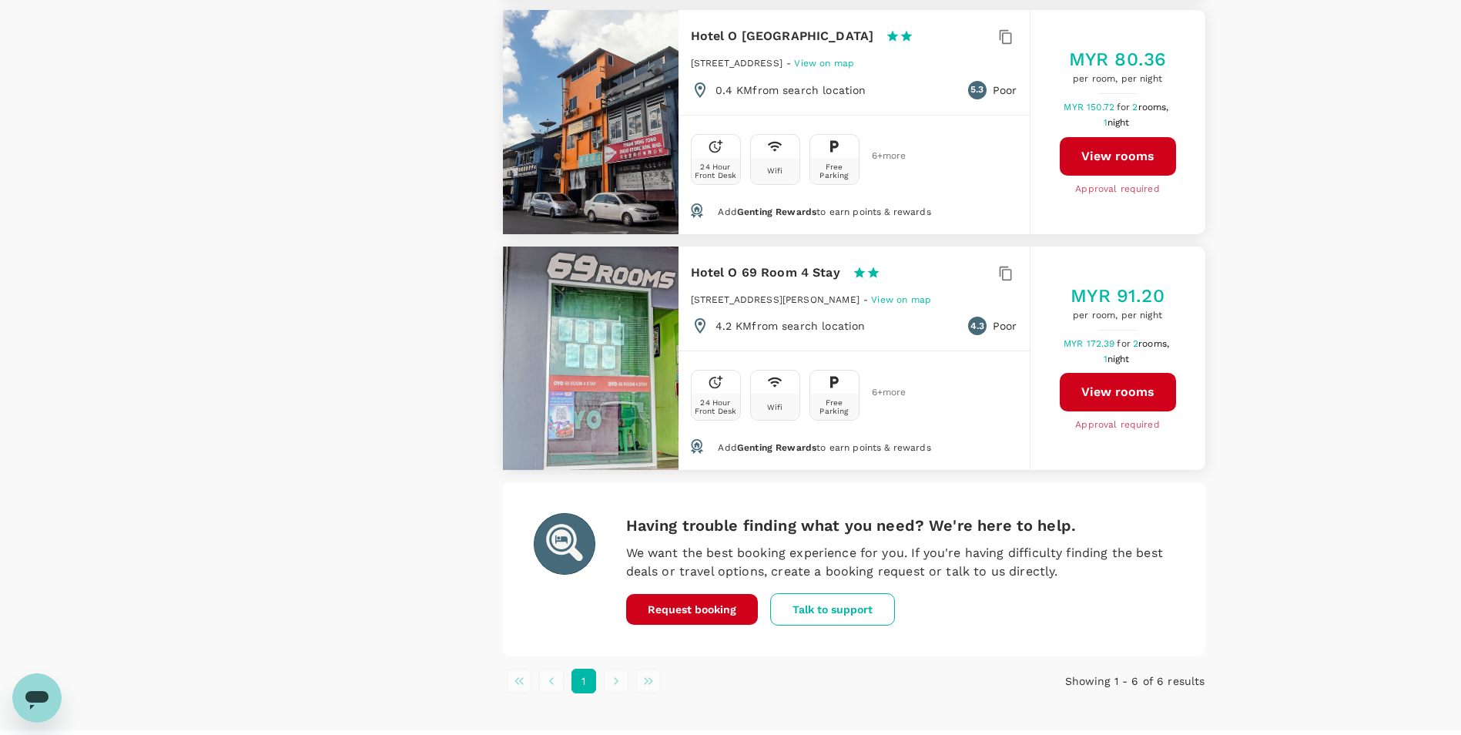
click at [609, 669] on li "pagination navigation" at bounding box center [616, 681] width 32 height 25
click at [558, 669] on li "pagination navigation" at bounding box center [551, 681] width 32 height 25
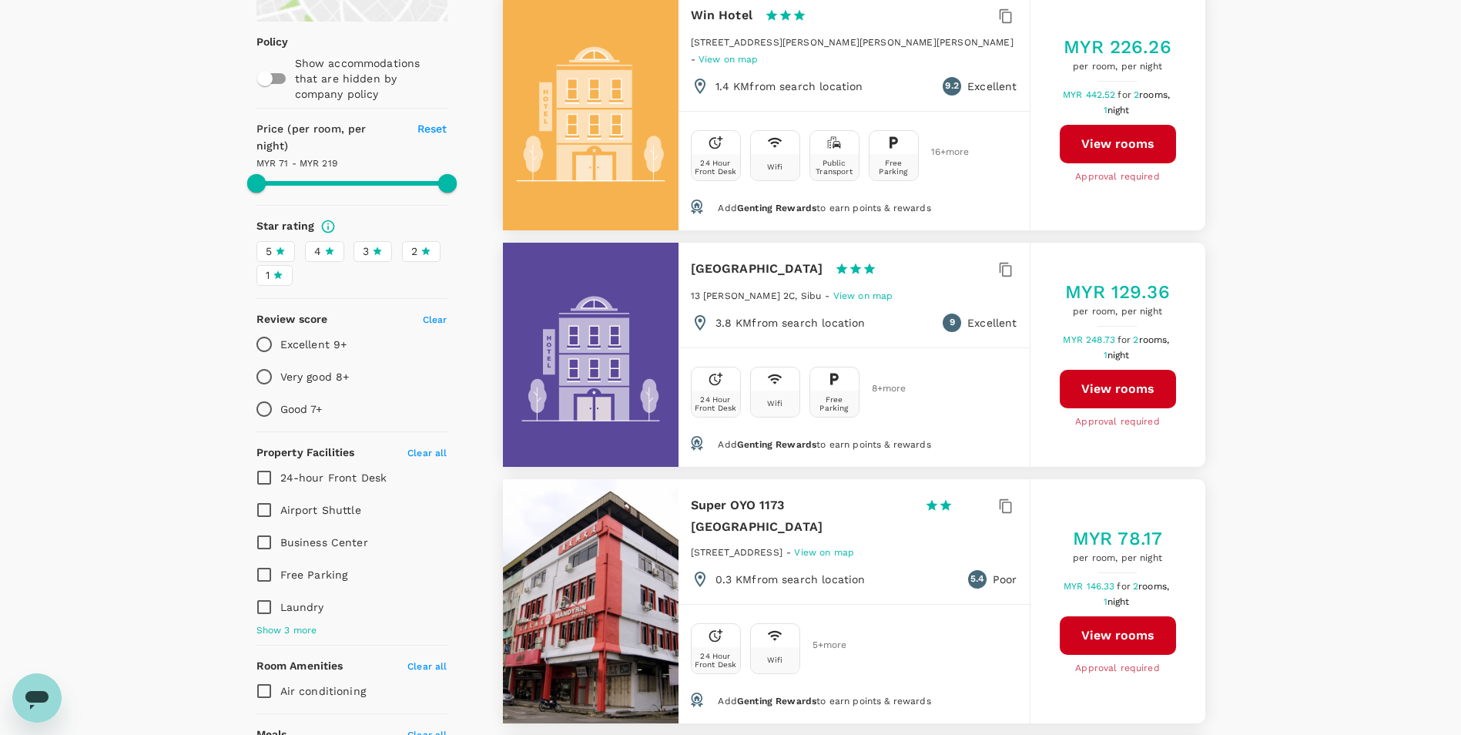
scroll to position [0, 0]
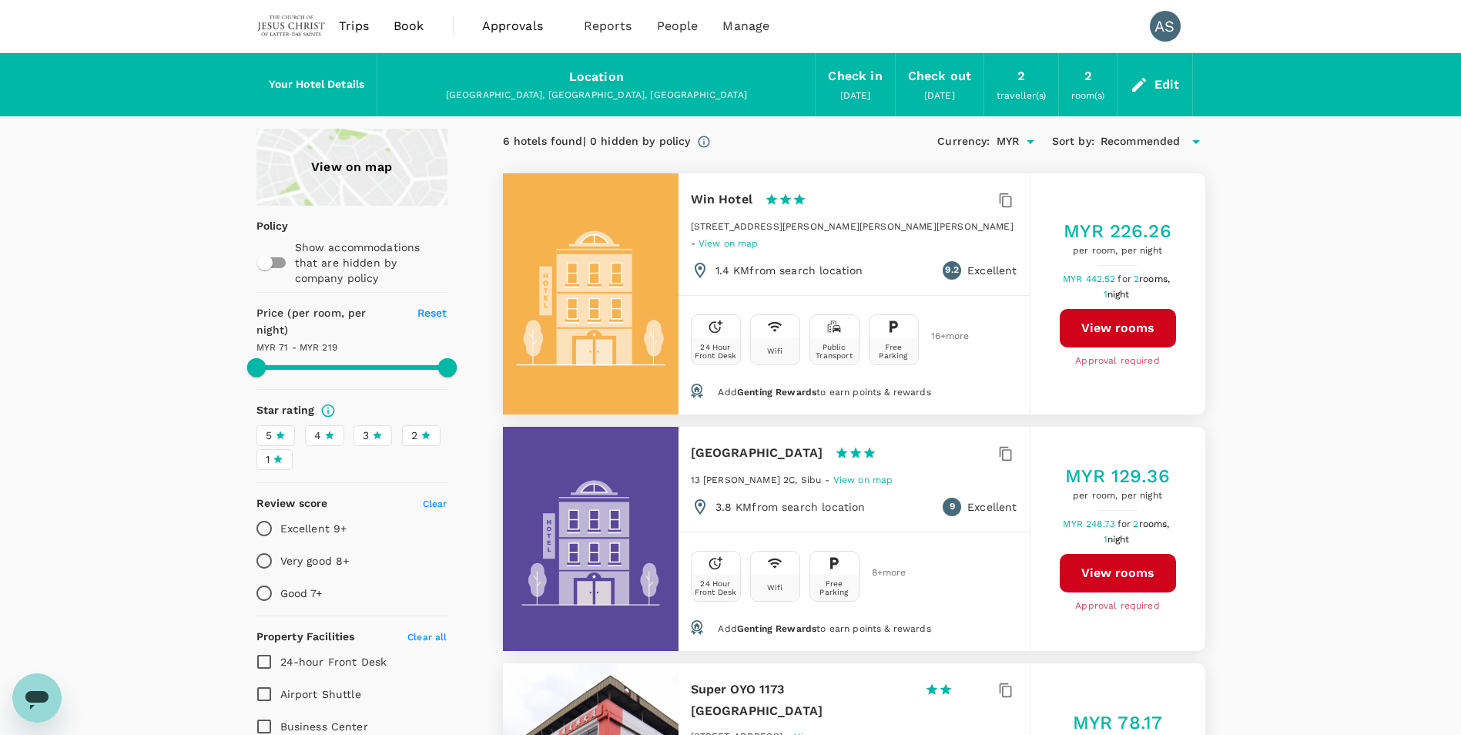
click at [1159, 82] on div "Edit" at bounding box center [1167, 85] width 25 height 22
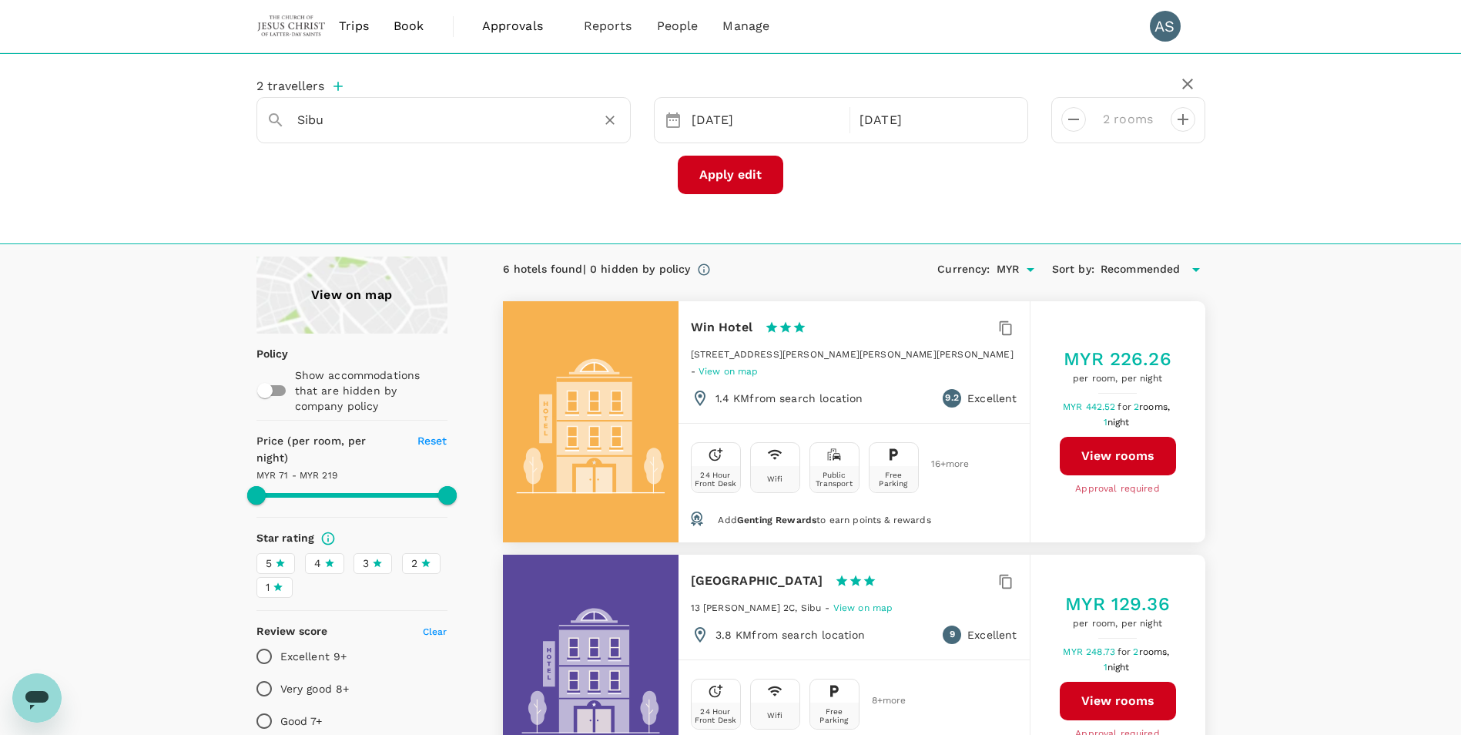
click at [423, 116] on input "Sibu" at bounding box center [437, 120] width 280 height 24
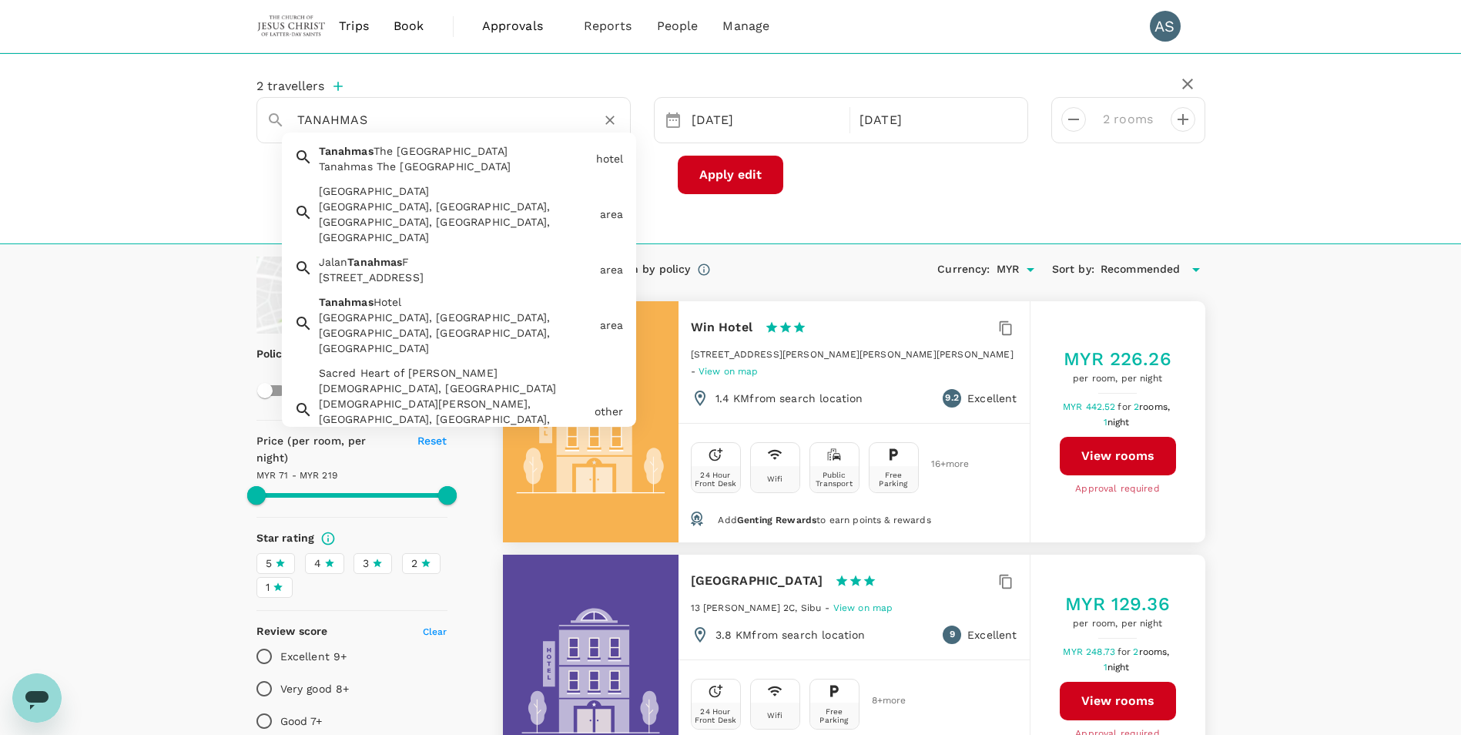
click at [417, 166] on div "Tanahmas The [GEOGRAPHIC_DATA]" at bounding box center [454, 166] width 271 height 15
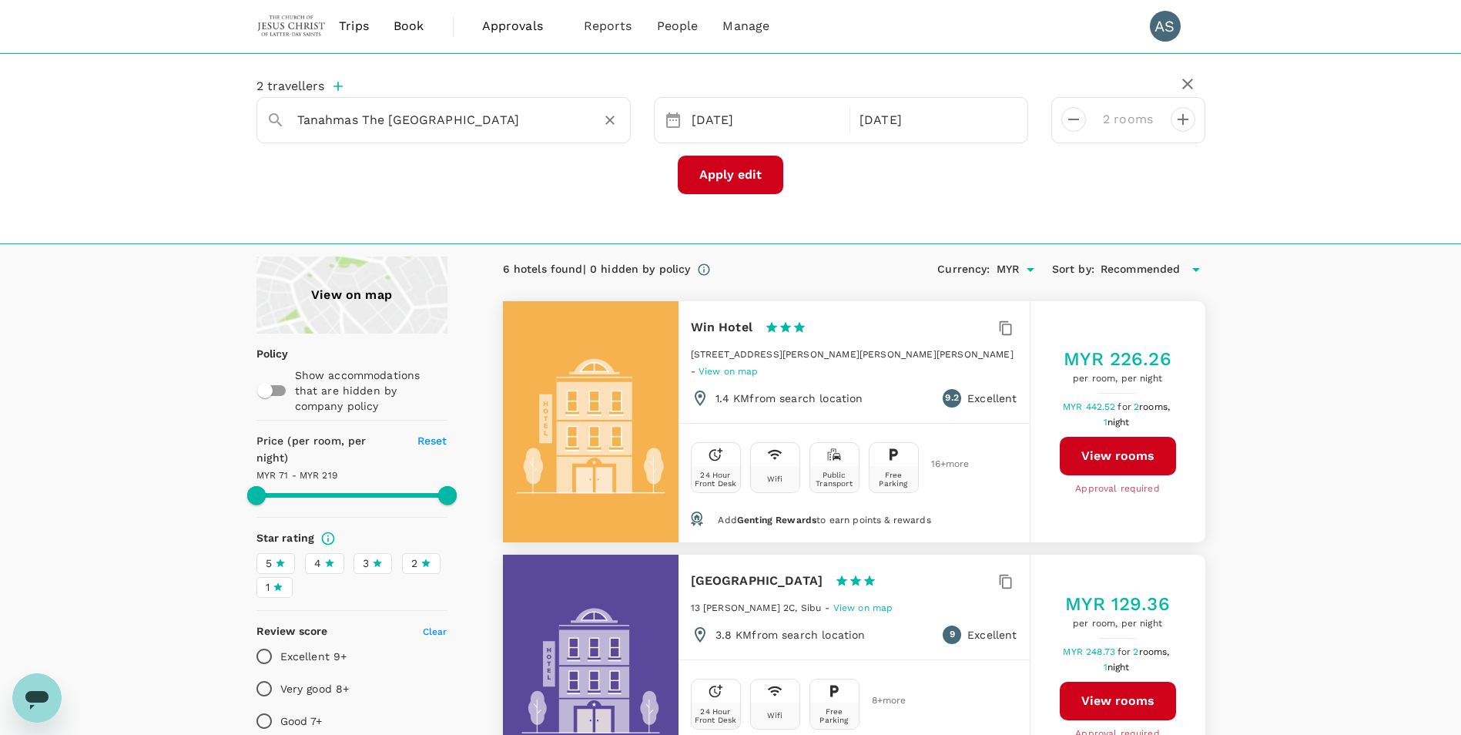
type input "Tanahmas The [GEOGRAPHIC_DATA]"
click at [738, 167] on button "Apply edit" at bounding box center [731, 175] width 106 height 39
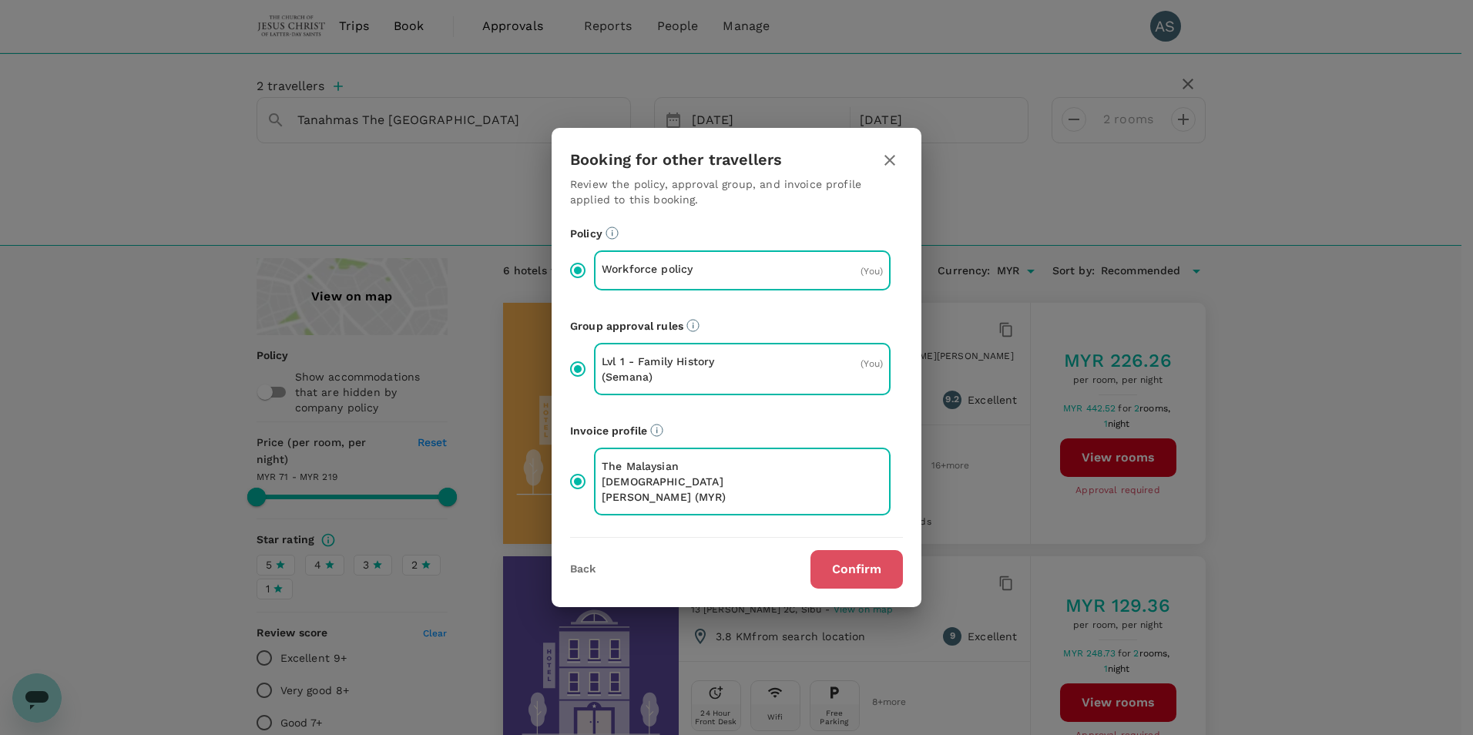
click at [859, 565] on button "Confirm" at bounding box center [856, 569] width 92 height 39
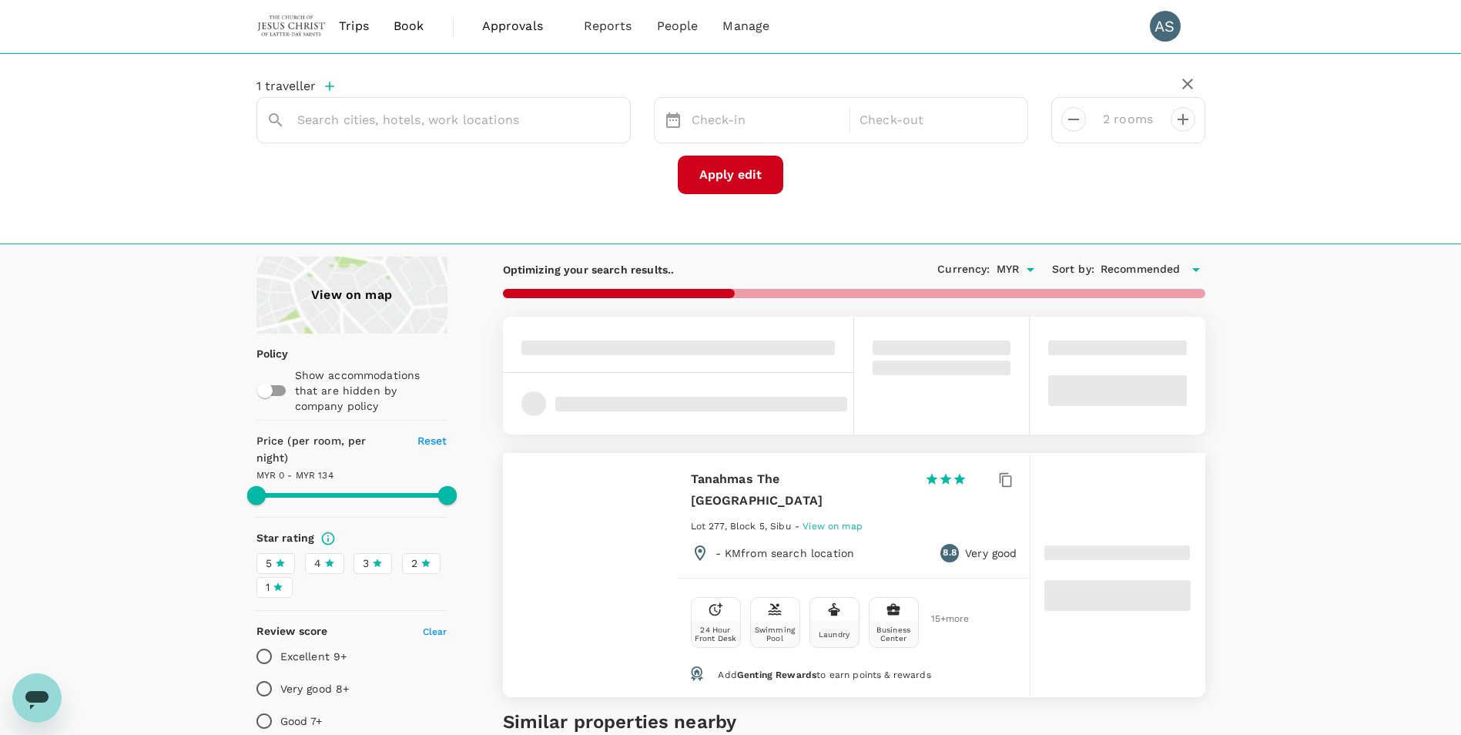
type input "Tanahmas The [GEOGRAPHIC_DATA]"
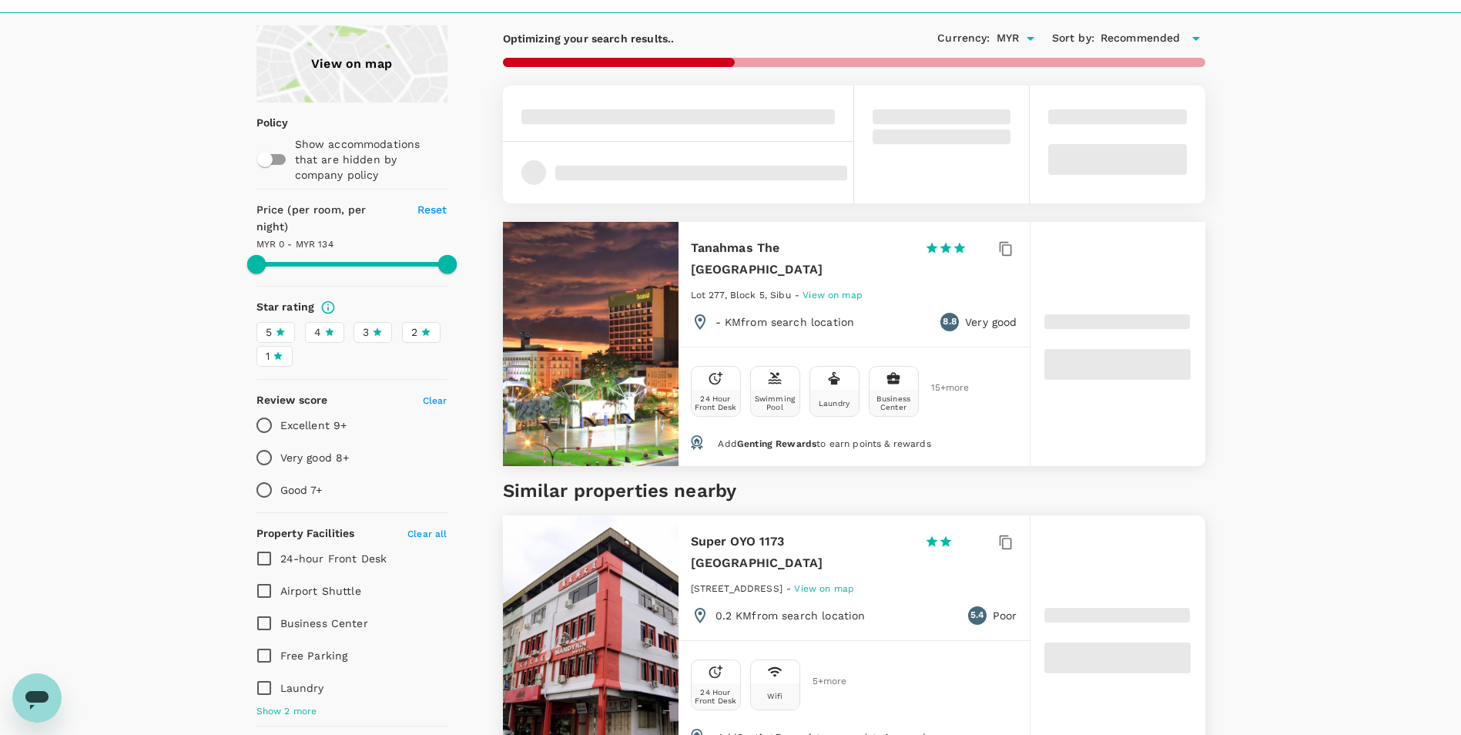
type input "133"
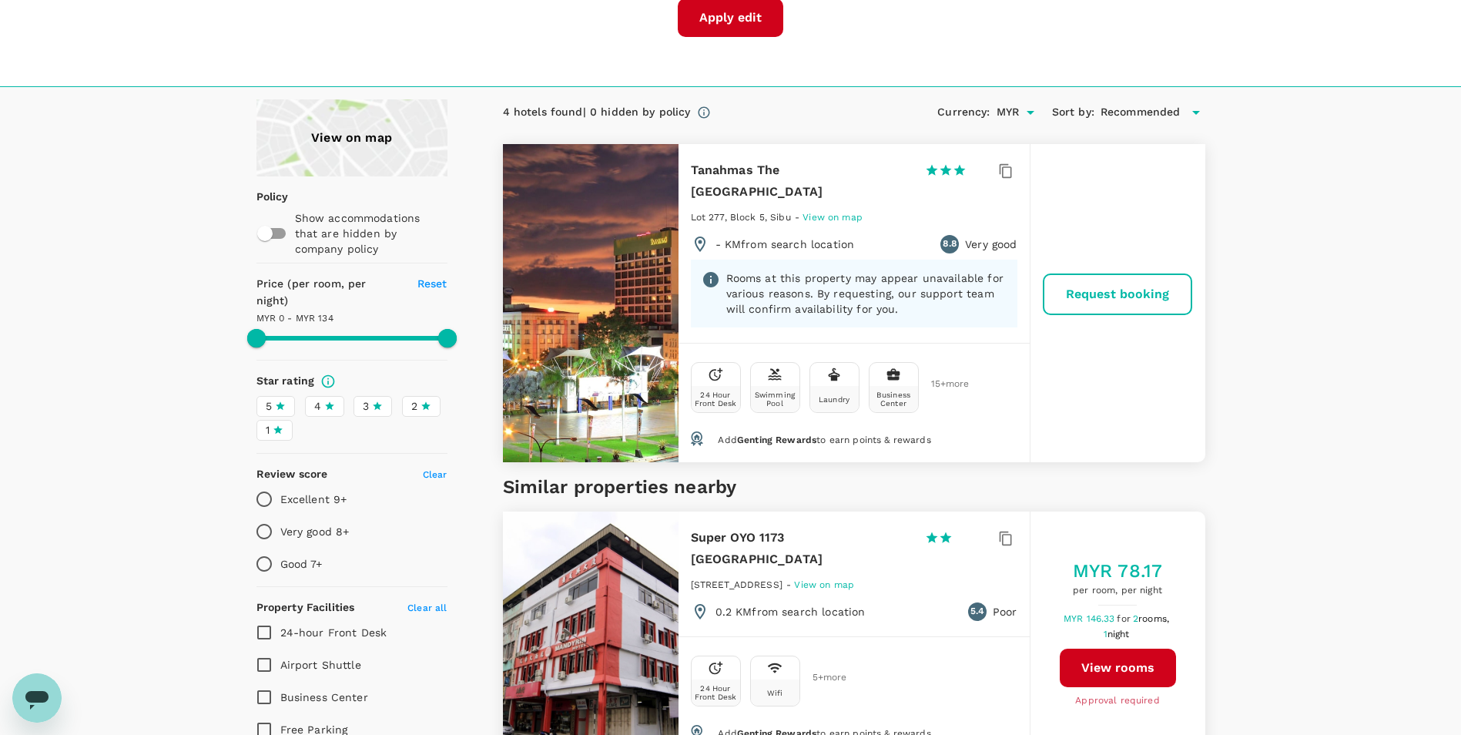
scroll to position [154, 0]
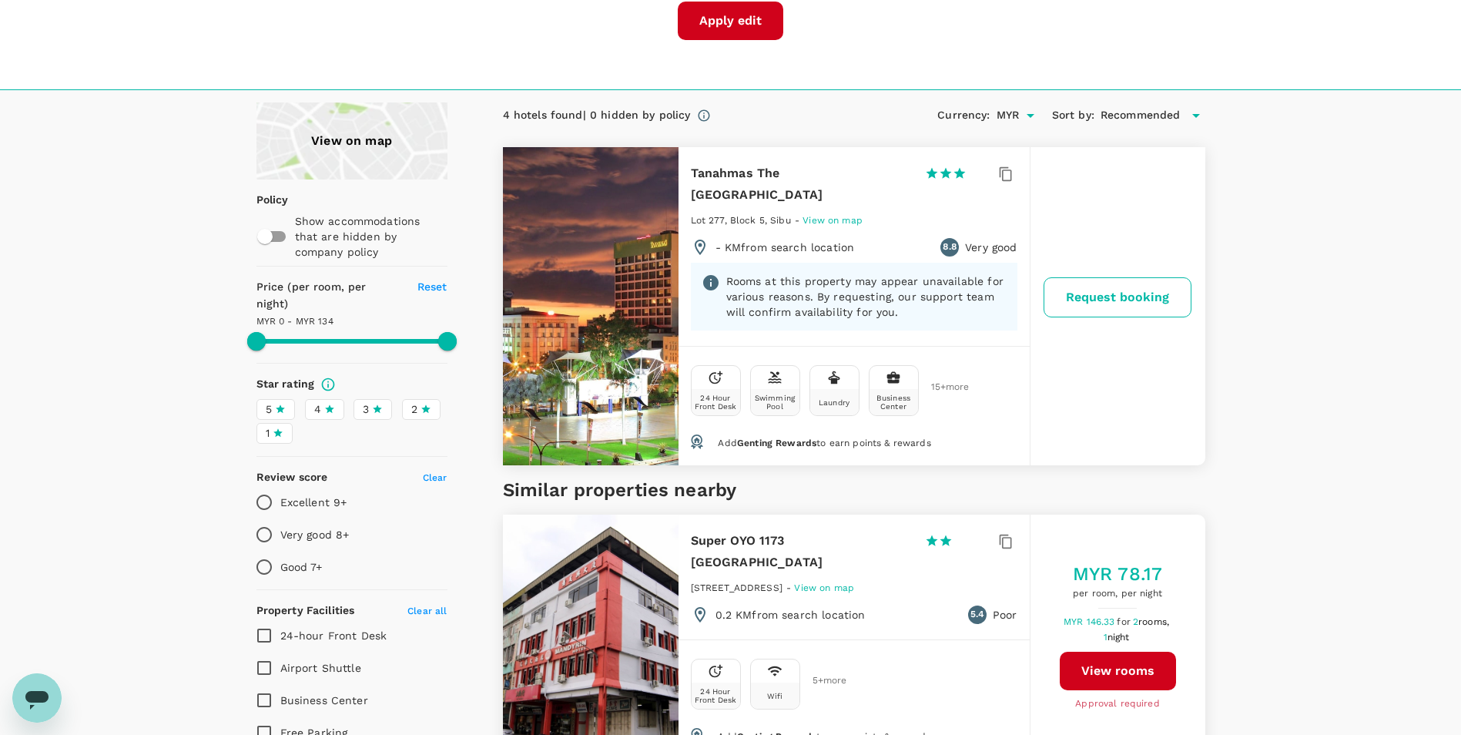
click at [1115, 290] on button "Request booking" at bounding box center [1118, 297] width 148 height 40
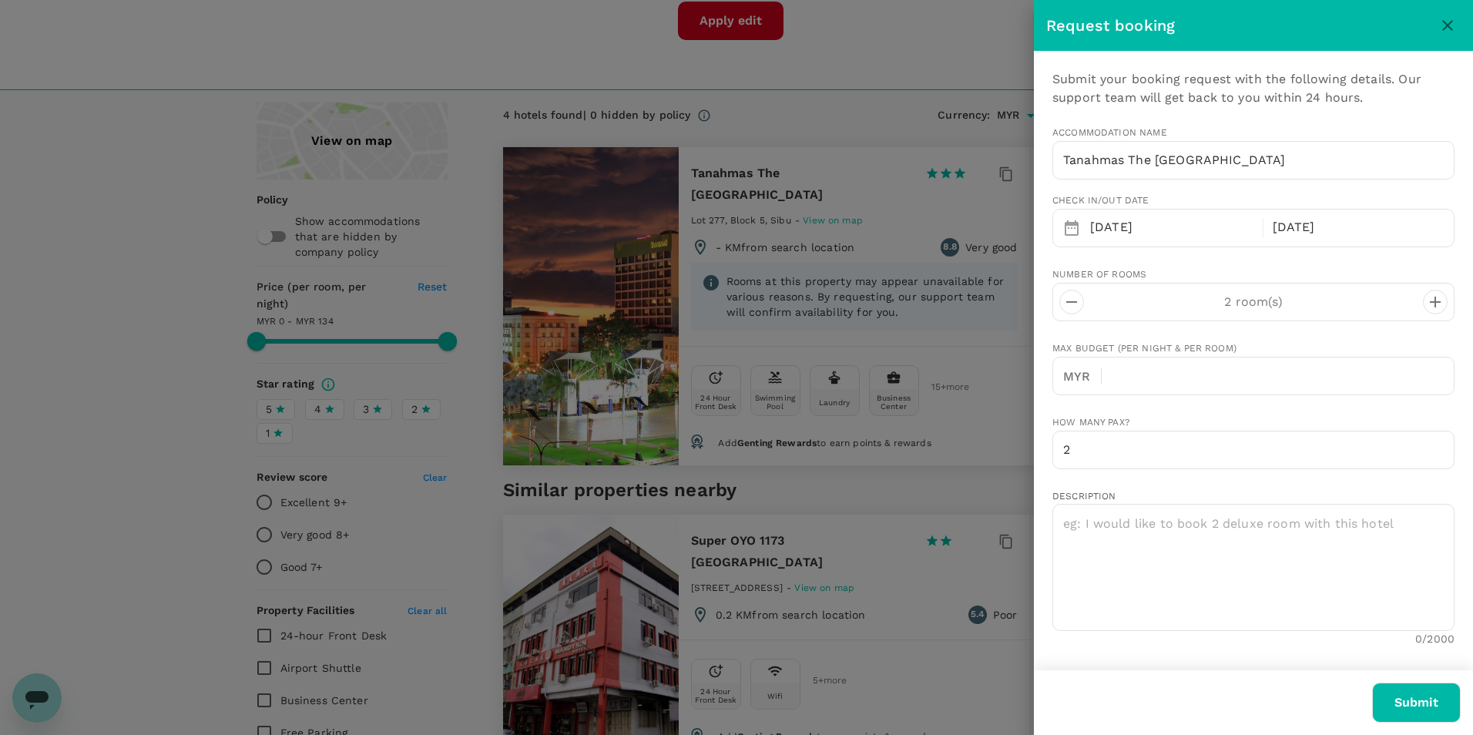
type input "[PERSON_NAME][EMAIL_ADDRESS][DOMAIN_NAME]"
type input "123822112"
click at [1195, 379] on input "text" at bounding box center [1284, 376] width 340 height 39
drag, startPoint x: 1197, startPoint y: 379, endPoint x: 1107, endPoint y: 368, distance: 90.8
click at [1107, 368] on div "MYR 200 ​" at bounding box center [1253, 376] width 402 height 39
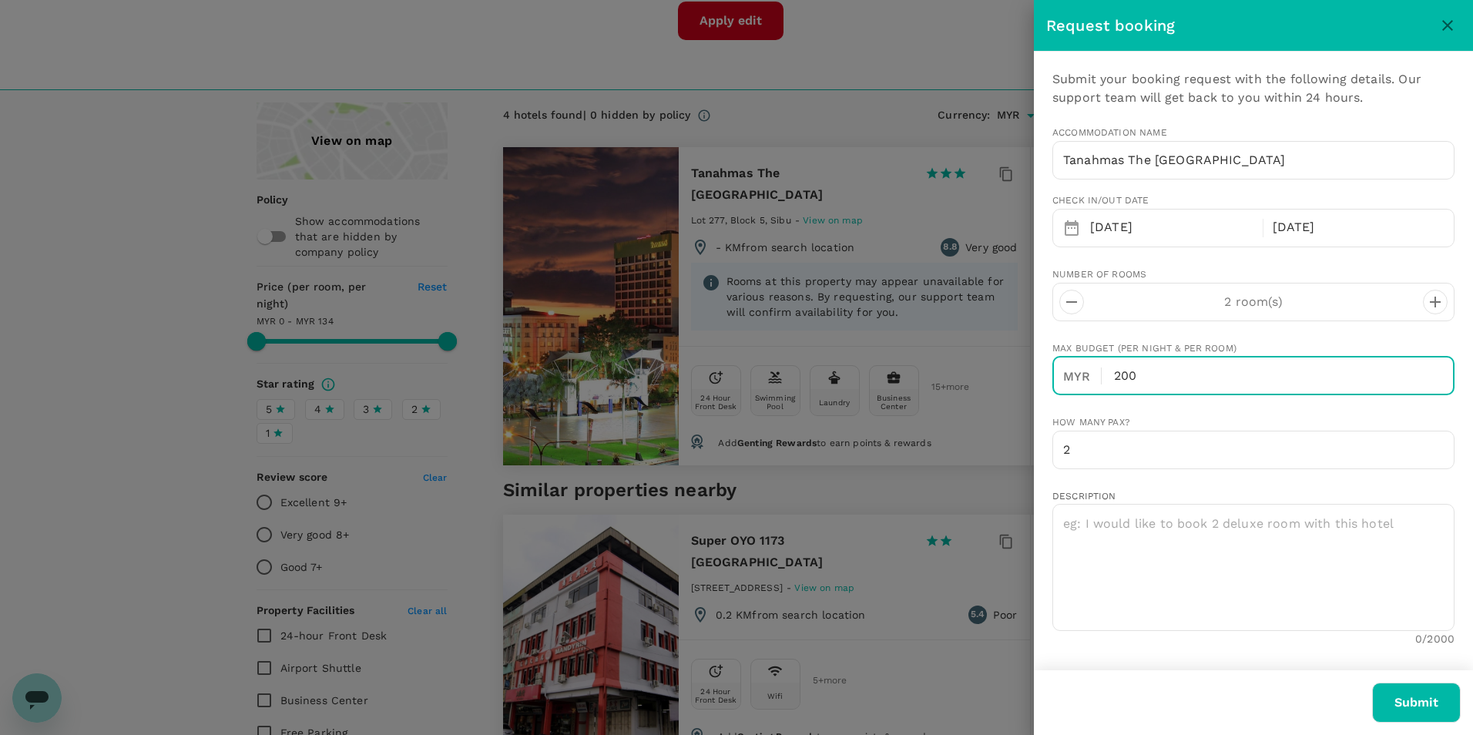
type input "2"
type input "300"
click at [1177, 409] on div "How many pax? 2 ​" at bounding box center [1250, 438] width 408 height 62
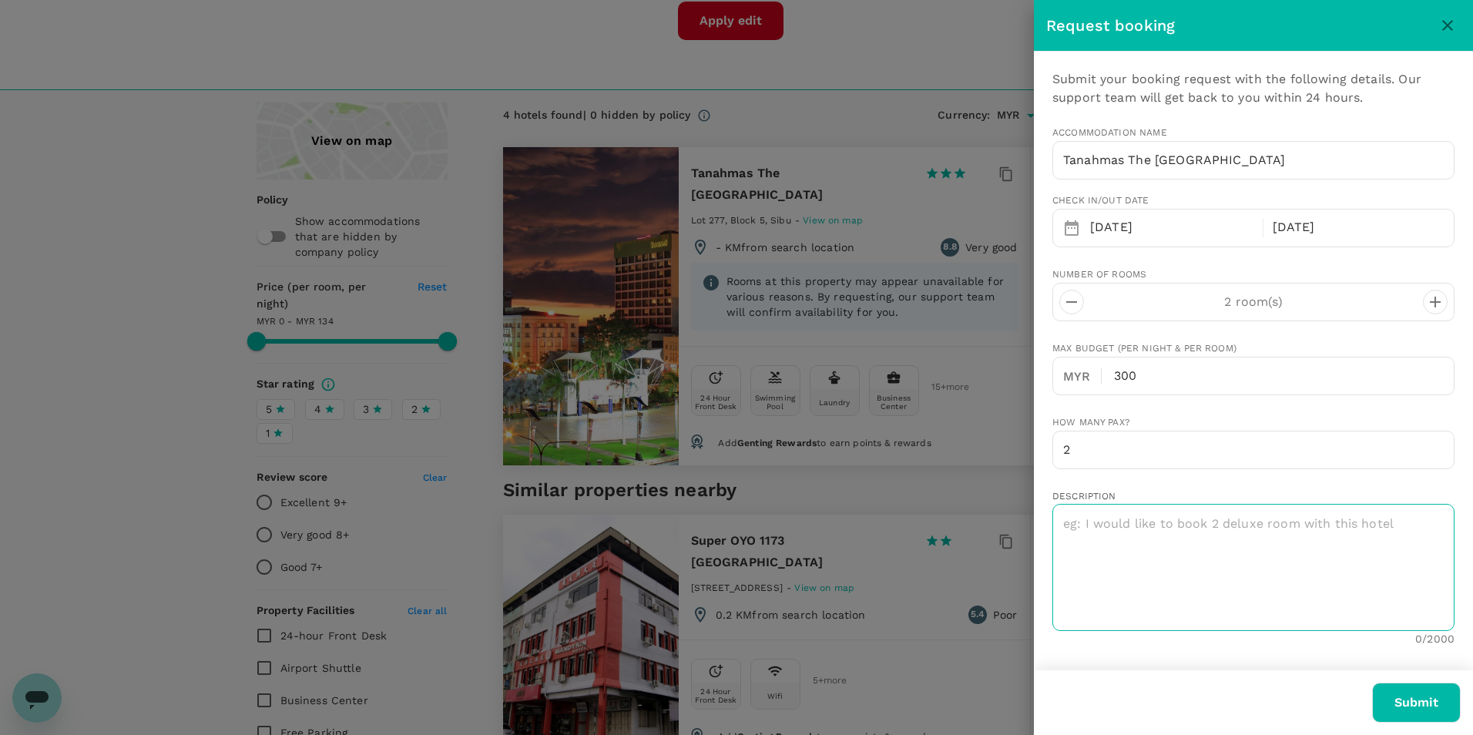
type input "133"
click at [1112, 535] on textarea at bounding box center [1253, 567] width 402 height 127
type textarea "f"
click at [1262, 548] on textarea "First room for Angelo Semana Second room for Ling." at bounding box center [1253, 567] width 402 height 127
click at [1290, 518] on textarea "First room for Angelo Semana Second room for Ling. (2 breakfast)" at bounding box center [1253, 567] width 402 height 127
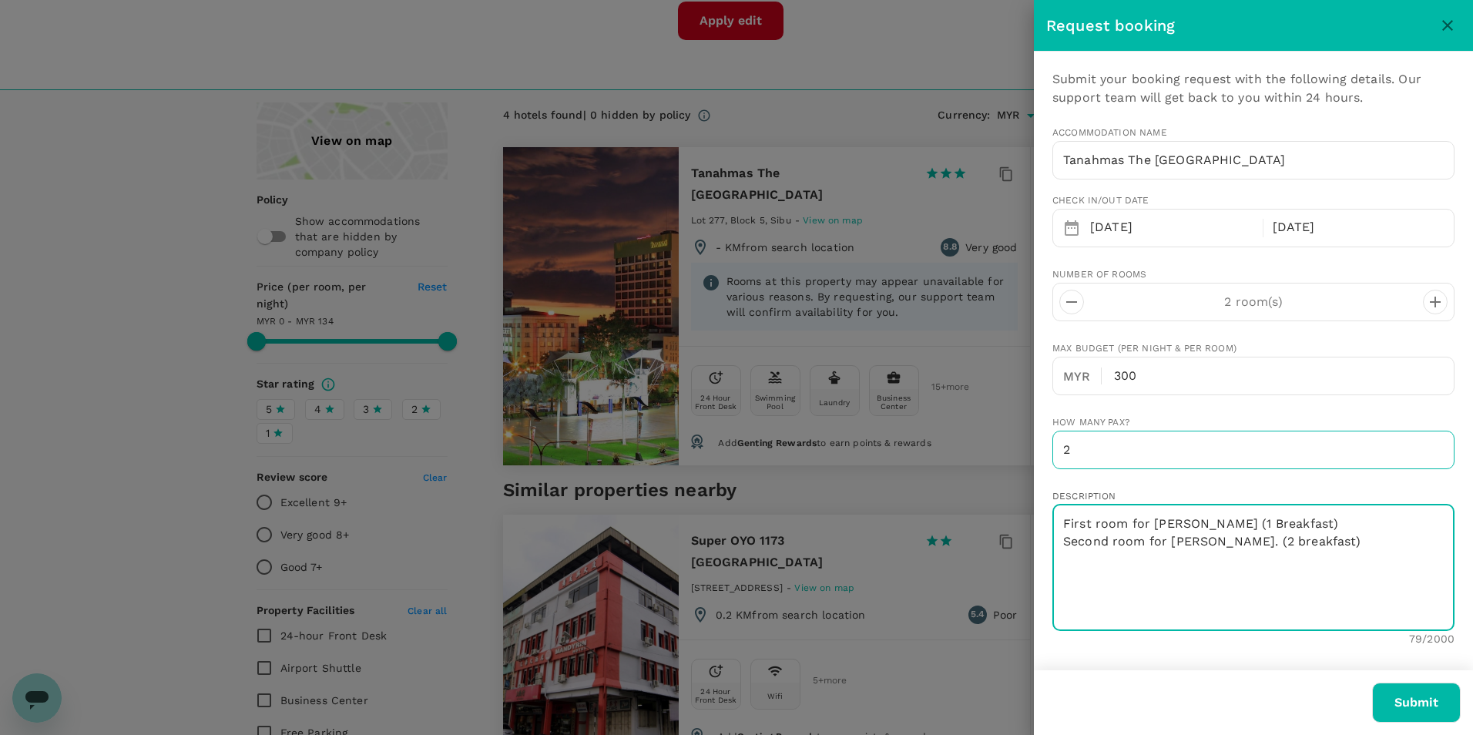
type textarea "First room for Angelo Semana (1 Breakfast) Second room for Ling. (2 breakfast)"
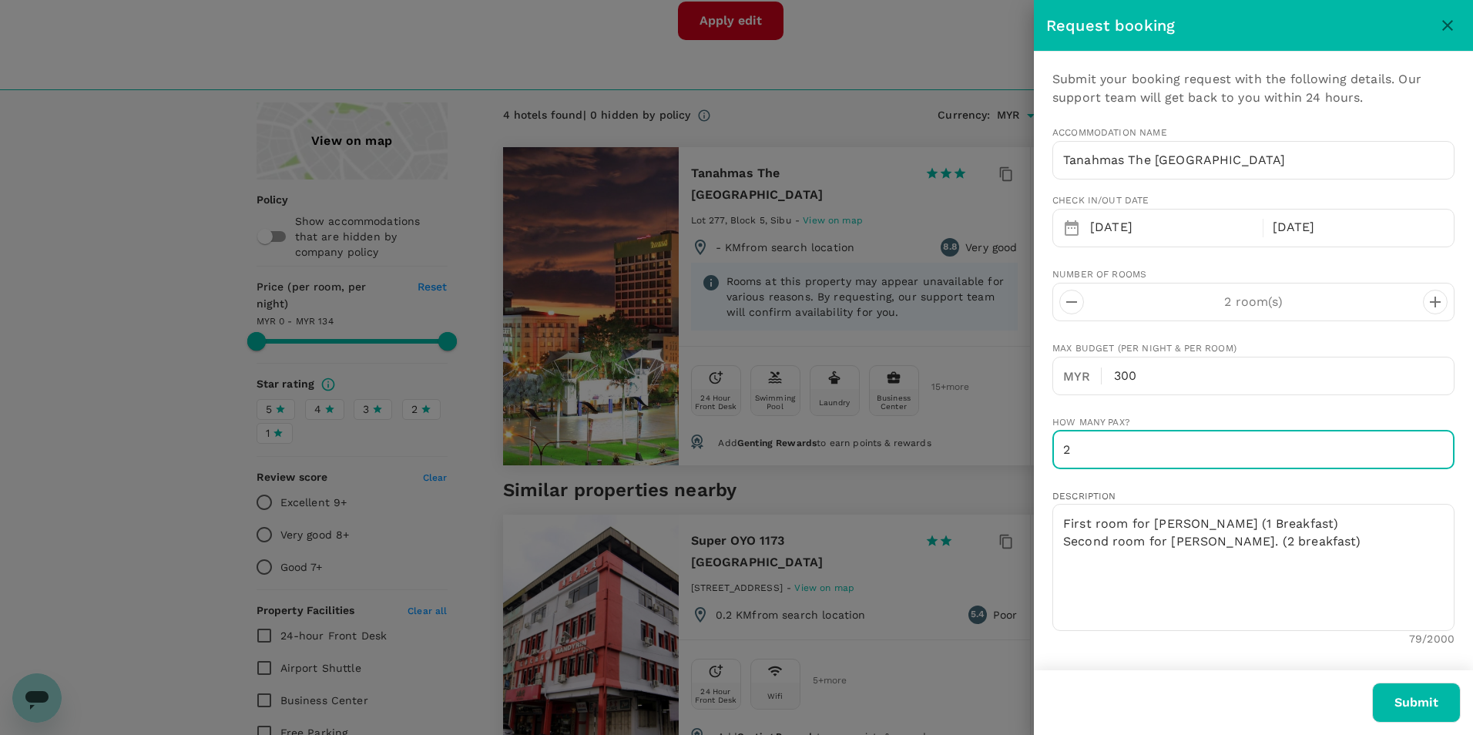
click at [1099, 452] on input "2" at bounding box center [1253, 450] width 402 height 39
type input "3"
click at [1427, 442] on input "3" at bounding box center [1253, 450] width 402 height 39
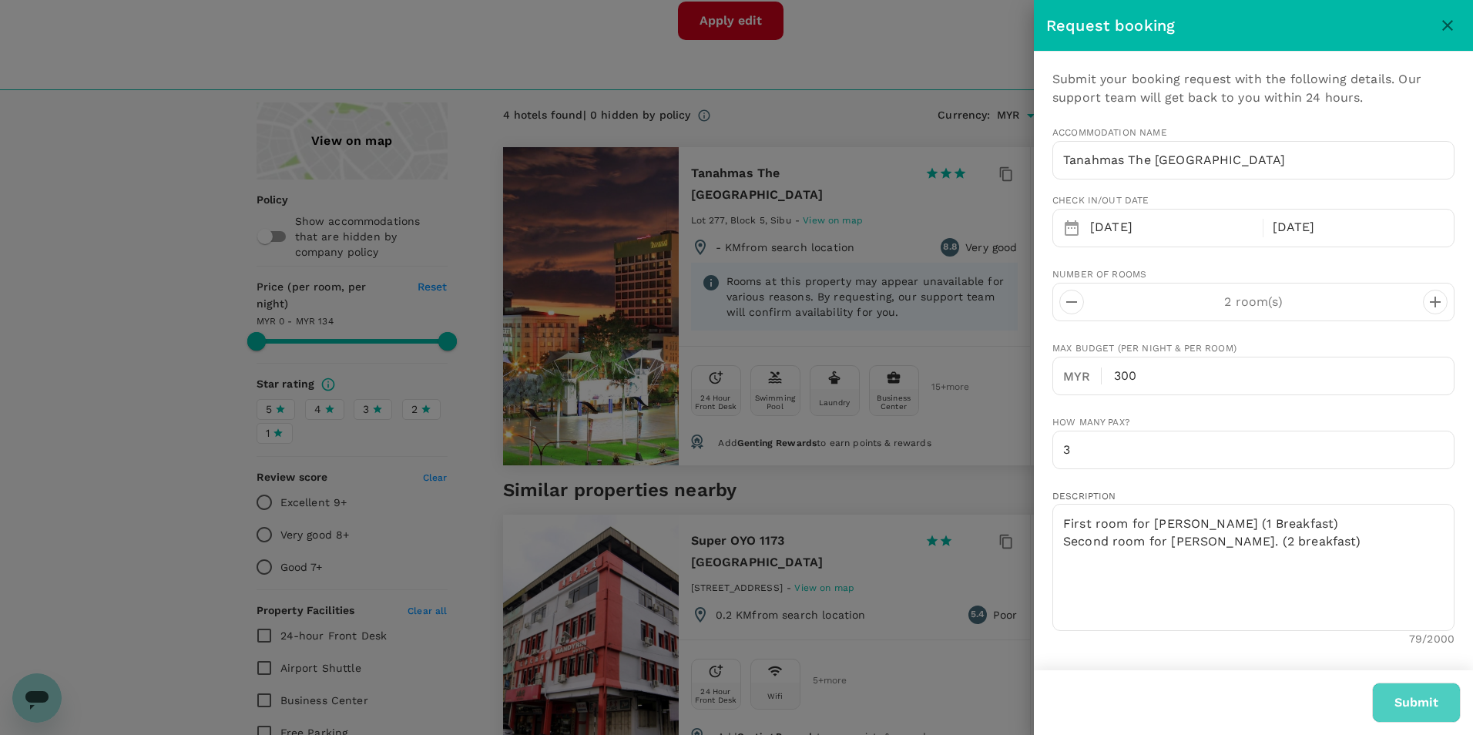
click at [1411, 700] on button "Submit" at bounding box center [1416, 702] width 89 height 40
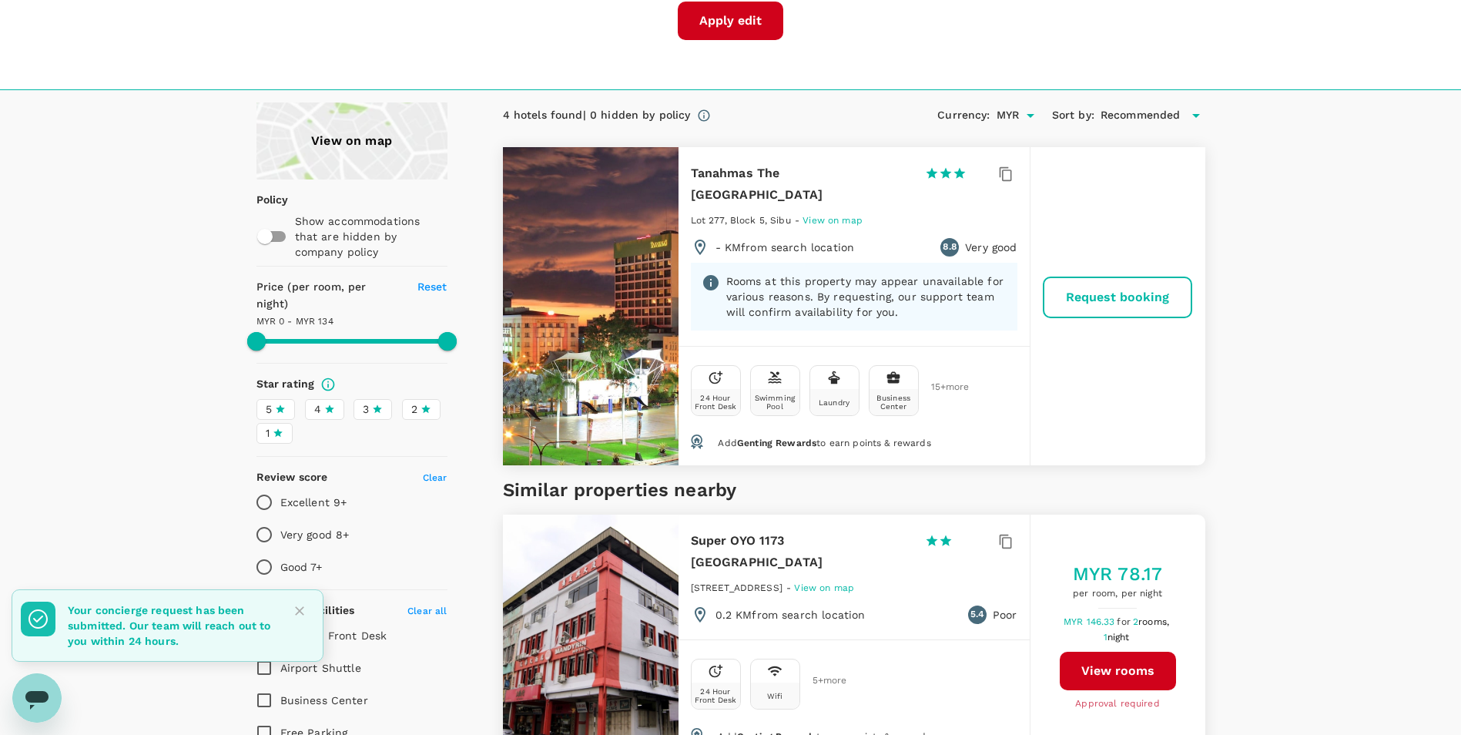
click at [1002, 33] on div "Apply edit" at bounding box center [730, 21] width 949 height 39
